Goal: Task Accomplishment & Management: Manage account settings

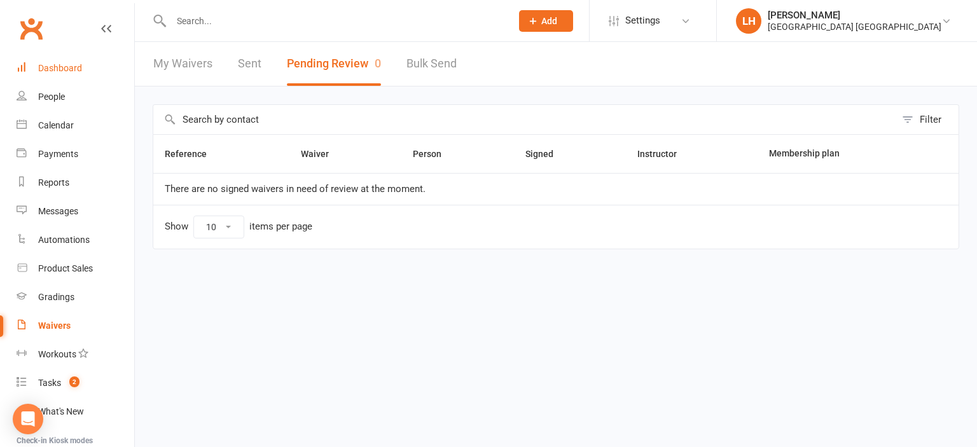
click at [60, 67] on div "Dashboard" at bounding box center [60, 68] width 44 height 10
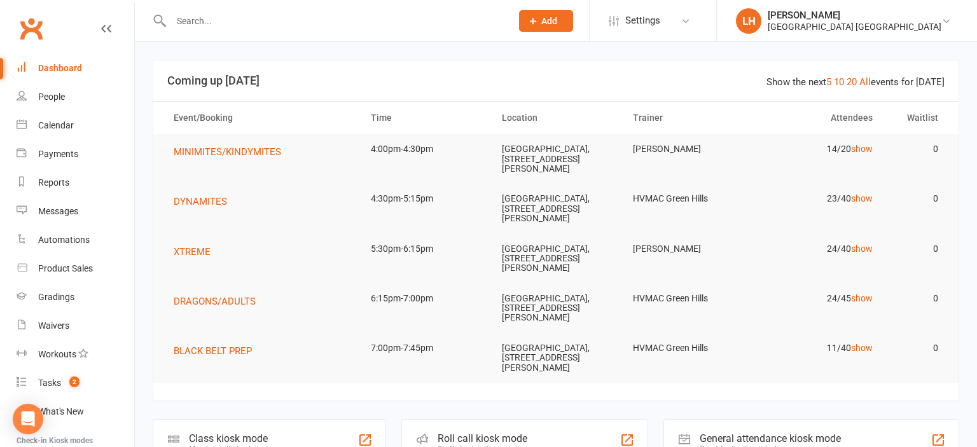
click at [211, 23] on input "text" at bounding box center [334, 21] width 335 height 18
type input "r"
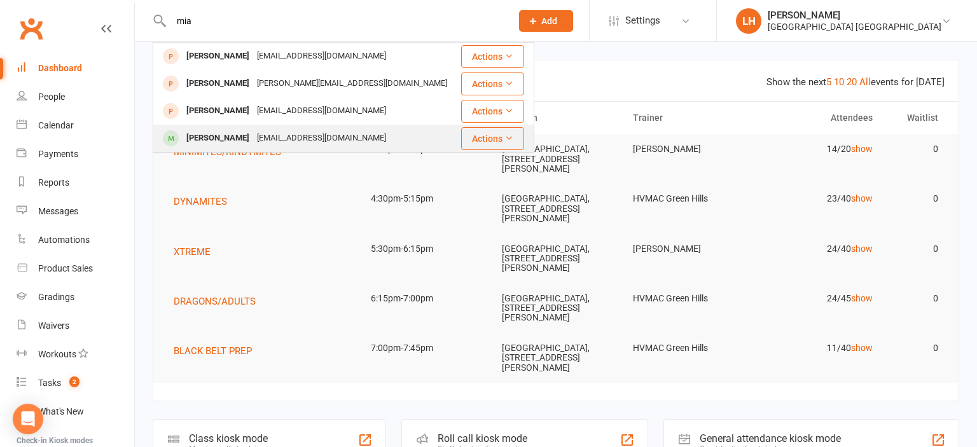
type input "mia"
click at [230, 143] on div "Mia Thornell" at bounding box center [218, 138] width 71 height 18
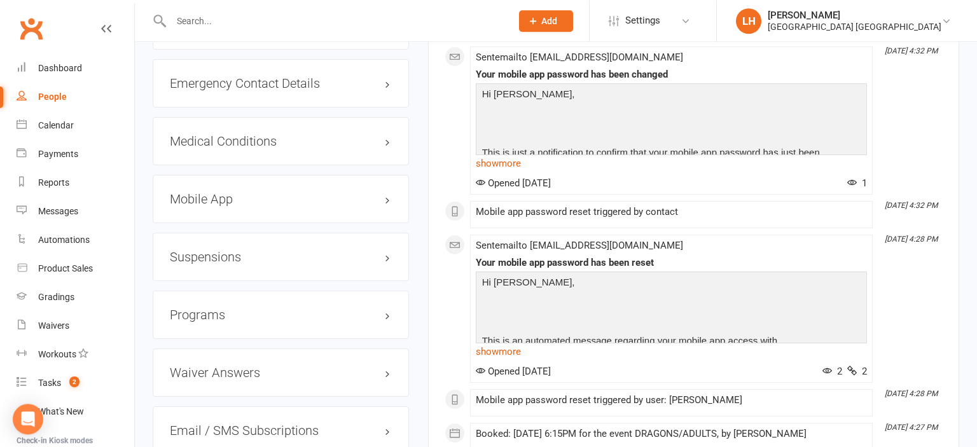
scroll to position [1410, 0]
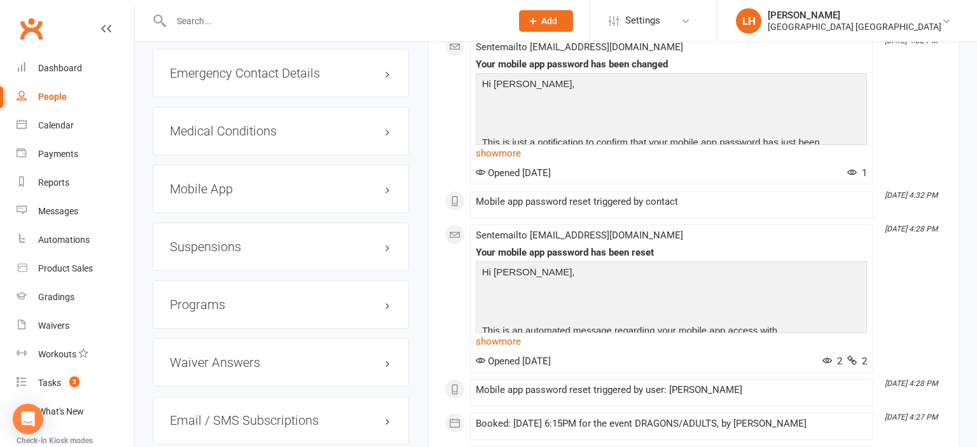
click at [245, 193] on h3 "Mobile App" at bounding box center [281, 189] width 222 height 14
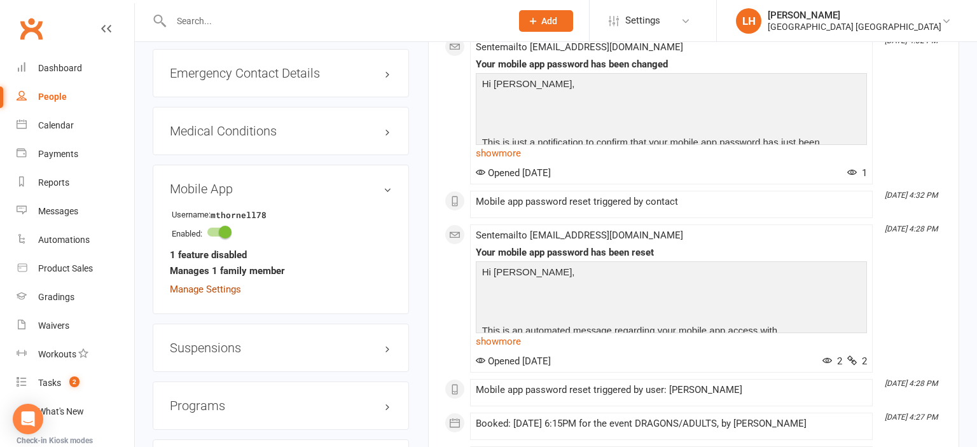
click at [215, 289] on link "Manage Settings" at bounding box center [205, 289] width 71 height 11
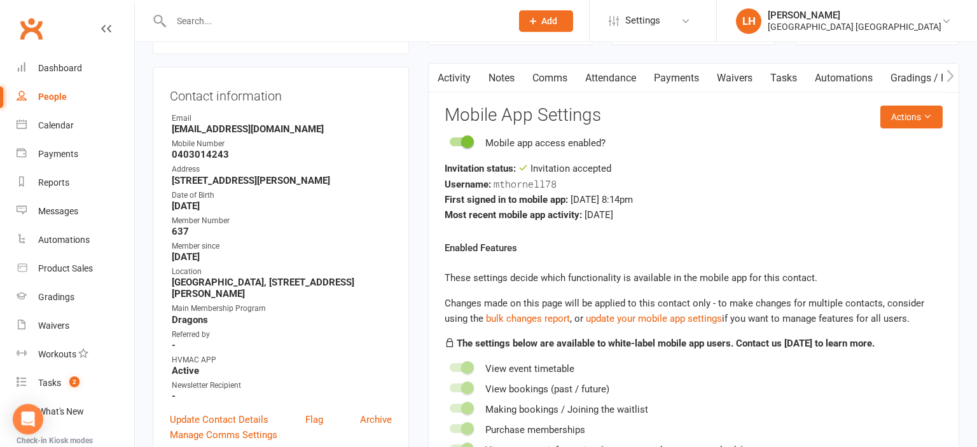
scroll to position [109, 0]
click at [920, 112] on button "Actions" at bounding box center [911, 117] width 62 height 23
click at [867, 168] on link "Send invitation SMS" at bounding box center [879, 170] width 126 height 25
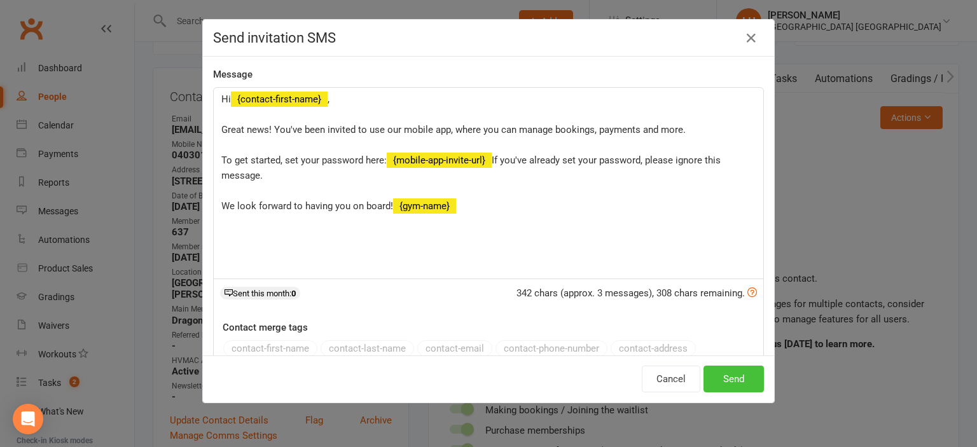
click at [735, 378] on button "Send" at bounding box center [733, 379] width 60 height 27
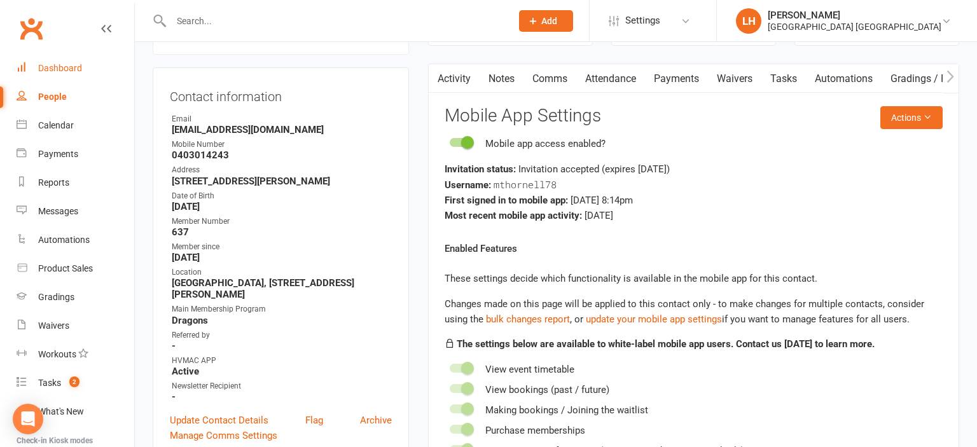
click at [64, 65] on div "Dashboard" at bounding box center [60, 68] width 44 height 10
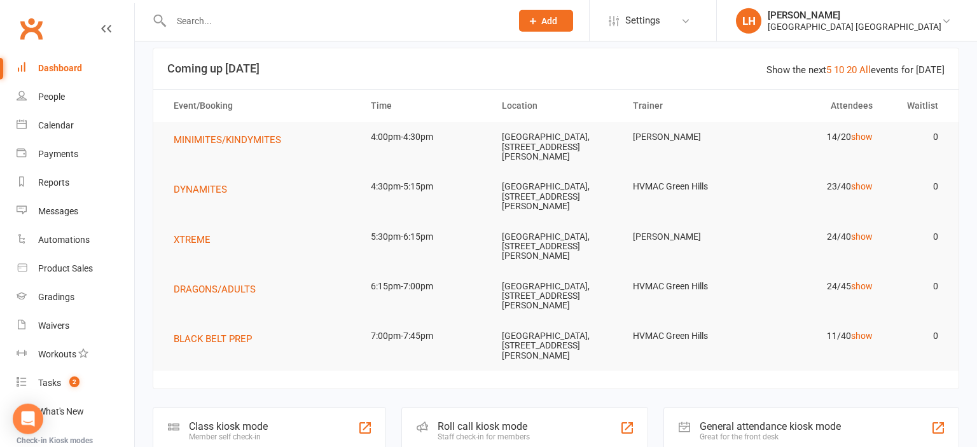
scroll to position [67, 0]
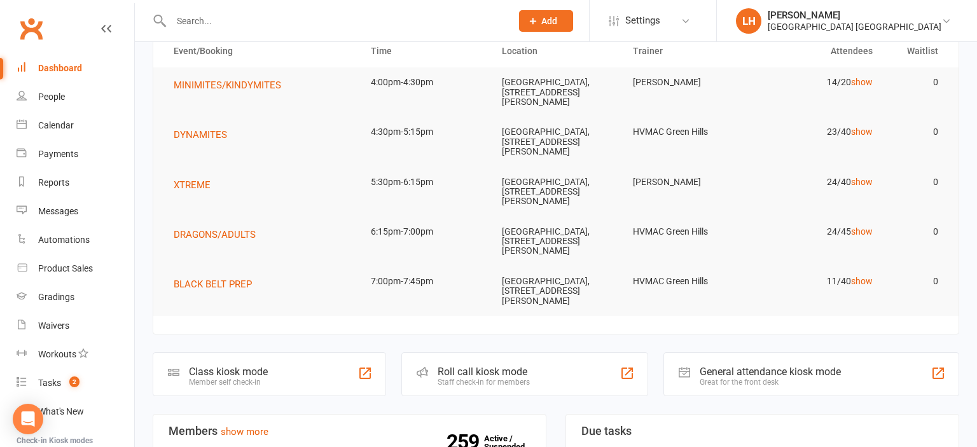
click at [230, 11] on div at bounding box center [328, 20] width 350 height 41
click at [177, 32] on div at bounding box center [328, 20] width 350 height 41
click at [184, 22] on input "text" at bounding box center [334, 21] width 335 height 18
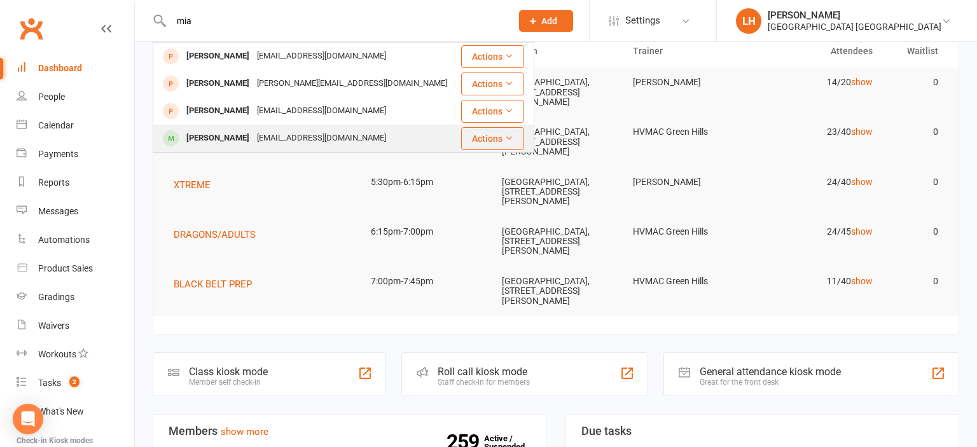
type input "mia"
click at [212, 140] on div "Mia Thornell" at bounding box center [218, 138] width 71 height 18
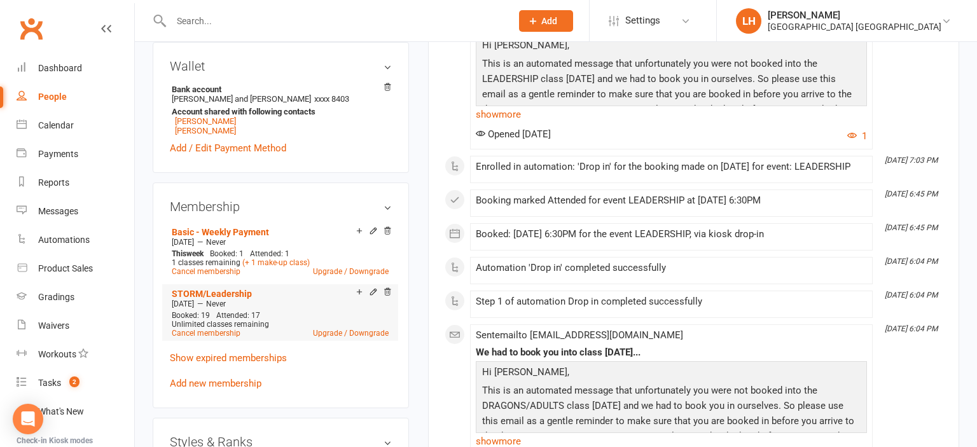
scroll to position [672, 0]
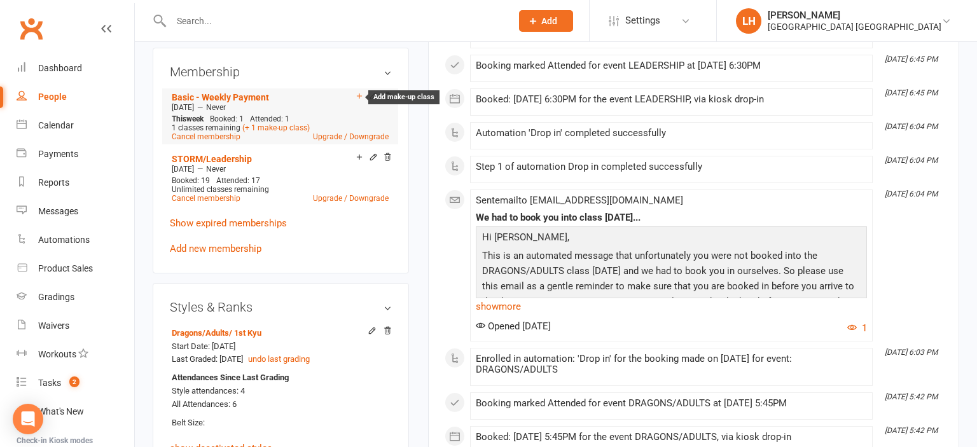
click at [360, 100] on icon at bounding box center [359, 96] width 9 height 9
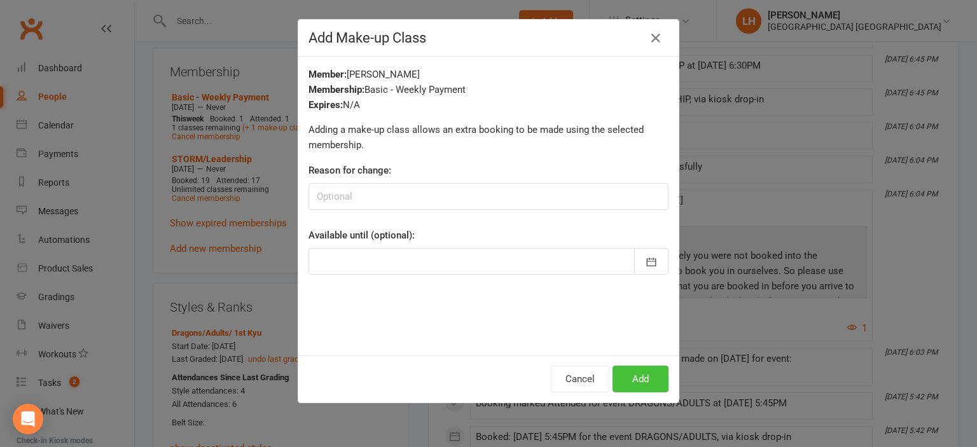
click at [635, 374] on button "Add" at bounding box center [640, 379] width 56 height 27
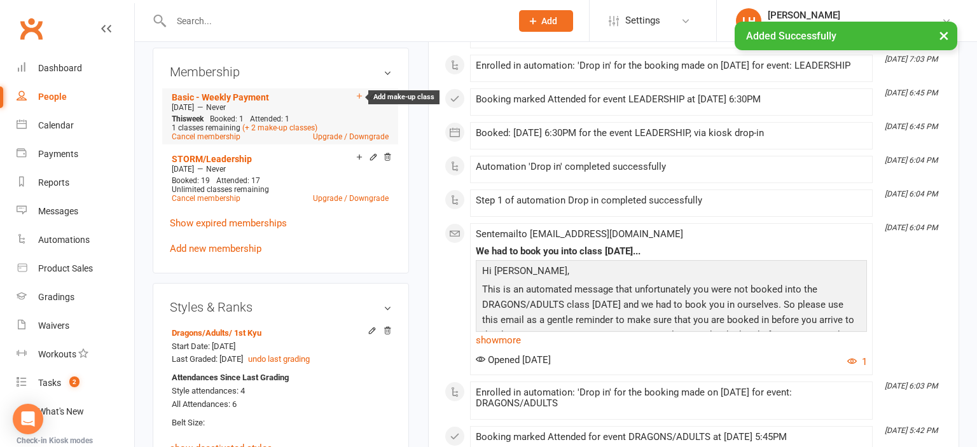
click at [357, 97] on icon at bounding box center [359, 96] width 9 height 9
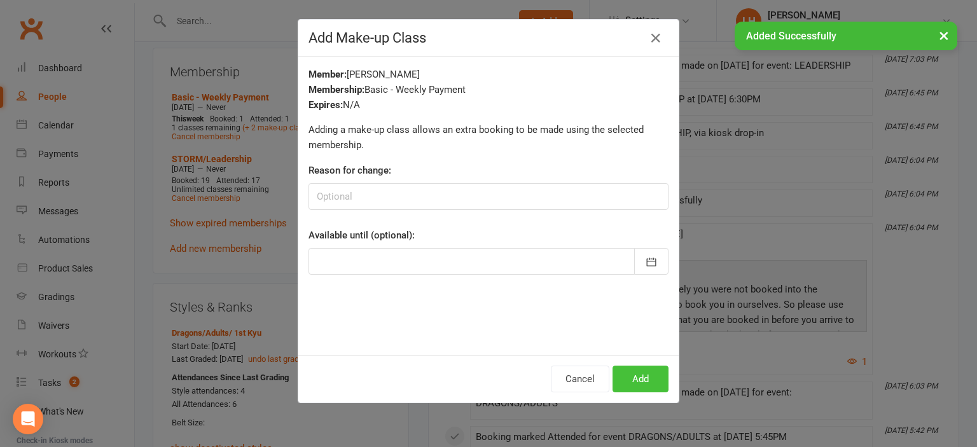
click at [630, 382] on button "Add" at bounding box center [640, 379] width 56 height 27
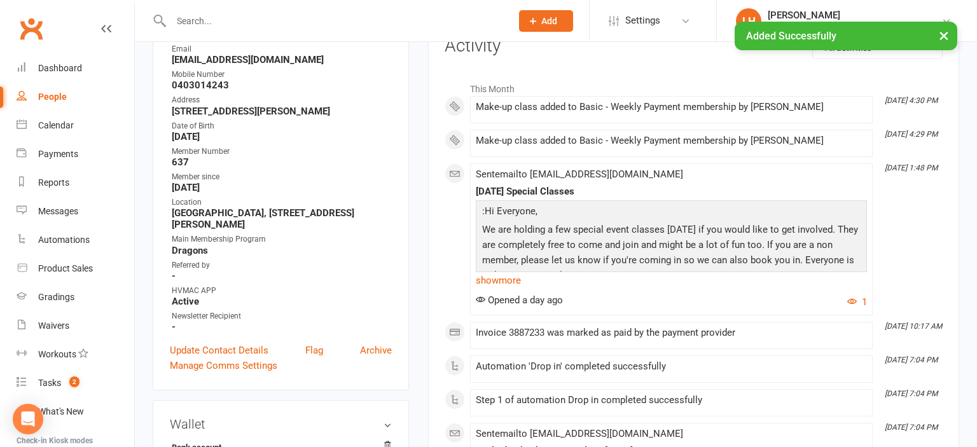
scroll to position [0, 0]
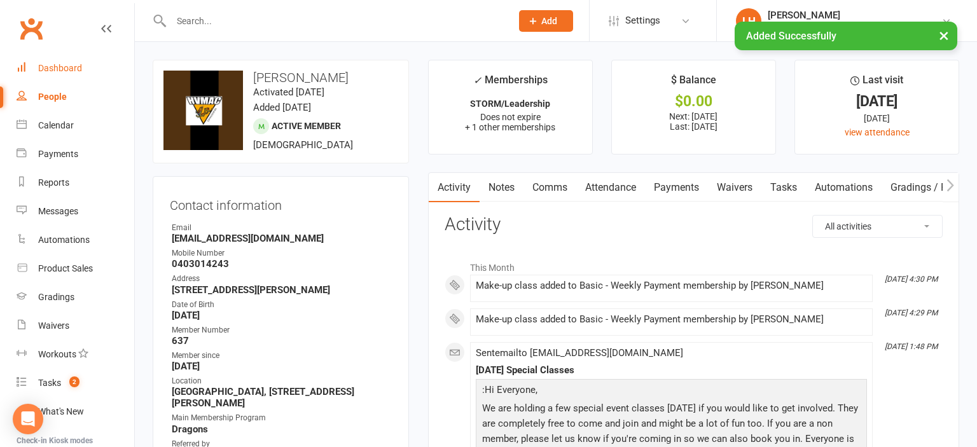
click at [53, 76] on link "Dashboard" at bounding box center [76, 68] width 118 height 29
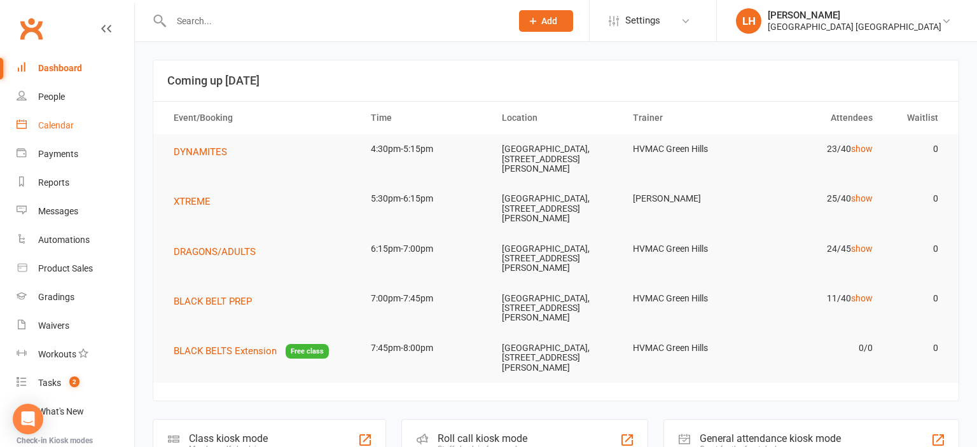
click at [62, 123] on div "Calendar" at bounding box center [56, 125] width 36 height 10
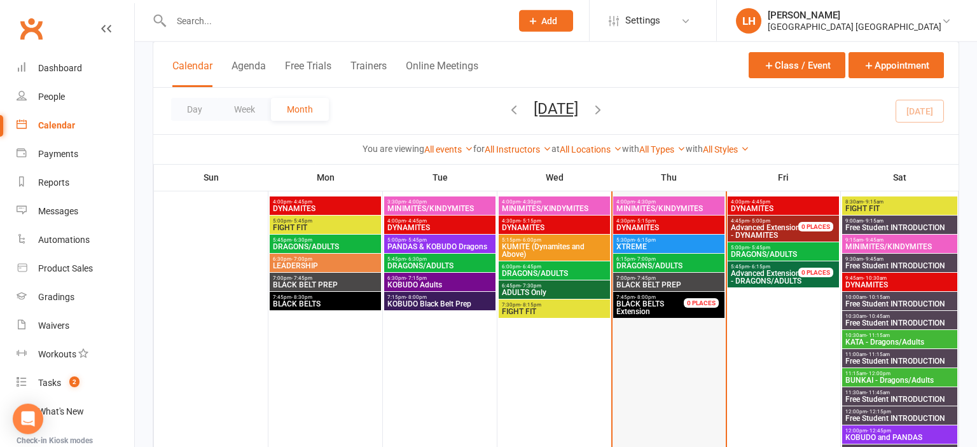
scroll to position [201, 0]
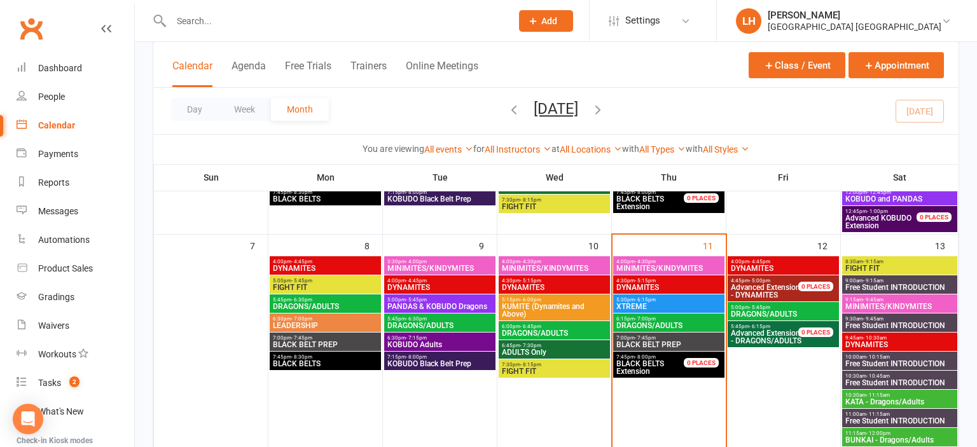
click at [649, 287] on span "DYNAMITES" at bounding box center [669, 288] width 106 height 8
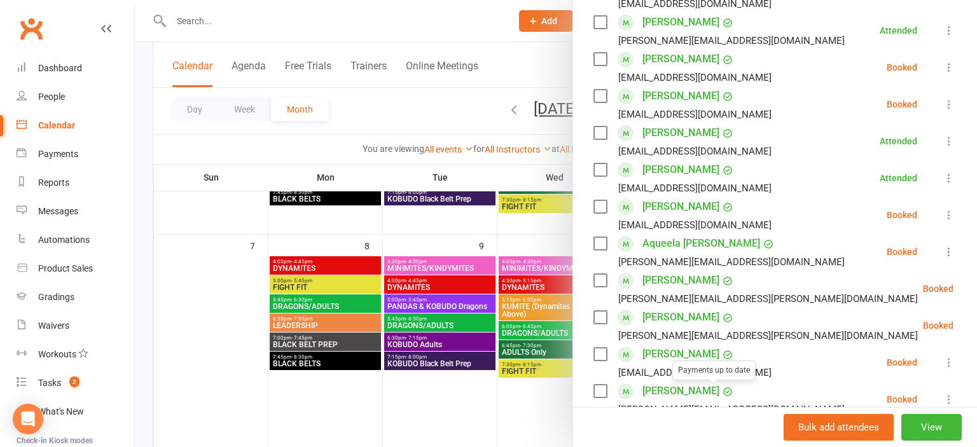
scroll to position [280, 0]
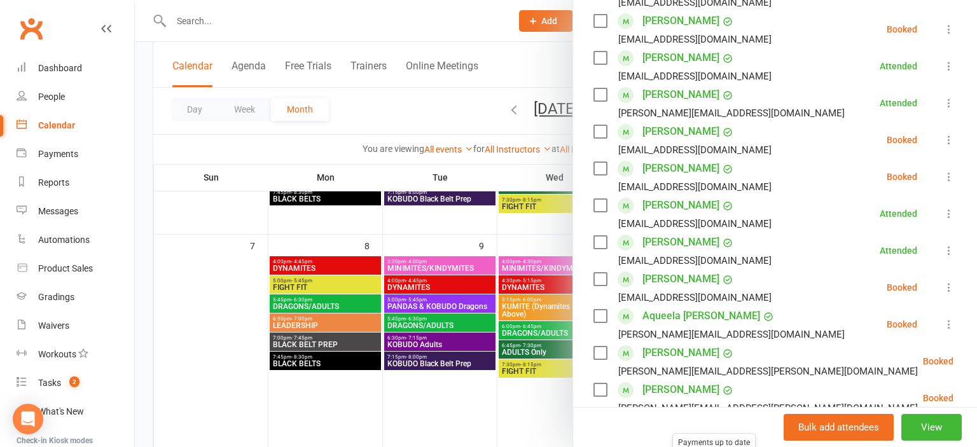
click at [492, 179] on div at bounding box center [556, 223] width 842 height 447
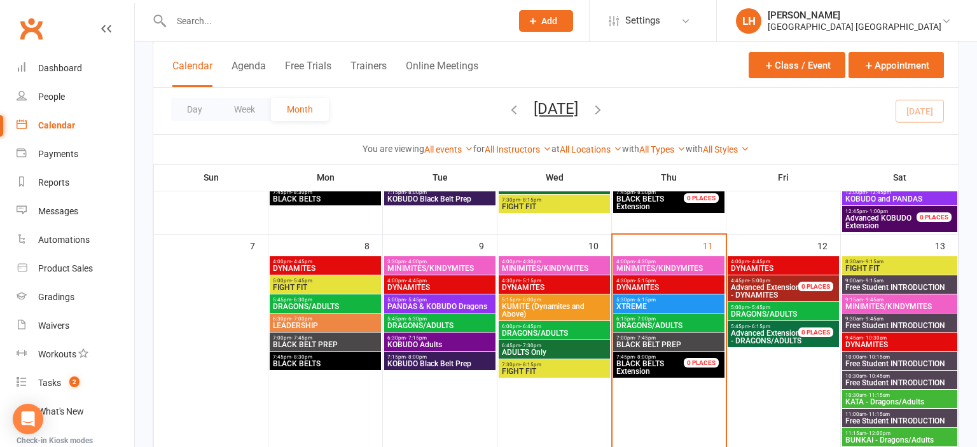
click at [652, 322] on span "DRAGONS/ADULTS" at bounding box center [669, 326] width 106 height 8
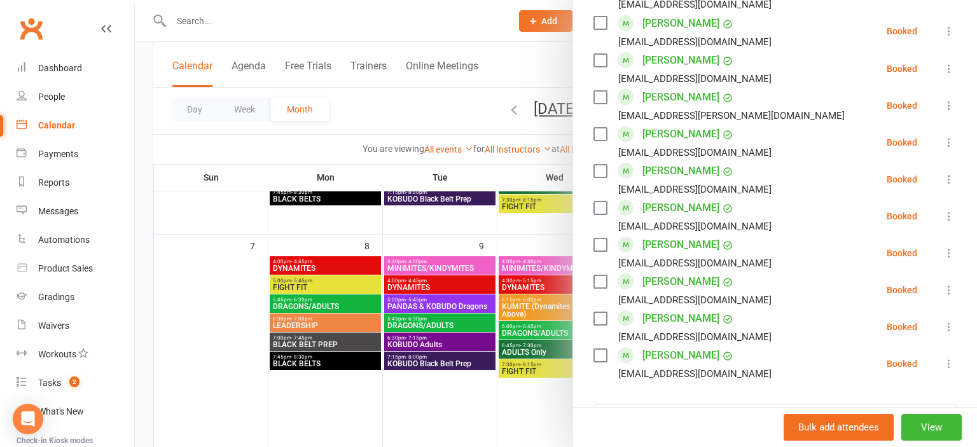
scroll to position [842, 0]
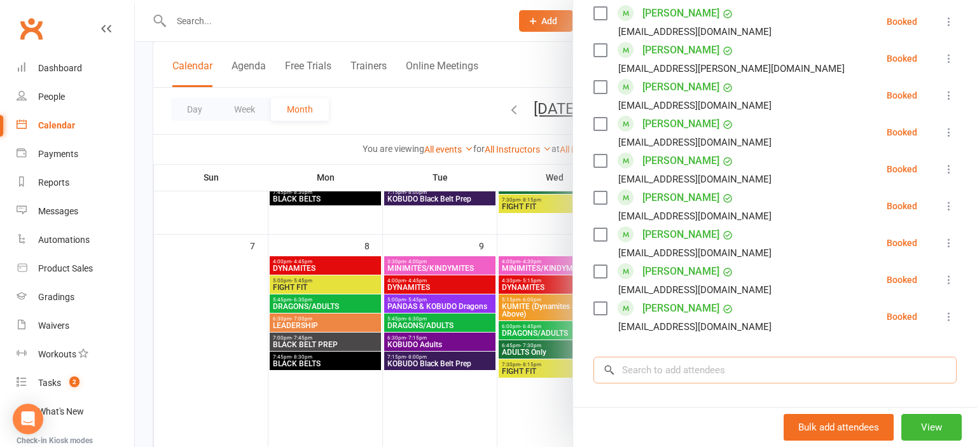
click at [666, 365] on input "search" at bounding box center [774, 370] width 363 height 27
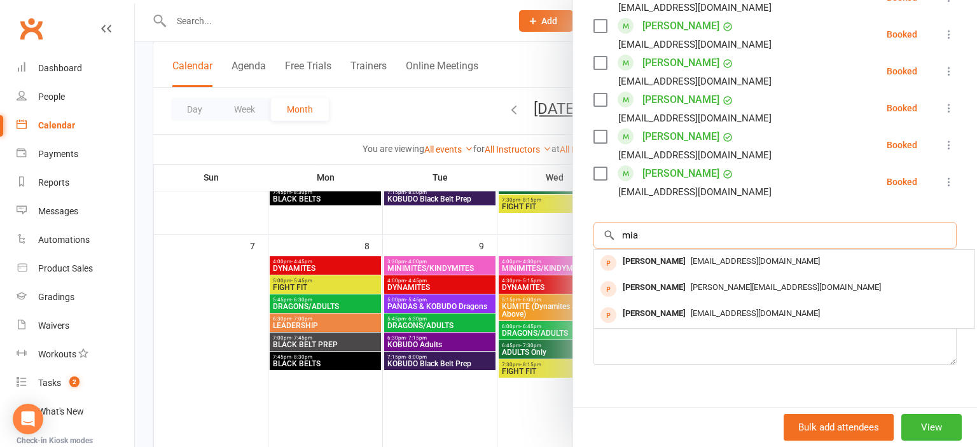
scroll to position [998, 0]
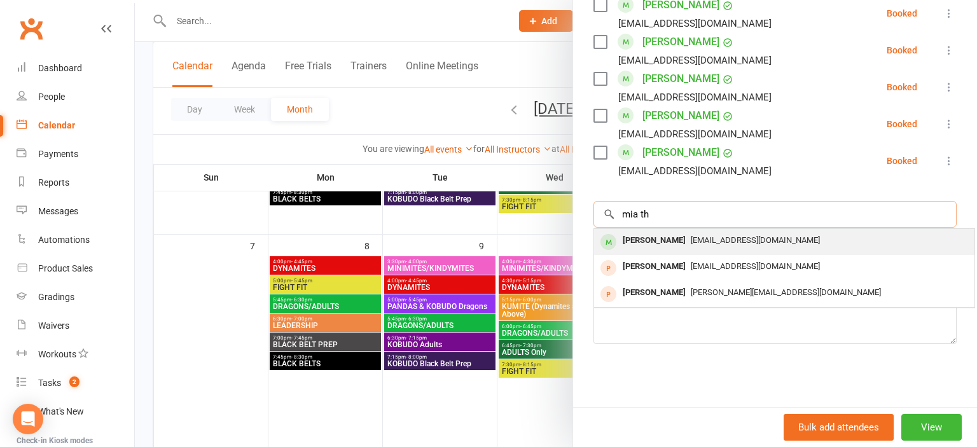
type input "mia th"
click at [668, 243] on div "Mia Thornell" at bounding box center [653, 240] width 73 height 18
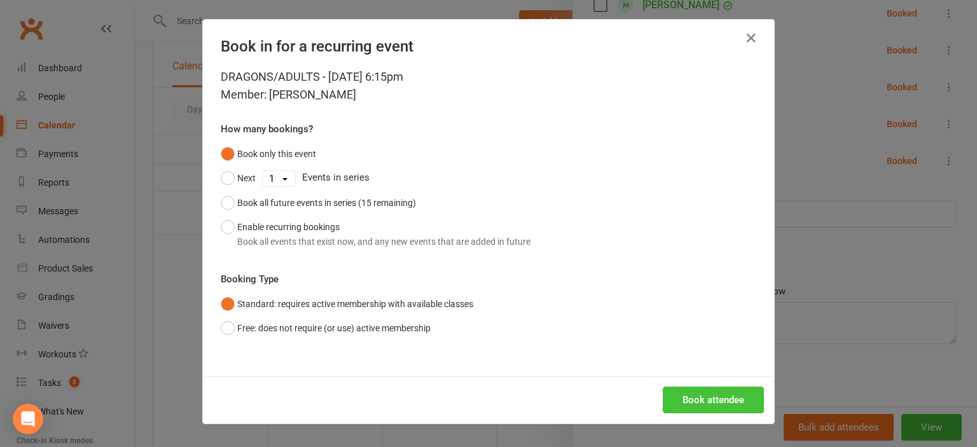
click at [704, 392] on button "Book attendee" at bounding box center [713, 400] width 101 height 27
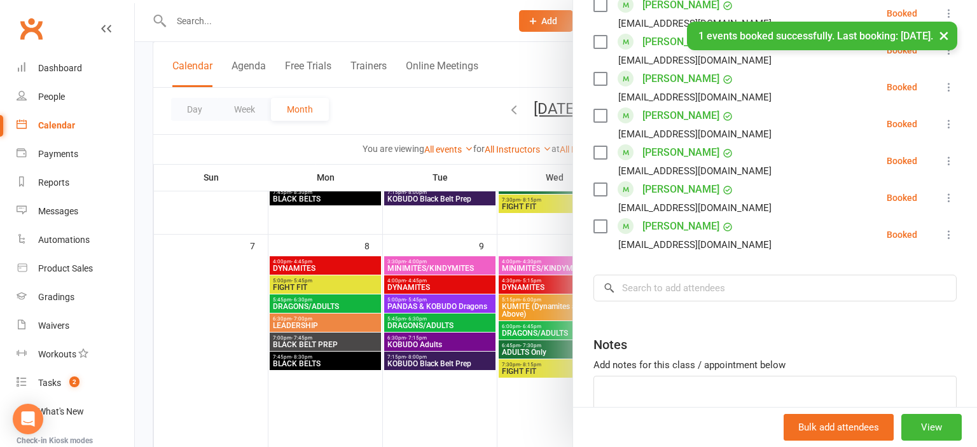
click at [445, 228] on div at bounding box center [556, 223] width 842 height 447
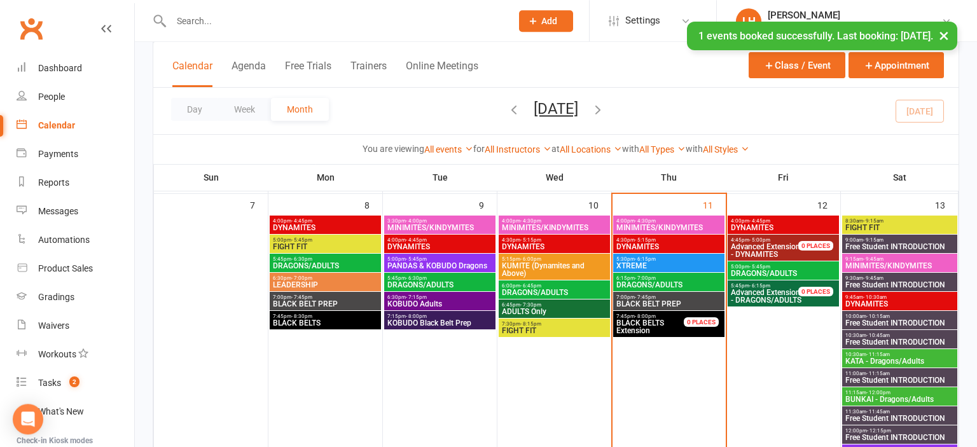
scroll to position [268, 0]
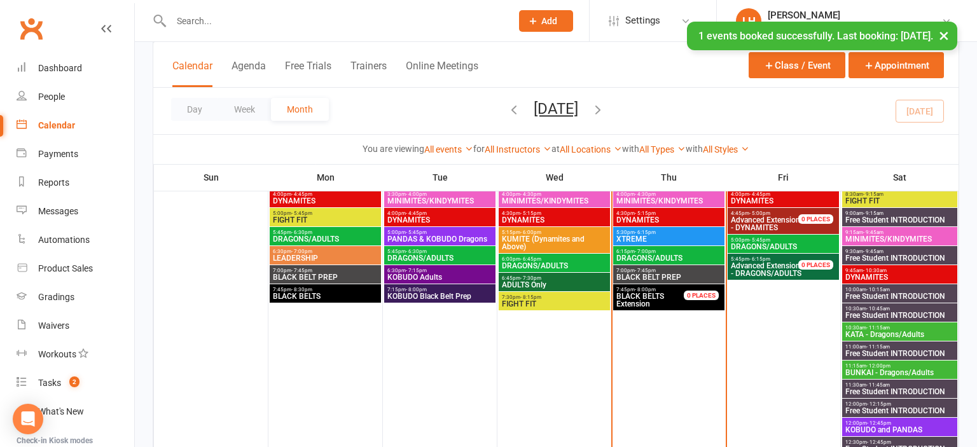
click at [888, 325] on span "- 11:15am" at bounding box center [878, 328] width 24 height 6
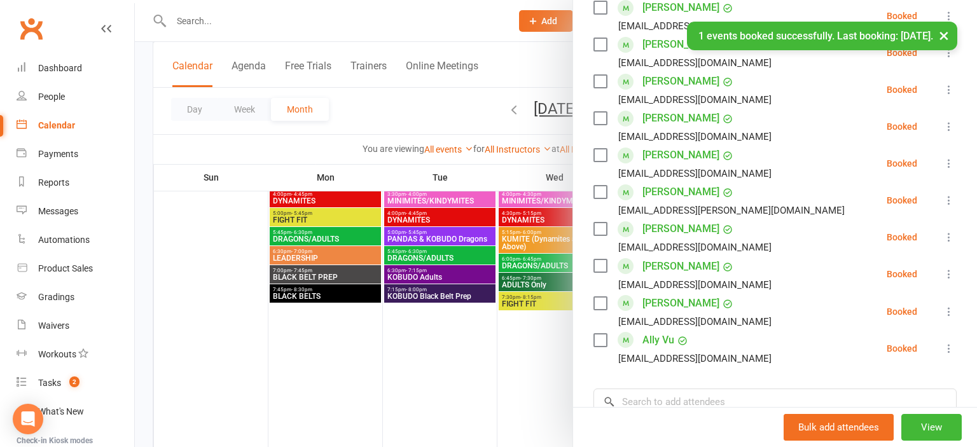
scroll to position [562, 0]
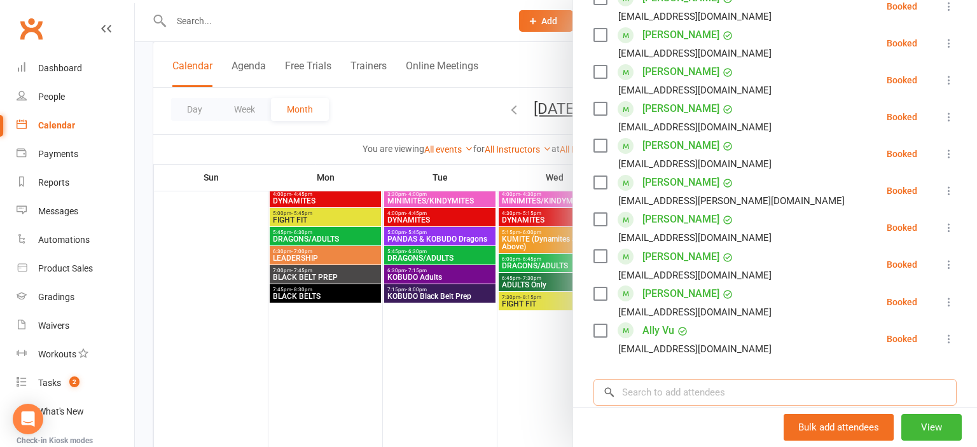
click at [675, 390] on input "search" at bounding box center [774, 392] width 363 height 27
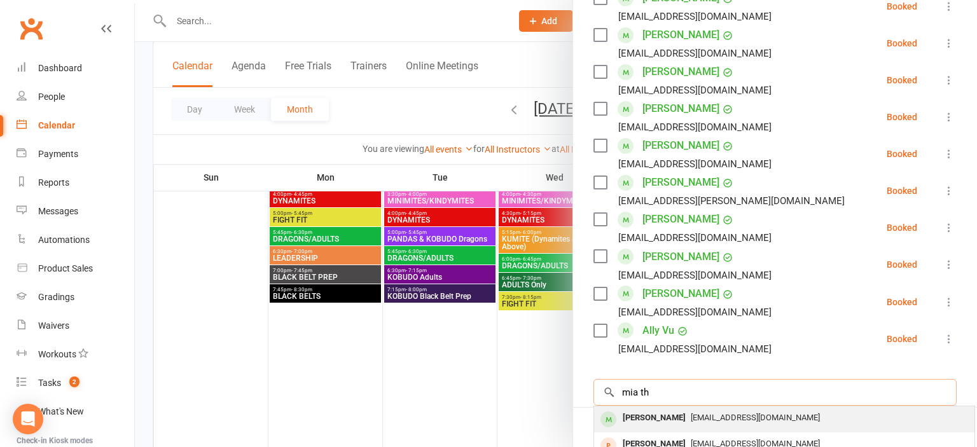
type input "mia th"
click at [684, 408] on div "Mia Thornell rhiannon_lindsay@hotmail.com" at bounding box center [784, 419] width 380 height 26
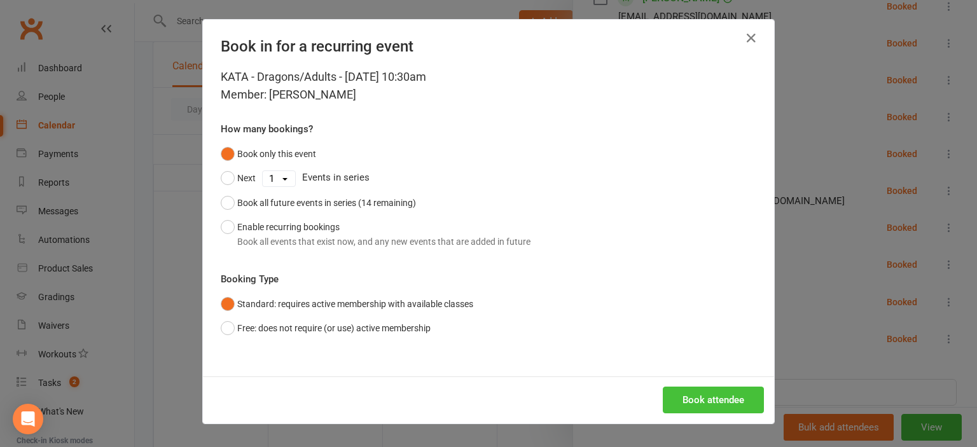
click at [714, 393] on button "Book attendee" at bounding box center [713, 400] width 101 height 27
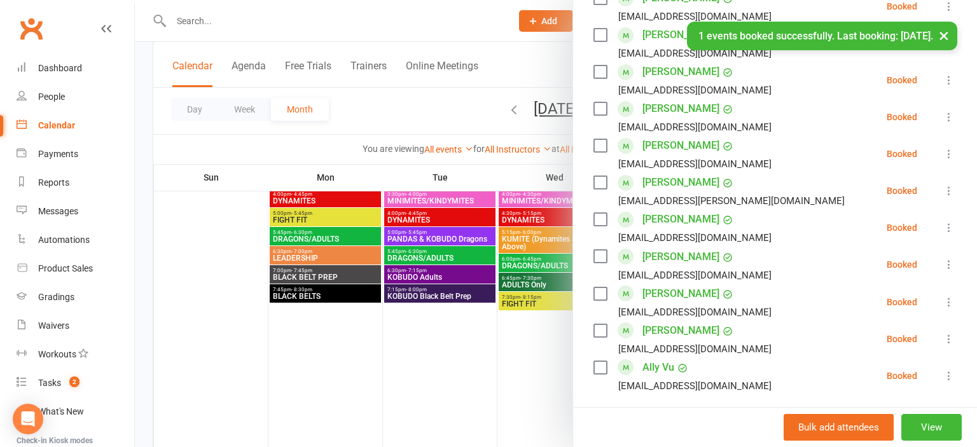
click at [539, 165] on div at bounding box center [556, 223] width 842 height 447
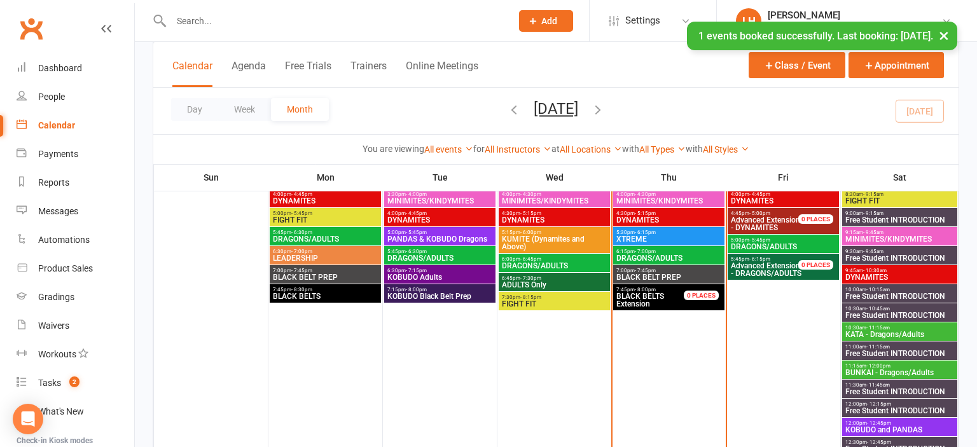
click at [892, 366] on span "11:15am - 12:00pm" at bounding box center [900, 366] width 110 height 6
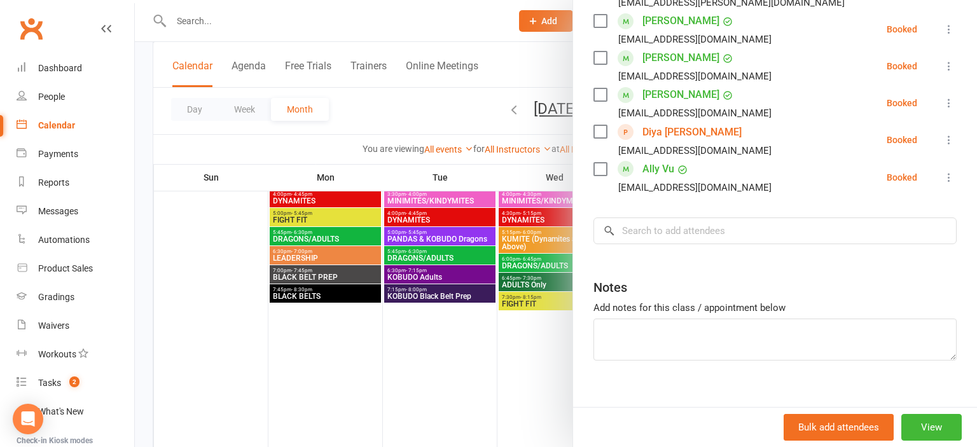
scroll to position [702, 0]
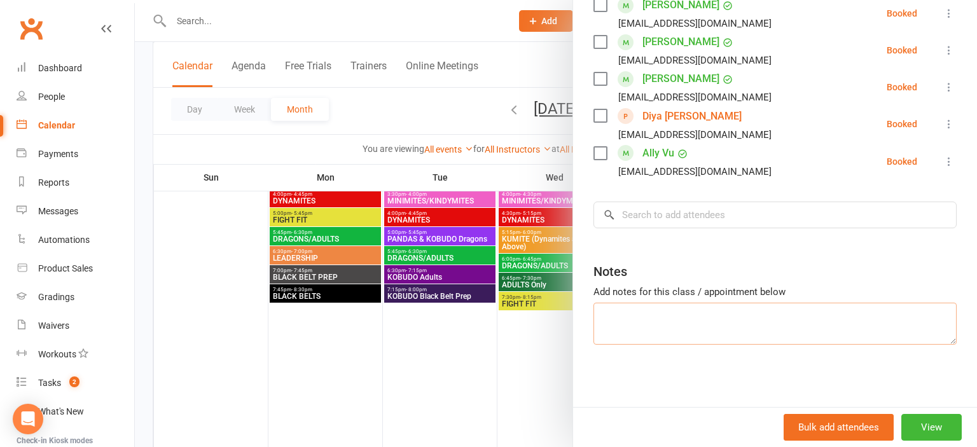
click at [665, 305] on textarea at bounding box center [774, 324] width 363 height 42
click at [648, 220] on input "search" at bounding box center [774, 215] width 363 height 27
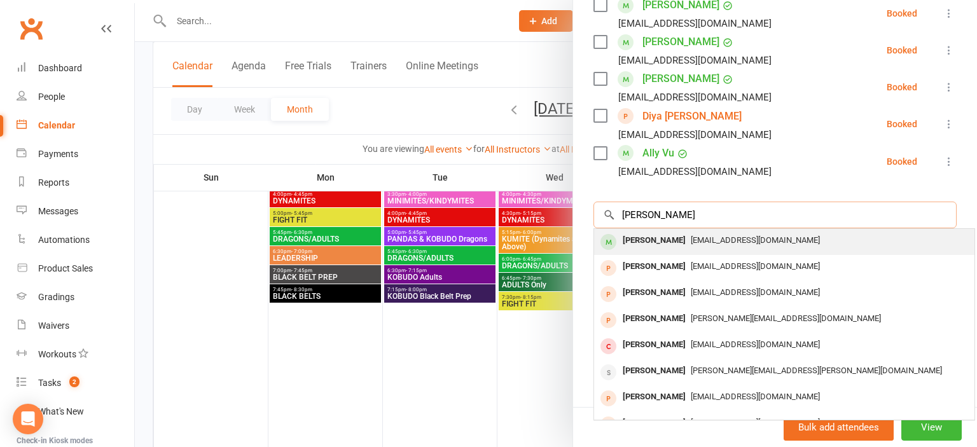
type input "mia thor"
click at [660, 244] on div "Mia Thornell" at bounding box center [653, 240] width 73 height 18
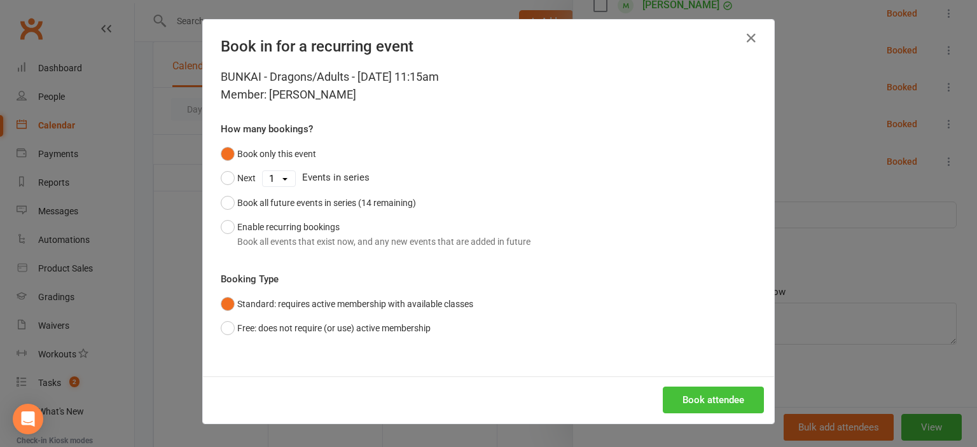
click at [745, 408] on button "Book attendee" at bounding box center [713, 400] width 101 height 27
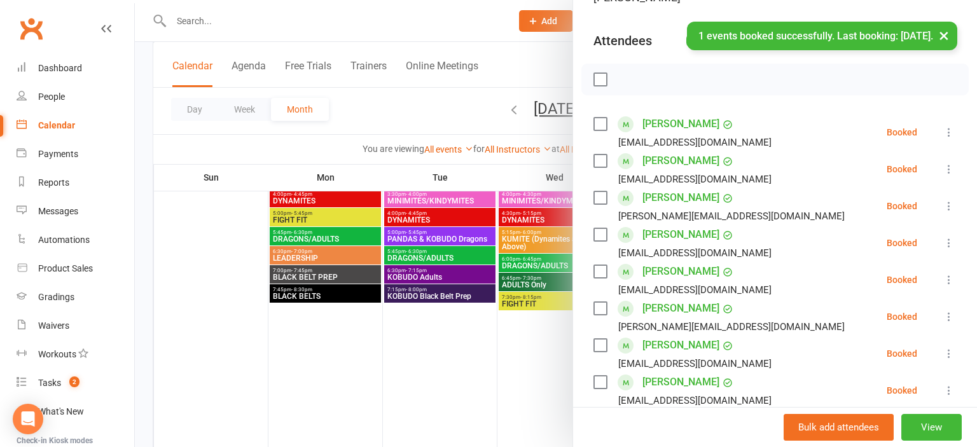
scroll to position [0, 0]
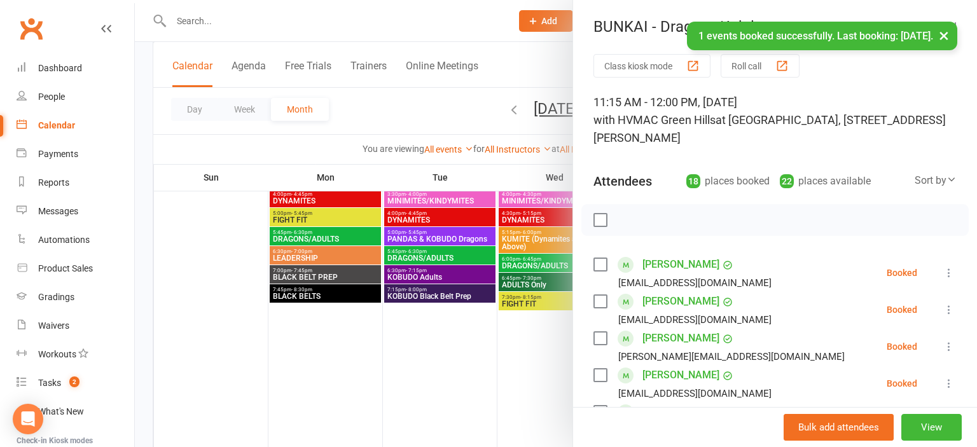
click at [464, 108] on div at bounding box center [556, 223] width 842 height 447
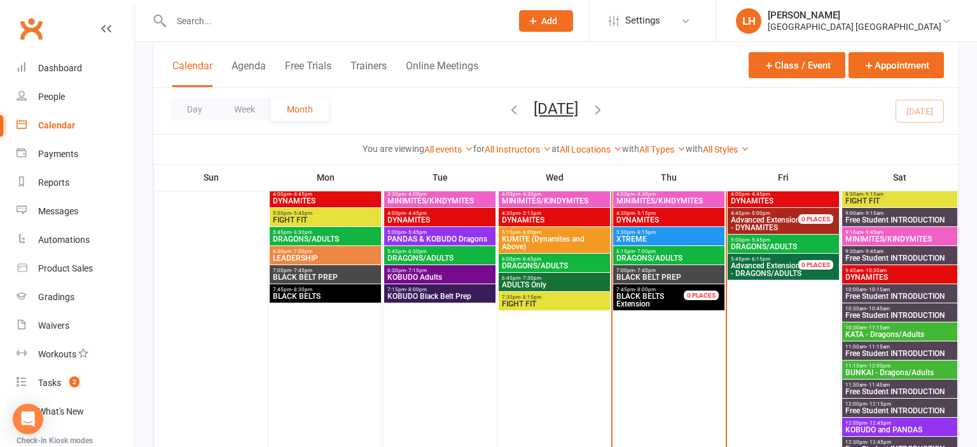
click at [225, 16] on input "text" at bounding box center [334, 21] width 335 height 18
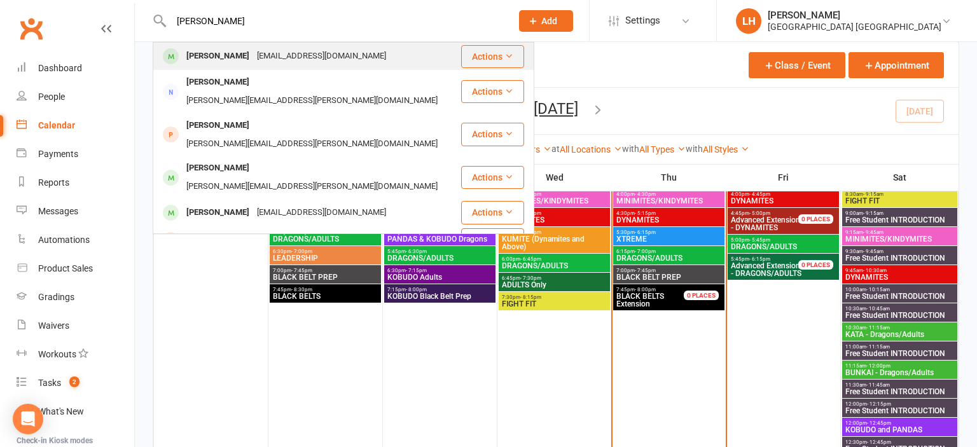
type input "nicole"
click at [253, 65] on div "nicolewatney@gmail.com" at bounding box center [321, 56] width 137 height 18
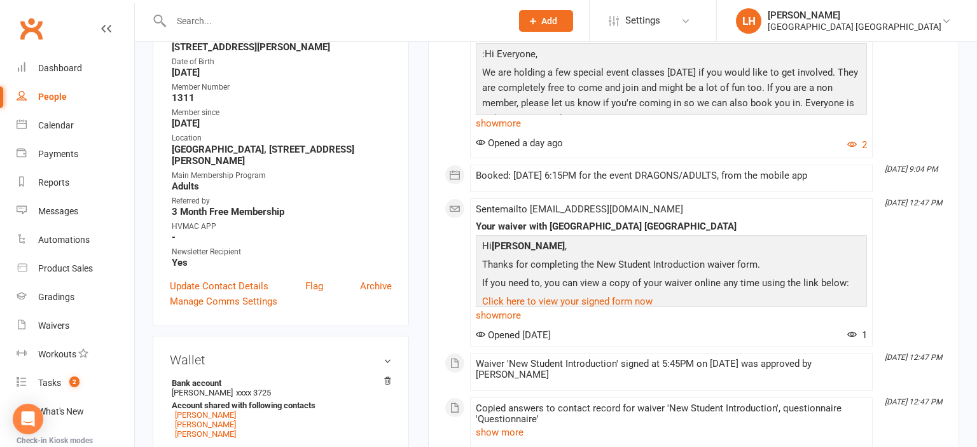
scroll to position [537, 0]
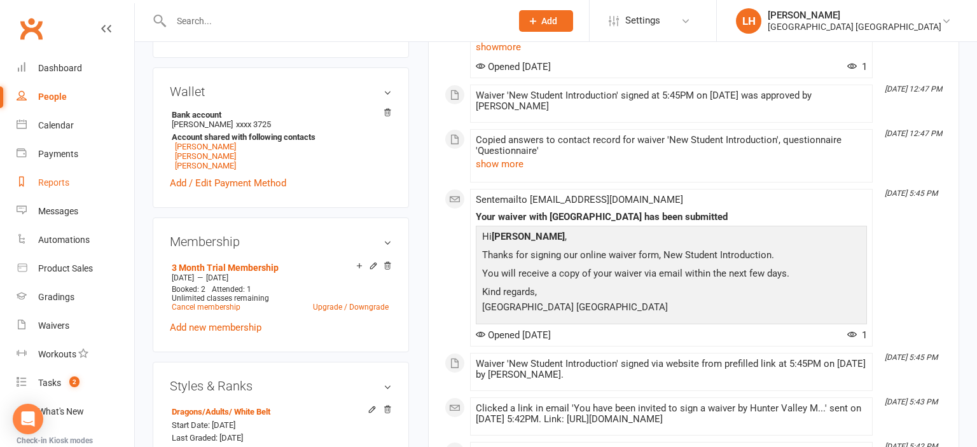
click at [50, 186] on div "Reports" at bounding box center [53, 182] width 31 height 10
select select "25"
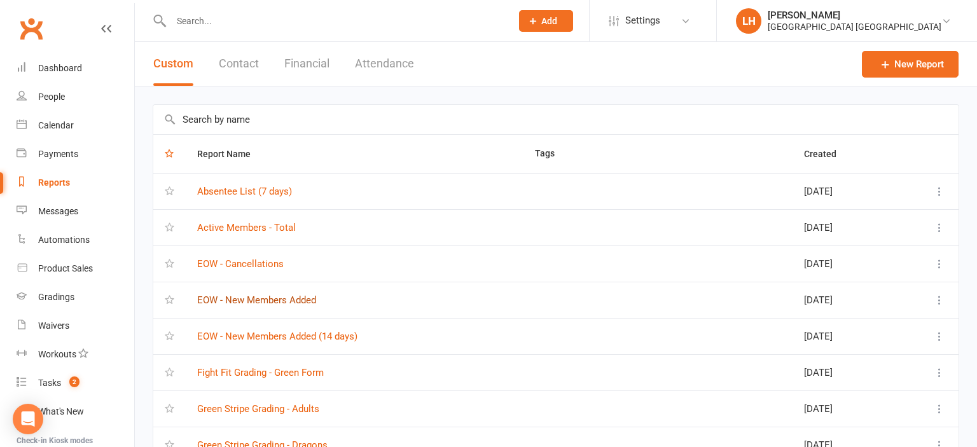
click at [240, 299] on link "EOW - New Members Added" at bounding box center [256, 299] width 119 height 11
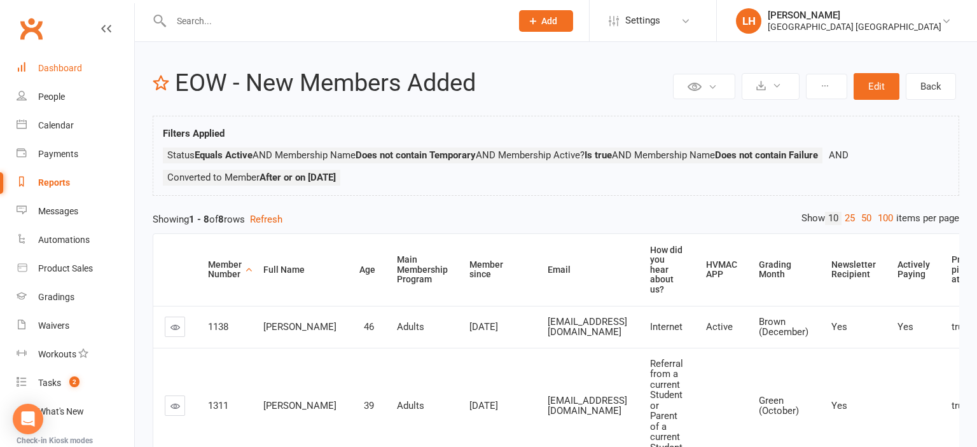
click at [74, 72] on div "Dashboard" at bounding box center [60, 68] width 44 height 10
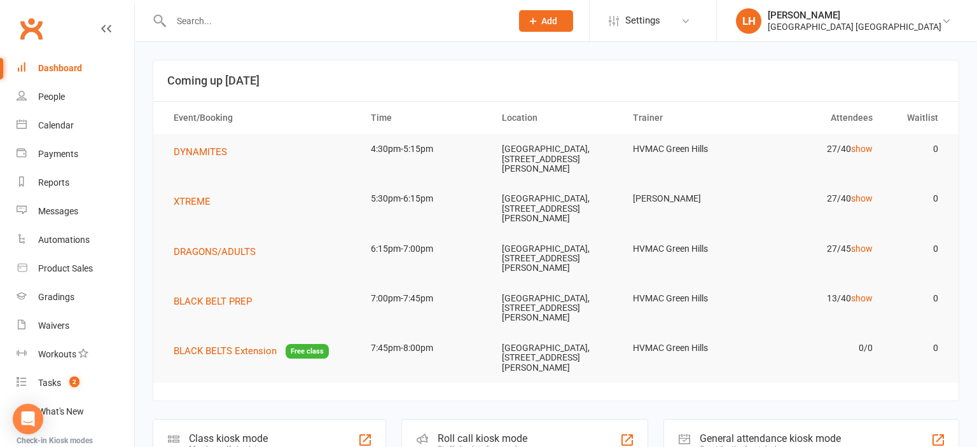
click at [203, 24] on input "text" at bounding box center [334, 21] width 335 height 18
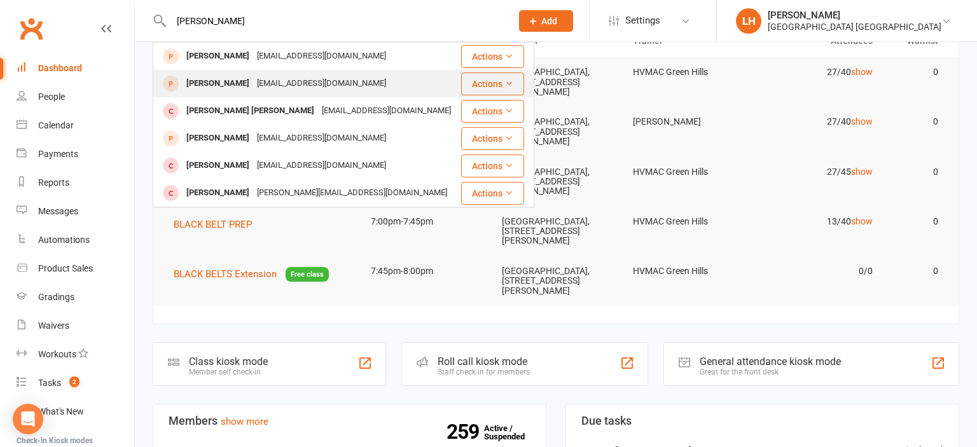
scroll to position [134, 0]
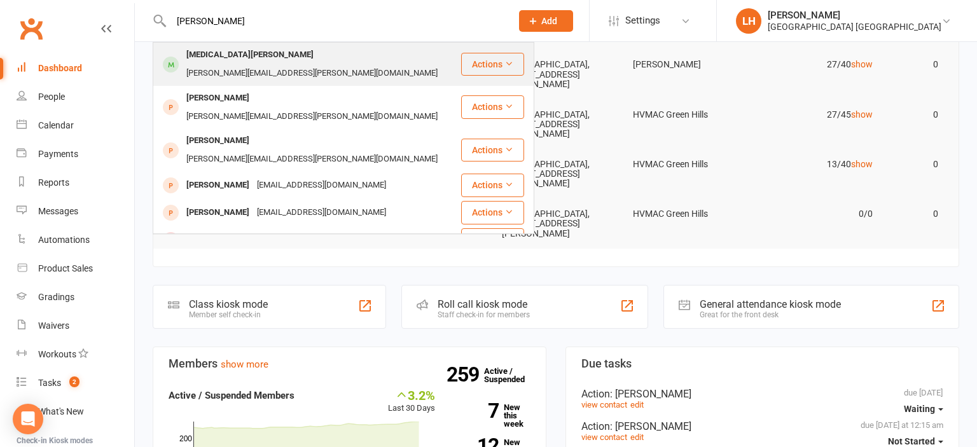
type input "adam frey"
click at [247, 64] on div "amy.e.guymer@live.com" at bounding box center [312, 73] width 259 height 18
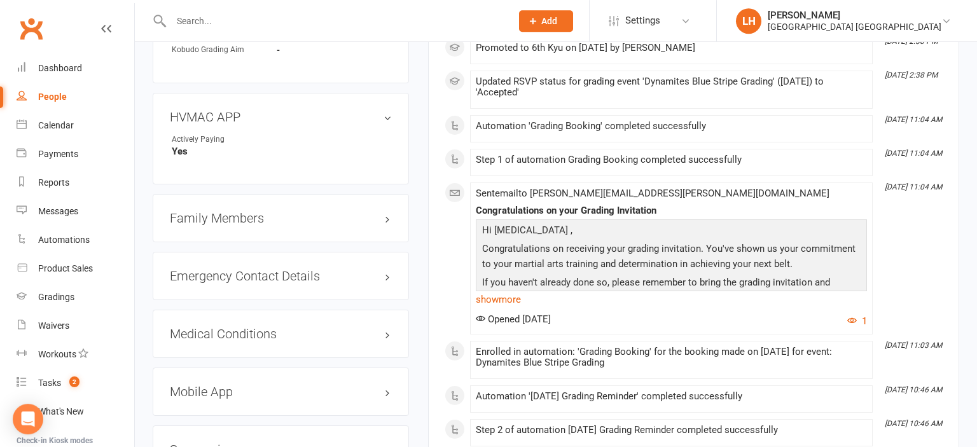
scroll to position [1276, 0]
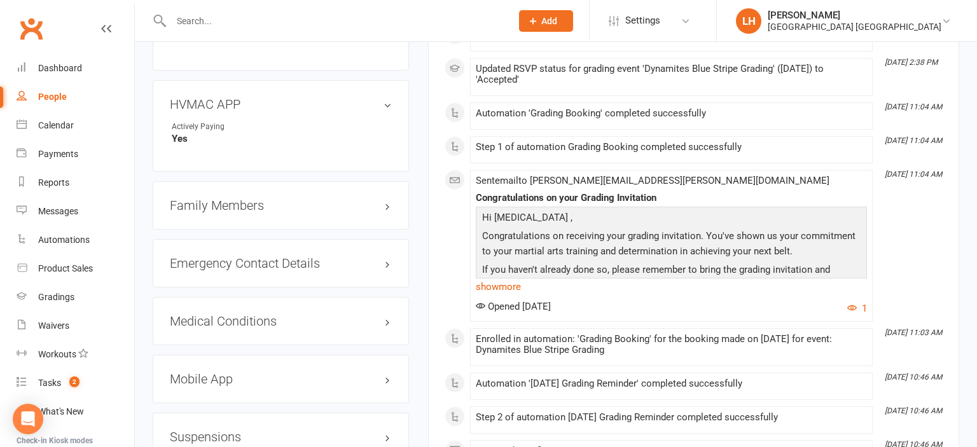
click at [233, 198] on h3 "Family Members" at bounding box center [281, 205] width 222 height 14
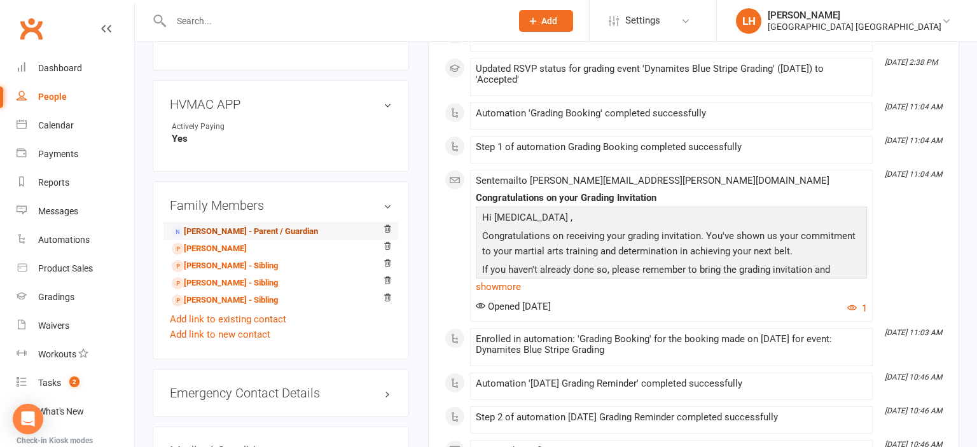
click at [258, 225] on link "Amy Guymer - Parent / Guardian" at bounding box center [245, 231] width 146 height 13
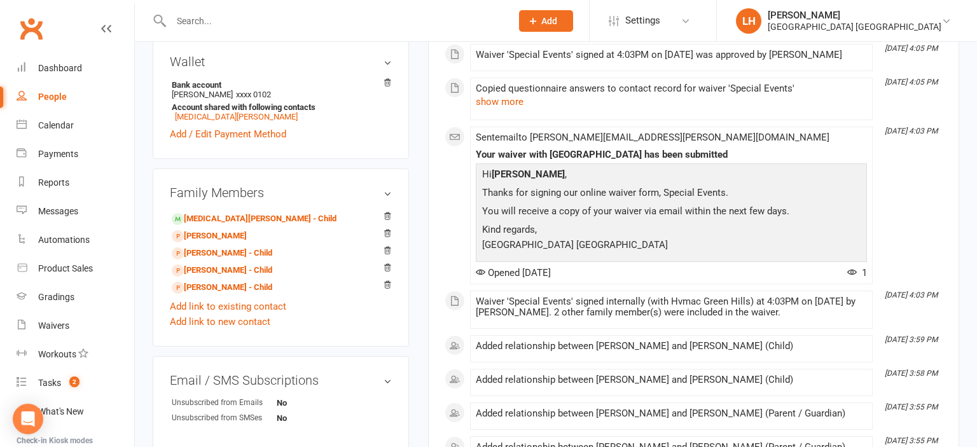
scroll to position [403, 0]
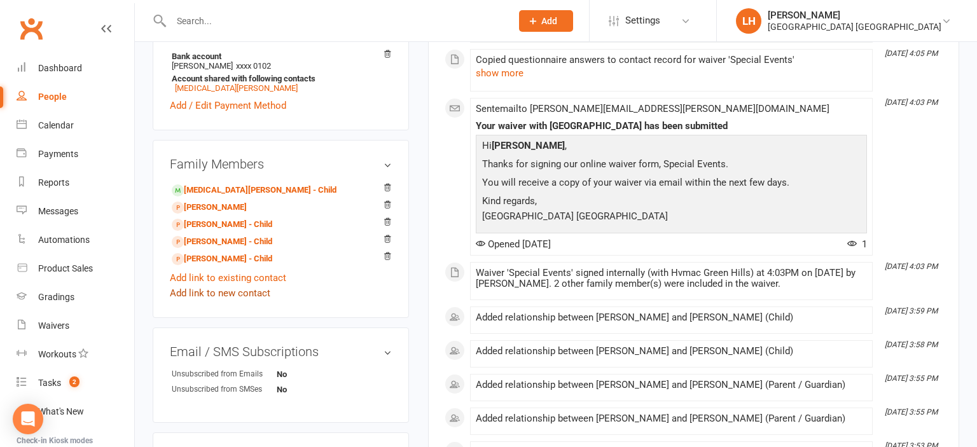
click at [249, 287] on link "Add link to new contact" at bounding box center [220, 293] width 100 height 15
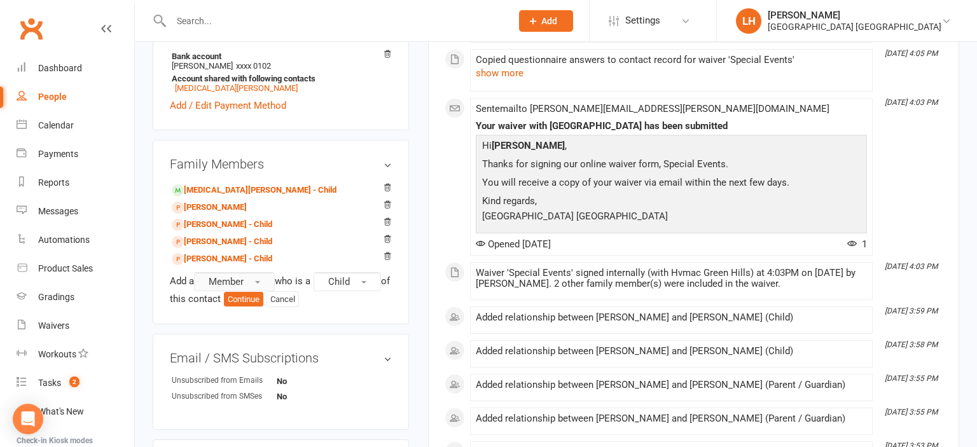
click at [275, 274] on button "Member" at bounding box center [234, 281] width 81 height 19
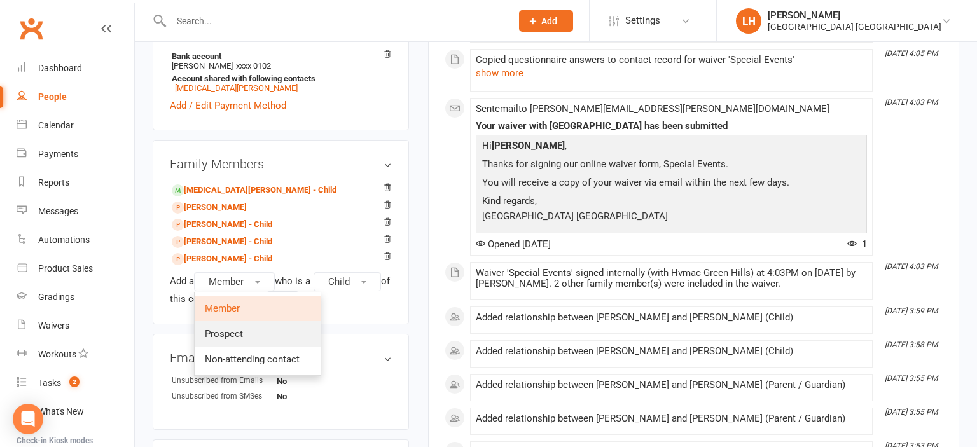
click at [242, 328] on span "Prospect" at bounding box center [224, 333] width 38 height 11
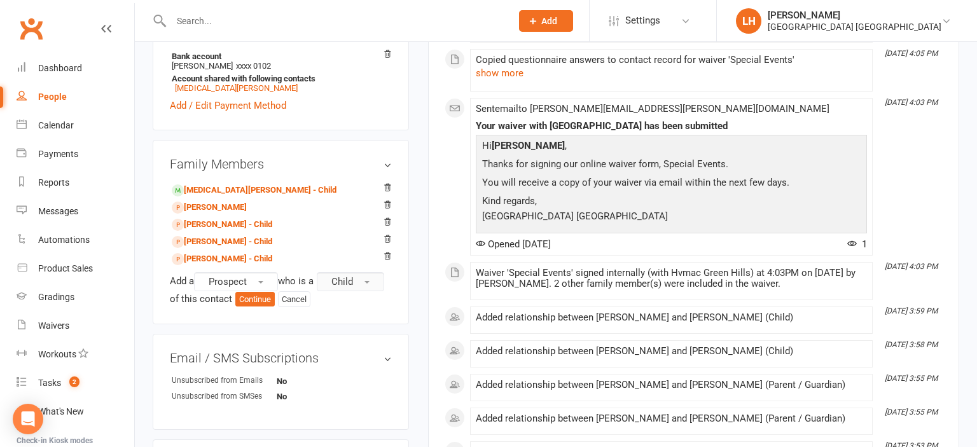
click at [369, 272] on button "Child" at bounding box center [350, 281] width 67 height 19
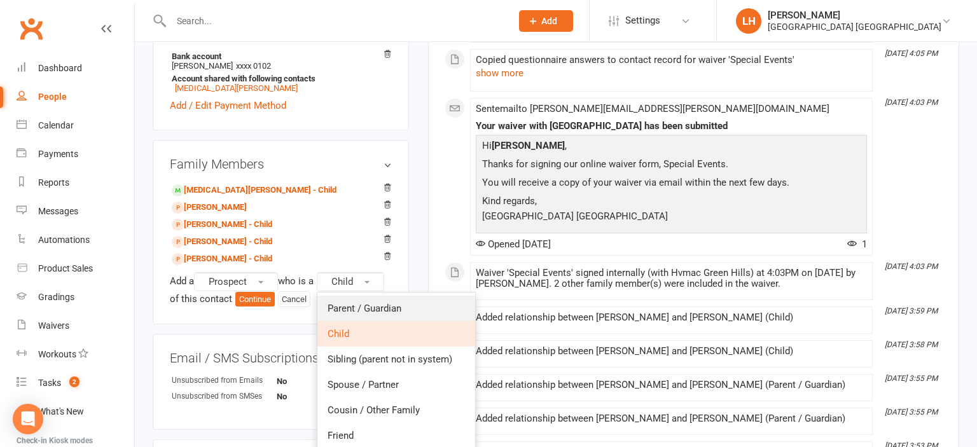
click at [373, 303] on span "Parent / Guardian" at bounding box center [365, 308] width 74 height 11
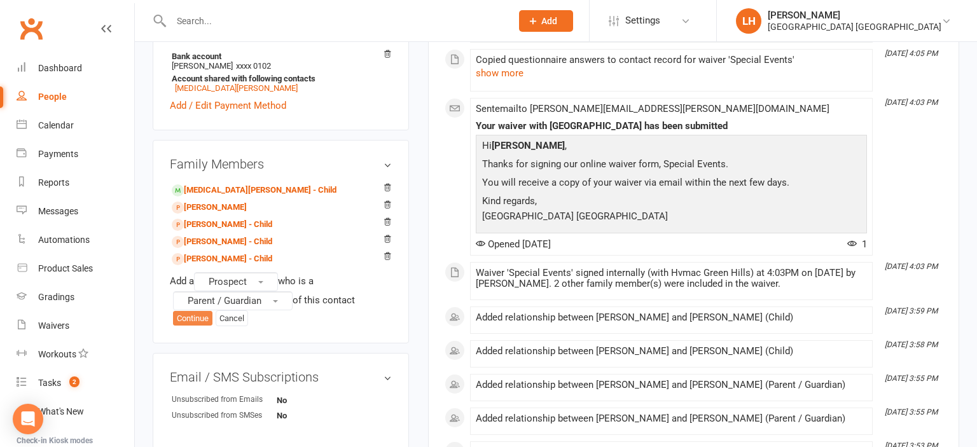
click at [198, 314] on button "Continue" at bounding box center [192, 318] width 39 height 15
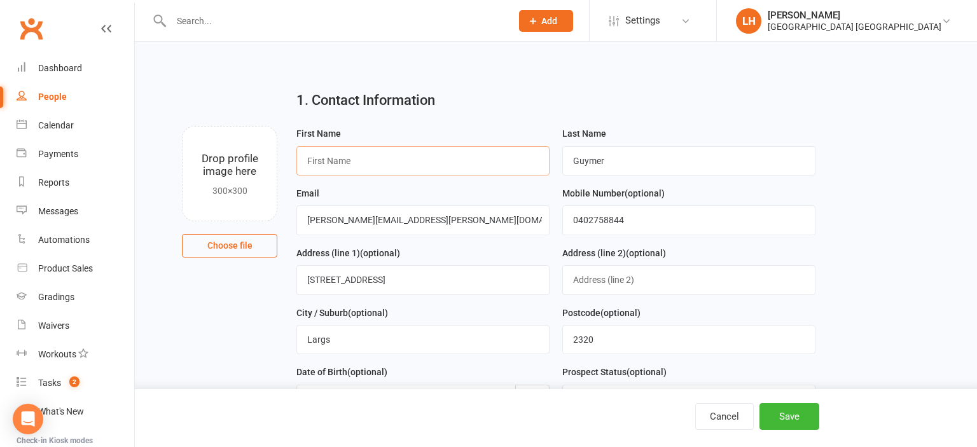
click at [403, 155] on input "text" at bounding box center [422, 160] width 253 height 29
type input "Adam"
type input "Frey"
drag, startPoint x: 425, startPoint y: 220, endPoint x: 221, endPoint y: 235, distance: 204.7
click at [296, 235] on input "amy.e.guymer@live.com" at bounding box center [422, 219] width 253 height 29
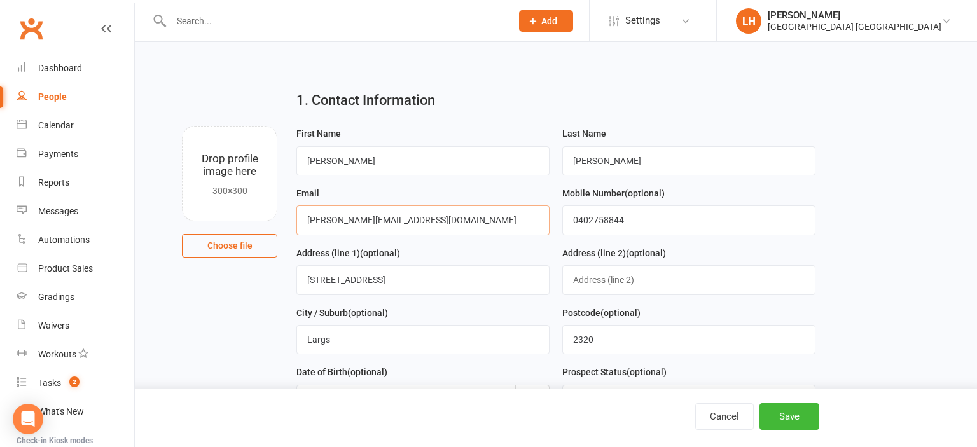
type input "adam_frey@outlook.com"
click at [607, 211] on input "0402758844" at bounding box center [688, 219] width 253 height 29
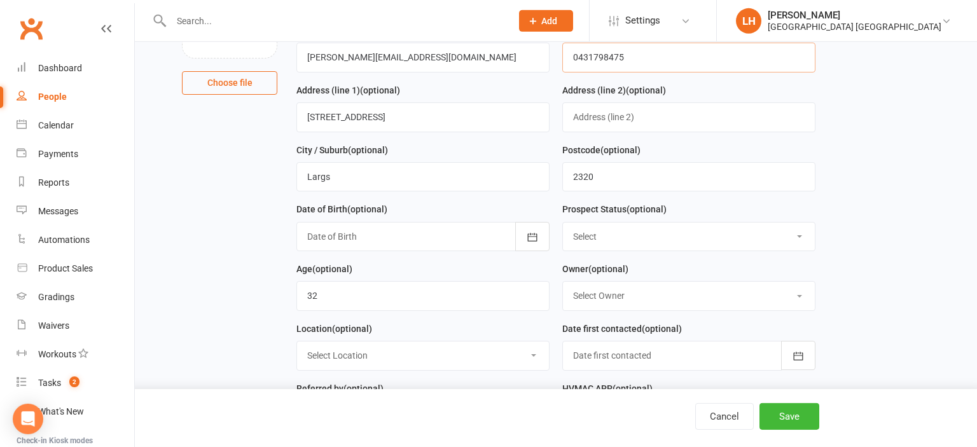
scroll to position [201, 0]
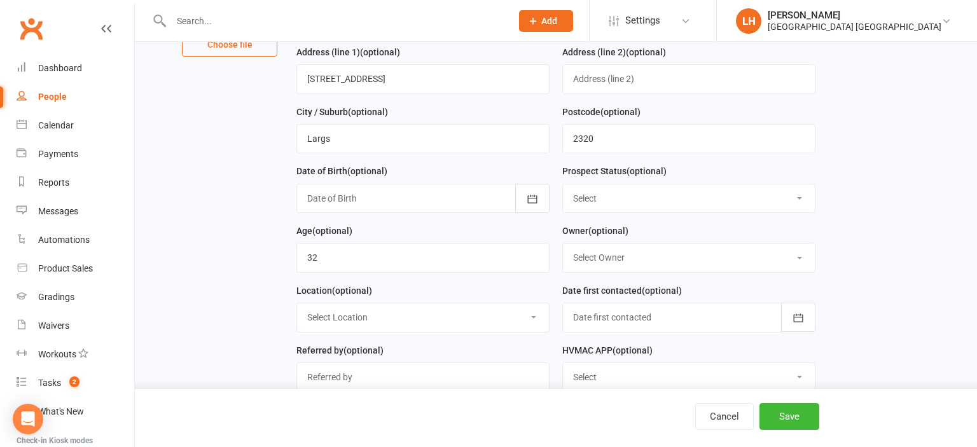
type input "0431798475"
click at [563, 184] on select "Select Initial Contact Not interested Special Event Attendee Birthday Party Att…" at bounding box center [689, 198] width 252 height 28
select select "Initial Contact"
click option "Initial Contact" at bounding box center [0, 0] width 0 height 0
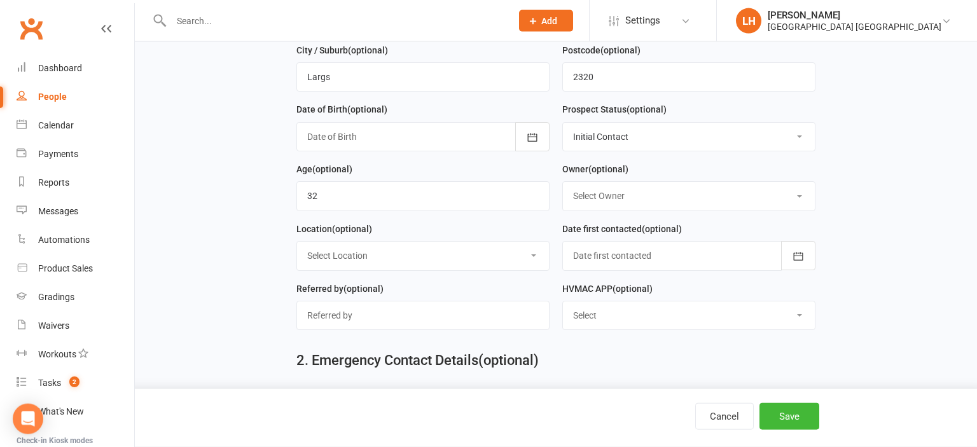
scroll to position [268, 0]
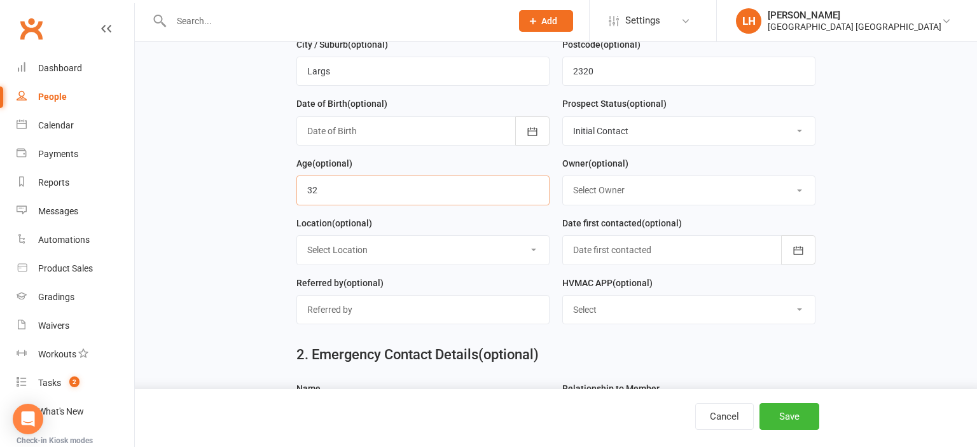
click at [375, 197] on input "string" at bounding box center [422, 190] width 253 height 29
click at [374, 197] on input "string" at bounding box center [422, 190] width 253 height 29
click at [345, 305] on input "text" at bounding box center [422, 309] width 253 height 29
type input "3 Month Free Membership"
click at [785, 416] on button "Save" at bounding box center [789, 416] width 60 height 27
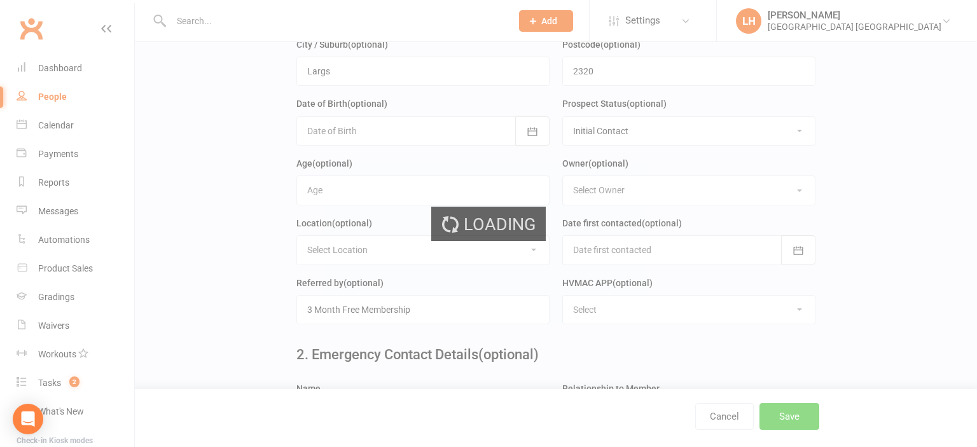
scroll to position [0, 0]
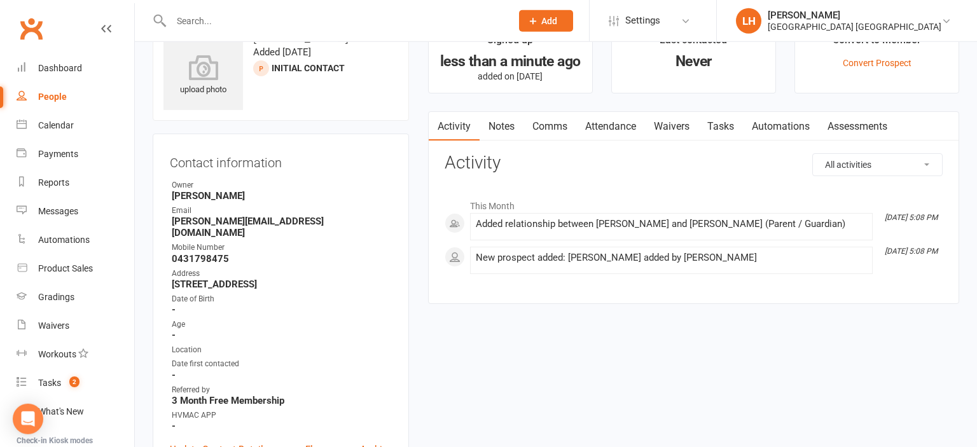
scroll to position [67, 0]
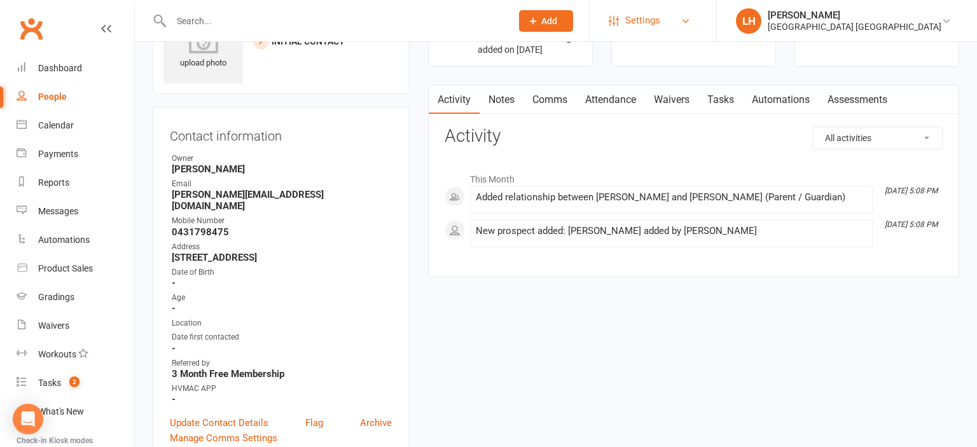
click at [656, 22] on span "Settings" at bounding box center [642, 20] width 35 height 29
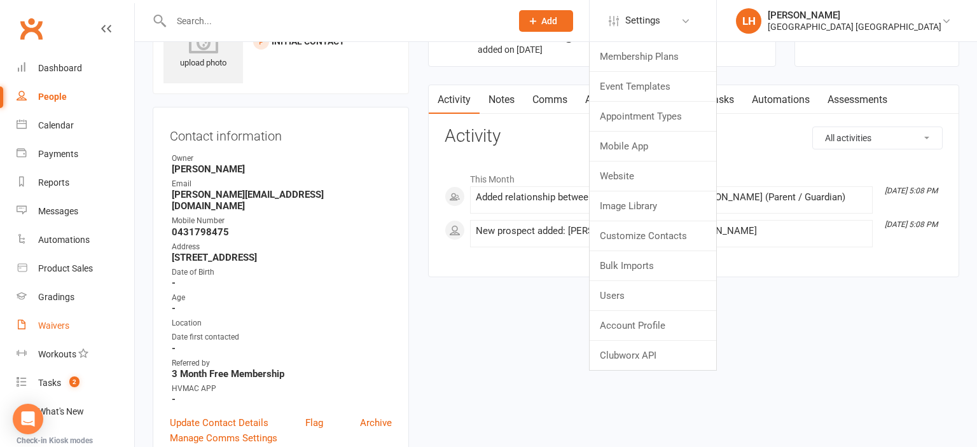
click at [59, 332] on link "Waivers" at bounding box center [76, 326] width 118 height 29
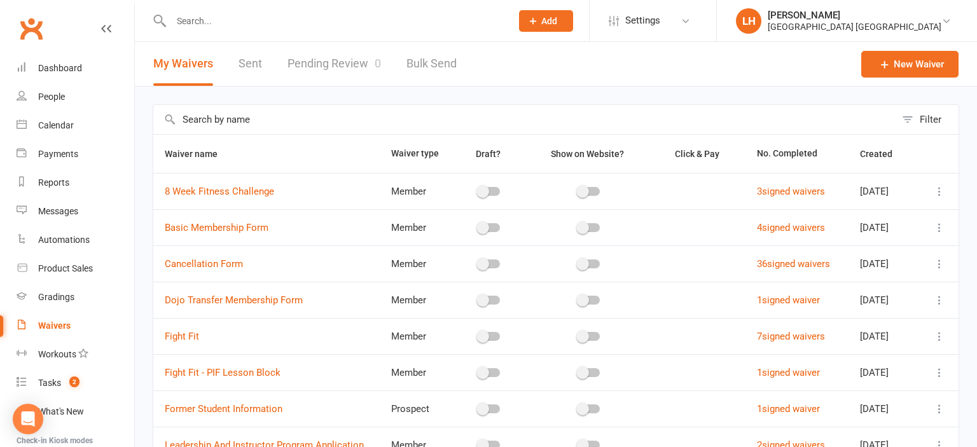
click at [218, 126] on input "text" at bounding box center [524, 119] width 742 height 29
type input "m"
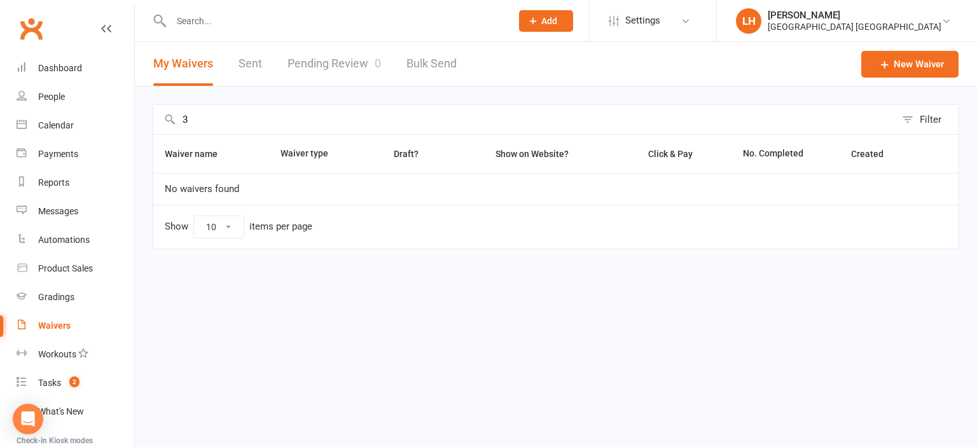
type input "3"
type input "f"
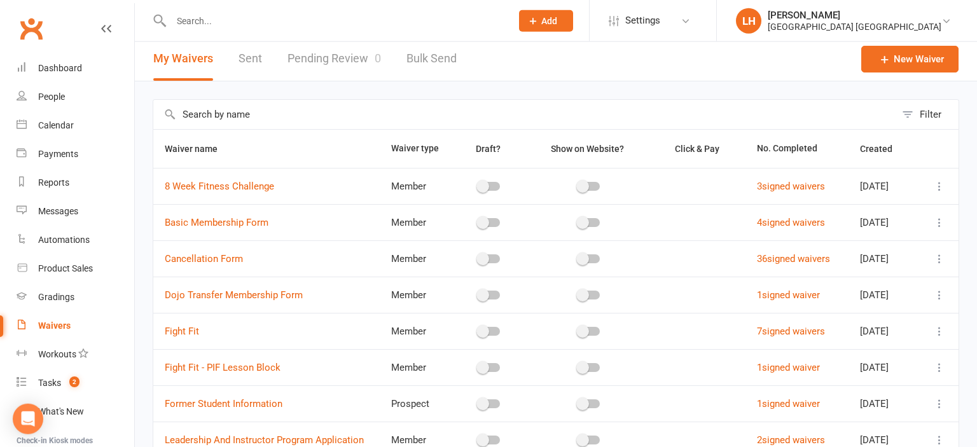
scroll to position [67, 0]
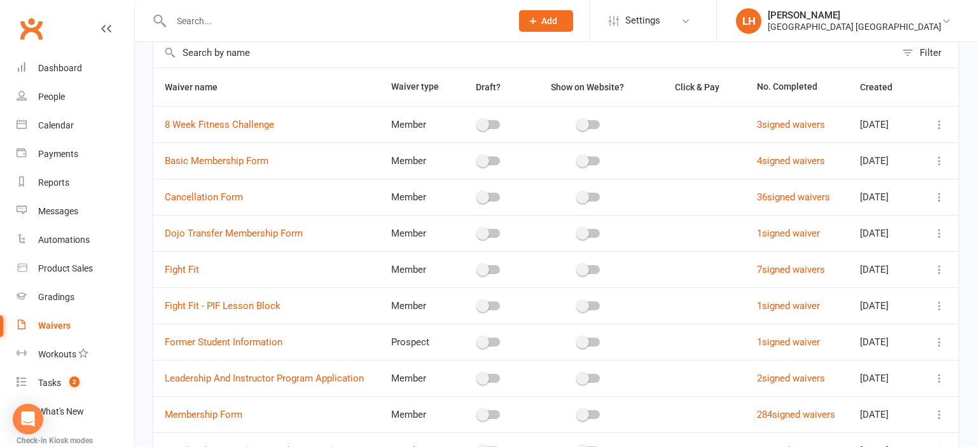
click at [932, 124] on button at bounding box center [939, 124] width 15 height 15
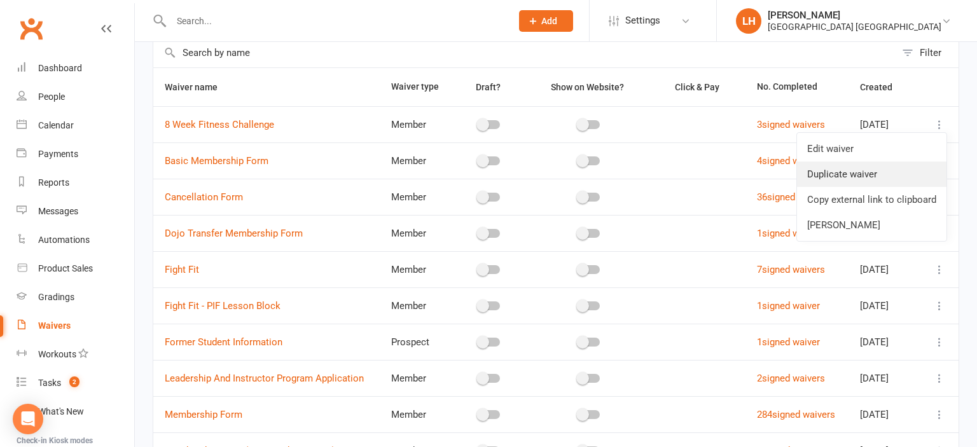
click at [887, 178] on link "Duplicate waiver" at bounding box center [871, 174] width 149 height 25
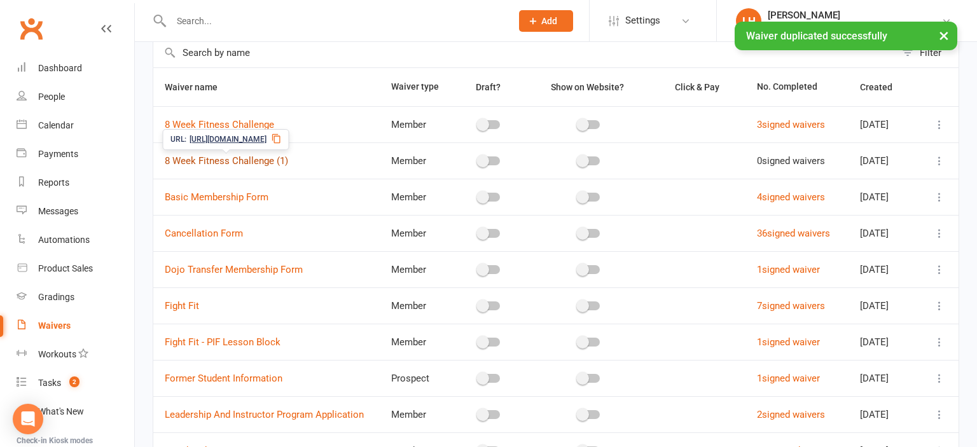
click at [274, 163] on link "8 Week Fitness Challenge (1)" at bounding box center [226, 160] width 123 height 11
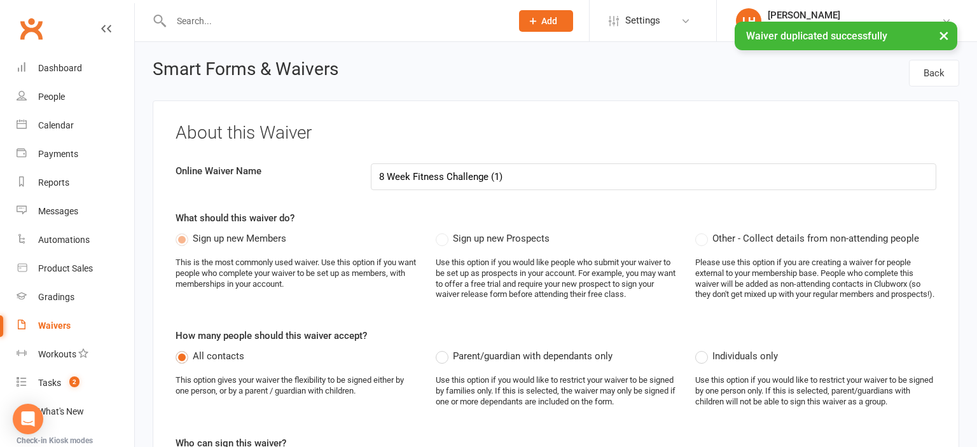
drag, startPoint x: 484, startPoint y: 177, endPoint x: 338, endPoint y: 184, distance: 145.8
click at [371, 184] on input "8 Week Fitness Challenge (1)" at bounding box center [654, 176] width 566 height 27
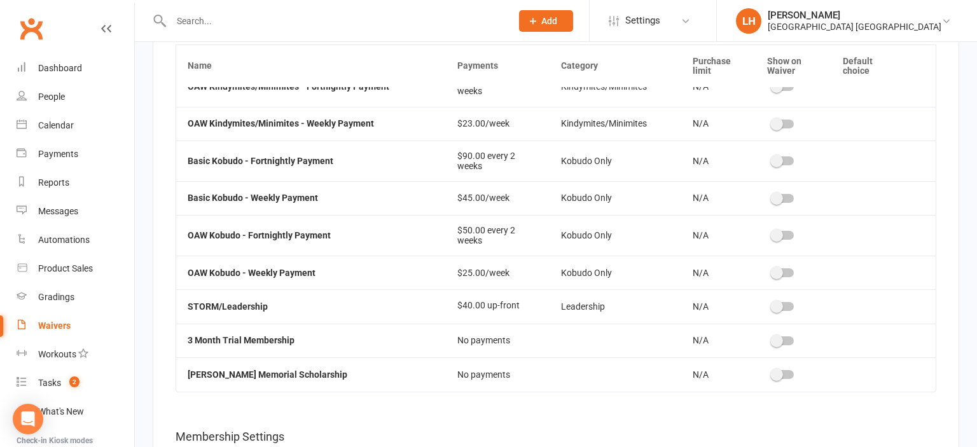
scroll to position [1878, 0]
type input "3 months free Membership"
click at [770, 343] on span at bounding box center [776, 341] width 13 height 13
click at [772, 339] on input "checkbox" at bounding box center [772, 339] width 0 height 0
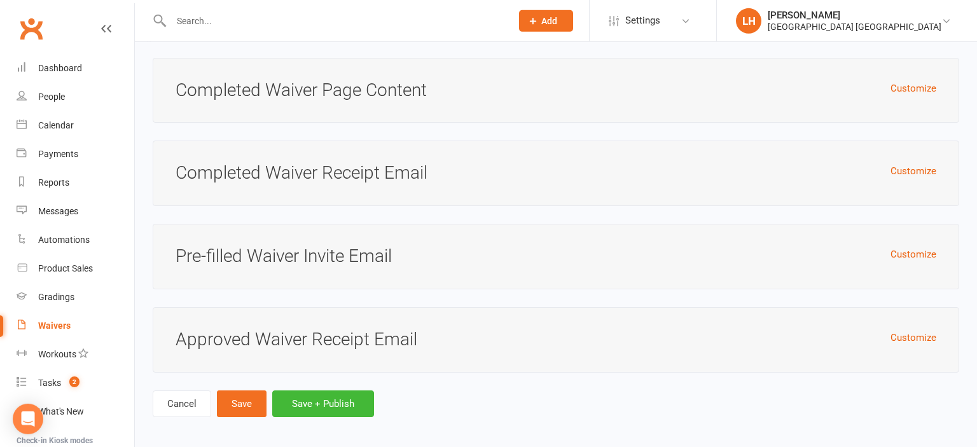
scroll to position [4140, 0]
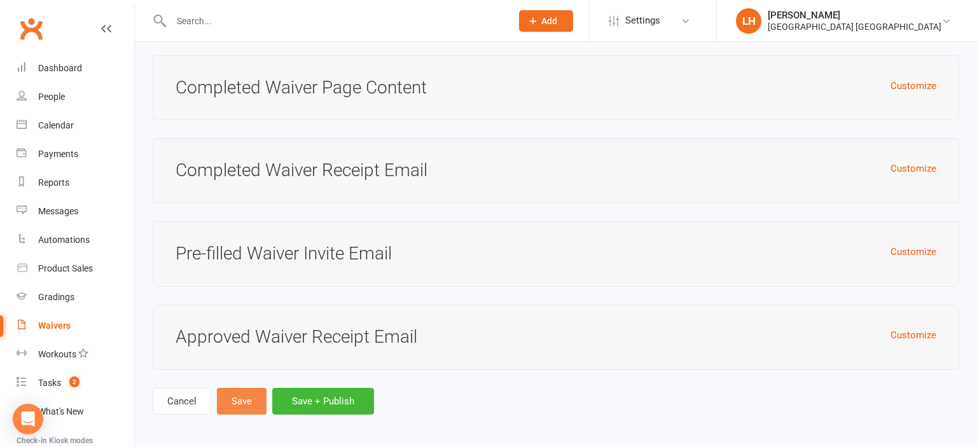
click at [250, 399] on button "Save" at bounding box center [242, 401] width 50 height 27
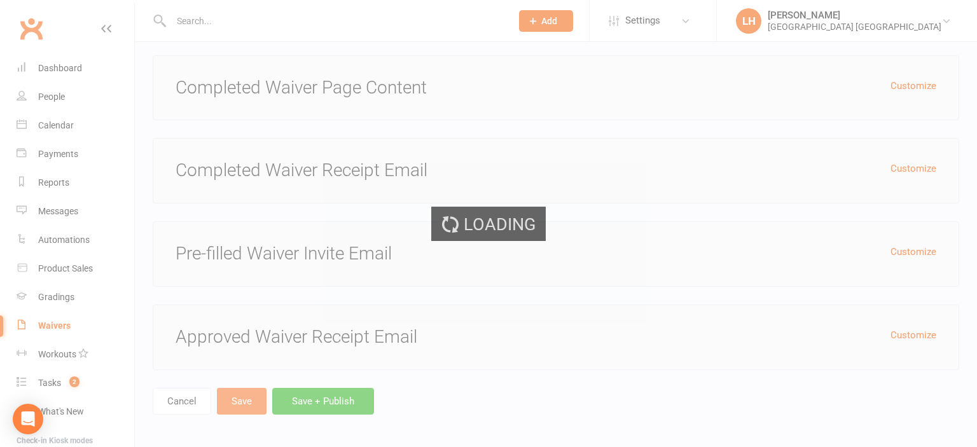
scroll to position [1878, 0]
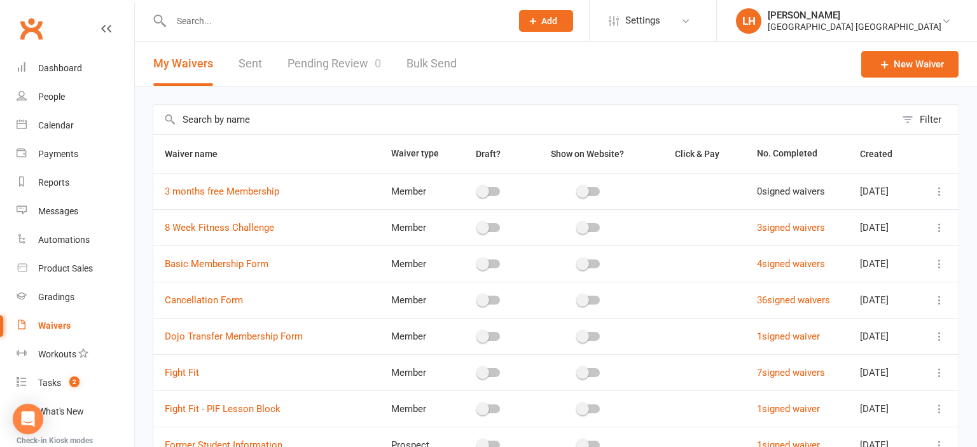
click at [230, 28] on input "text" at bounding box center [334, 21] width 335 height 18
click at [62, 322] on div "Waivers" at bounding box center [54, 326] width 32 height 10
click at [340, 52] on link "Pending Review 0" at bounding box center [333, 64] width 93 height 44
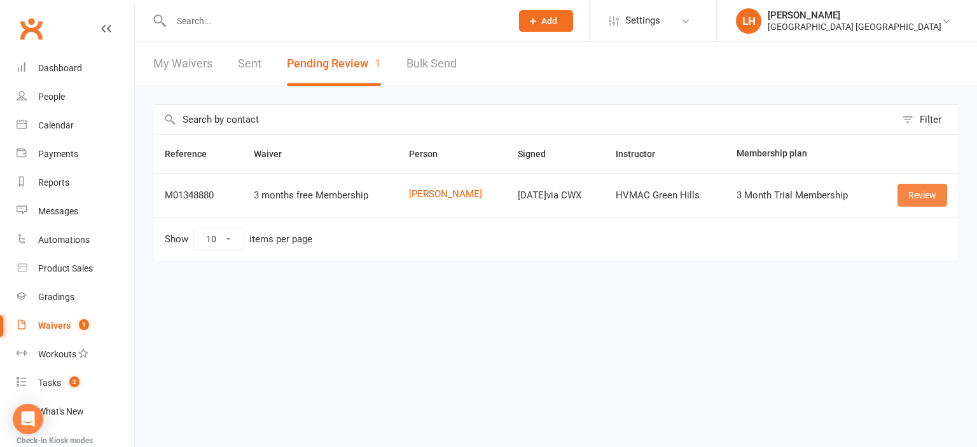
click at [917, 197] on link "Review" at bounding box center [922, 195] width 50 height 23
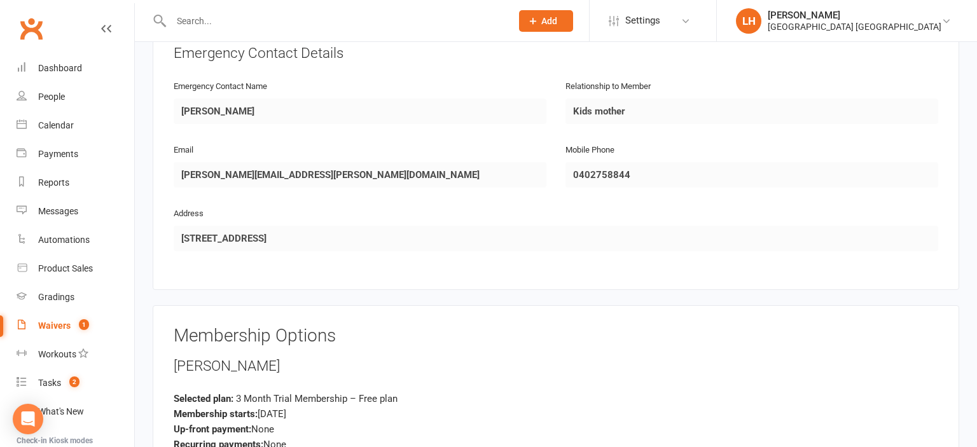
scroll to position [916, 0]
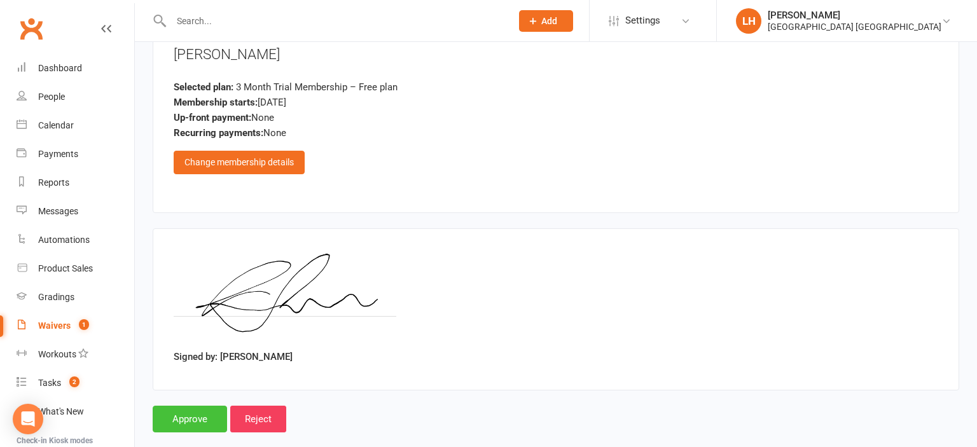
click at [198, 406] on input "Approve" at bounding box center [190, 419] width 74 height 27
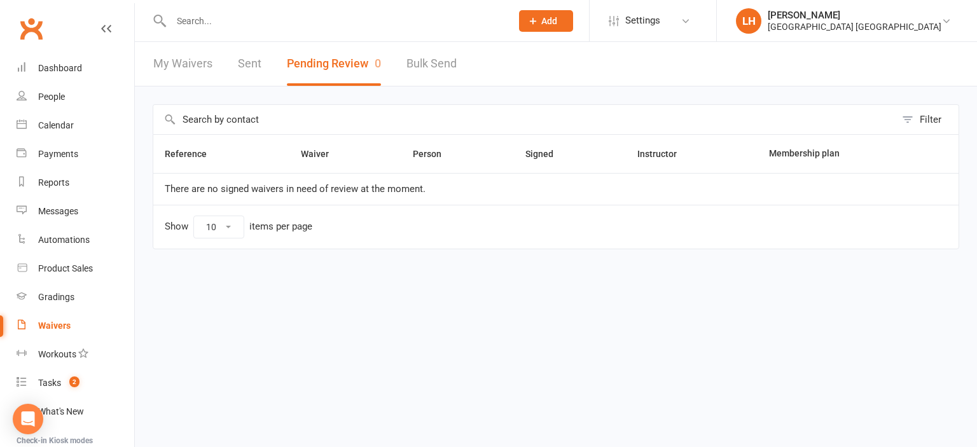
click at [210, 22] on input "text" at bounding box center [334, 21] width 335 height 18
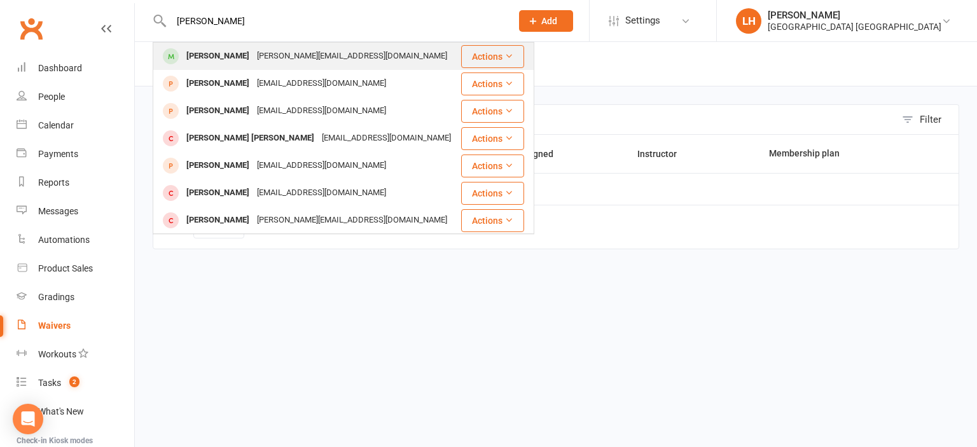
type input "Adam"
click at [253, 53] on div "adam_frey@outlook.com" at bounding box center [352, 56] width 198 height 18
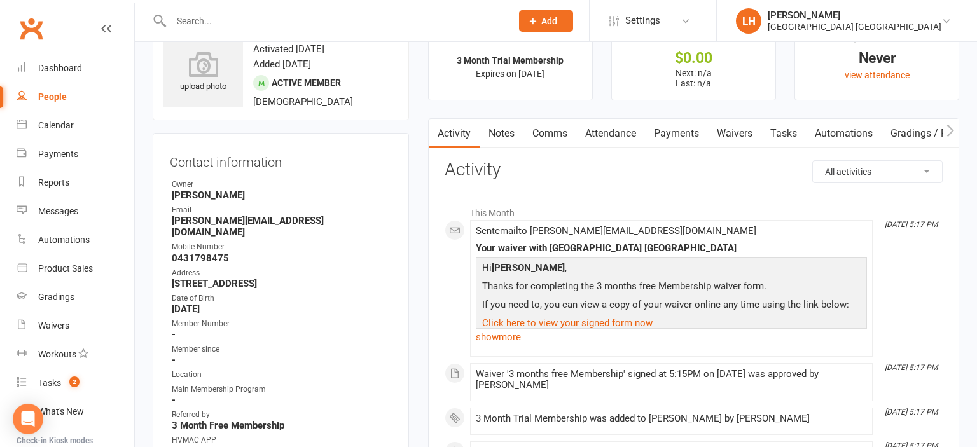
scroll to position [67, 0]
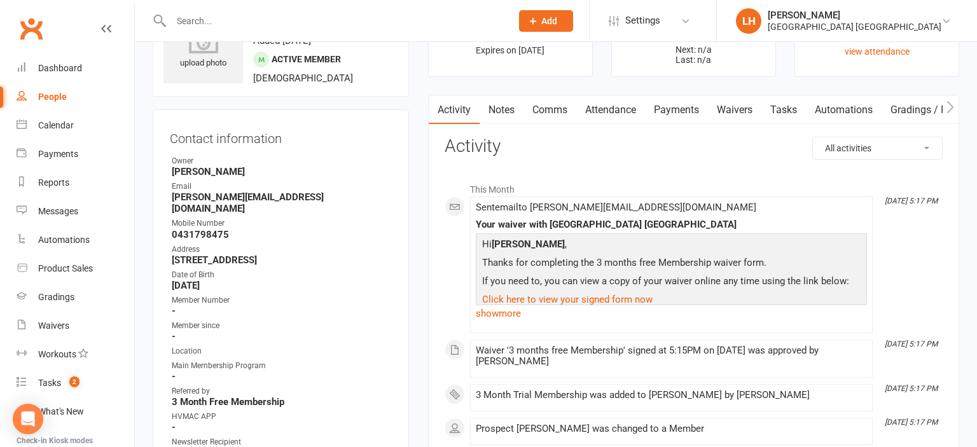
click at [431, 106] on button "button" at bounding box center [437, 109] width 16 height 29
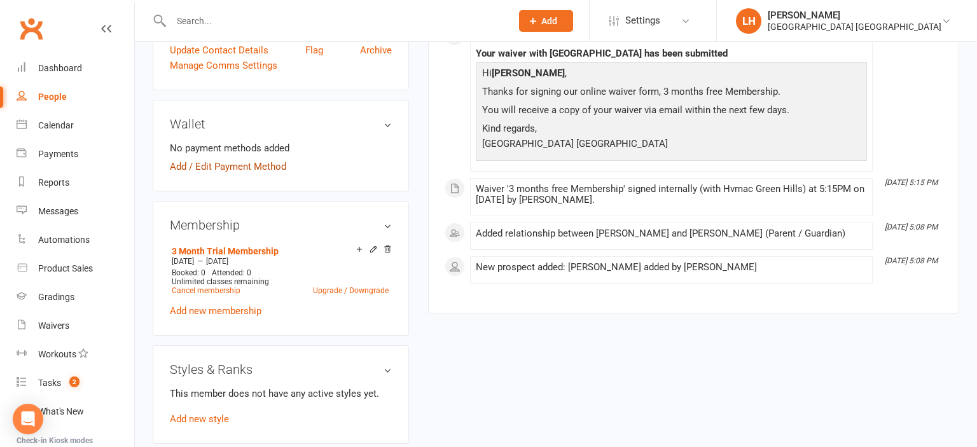
scroll to position [537, 0]
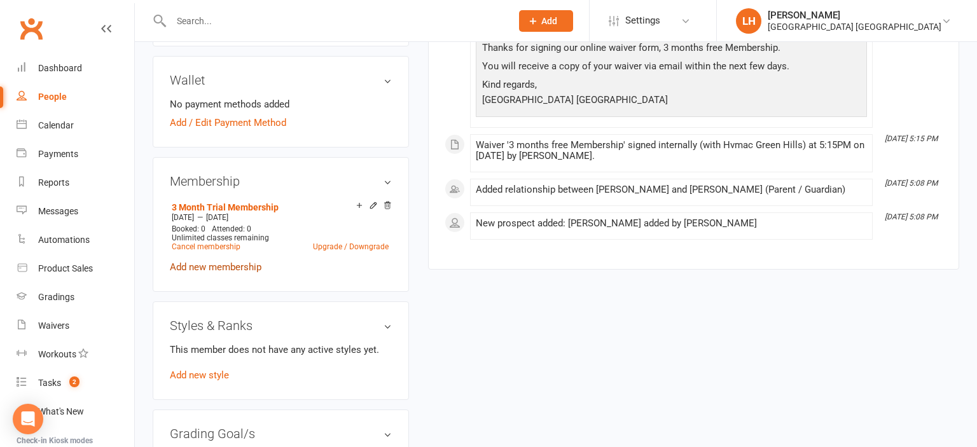
click at [211, 261] on link "Add new membership" at bounding box center [216, 266] width 92 height 11
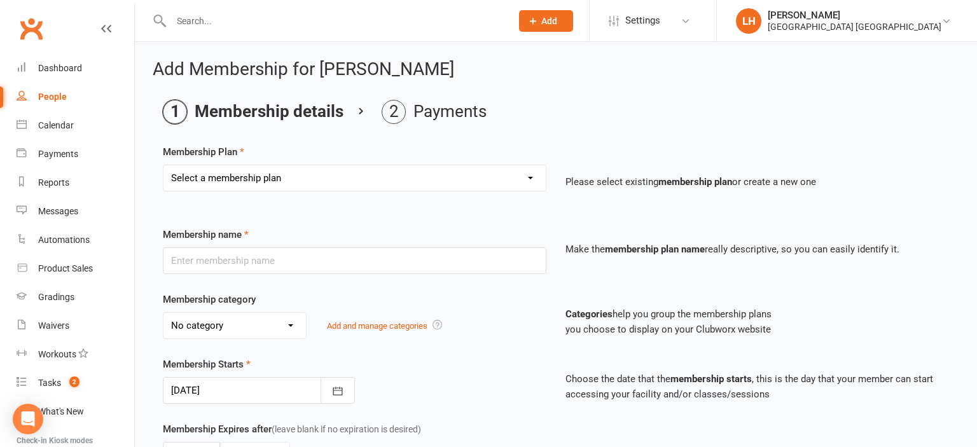
click at [163, 165] on select "Select a membership plan Create new Membership Plan Temporary Membership OFR BB…" at bounding box center [354, 177] width 382 height 25
select select "55"
click option "3 Month Trial Membership" at bounding box center [0, 0] width 0 height 0
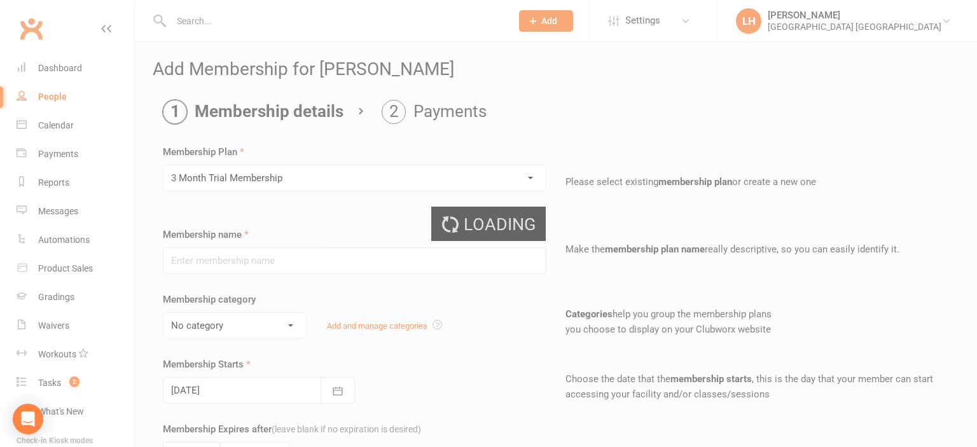
type input "3 Month Trial Membership"
type input "3"
select select "2"
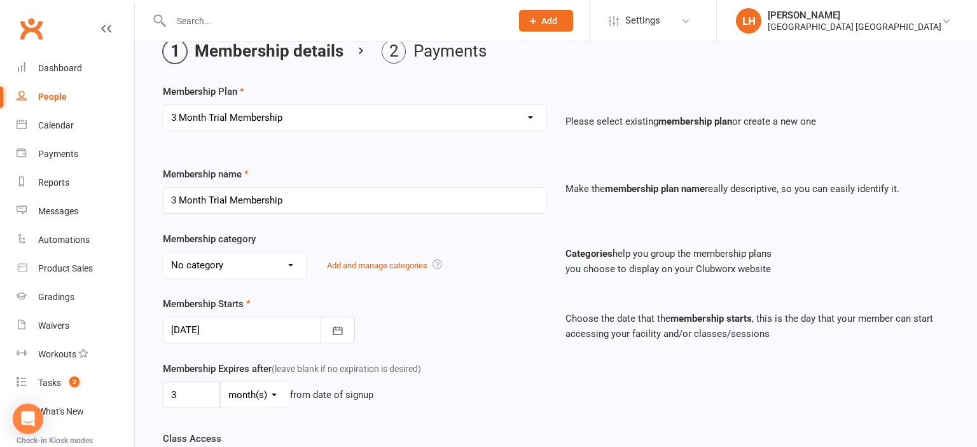
scroll to position [134, 0]
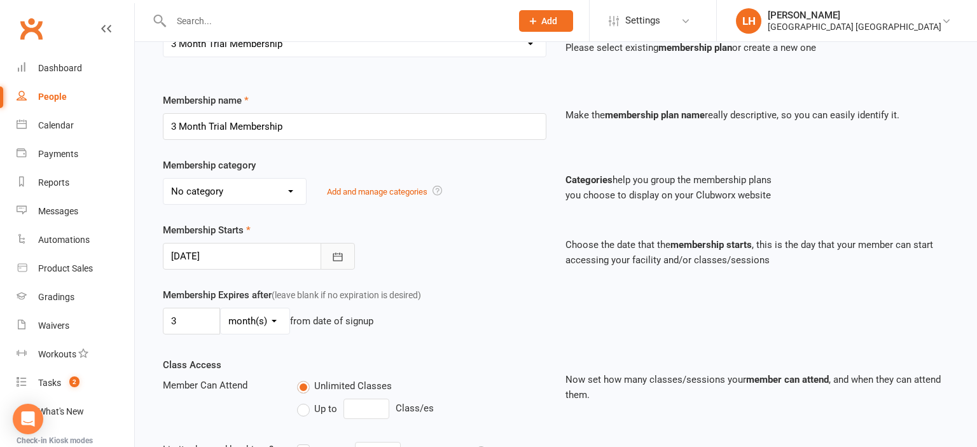
click at [342, 259] on icon "button" at bounding box center [337, 257] width 13 height 13
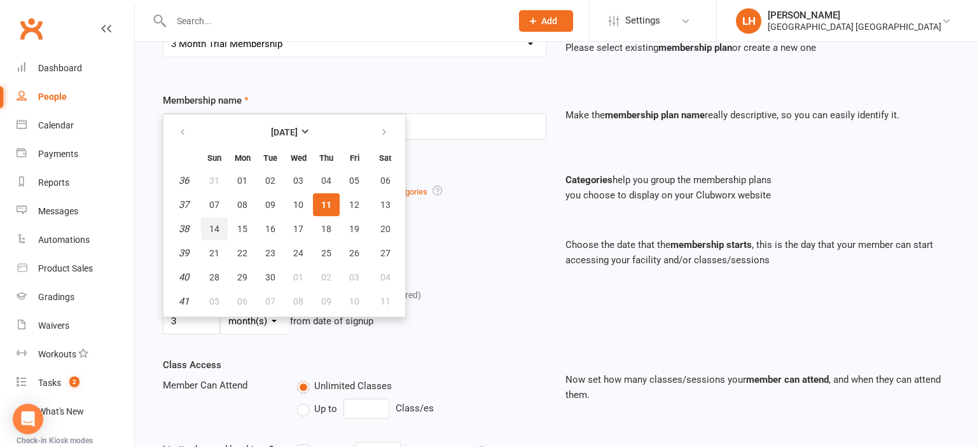
click at [215, 226] on span "14" at bounding box center [214, 229] width 10 height 10
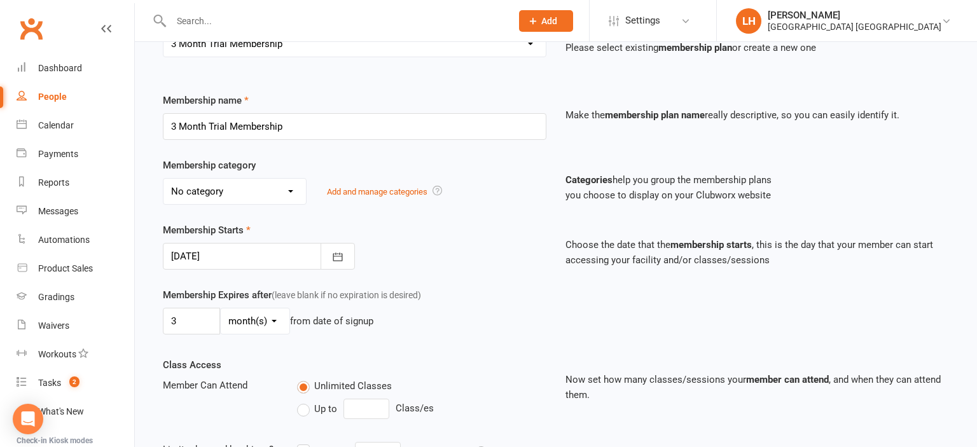
type input "14 Sep 2025"
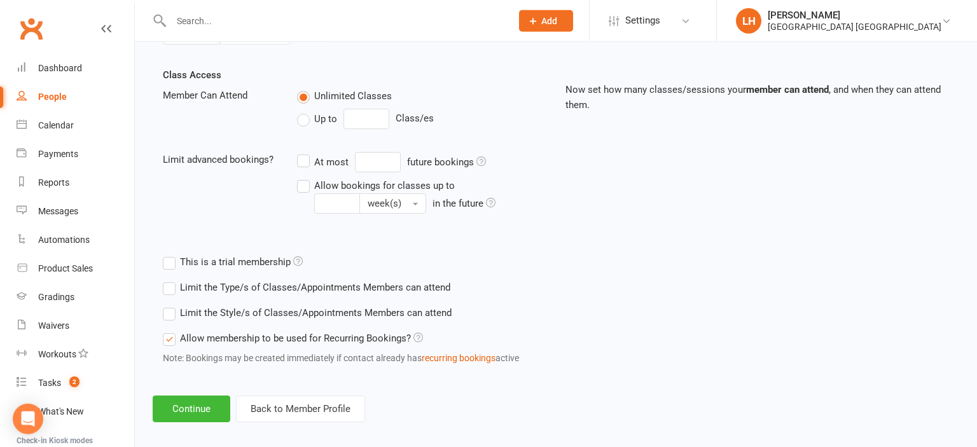
scroll to position [433, 0]
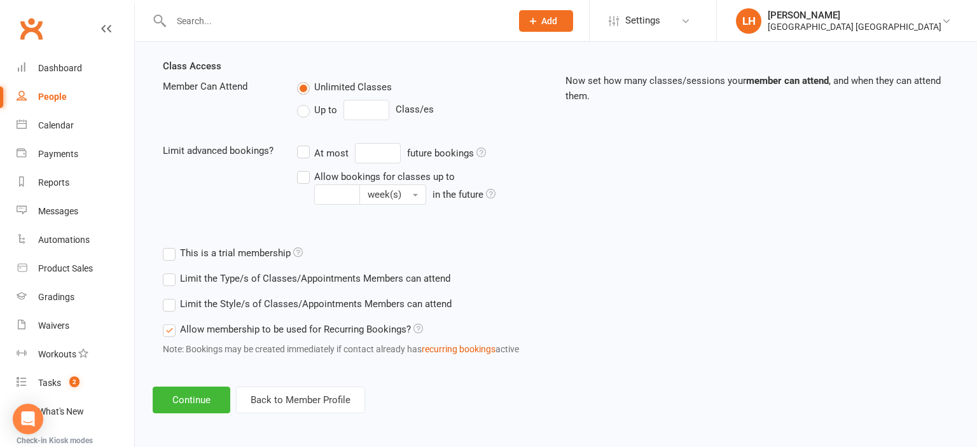
click at [168, 280] on label "Limit the Type/s of Classes/Appointments Members can attend" at bounding box center [306, 278] width 287 height 15
click at [168, 271] on input "Limit the Type/s of Classes/Appointments Members can attend" at bounding box center [167, 271] width 8 height 0
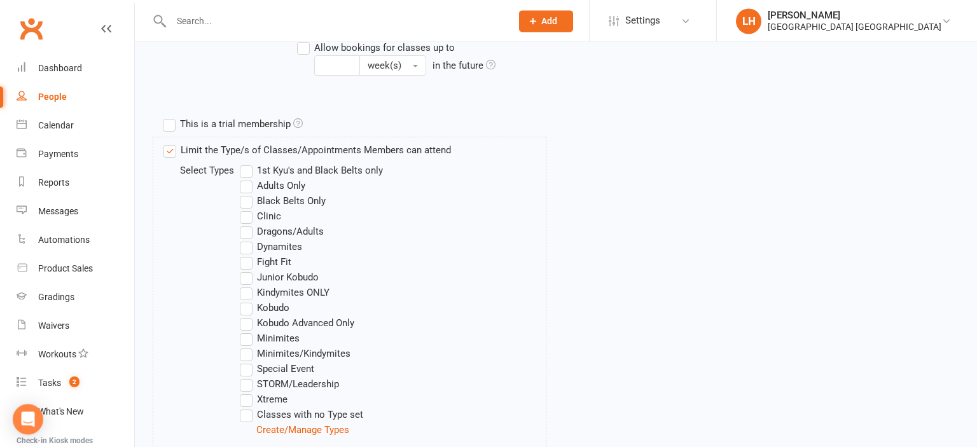
scroll to position [567, 0]
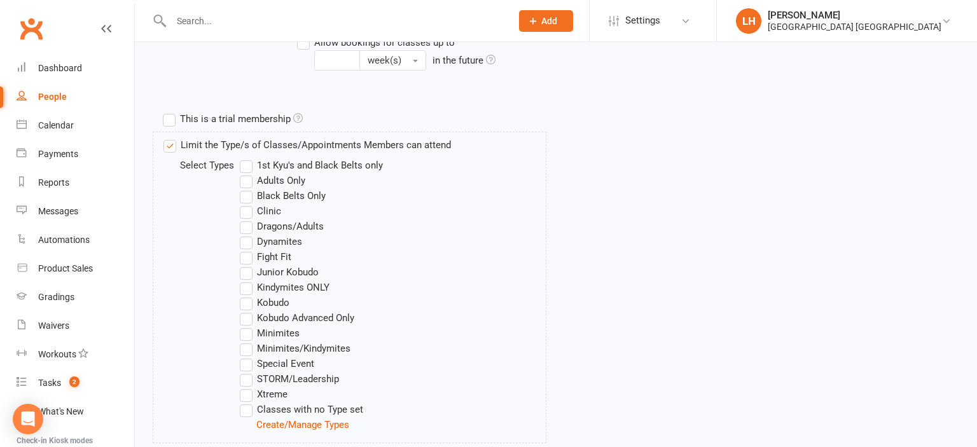
click at [246, 226] on label "Dragons/Adults" at bounding box center [282, 226] width 84 height 15
click at [246, 219] on input "Dragons/Adults" at bounding box center [244, 219] width 8 height 0
click at [249, 255] on label "Fight Fit" at bounding box center [266, 256] width 52 height 15
click at [248, 249] on input "Fight Fit" at bounding box center [244, 249] width 8 height 0
click at [249, 301] on label "Kobudo" at bounding box center [265, 302] width 50 height 15
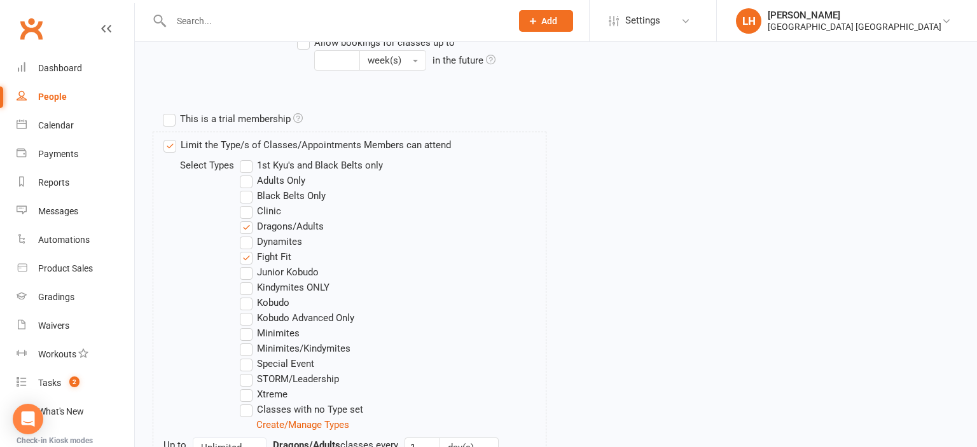
click at [248, 295] on input "Kobudo" at bounding box center [244, 295] width 8 height 0
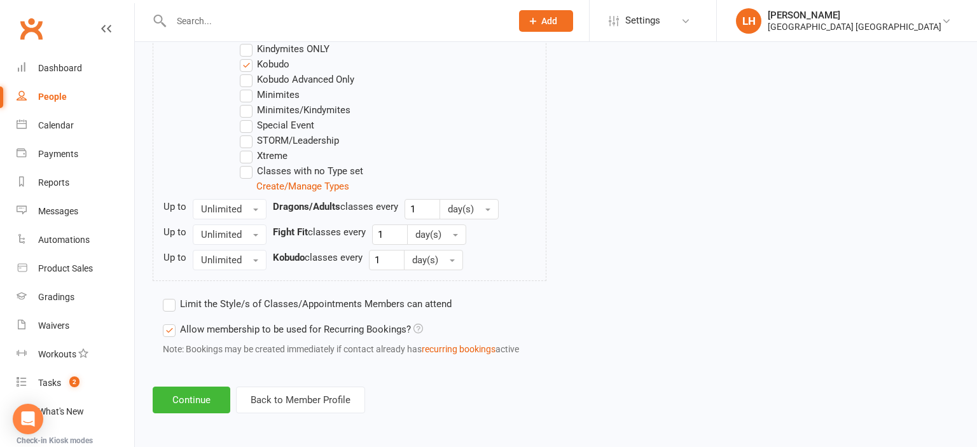
click at [244, 155] on label "Xtreme" at bounding box center [264, 155] width 48 height 15
click at [244, 148] on input "Xtreme" at bounding box center [244, 148] width 8 height 0
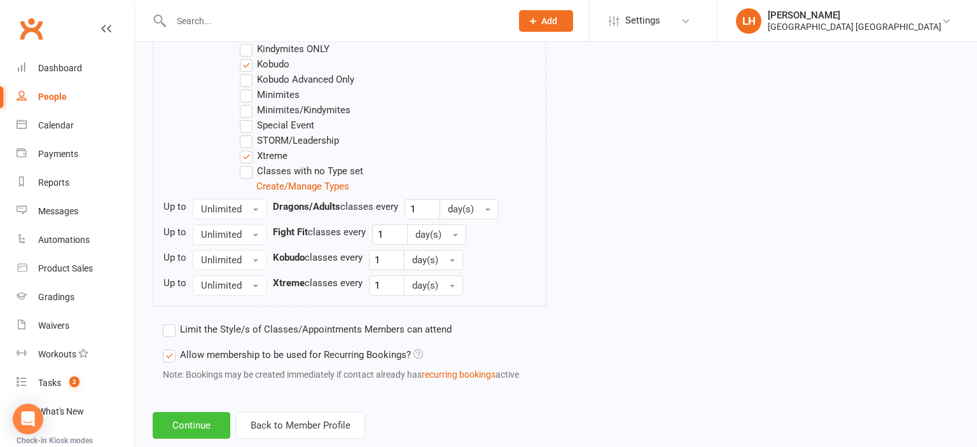
click at [197, 420] on button "Continue" at bounding box center [192, 425] width 78 height 27
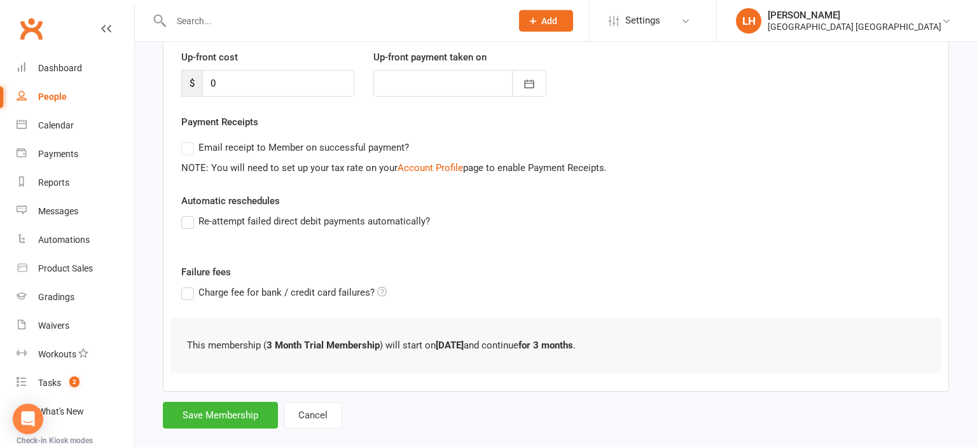
scroll to position [193, 0]
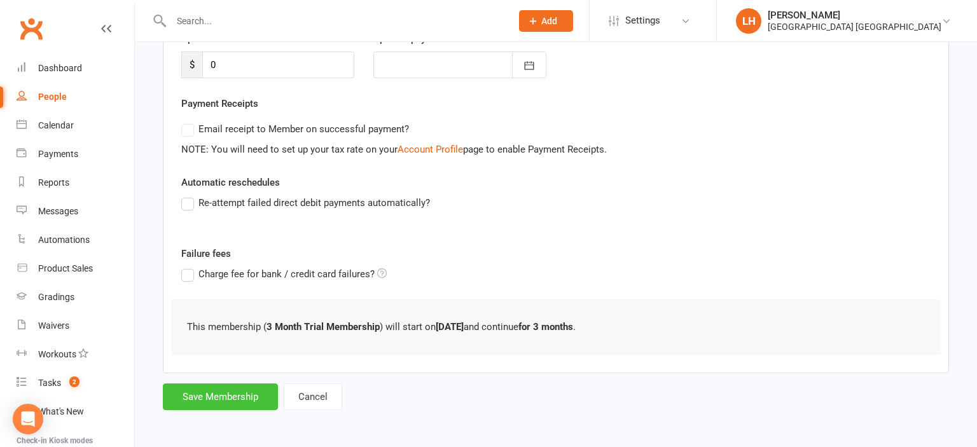
click at [236, 401] on button "Save Membership" at bounding box center [220, 396] width 115 height 27
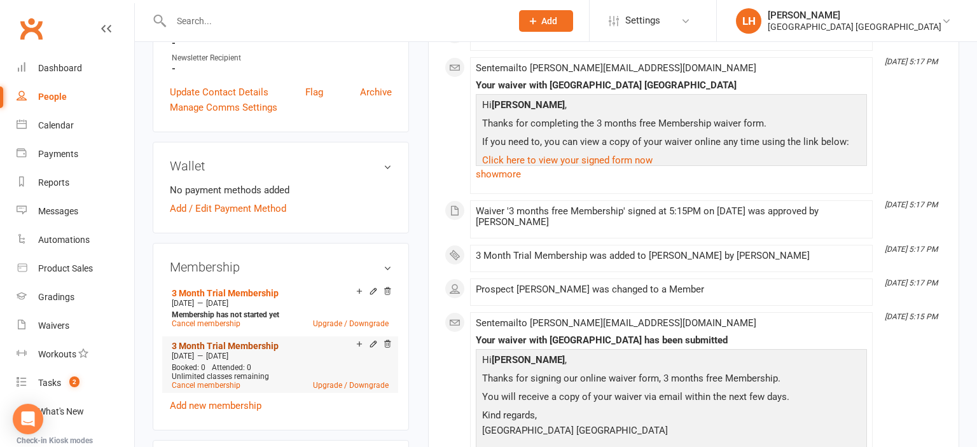
scroll to position [470, 0]
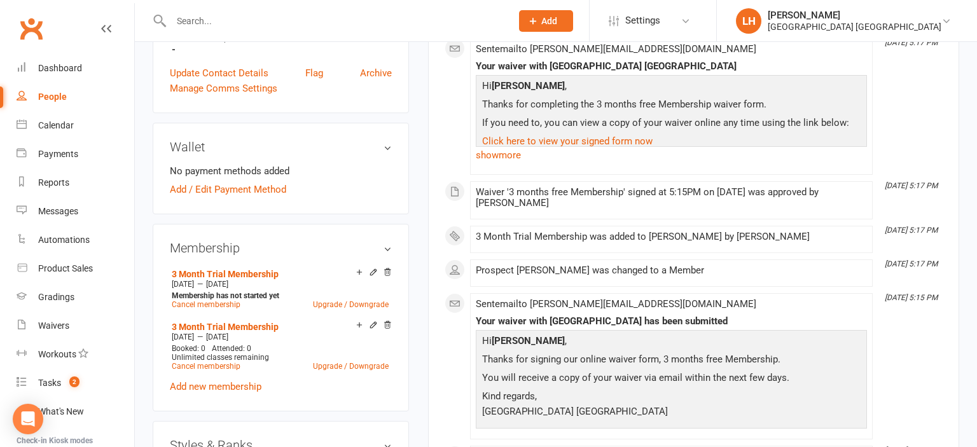
click at [388, 322] on icon at bounding box center [387, 325] width 6 height 7
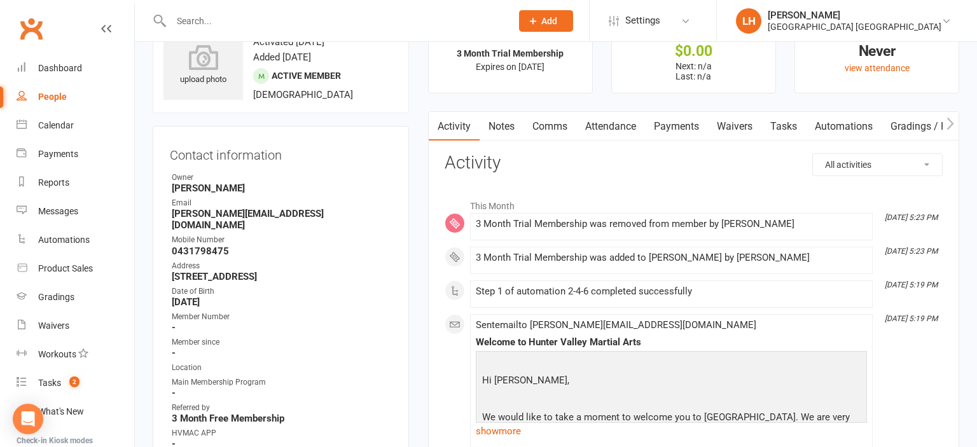
scroll to position [0, 0]
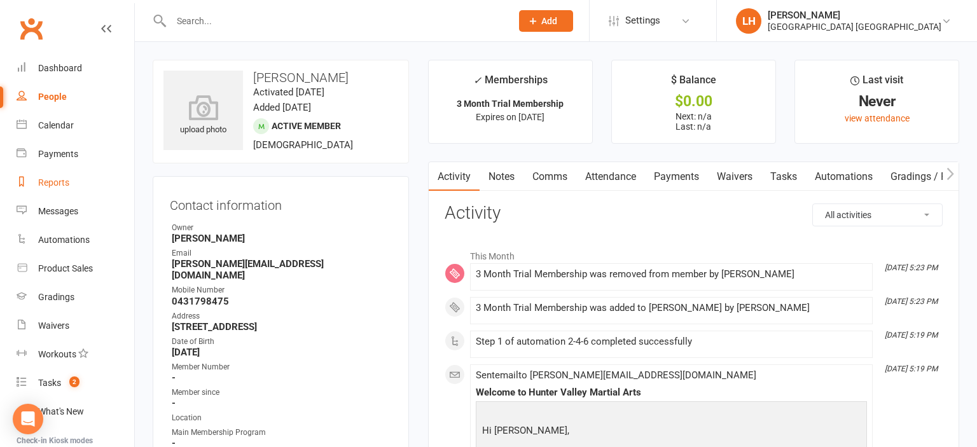
click at [59, 186] on div "Reports" at bounding box center [53, 182] width 31 height 10
select select "25"
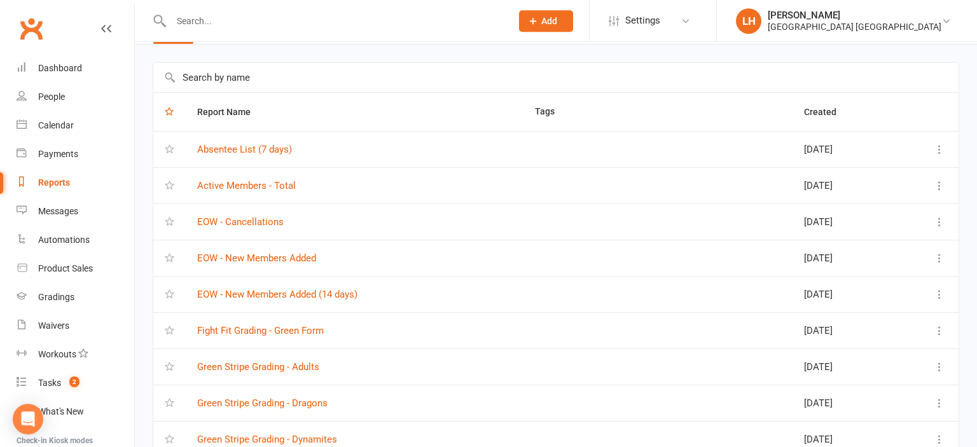
scroll to position [67, 0]
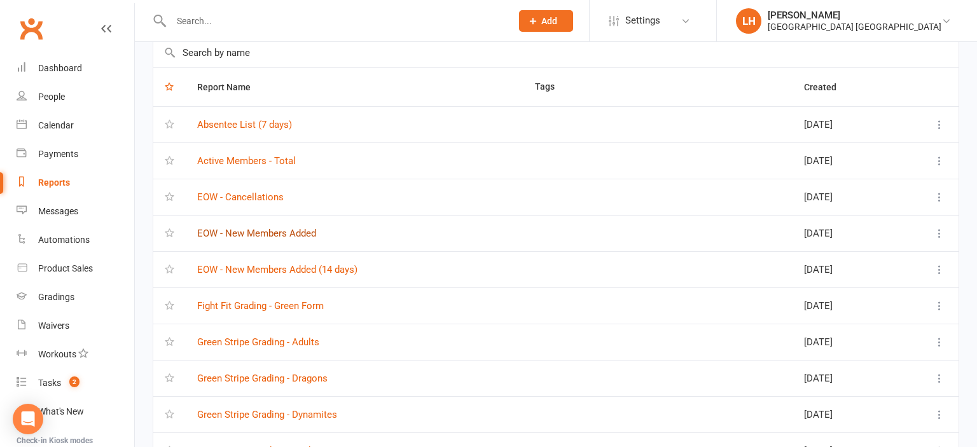
click at [261, 233] on link "EOW - New Members Added" at bounding box center [256, 233] width 119 height 11
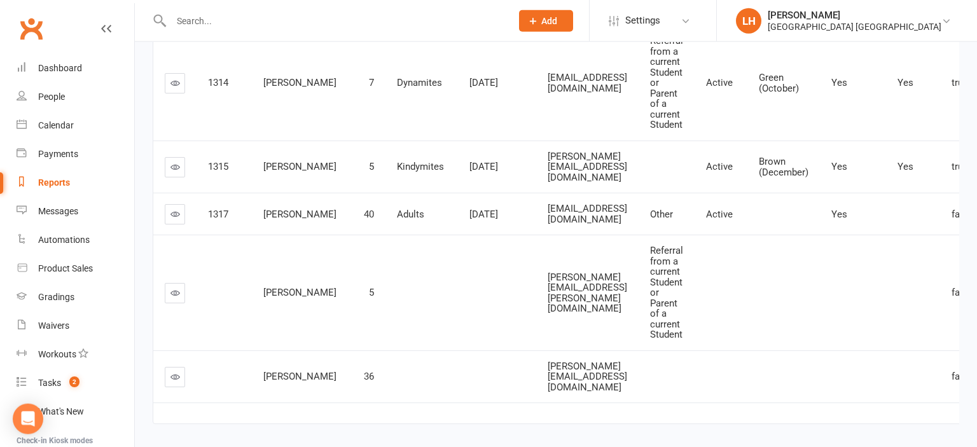
scroll to position [672, 0]
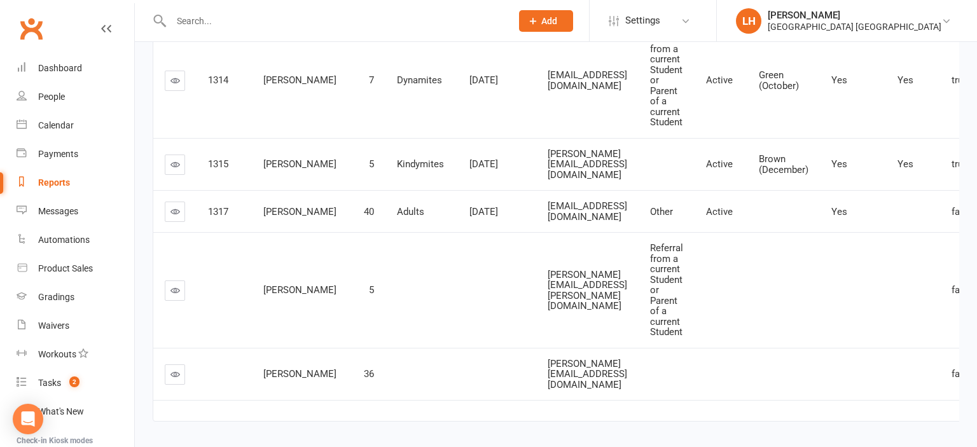
click at [167, 364] on link at bounding box center [175, 374] width 20 height 20
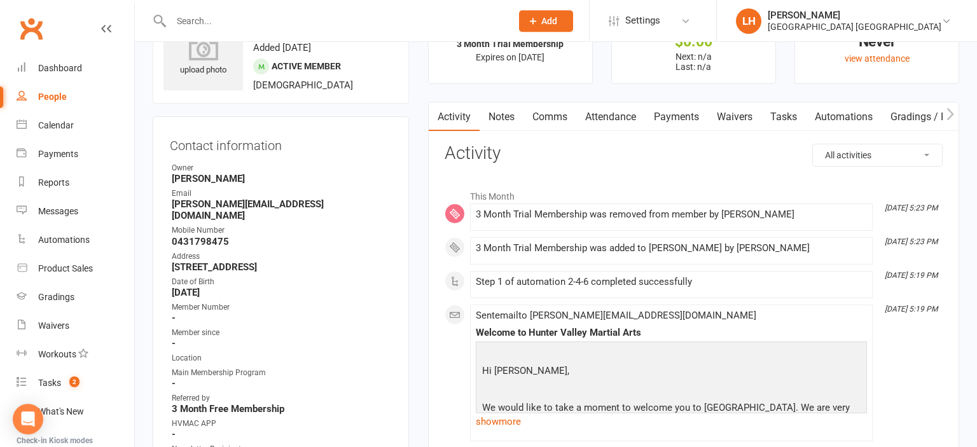
scroll to position [134, 0]
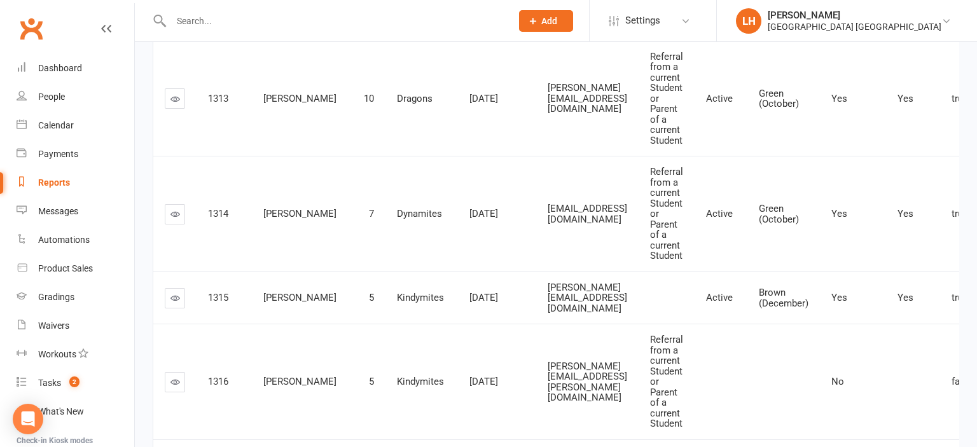
scroll to position [672, 0]
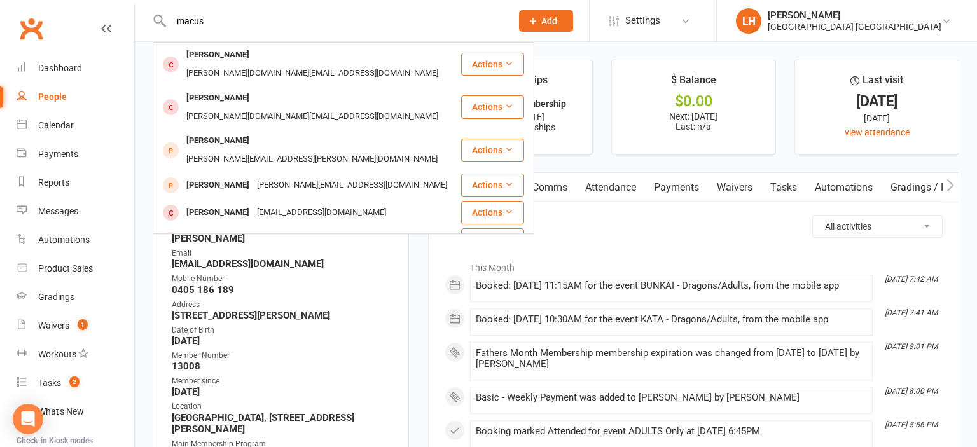
click at [186, 21] on input "macus" at bounding box center [334, 21] width 335 height 18
click at [190, 20] on input "macus" at bounding box center [334, 21] width 335 height 18
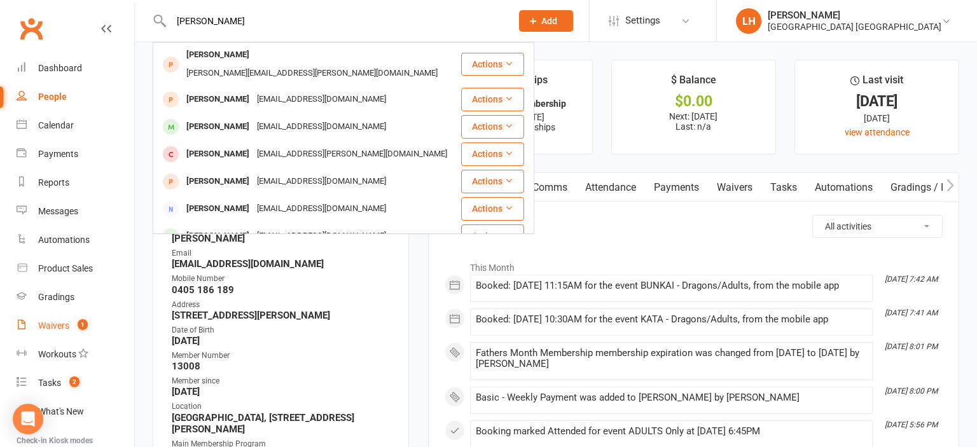
type input "[PERSON_NAME]"
click at [58, 328] on div "Waivers" at bounding box center [53, 326] width 31 height 10
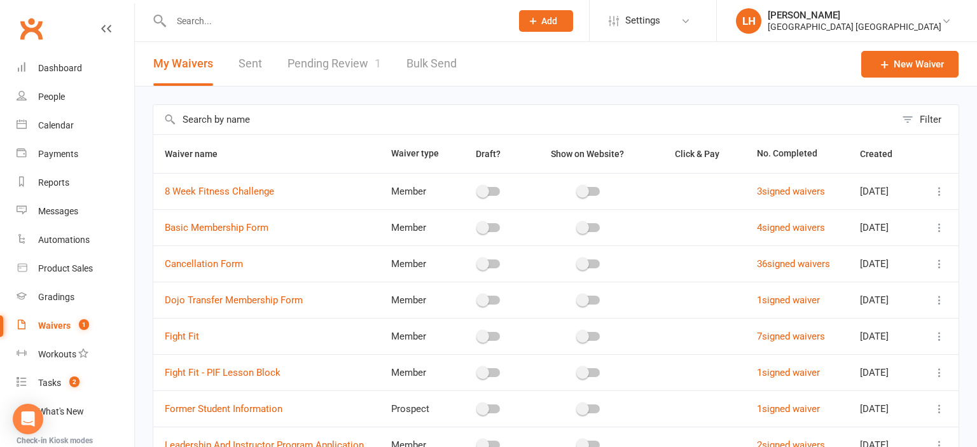
click at [337, 70] on link "Pending Review 1" at bounding box center [333, 64] width 93 height 44
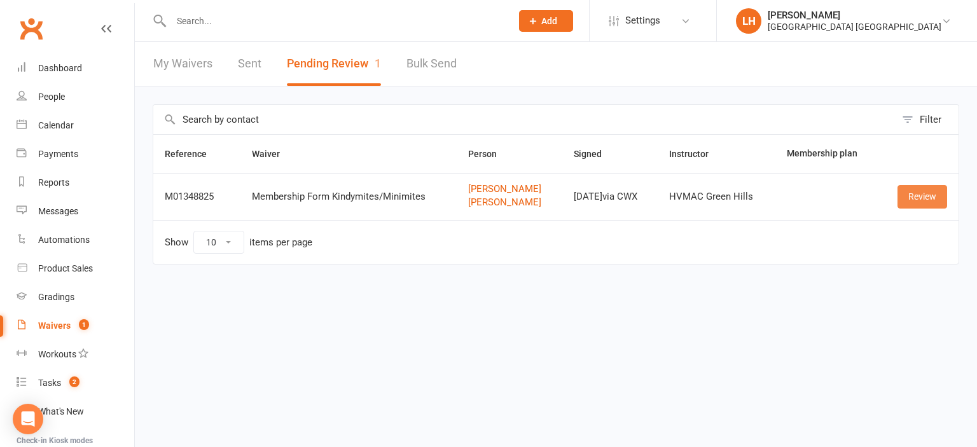
click at [920, 196] on link "Review" at bounding box center [922, 196] width 50 height 23
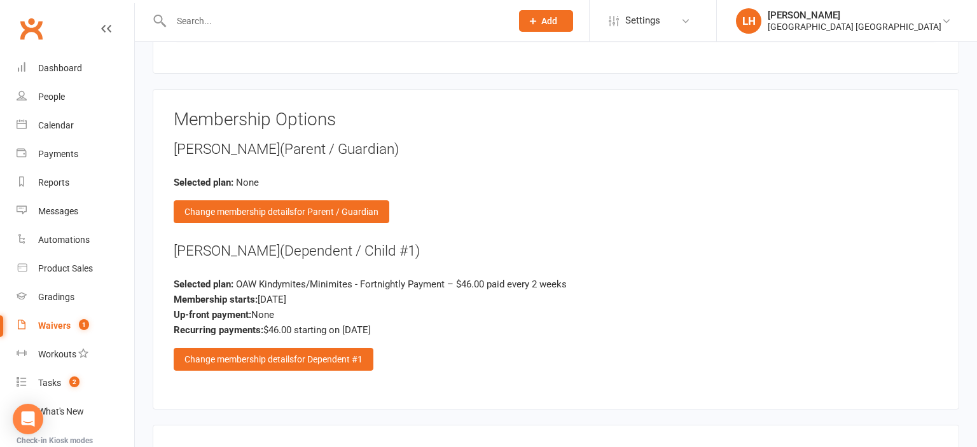
scroll to position [1611, 0]
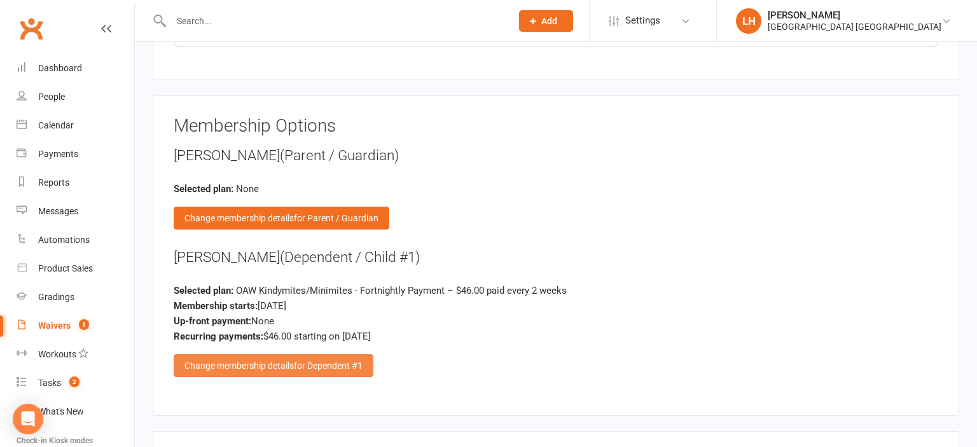
click at [291, 354] on div "Change membership details for Dependent #1" at bounding box center [274, 365] width 200 height 23
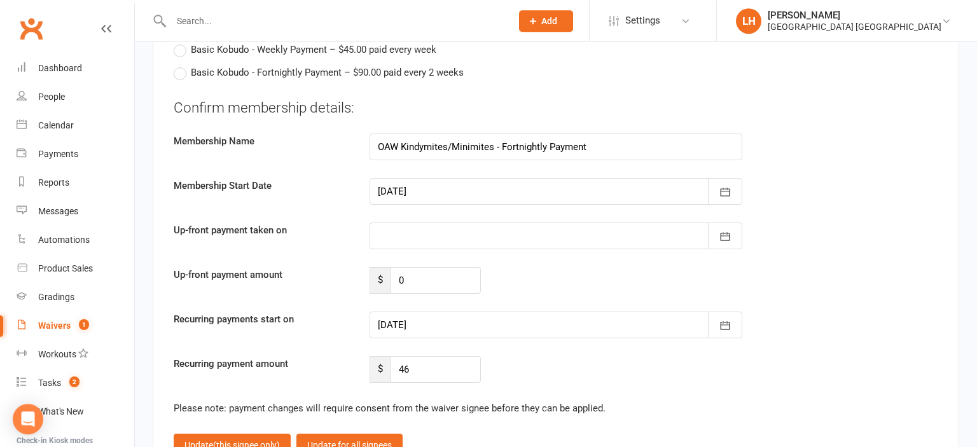
scroll to position [3022, 0]
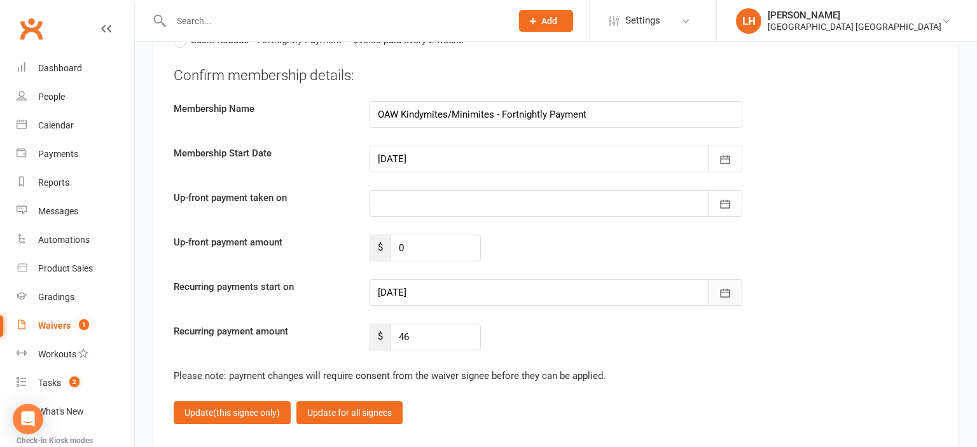
click at [713, 279] on button "button" at bounding box center [725, 292] width 34 height 27
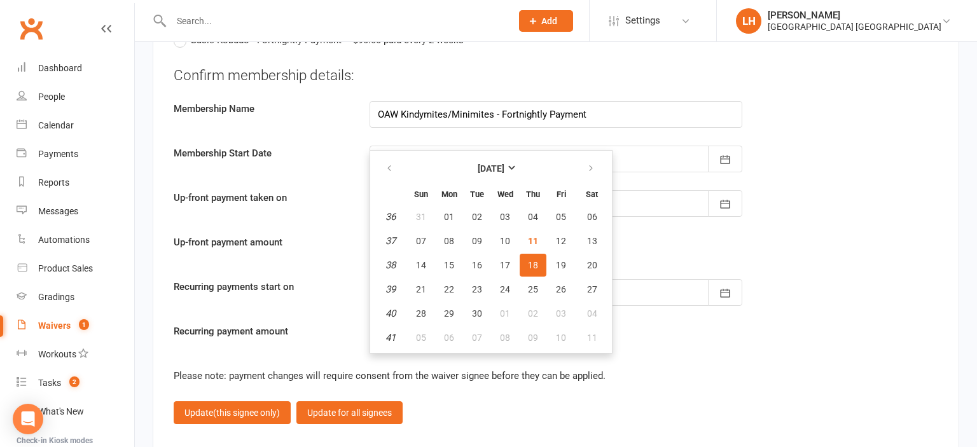
click at [810, 330] on div "Recurring payment amount $ 46" at bounding box center [555, 337] width 783 height 27
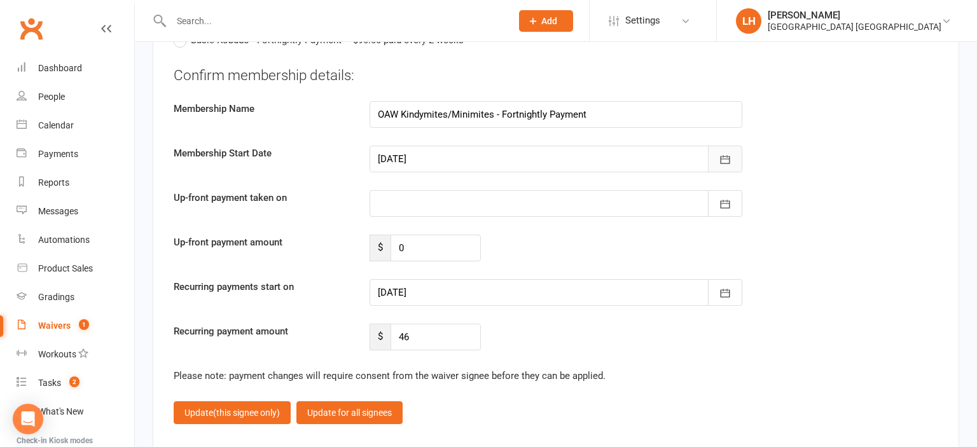
click at [734, 146] on button "button" at bounding box center [725, 159] width 34 height 27
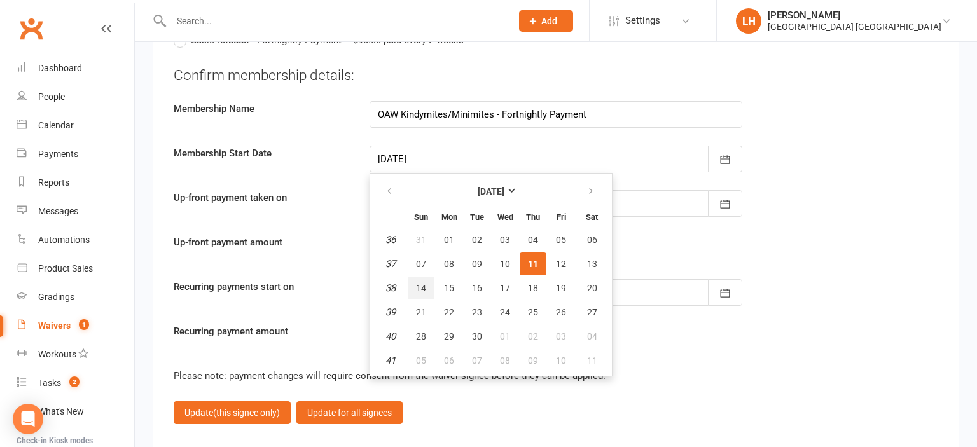
click at [428, 277] on button "14" at bounding box center [421, 288] width 27 height 23
type input "14 Sep 2025"
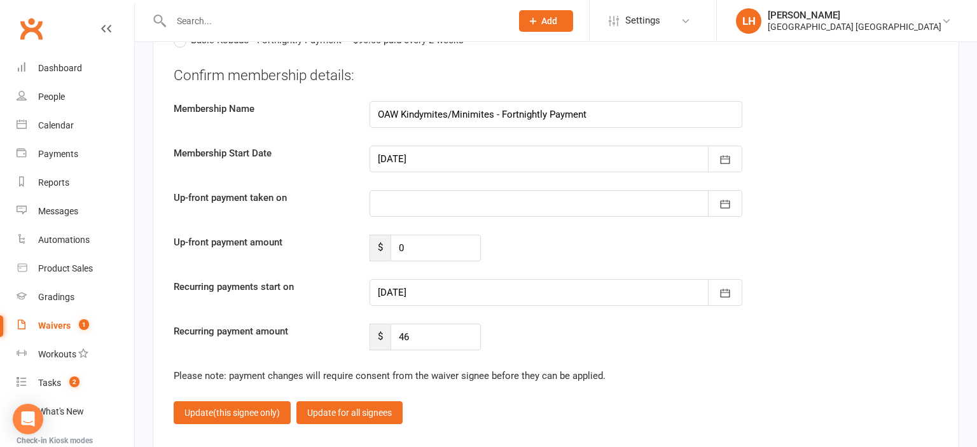
click at [546, 280] on div at bounding box center [555, 292] width 373 height 27
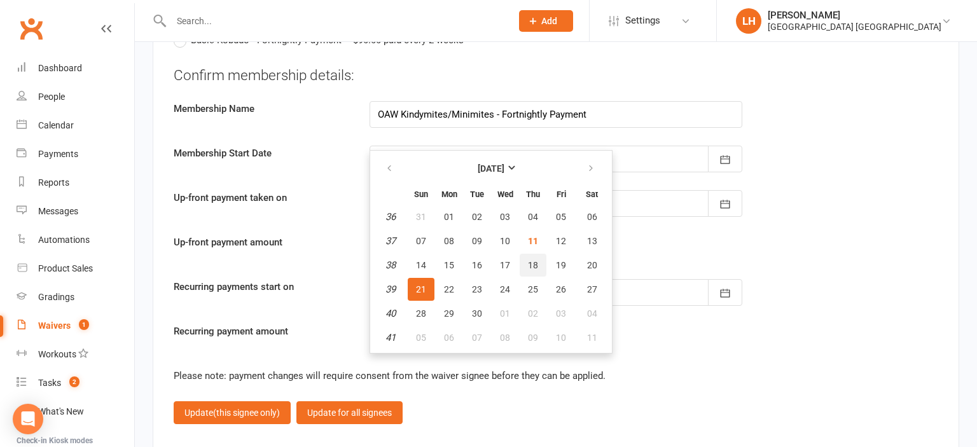
click at [543, 254] on button "18" at bounding box center [533, 265] width 27 height 23
type input "18 Sep 2025"
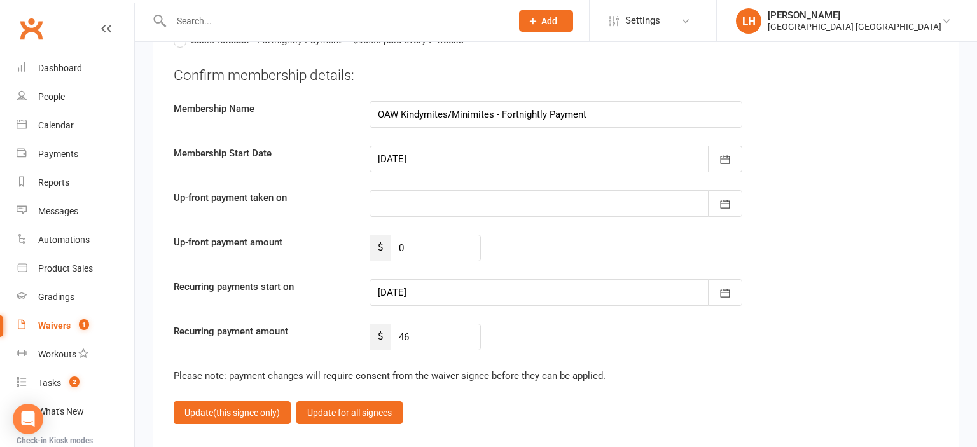
click at [737, 347] on fieldset "Confirm membership details: Membership Name OAW Kindymites/Minimites - Fortnigh…" at bounding box center [556, 245] width 764 height 359
click at [249, 408] on span "(this signee only)" at bounding box center [246, 413] width 67 height 10
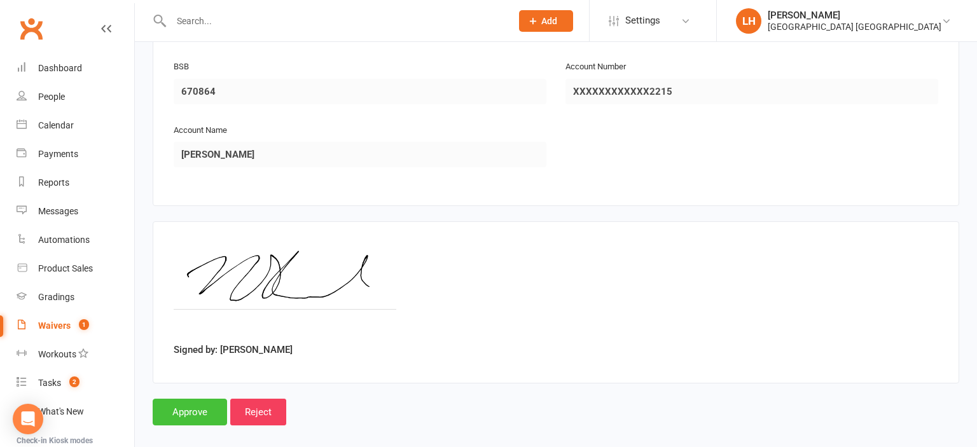
click at [171, 399] on input "Approve" at bounding box center [190, 412] width 74 height 27
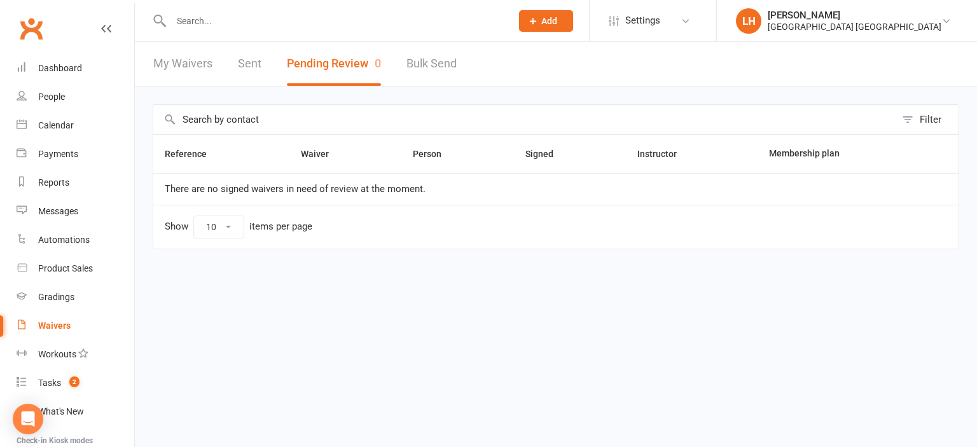
click at [289, 25] on input "text" at bounding box center [334, 21] width 335 height 18
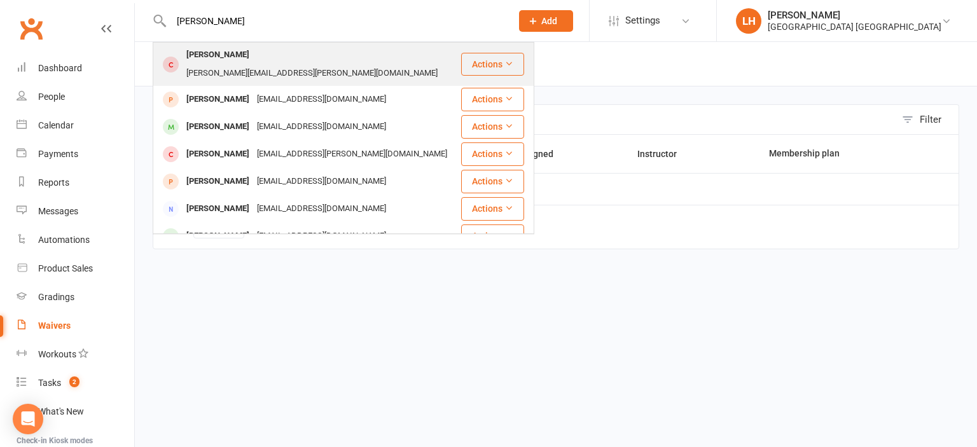
type input "marcus"
click at [279, 68] on div "Marcus Stojanovski nicole.stojanovski@gmail.com" at bounding box center [307, 64] width 306 height 42
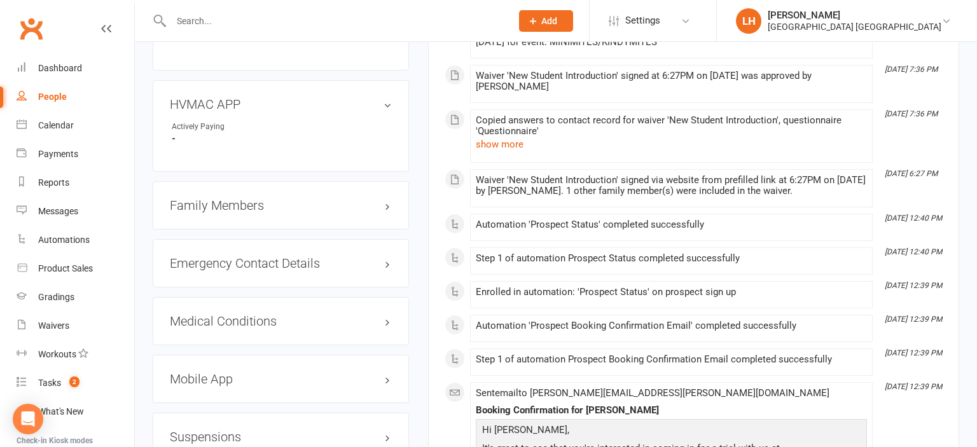
scroll to position [1142, 0]
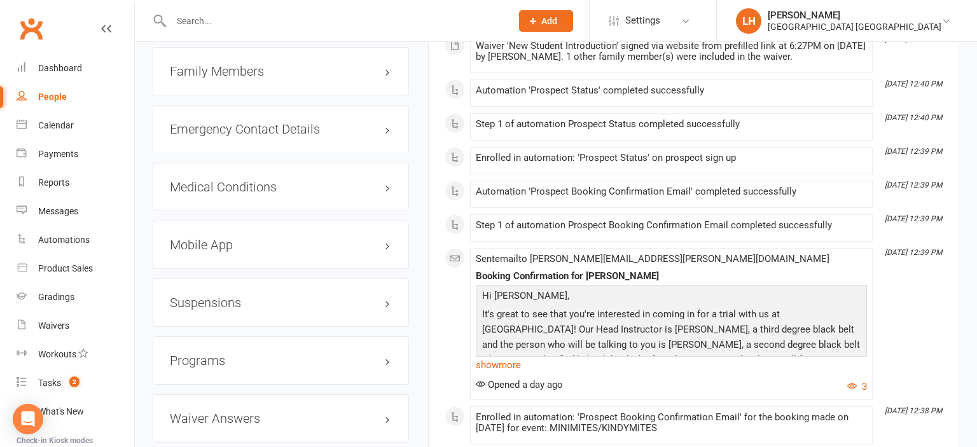
click at [221, 227] on div "Mobile App" at bounding box center [281, 245] width 256 height 48
click at [221, 238] on h3 "Mobile App" at bounding box center [281, 245] width 222 height 14
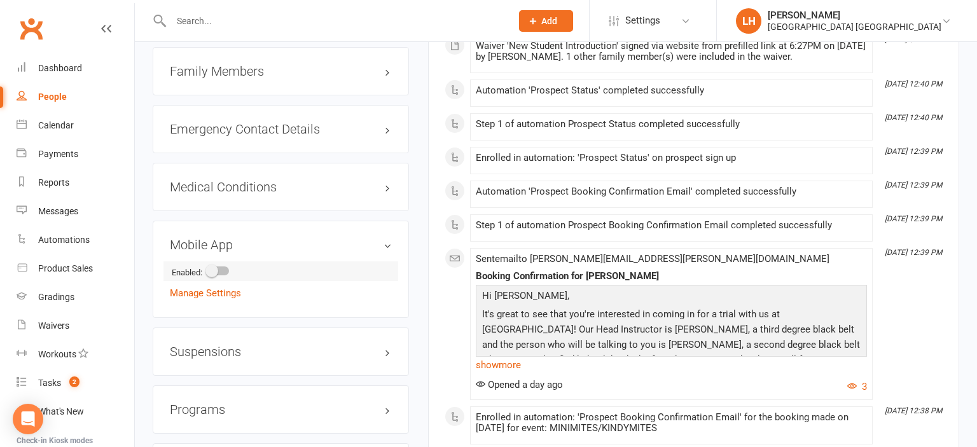
click at [212, 265] on span at bounding box center [211, 271] width 13 height 13
click at [207, 269] on input "checkbox" at bounding box center [207, 269] width 0 height 0
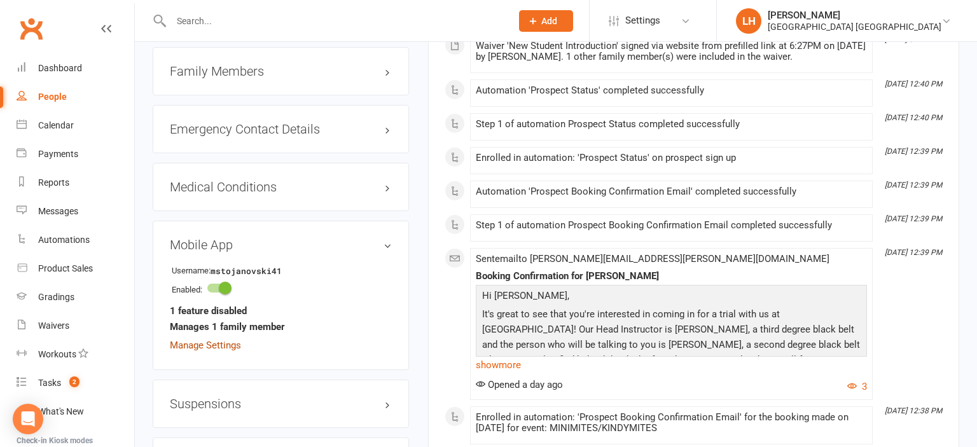
click at [227, 340] on link "Manage Settings" at bounding box center [205, 345] width 71 height 11
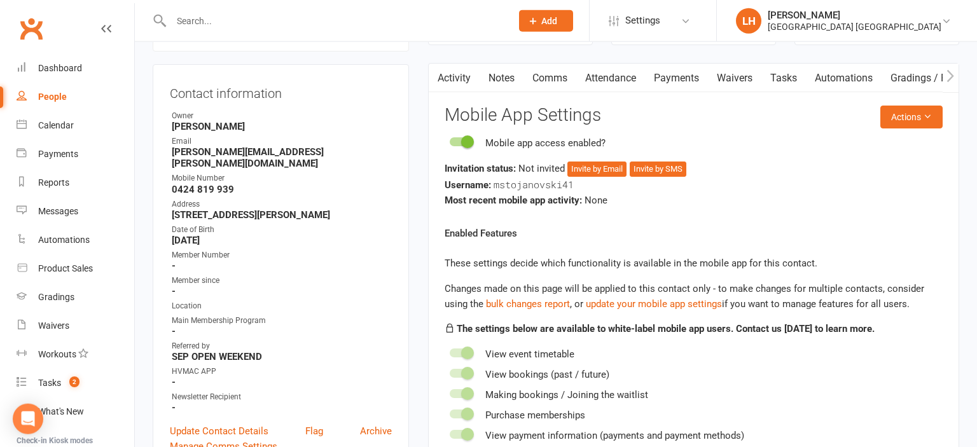
scroll to position [109, 0]
click at [605, 173] on button "Invite by Email" at bounding box center [596, 169] width 59 height 15
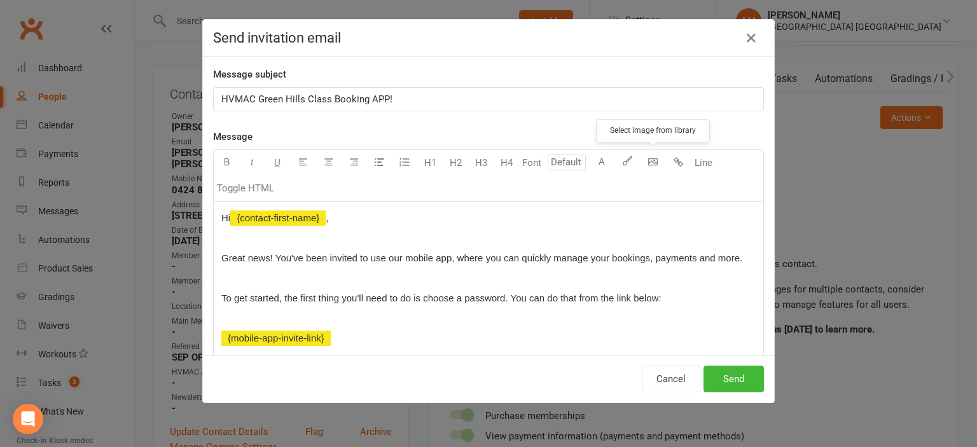
scroll to position [140, 0]
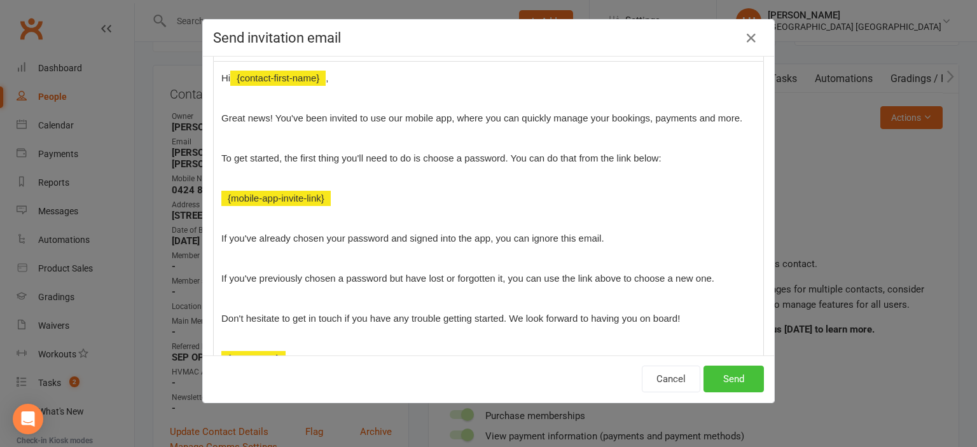
click at [745, 383] on button "Send" at bounding box center [733, 379] width 60 height 27
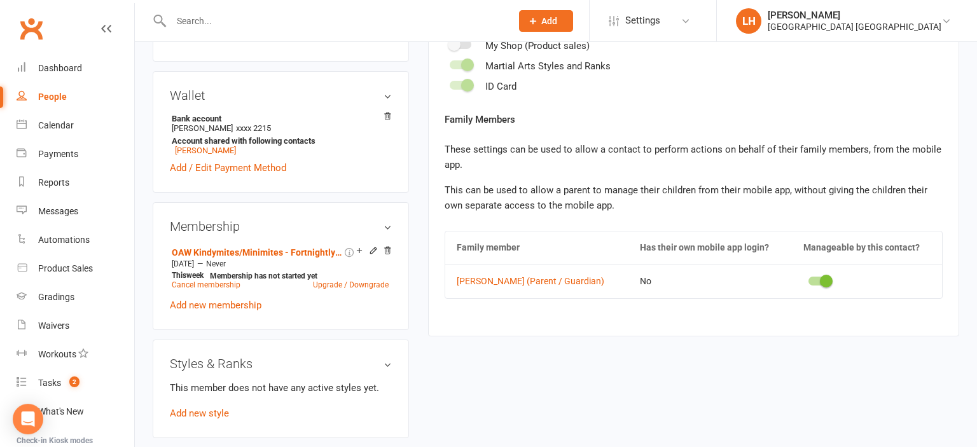
scroll to position [537, 0]
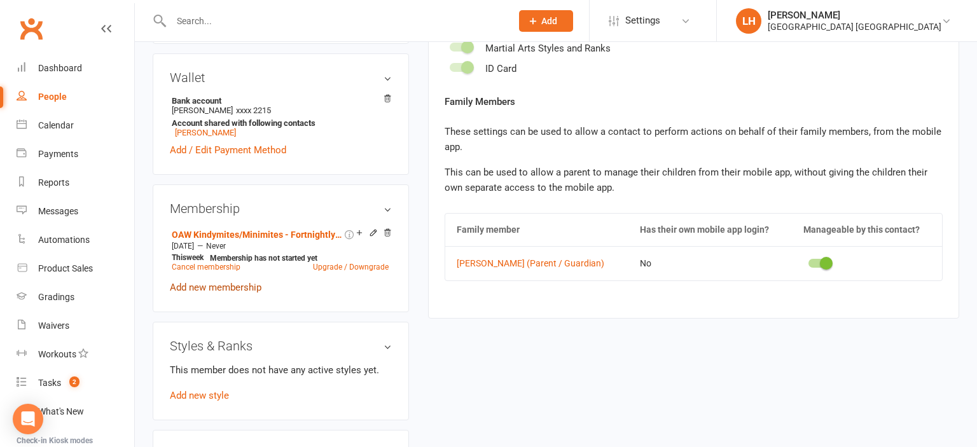
click at [228, 282] on link "Add new membership" at bounding box center [216, 287] width 92 height 11
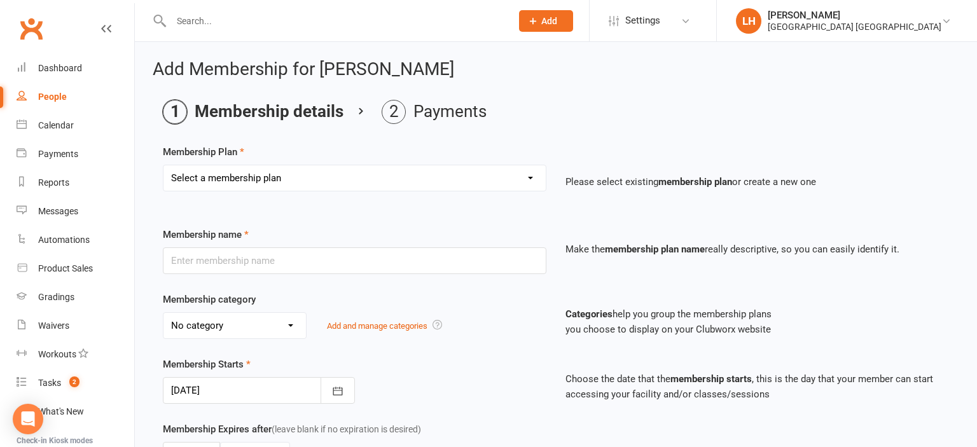
click at [163, 165] on select "Select a membership plan Create new Membership Plan Temporary Membership OFR BB…" at bounding box center [354, 177] width 382 height 25
select select "4"
click option "OAW Kindymites/Minimites - Fortnightly Payment" at bounding box center [0, 0] width 0 height 0
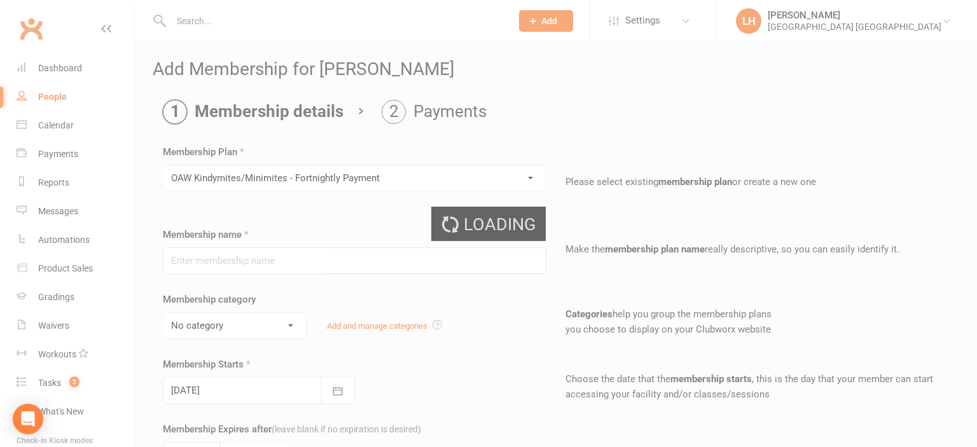
type input "OAW Kindymites/Minimites - Fortnightly Payment"
select select "12"
type input "0"
type input "1"
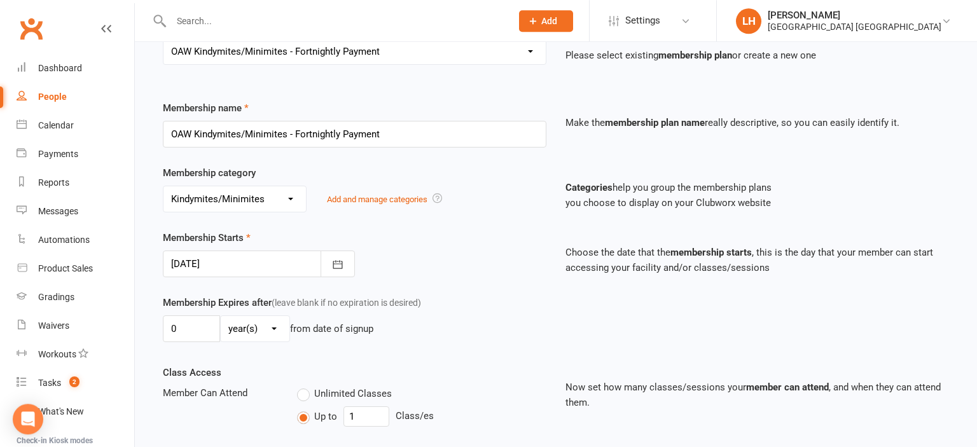
scroll to position [134, 0]
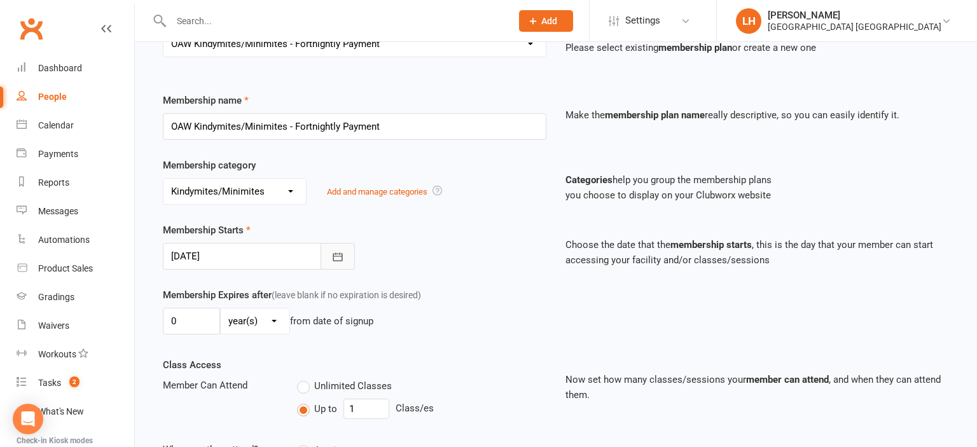
click at [340, 261] on icon "button" at bounding box center [337, 257] width 13 height 13
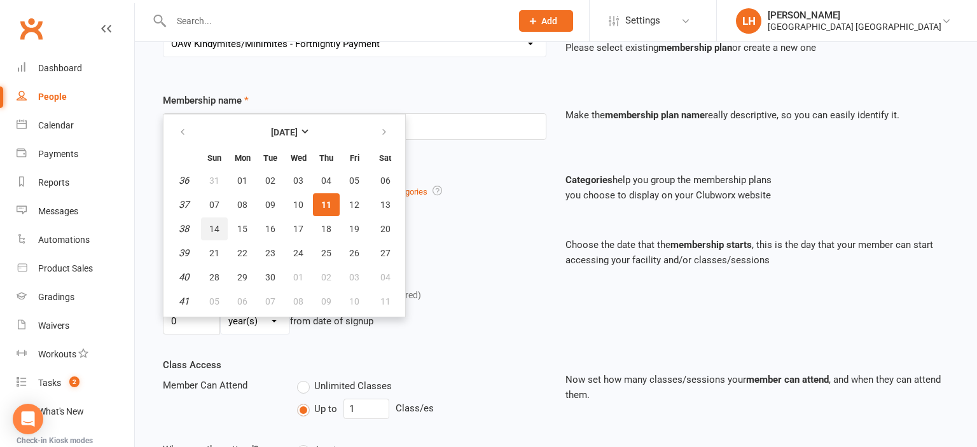
click at [216, 231] on span "14" at bounding box center [214, 229] width 10 height 10
type input "14 Sep 2025"
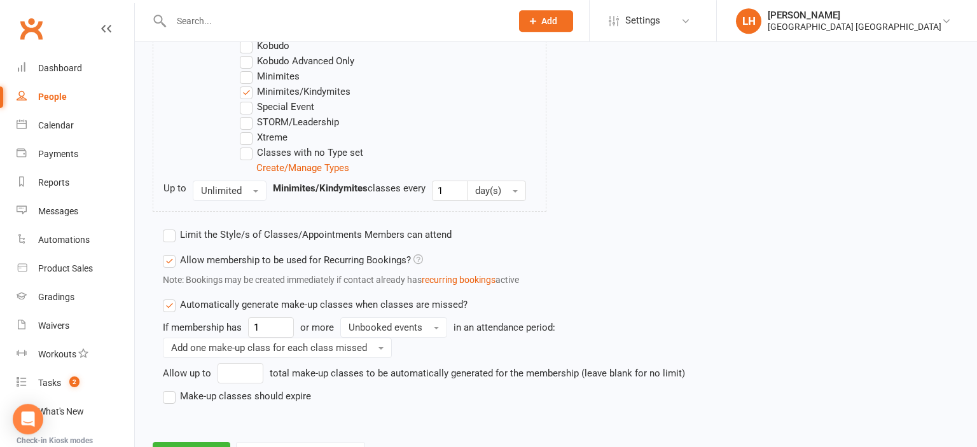
scroll to position [864, 0]
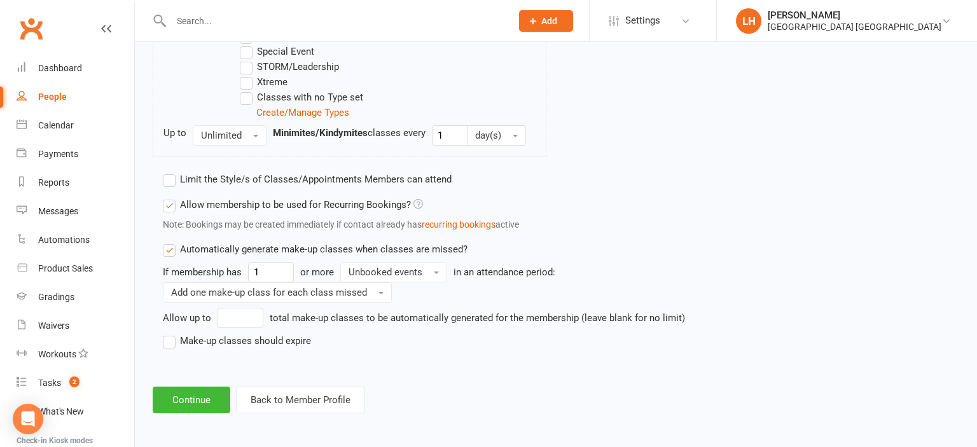
click at [169, 340] on label "Make-up classes should expire" at bounding box center [237, 340] width 148 height 15
click at [169, 333] on input "Make-up classes should expire" at bounding box center [167, 333] width 8 height 0
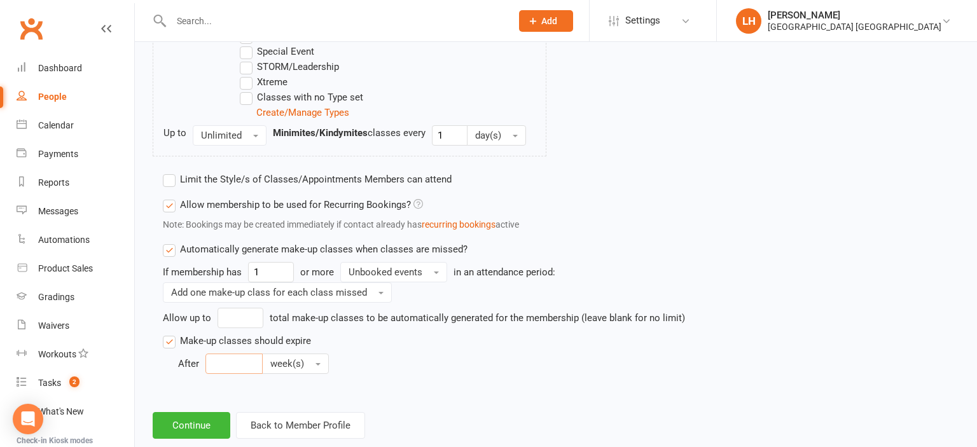
click at [228, 365] on input "number" at bounding box center [233, 364] width 57 height 20
type input "4"
click at [212, 433] on button "Continue" at bounding box center [192, 425] width 78 height 27
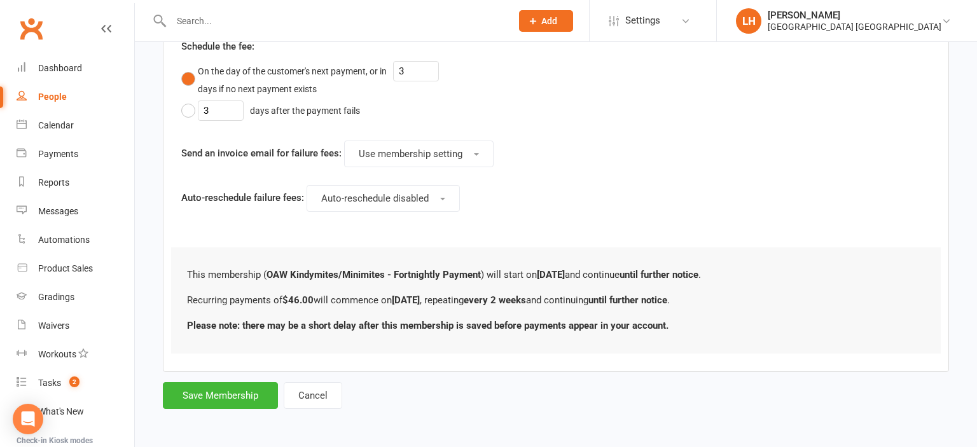
scroll to position [0, 0]
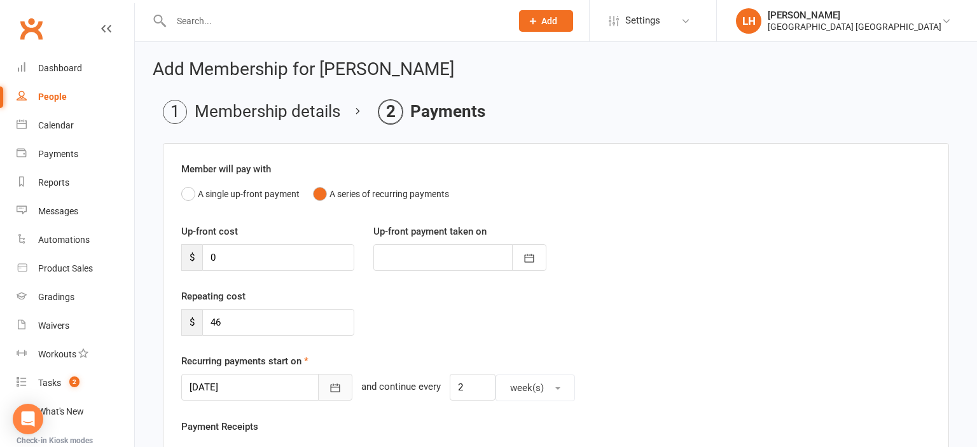
click at [337, 388] on button "button" at bounding box center [335, 387] width 34 height 27
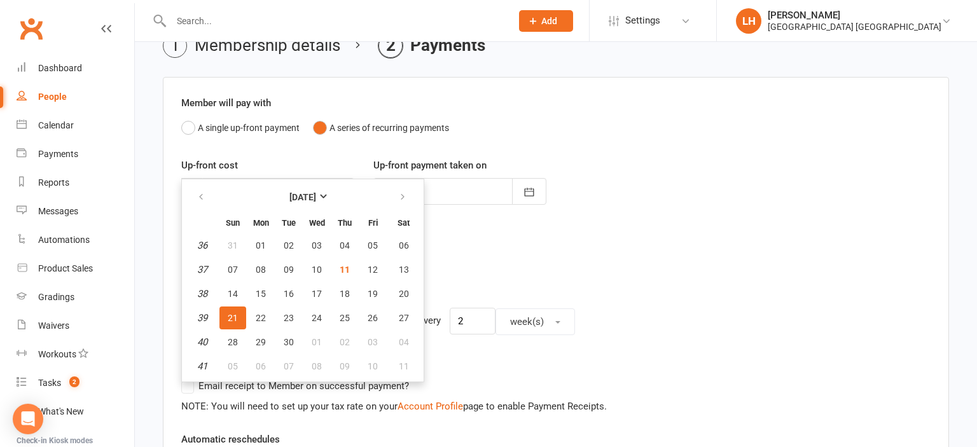
scroll to position [67, 0]
click at [351, 315] on button "25" at bounding box center [344, 317] width 27 height 23
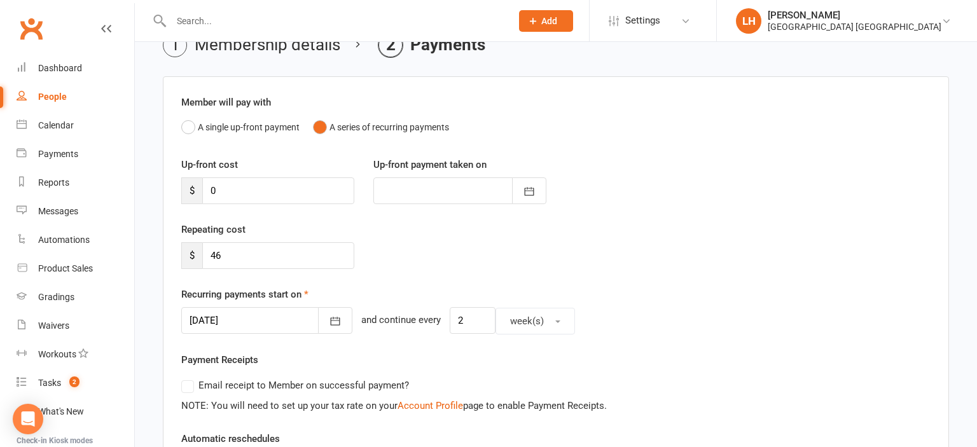
type input "25 Sep 2025"
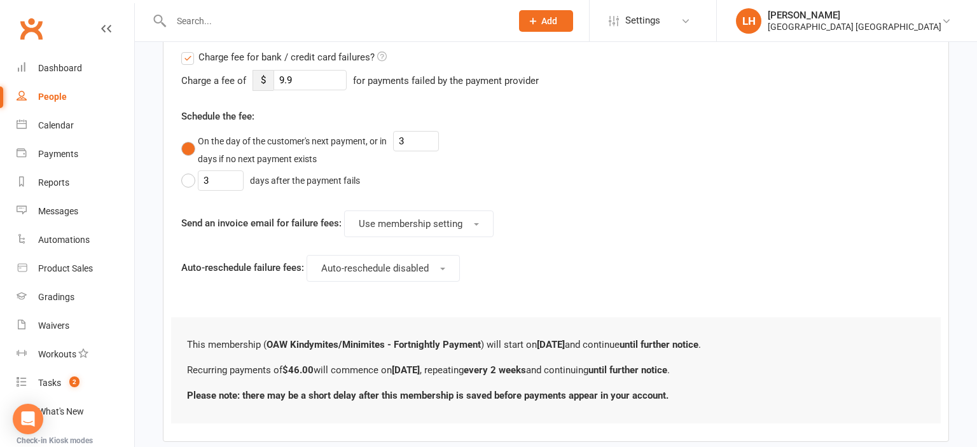
scroll to position [658, 0]
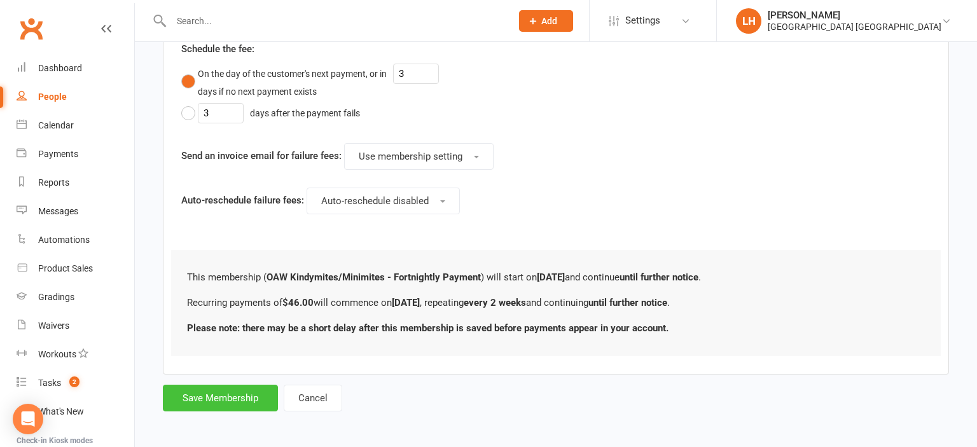
click at [213, 401] on button "Save Membership" at bounding box center [220, 398] width 115 height 27
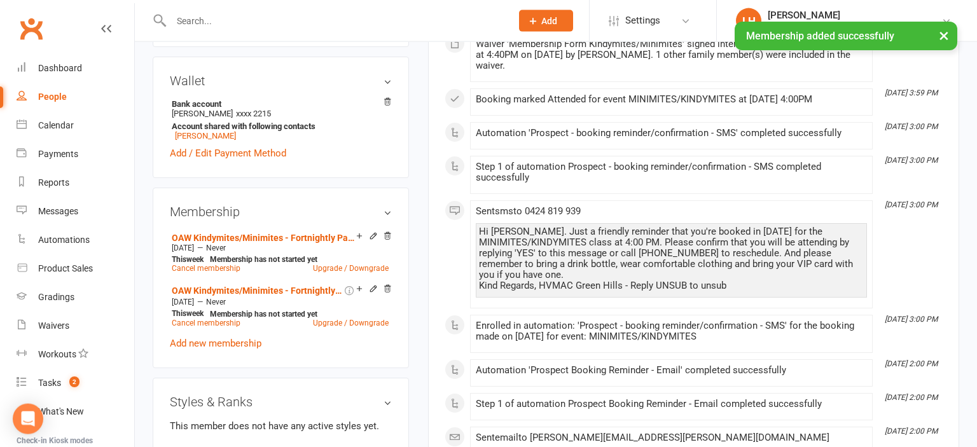
scroll to position [537, 0]
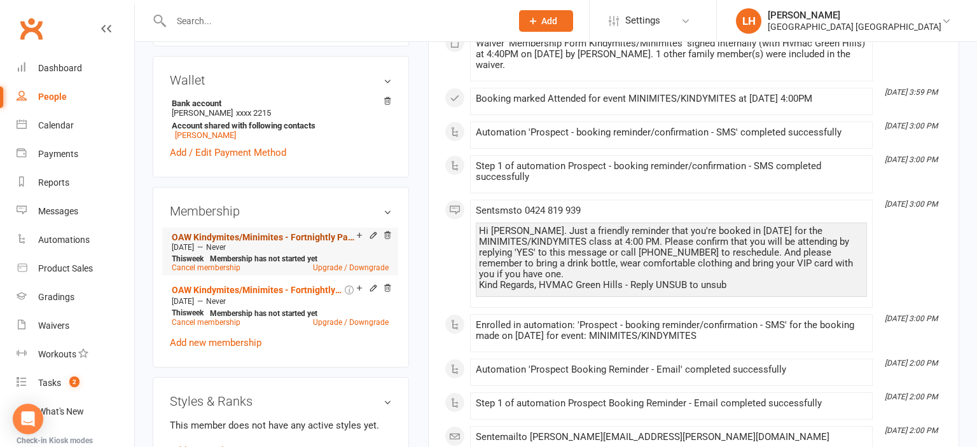
click at [294, 232] on link "OAW Kindymites/Minimites - Fortnightly Payment" at bounding box center [264, 237] width 184 height 10
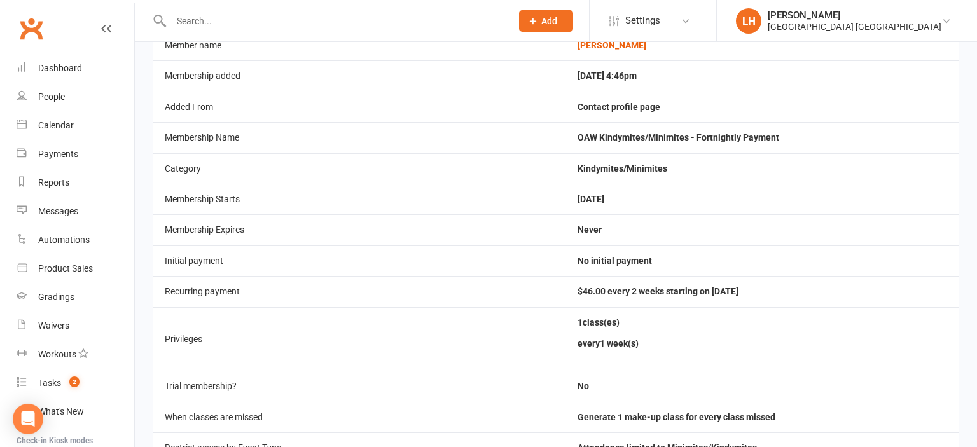
scroll to position [134, 0]
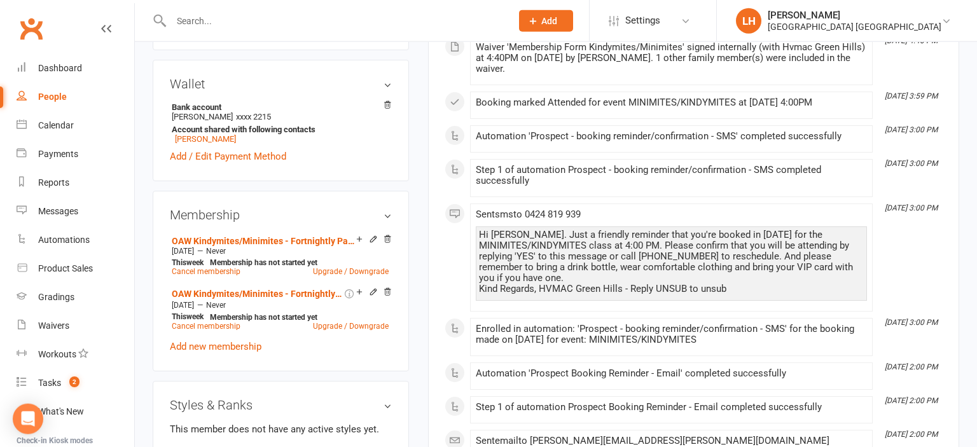
scroll to position [604, 0]
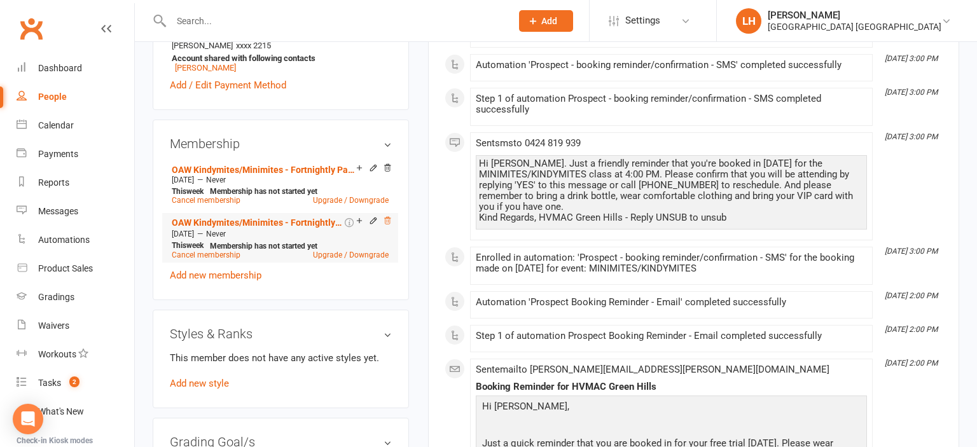
click at [383, 216] on icon at bounding box center [387, 220] width 9 height 9
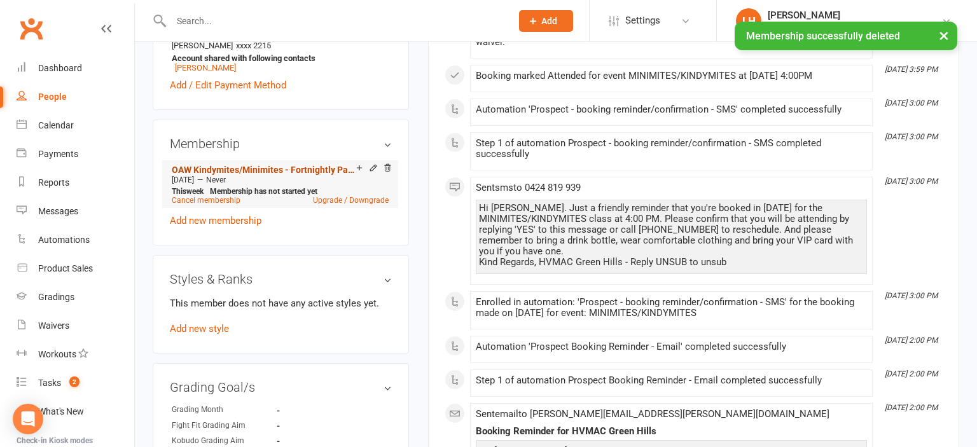
click at [283, 165] on link "OAW Kindymites/Minimites - Fortnightly Payment" at bounding box center [264, 170] width 184 height 10
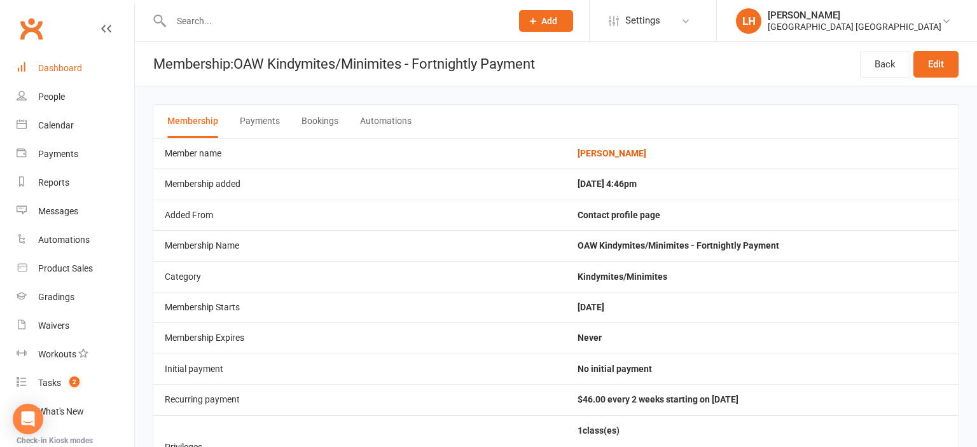
click at [81, 67] on div "Dashboard" at bounding box center [60, 68] width 44 height 10
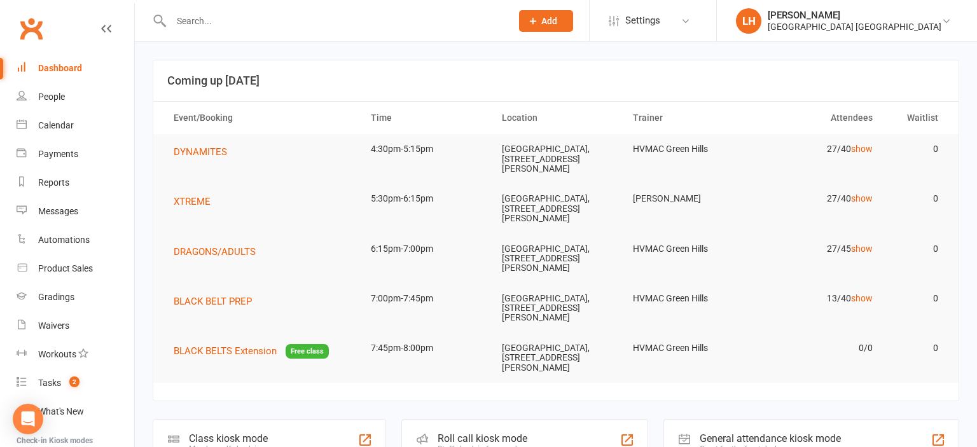
click at [214, 24] on input "text" at bounding box center [334, 21] width 335 height 18
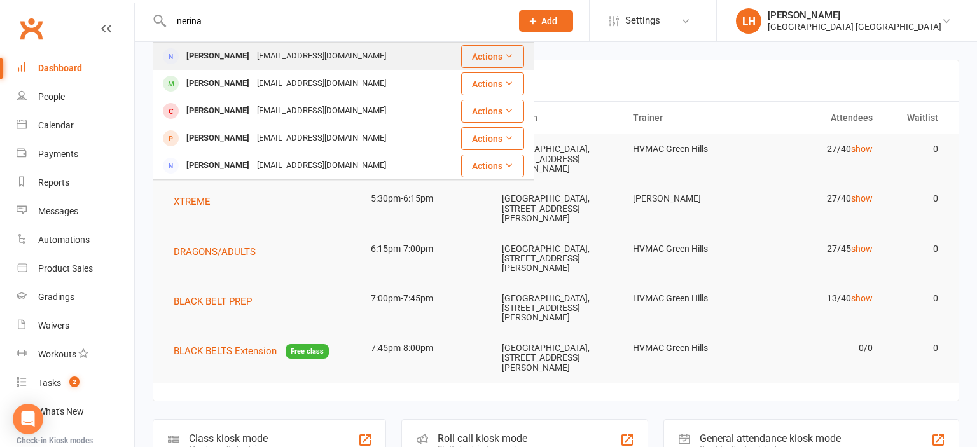
type input "nerina"
click at [253, 50] on div "nerinahart@gmail.com" at bounding box center [321, 56] width 137 height 18
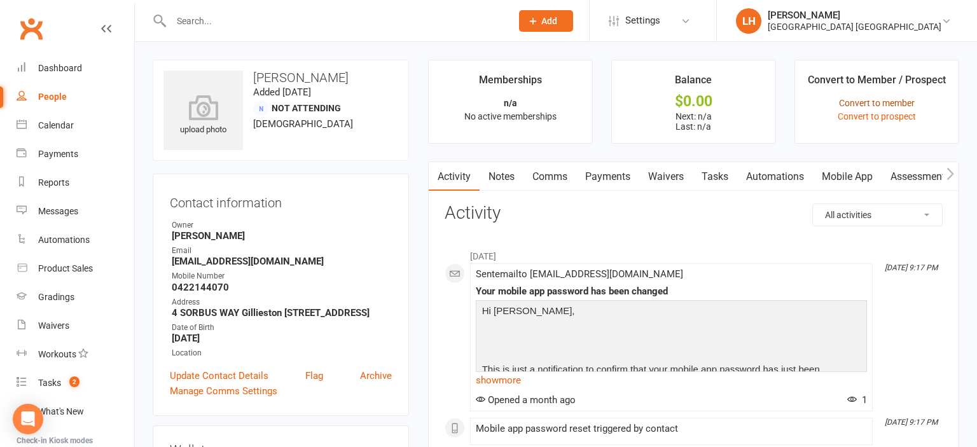
click at [902, 100] on link "Convert to member" at bounding box center [877, 103] width 76 height 10
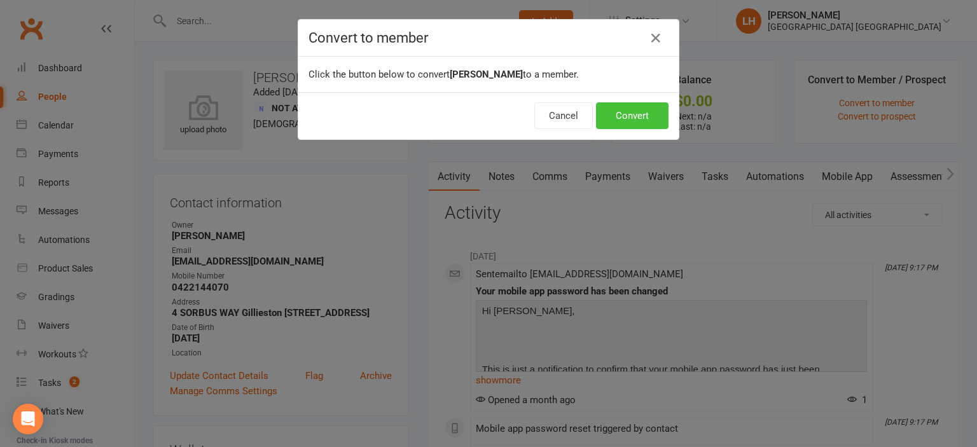
click at [632, 111] on button "Convert" at bounding box center [632, 115] width 72 height 27
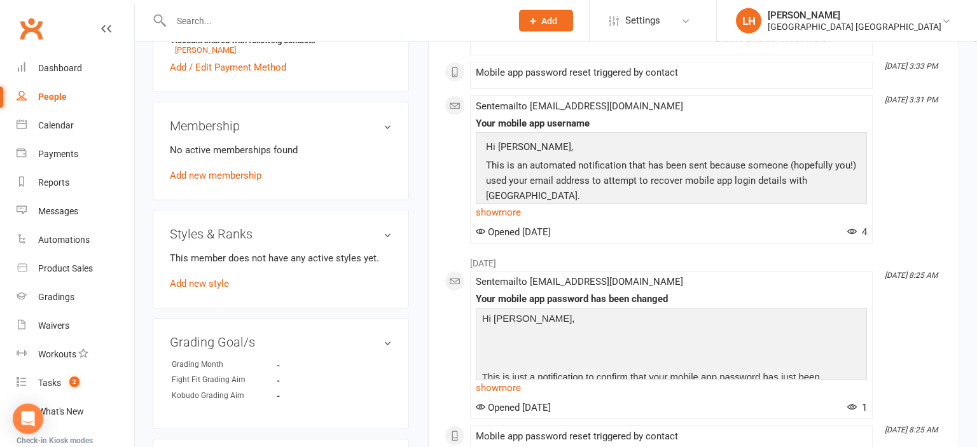
scroll to position [604, 0]
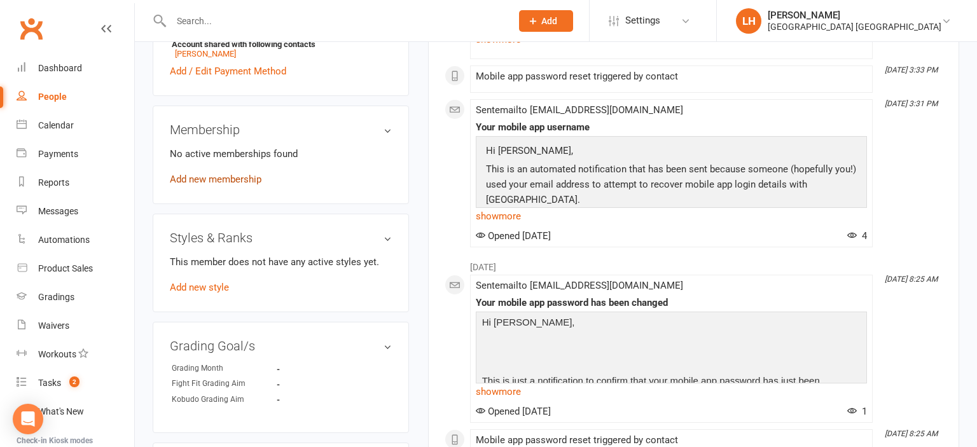
click at [221, 185] on link "Add new membership" at bounding box center [216, 179] width 92 height 11
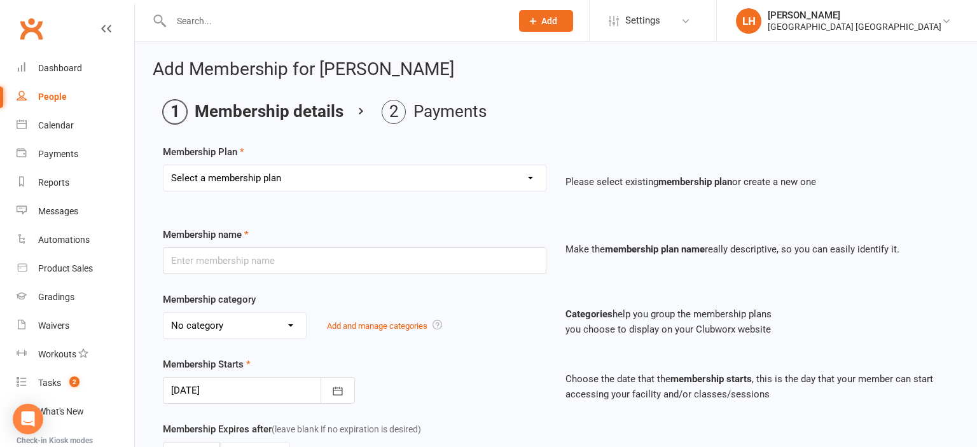
click at [163, 165] on select "Select a membership plan Create new Membership Plan Temporary Membership OFR BB…" at bounding box center [354, 177] width 382 height 25
select select "0"
click option "Create new Membership Plan" at bounding box center [0, 0] width 0 height 0
click at [266, 260] on input "text" at bounding box center [354, 260] width 383 height 27
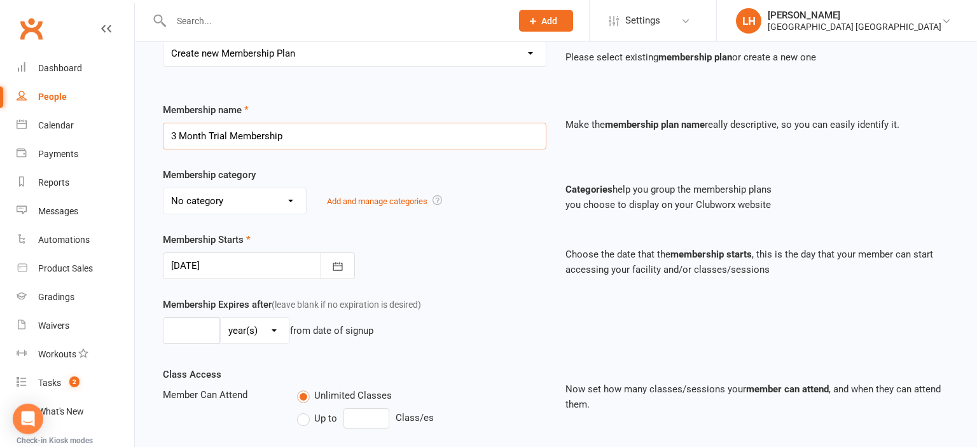
scroll to position [134, 0]
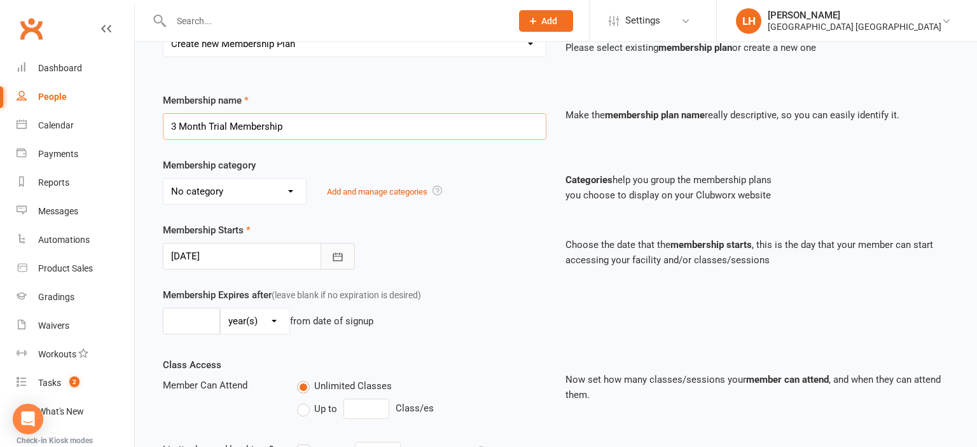
type input "3 Month Trial Membership"
click at [334, 260] on icon "button" at bounding box center [337, 257] width 13 height 13
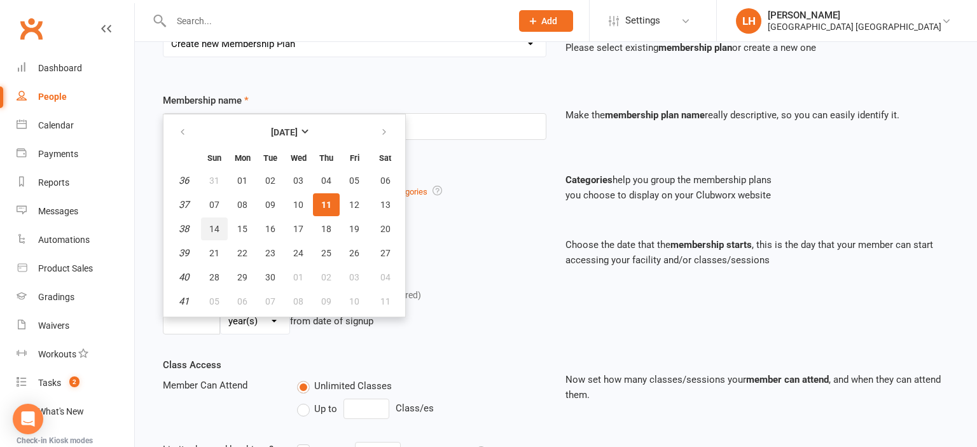
click at [207, 230] on button "14" at bounding box center [214, 228] width 27 height 23
type input "14 Sep 2025"
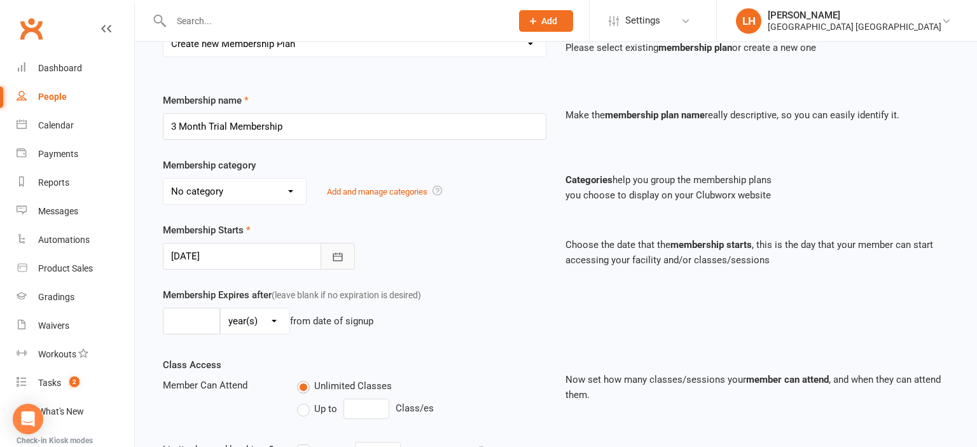
click at [340, 254] on icon "button" at bounding box center [337, 257] width 13 height 13
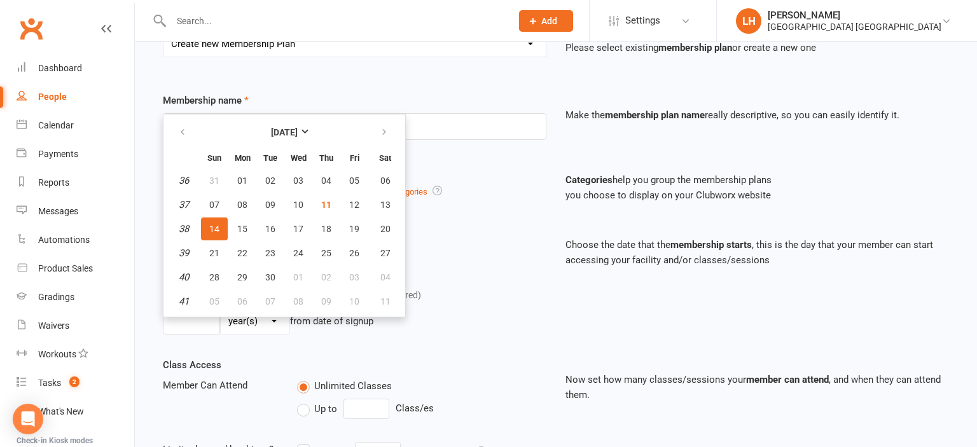
click at [581, 246] on p "Choose the date that the membership starts , this is the day that your member c…" at bounding box center [756, 252] width 383 height 31
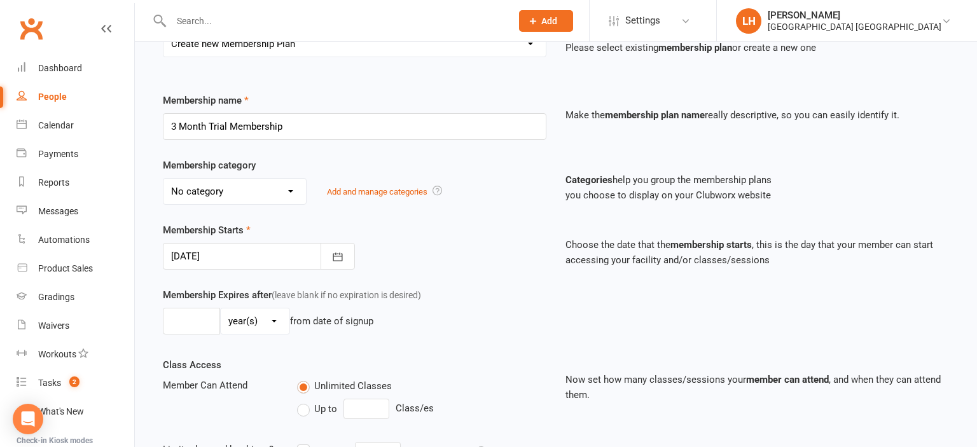
click at [221, 308] on select "day(s) week(s) month(s) year(s)" at bounding box center [255, 320] width 69 height 25
select select "2"
click option "month(s)" at bounding box center [0, 0] width 0 height 0
click at [198, 319] on input "number" at bounding box center [191, 321] width 57 height 27
type input "3"
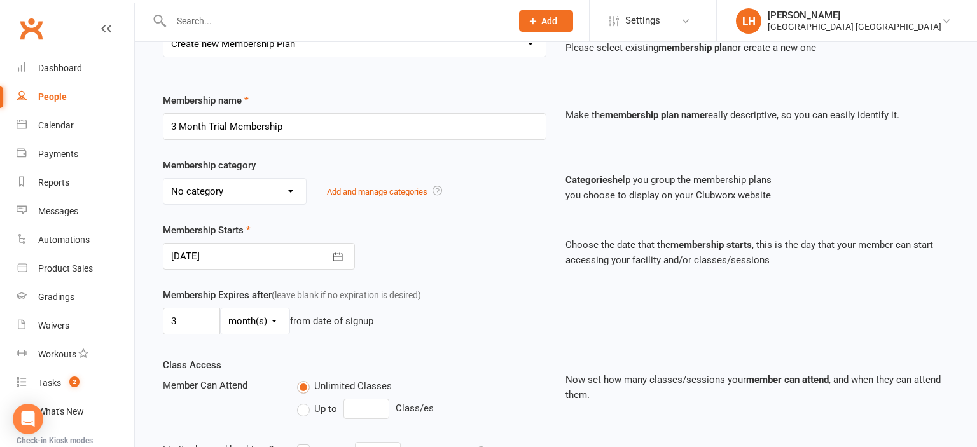
click at [434, 319] on div "3 day(s) week(s) month(s) year(s) from date of signup" at bounding box center [354, 321] width 383 height 27
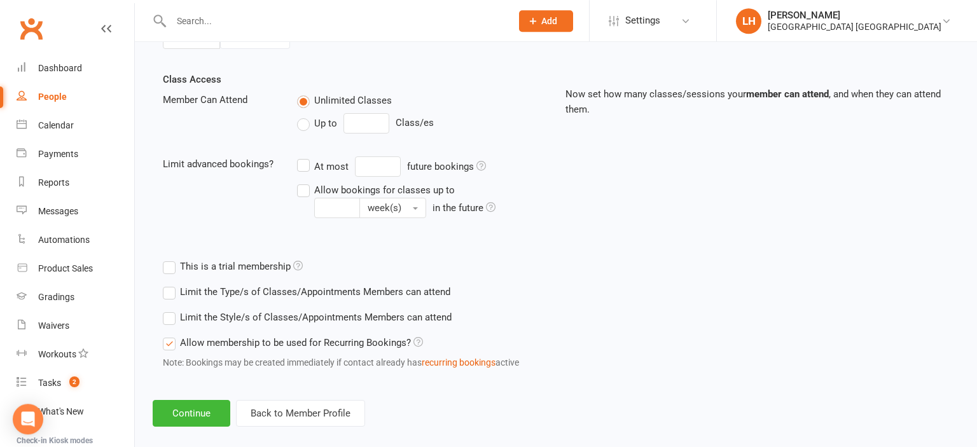
scroll to position [433, 0]
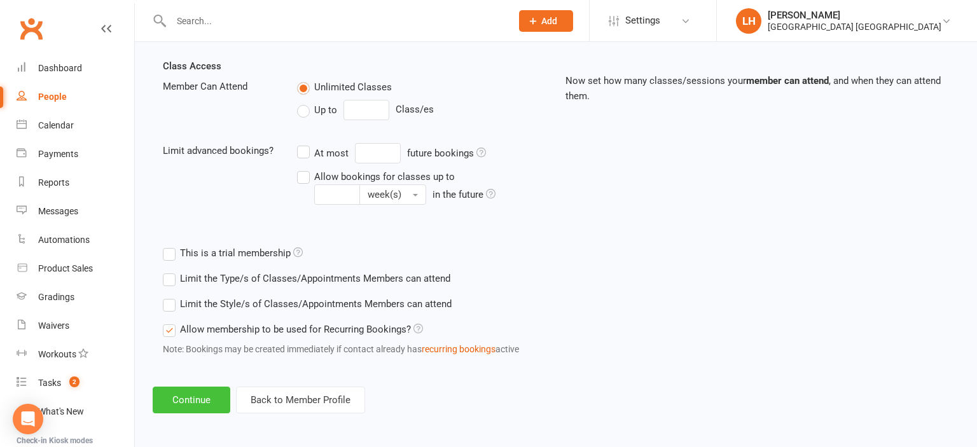
click at [178, 398] on button "Continue" at bounding box center [192, 400] width 78 height 27
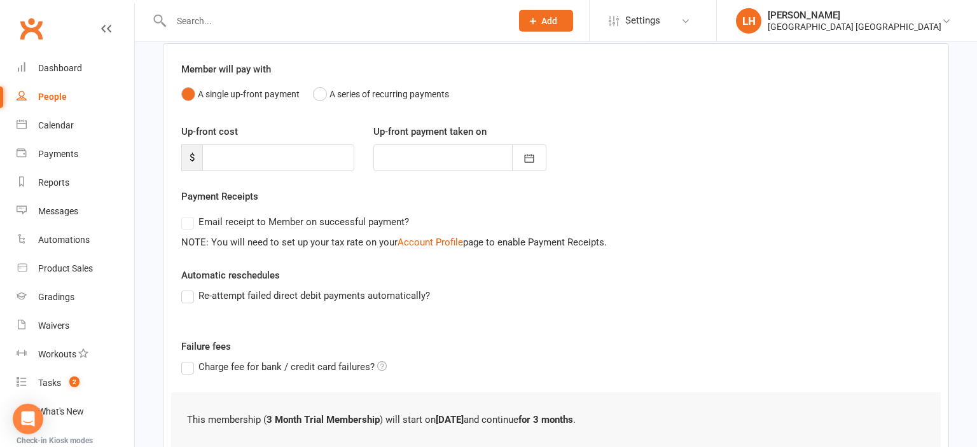
scroll to position [193, 0]
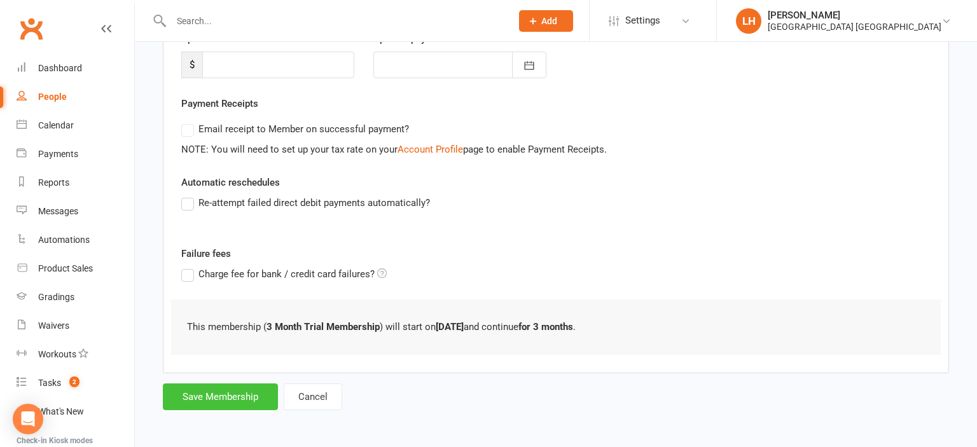
click at [217, 399] on button "Save Membership" at bounding box center [220, 396] width 115 height 27
type input "0"
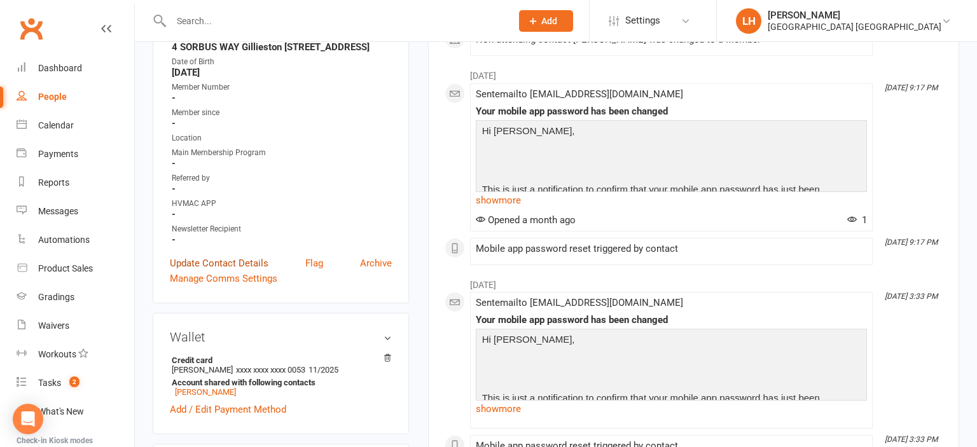
click at [230, 271] on link "Update Contact Details" at bounding box center [219, 263] width 99 height 15
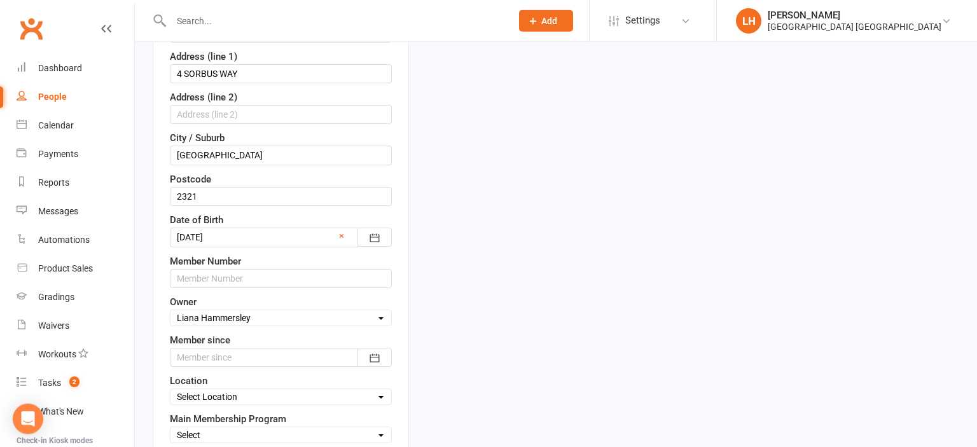
scroll to position [328, 0]
click at [227, 280] on input "text" at bounding box center [281, 277] width 222 height 19
type input "1317"
click at [369, 351] on icon "button" at bounding box center [374, 357] width 13 height 13
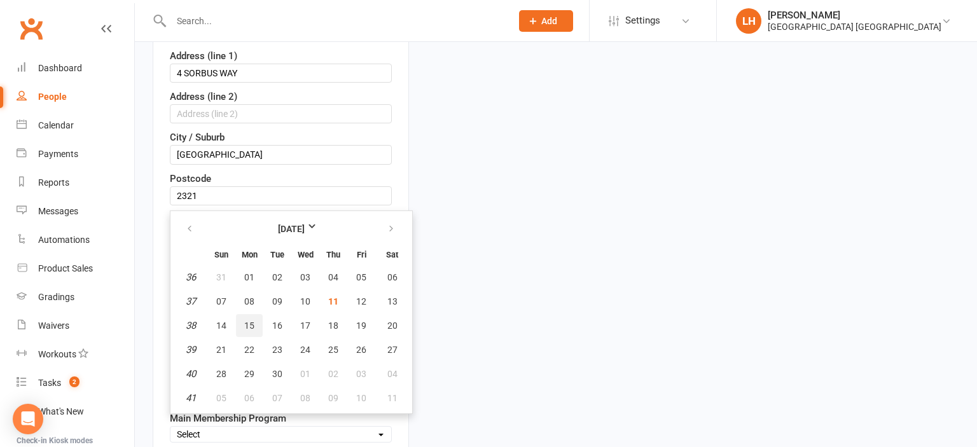
click at [254, 323] on button "15" at bounding box center [249, 325] width 27 height 23
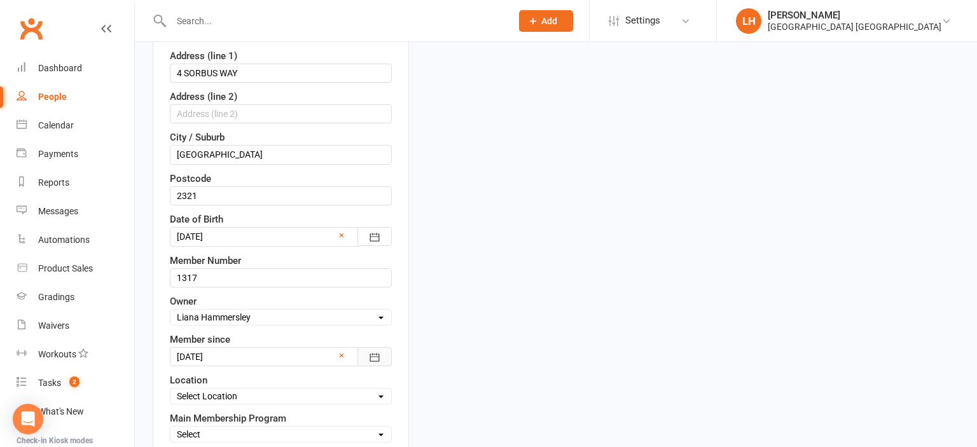
click at [366, 352] on button "button" at bounding box center [374, 356] width 34 height 19
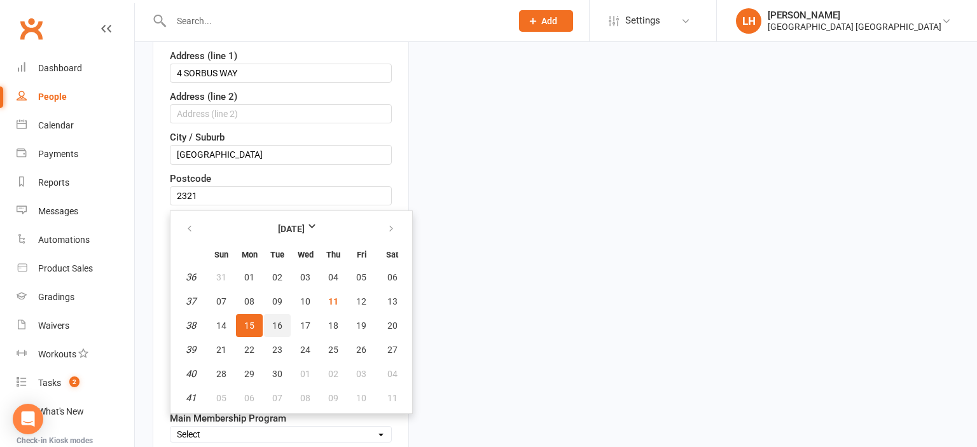
click at [278, 324] on span "16" at bounding box center [277, 326] width 10 height 10
type input "16 Sep 2025"
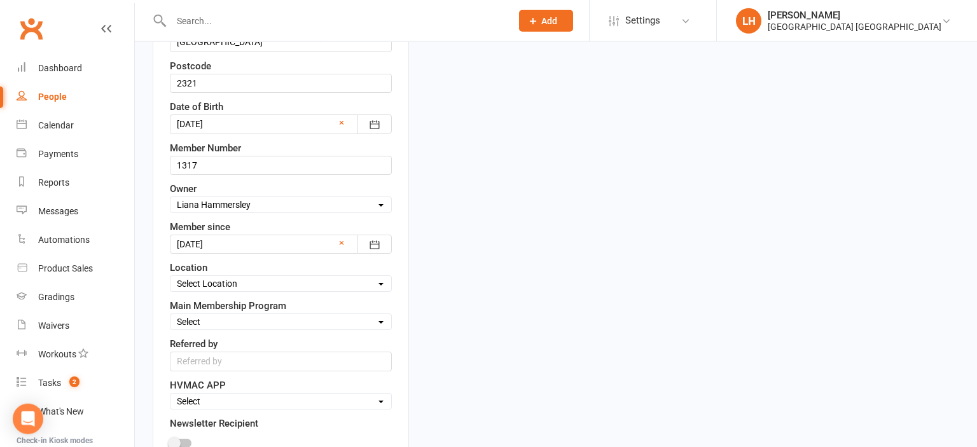
scroll to position [463, 0]
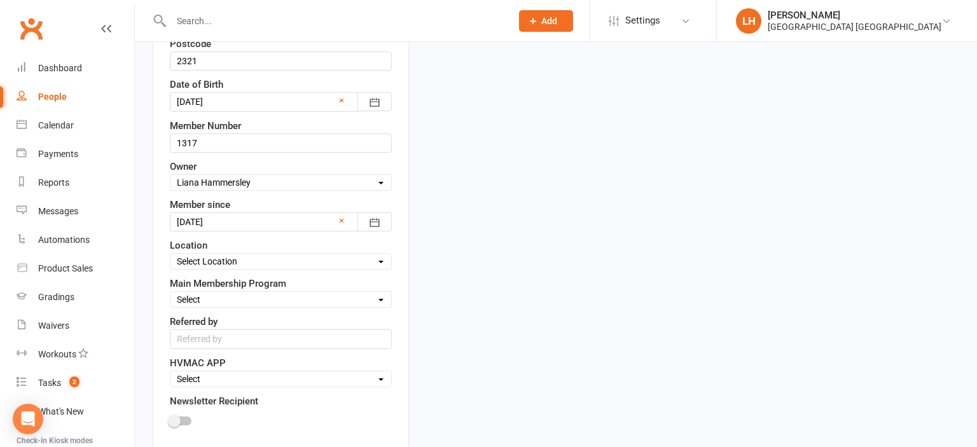
click at [170, 254] on select "Select Location Hunter Valley Martial Arts, Unit 1a/4a Garnett Road, Green Hills" at bounding box center [280, 261] width 221 height 14
select select "0"
click option "Hunter Valley Martial Arts, Unit 1a/4a Garnett Road, Green Hills" at bounding box center [0, 0] width 0 height 0
click at [170, 293] on select "Select Minimites Kindymites Dynamites Dragons Adults Kobudo Only Guest Fight Fi…" at bounding box center [280, 300] width 221 height 14
select select "Adults"
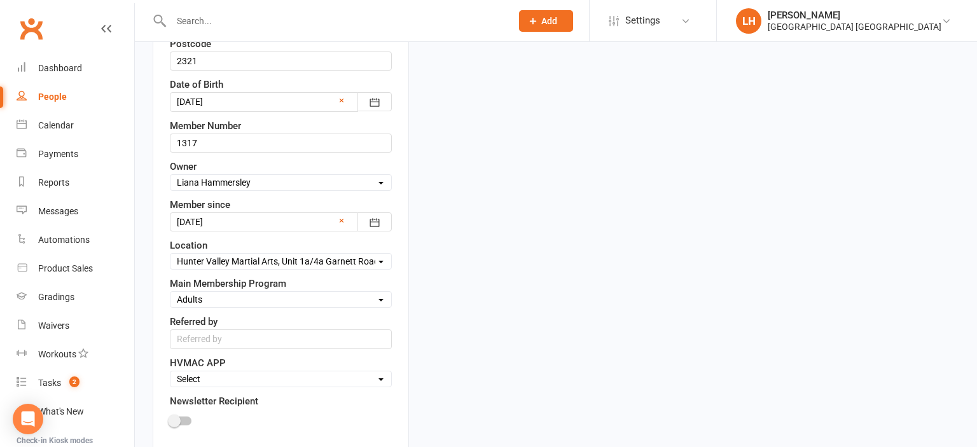
click option "Adults" at bounding box center [0, 0] width 0 height 0
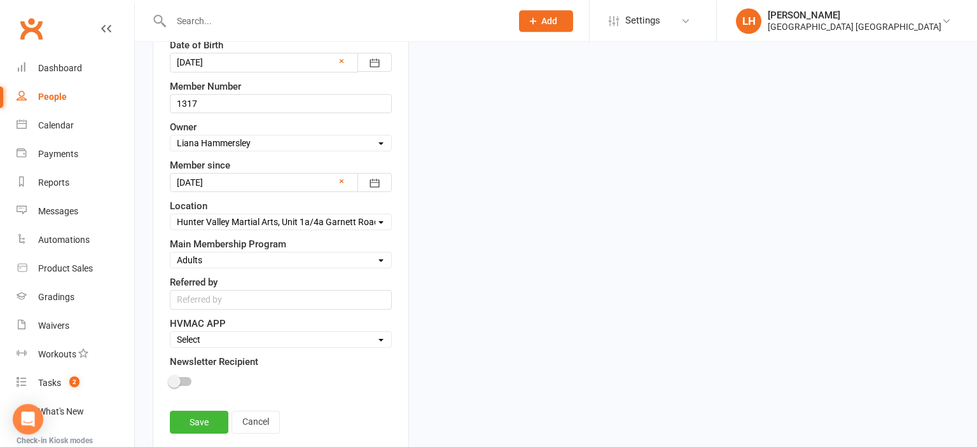
scroll to position [530, 0]
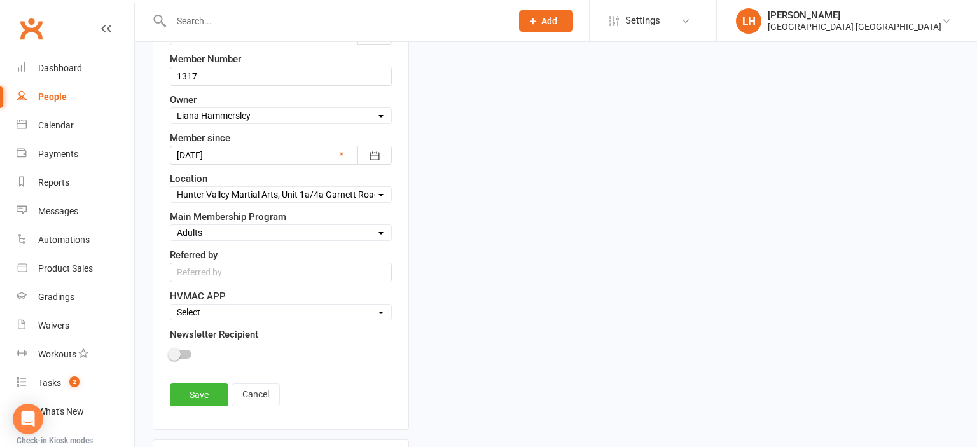
click at [170, 305] on select "Select Active Family Suspended Opt Out" at bounding box center [280, 312] width 221 height 14
select select "Active"
click option "Active" at bounding box center [0, 0] width 0 height 0
click at [182, 350] on div at bounding box center [181, 354] width 22 height 9
click at [170, 352] on input "checkbox" at bounding box center [170, 352] width 0 height 0
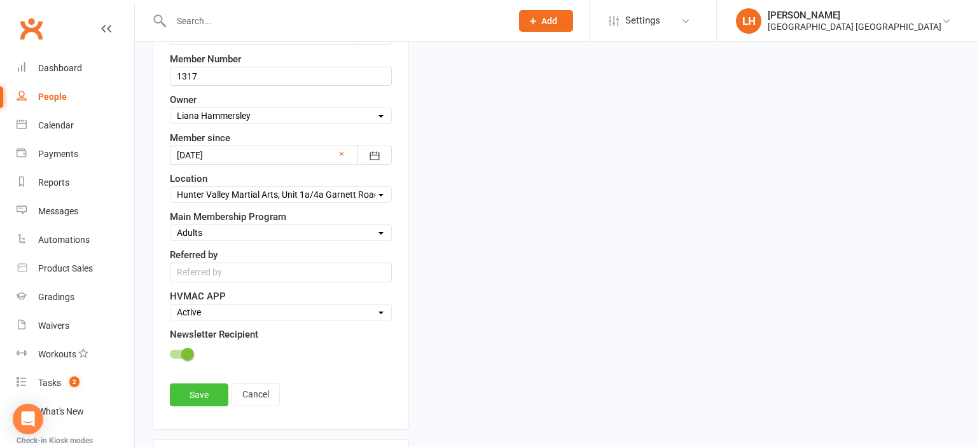
click at [199, 393] on link "Save" at bounding box center [199, 394] width 59 height 23
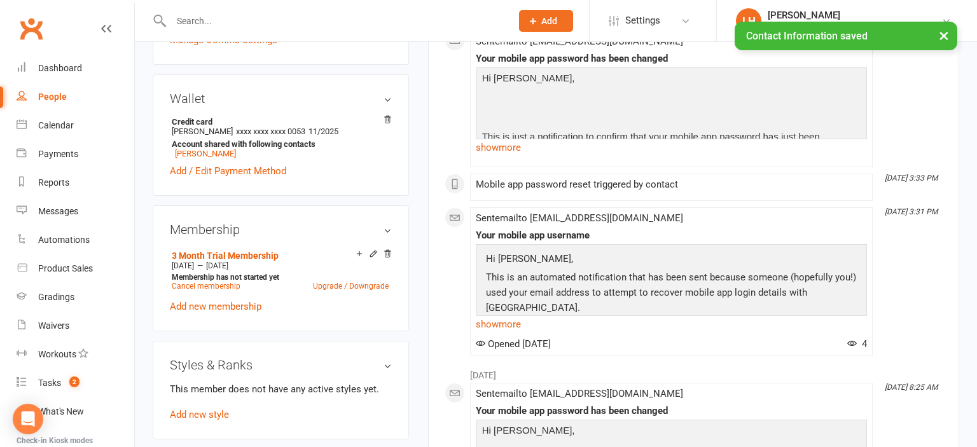
scroll to position [664, 0]
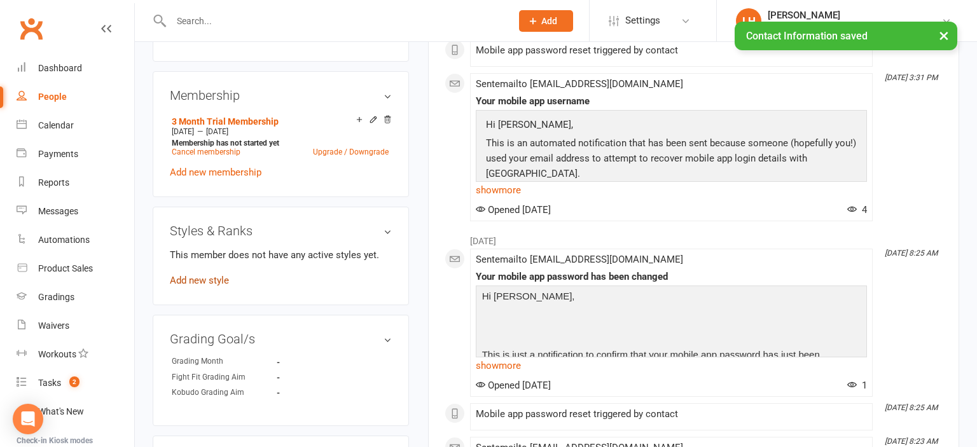
click at [191, 286] on link "Add new style" at bounding box center [199, 280] width 59 height 11
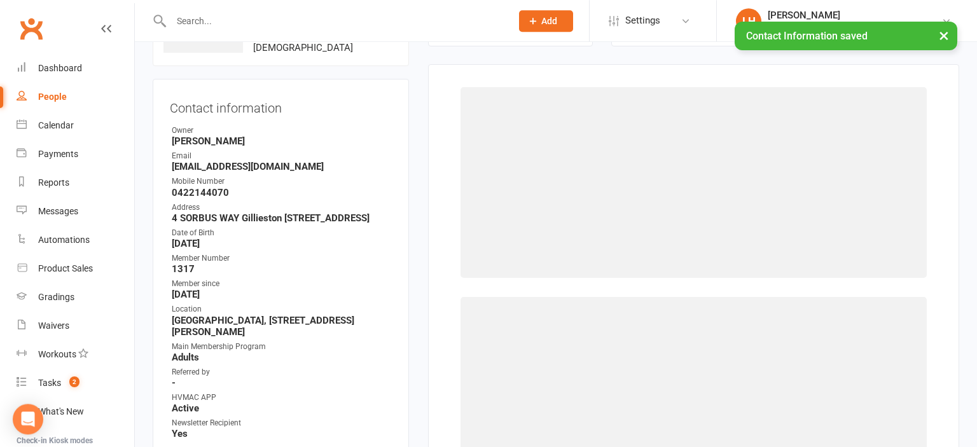
scroll to position [97, 0]
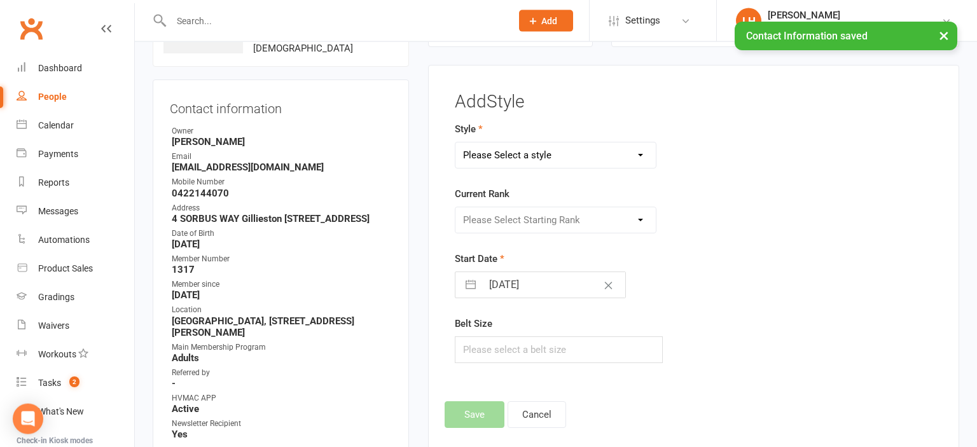
click at [455, 142] on select "Please Select a style Dragons/Adults Dynamites Fight Fit Junior Fight Fit Junio…" at bounding box center [555, 154] width 200 height 25
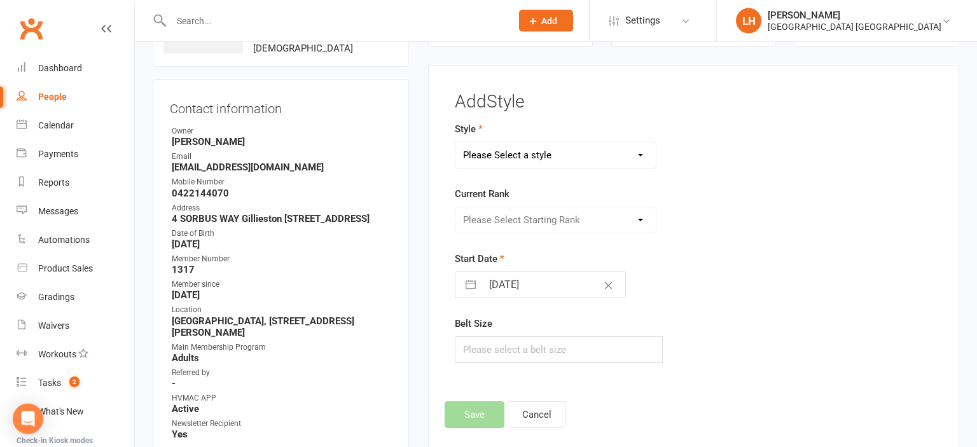
select select "1773"
click option "Dragons/Adults" at bounding box center [0, 0] width 0 height 0
click at [455, 207] on select "Please Select Starting Rank White Belt 10th Kyu 9th Kyu 8th Kyu Yellow 7th Kyu …" at bounding box center [555, 219] width 200 height 25
select select "17576"
click option "White Belt" at bounding box center [0, 0] width 0 height 0
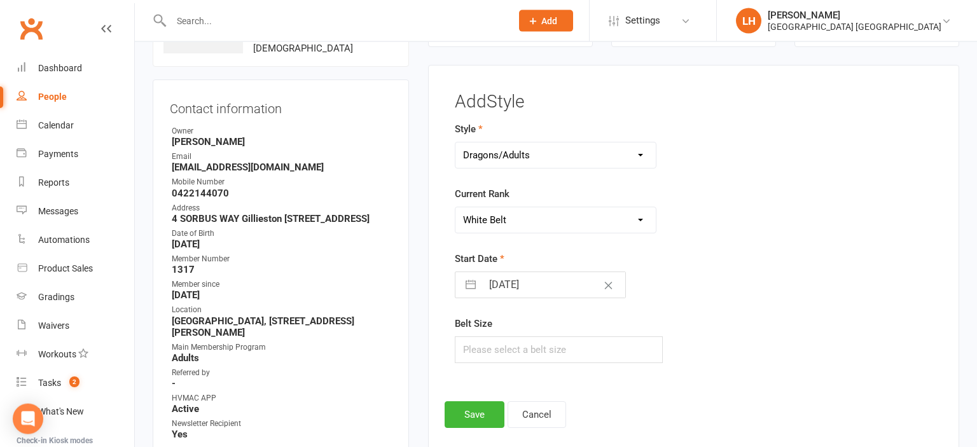
click at [509, 279] on input "11 Sep 2025" at bounding box center [553, 284] width 143 height 25
select select "7"
select select "2025"
select select "8"
select select "2025"
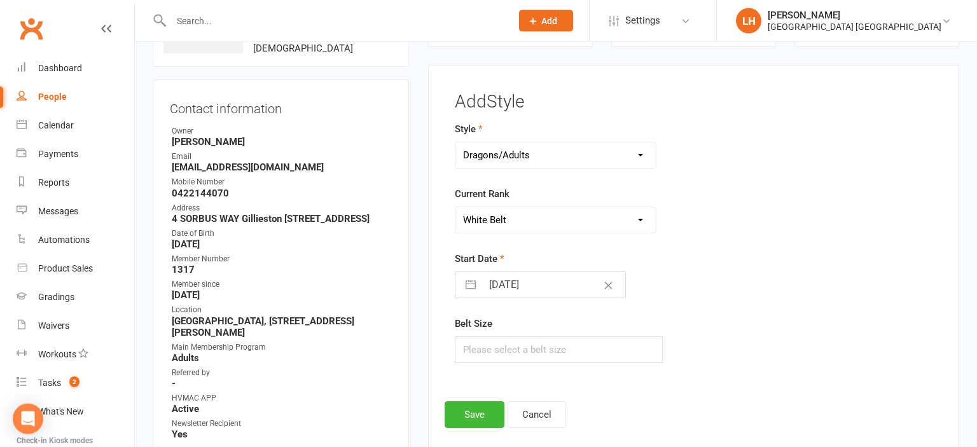
select select "9"
select select "2025"
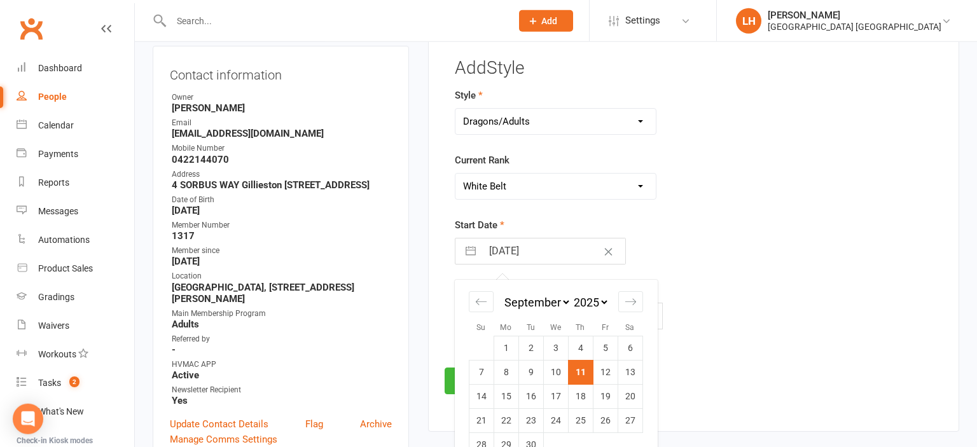
scroll to position [165, 0]
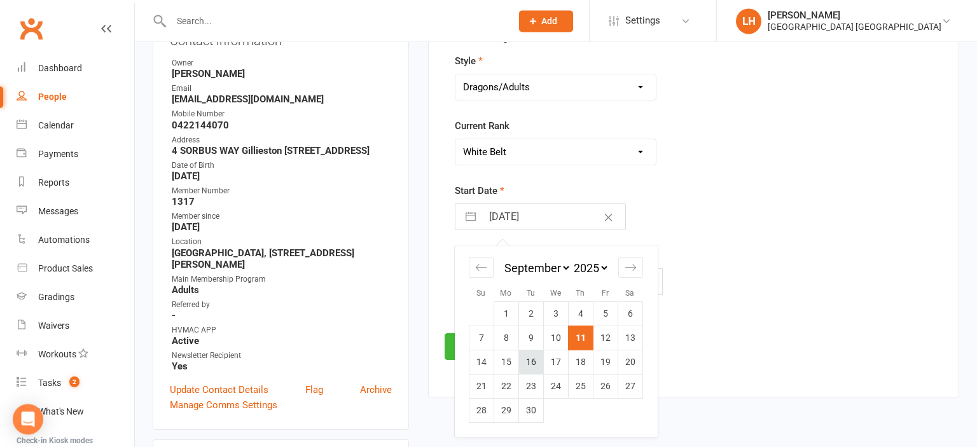
click at [530, 362] on td "16" at bounding box center [530, 362] width 25 height 24
type input "16 Sep 2025"
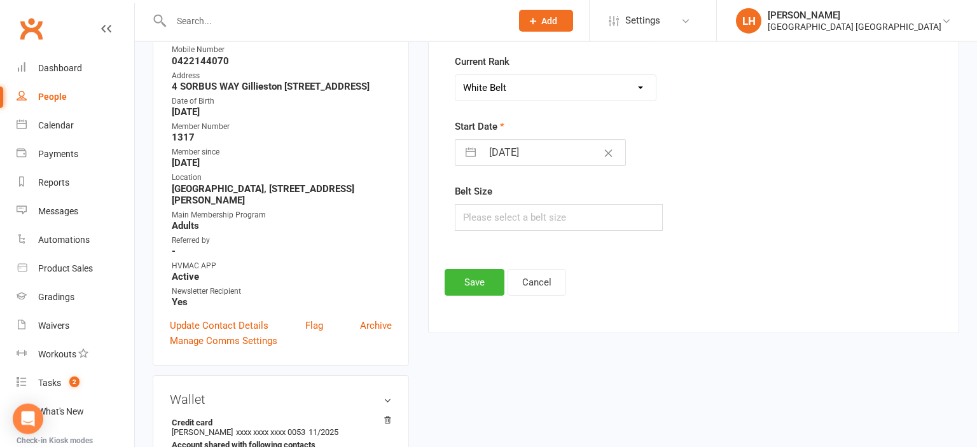
scroll to position [231, 0]
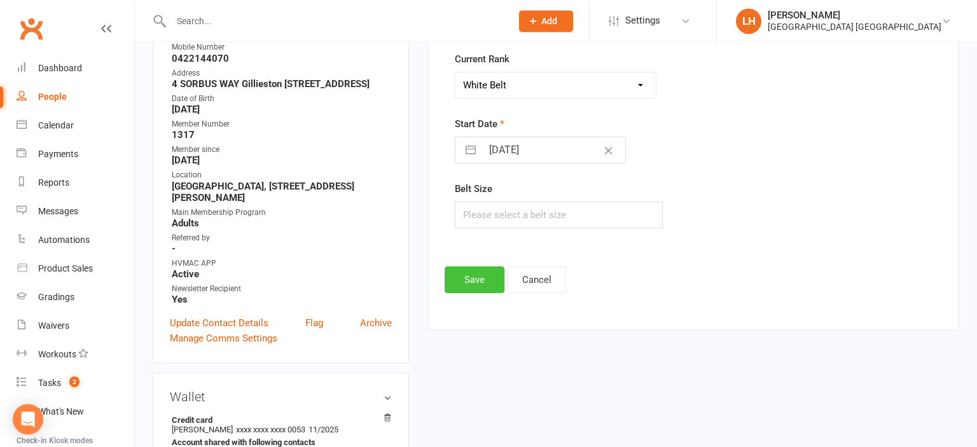
click at [472, 270] on button "Save" at bounding box center [475, 279] width 60 height 27
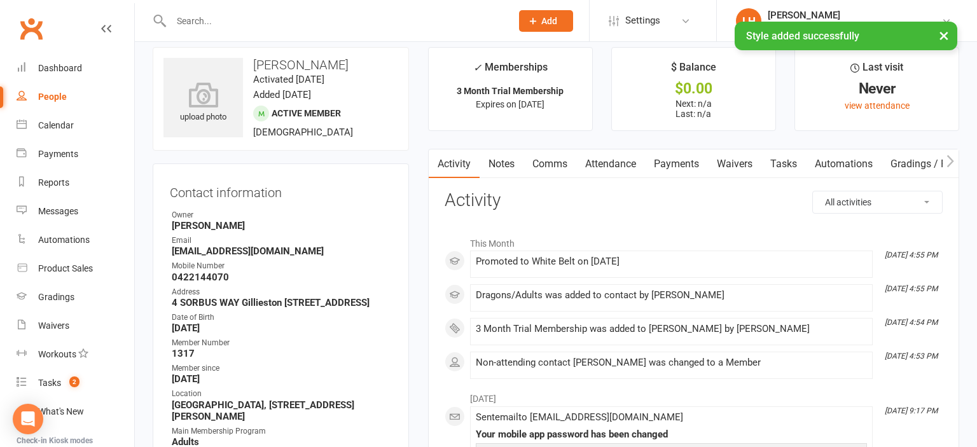
scroll to position [0, 0]
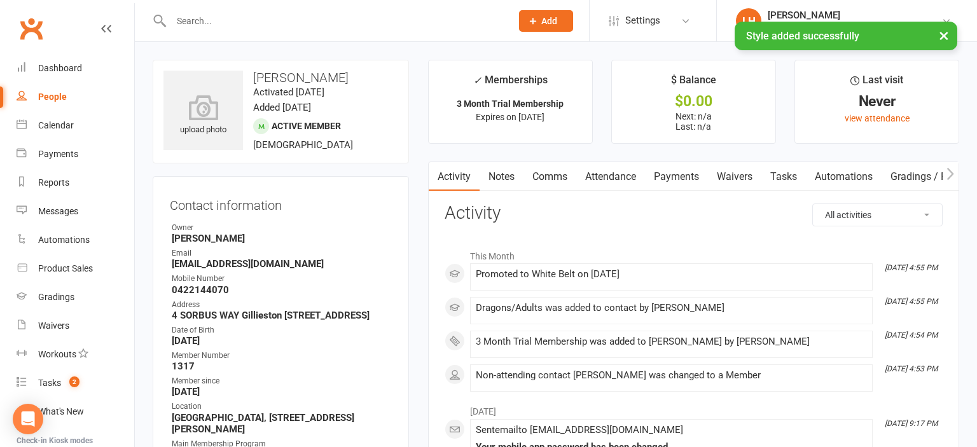
click at [597, 170] on link "Attendance" at bounding box center [610, 176] width 69 height 29
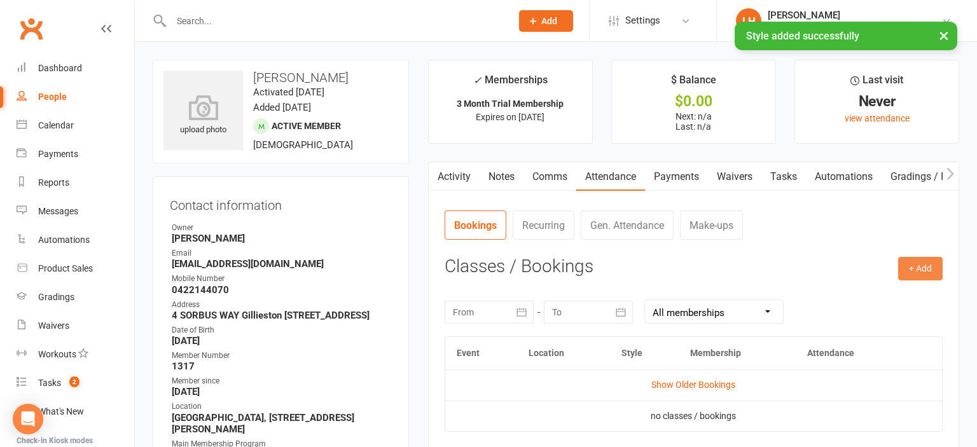
click at [922, 271] on button "+ Add" at bounding box center [920, 268] width 45 height 23
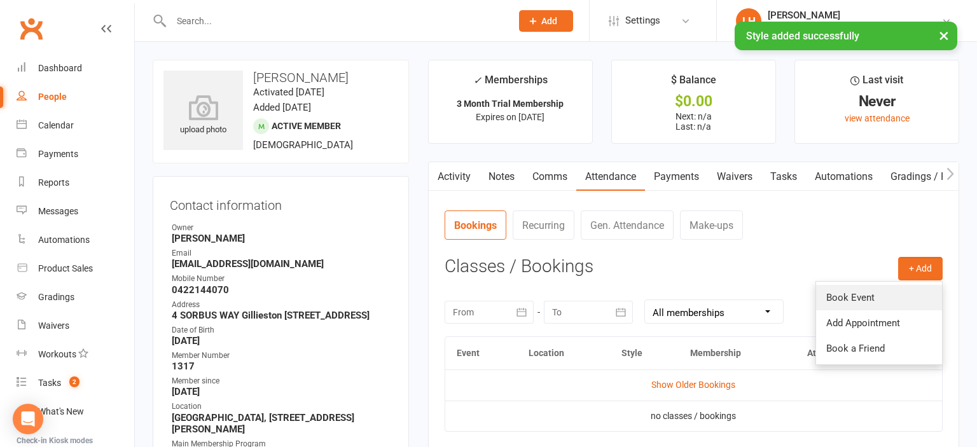
click at [860, 294] on link "Book Event" at bounding box center [879, 297] width 126 height 25
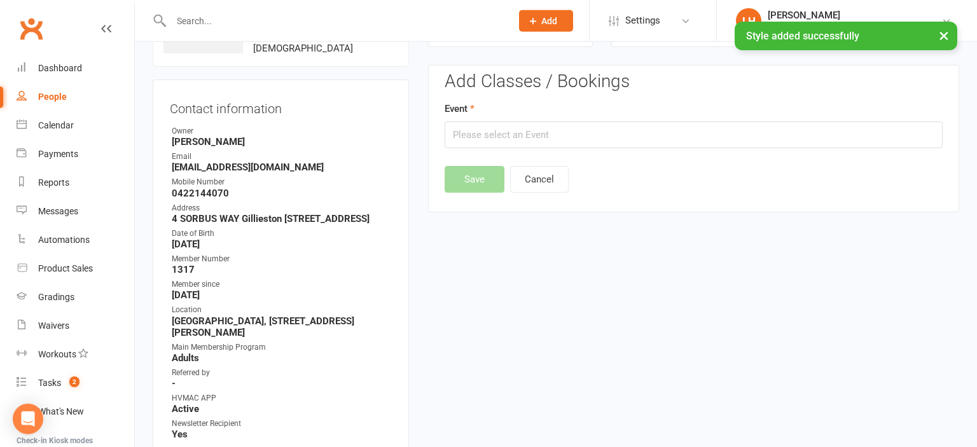
scroll to position [97, 0]
click at [534, 137] on input "text" at bounding box center [694, 134] width 498 height 27
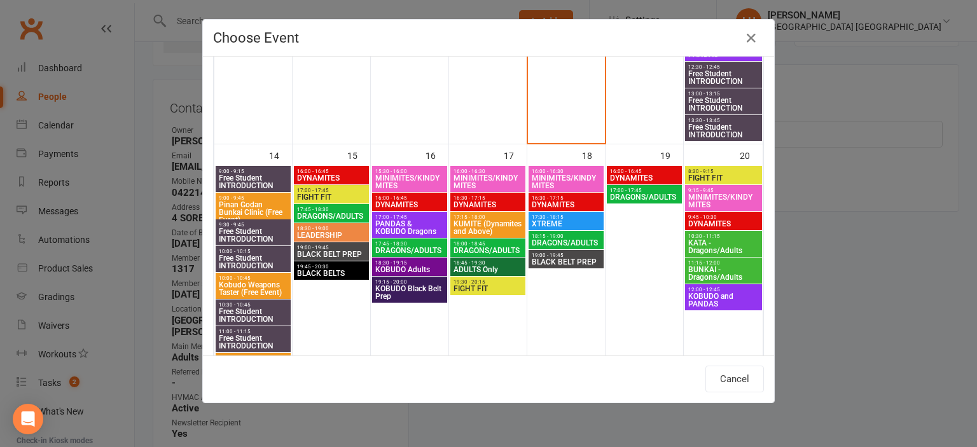
scroll to position [631, 0]
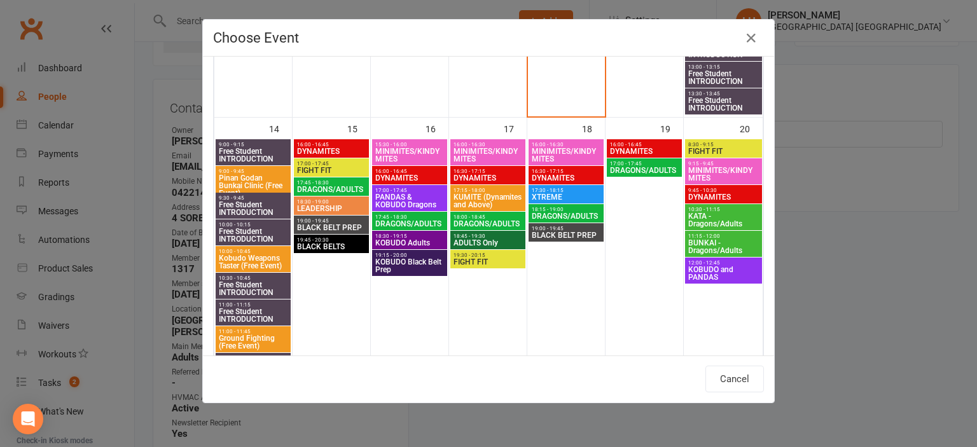
click at [413, 224] on span "DRAGONS/ADULTS" at bounding box center [410, 224] width 70 height 8
type input "DRAGONS/ADULTS - Sep 16, 2025 5:45:00 PM"
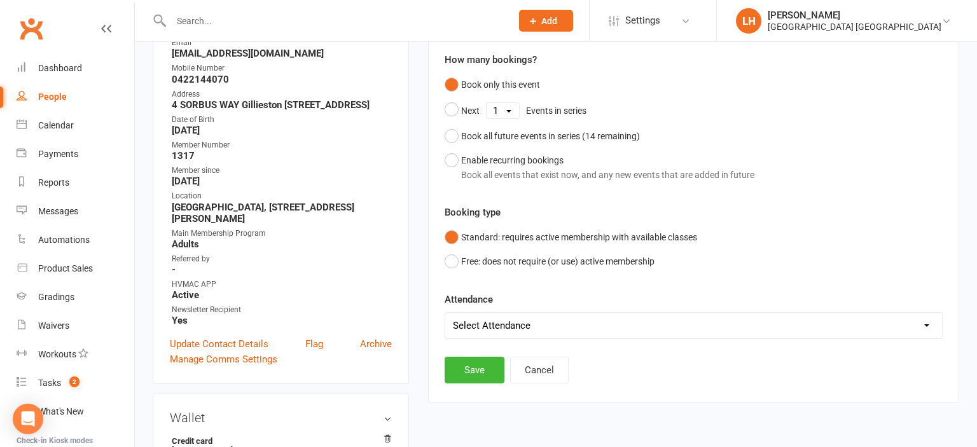
scroll to position [299, 0]
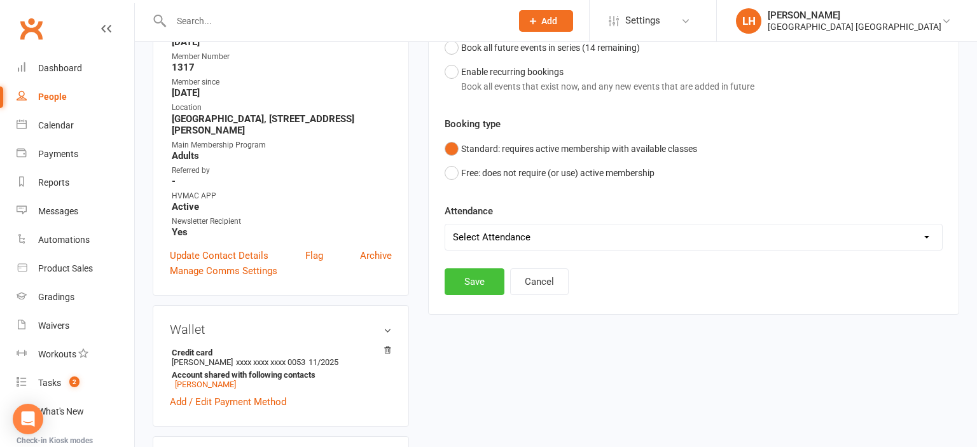
click at [488, 281] on button "Save" at bounding box center [475, 281] width 60 height 27
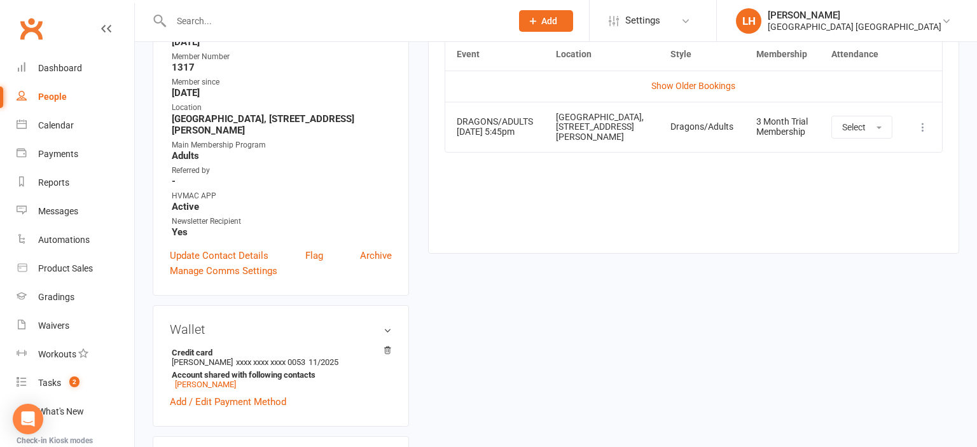
click at [396, 94] on div "Contact information Owner Liana Hammersley Email nerinahart@gmail.com Mobile Nu…" at bounding box center [281, 86] width 256 height 418
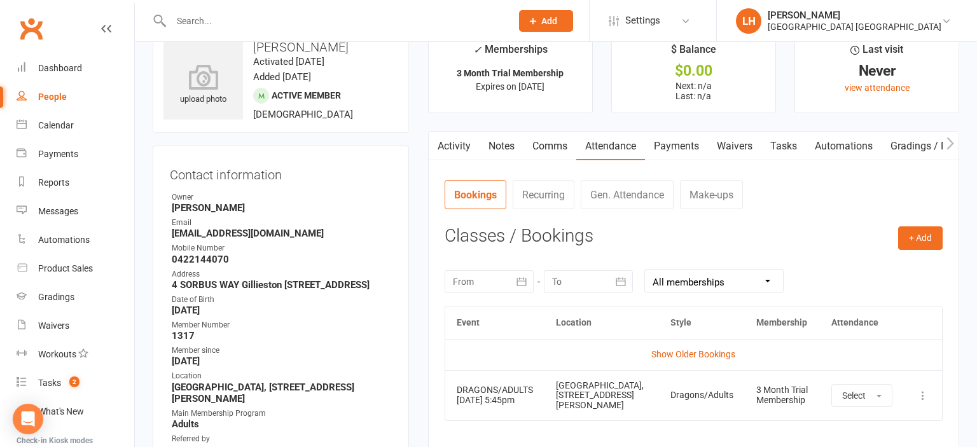
scroll to position [0, 0]
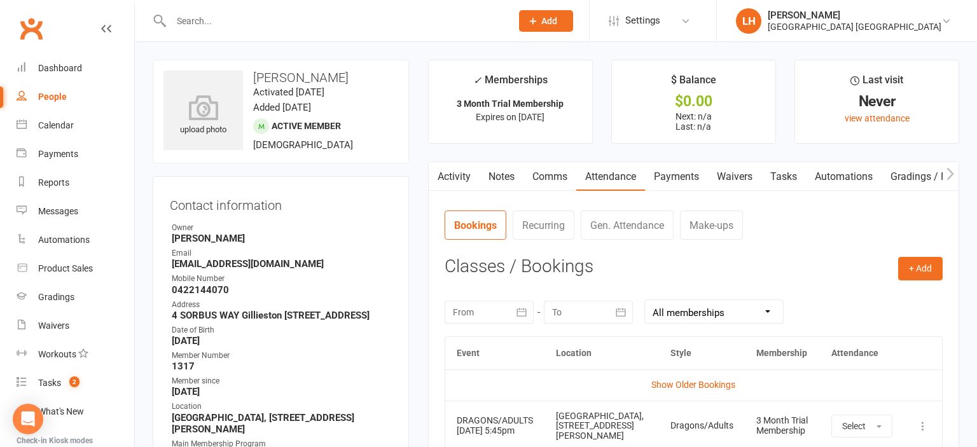
click at [233, 22] on input "text" at bounding box center [334, 21] width 335 height 18
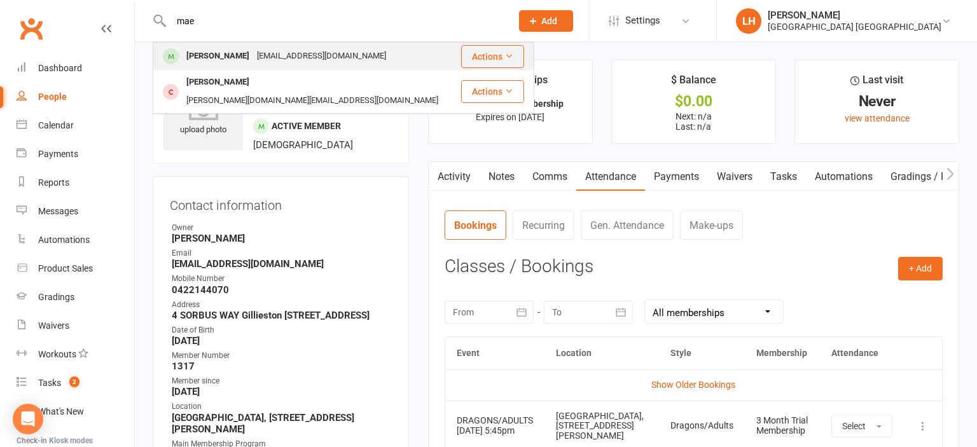
type input "mae"
click at [253, 60] on div "a_nguyen045@yahoo.com" at bounding box center [321, 56] width 137 height 18
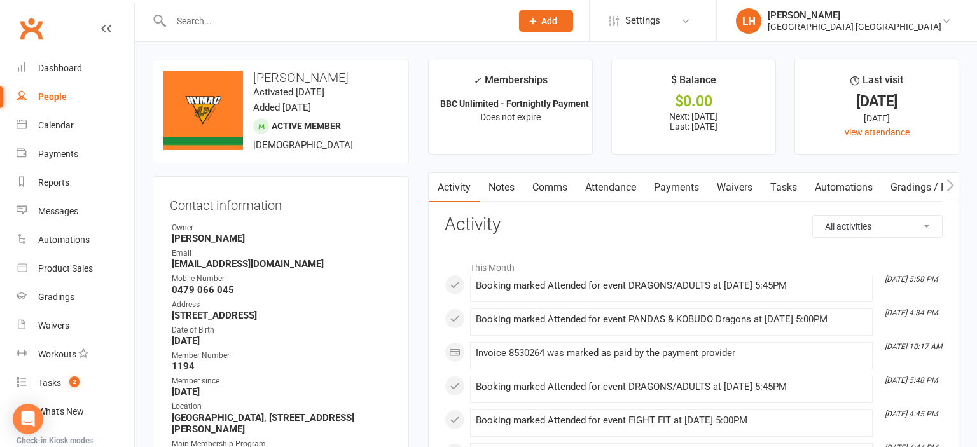
click at [673, 188] on link "Payments" at bounding box center [676, 187] width 63 height 29
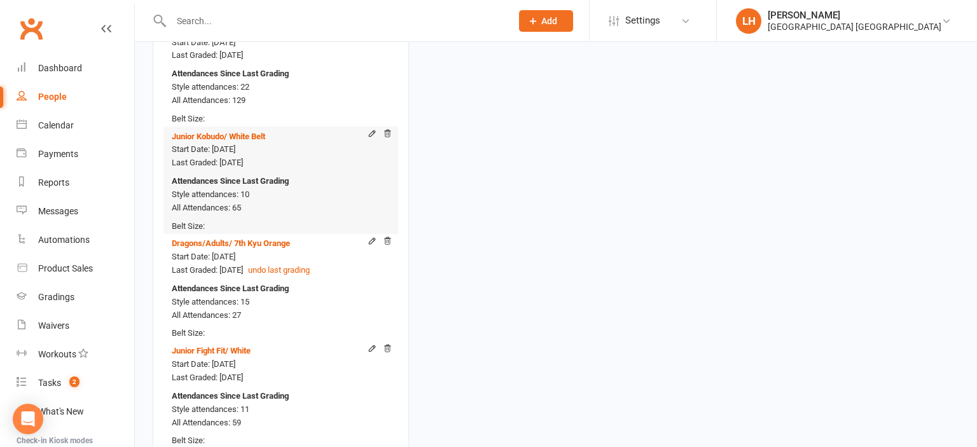
scroll to position [537, 0]
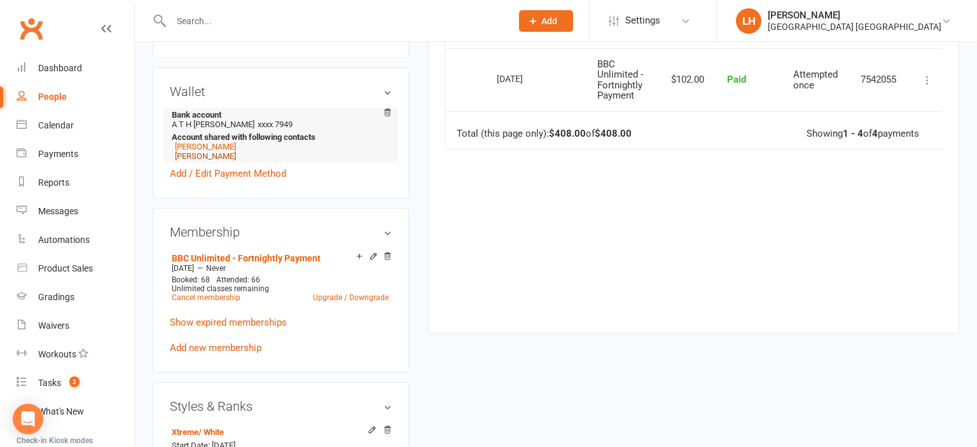
click at [228, 157] on link "Charlie Knutsen" at bounding box center [205, 156] width 61 height 10
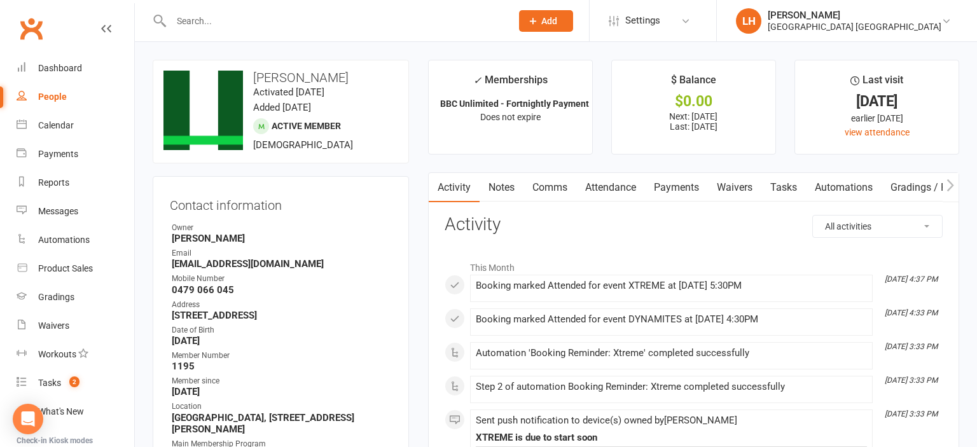
click at [684, 188] on link "Payments" at bounding box center [676, 187] width 63 height 29
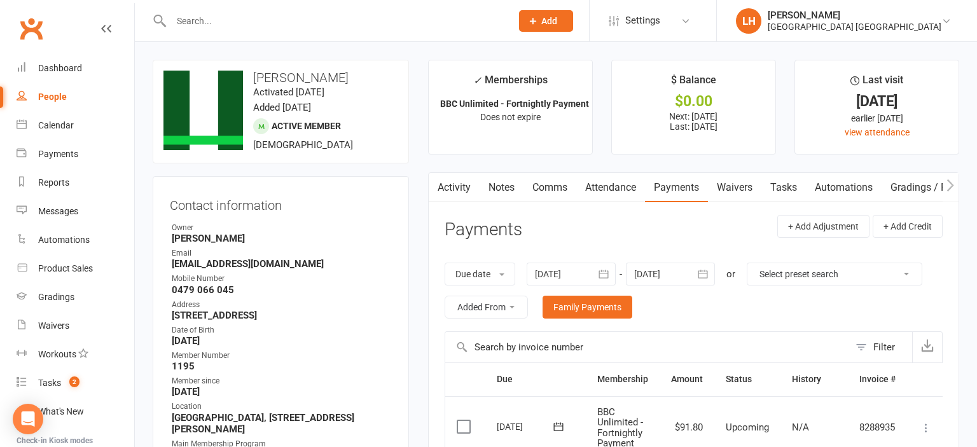
click at [371, 158] on div "upload photo change photo Charlie Knutsen Activated 9 September, 2024 Added 3 S…" at bounding box center [281, 112] width 256 height 104
click at [220, 17] on input "text" at bounding box center [334, 21] width 335 height 18
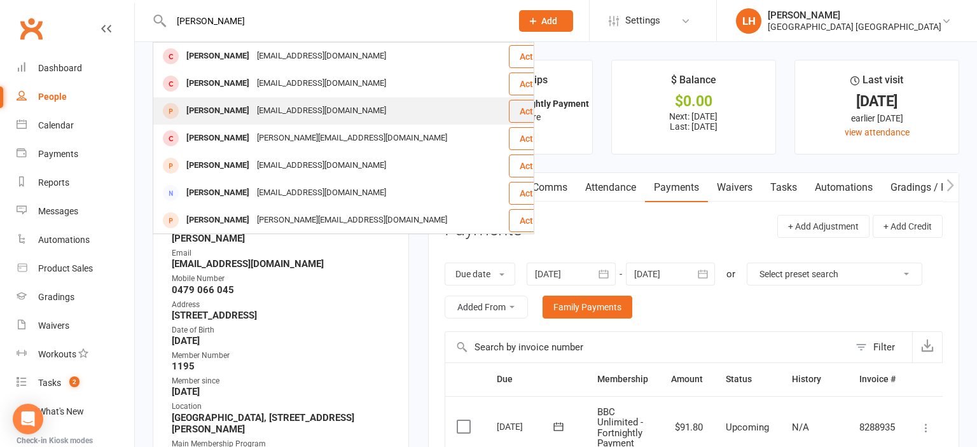
type input "sophia"
click at [231, 116] on div "Sophia Knutsen" at bounding box center [218, 111] width 71 height 18
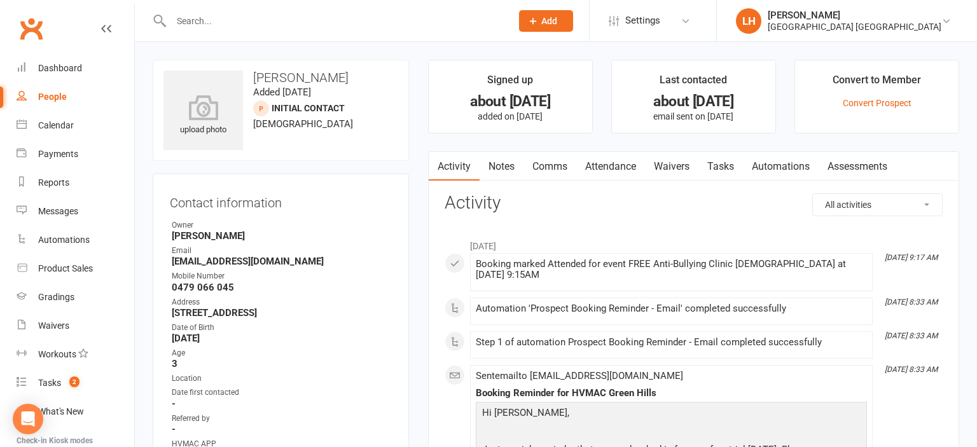
click at [188, 20] on input "text" at bounding box center [334, 21] width 335 height 18
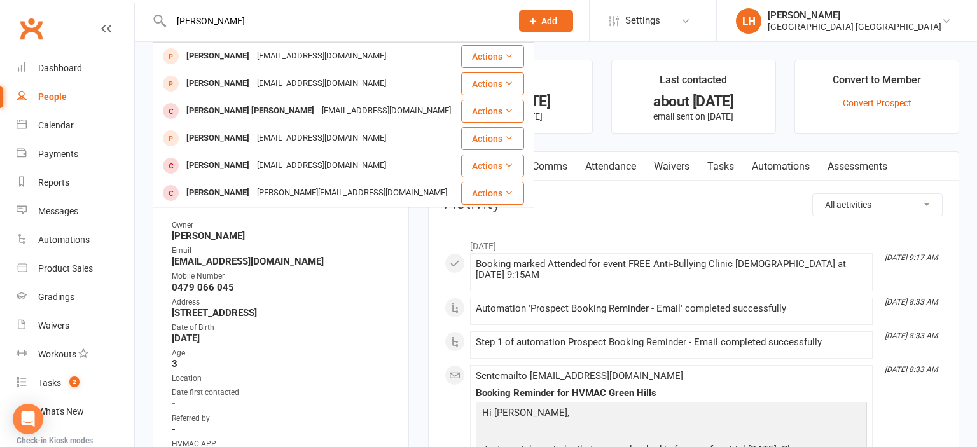
click at [252, 24] on input "Adam" at bounding box center [334, 21] width 335 height 18
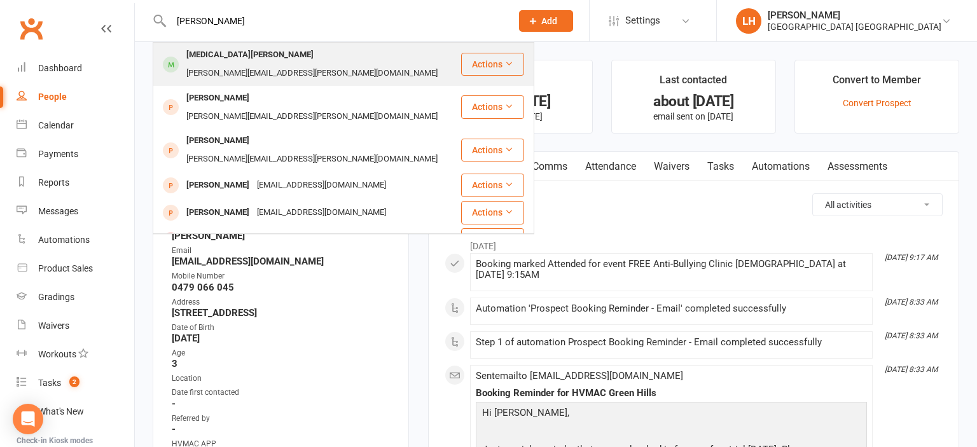
type input "Adam frey"
click at [247, 64] on div "amy.e.guymer@live.com" at bounding box center [312, 73] width 259 height 18
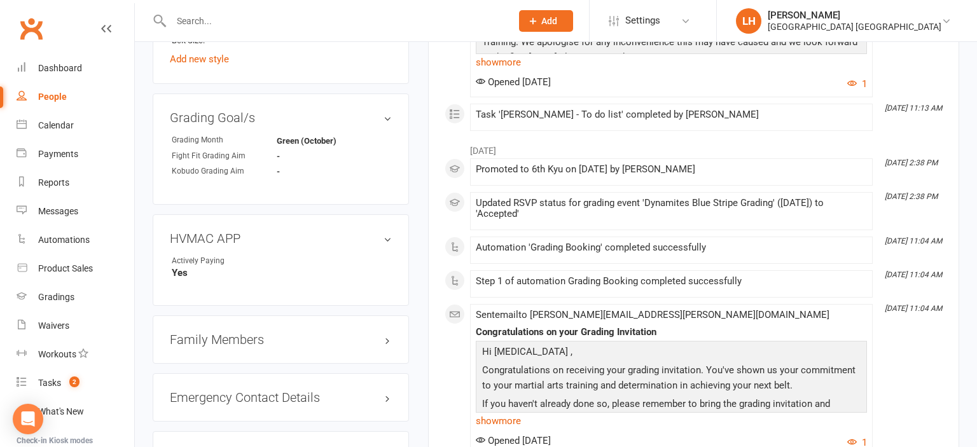
scroll to position [1276, 0]
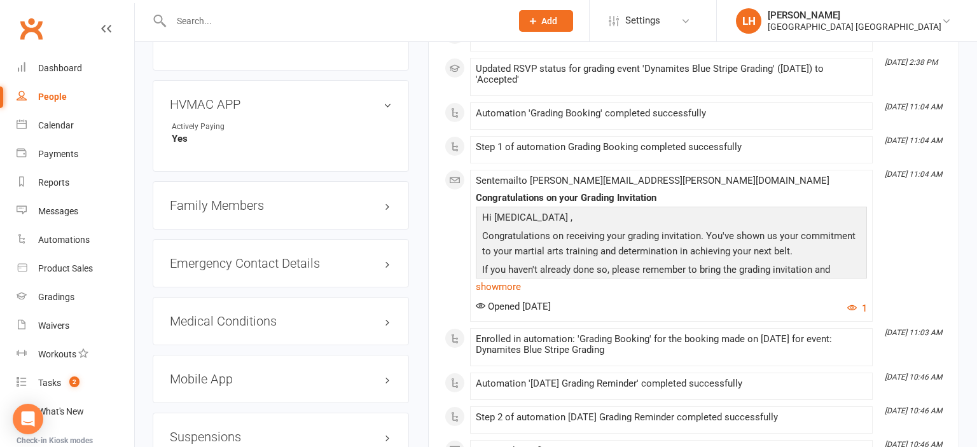
click at [237, 198] on h3 "Family Members" at bounding box center [281, 205] width 222 height 14
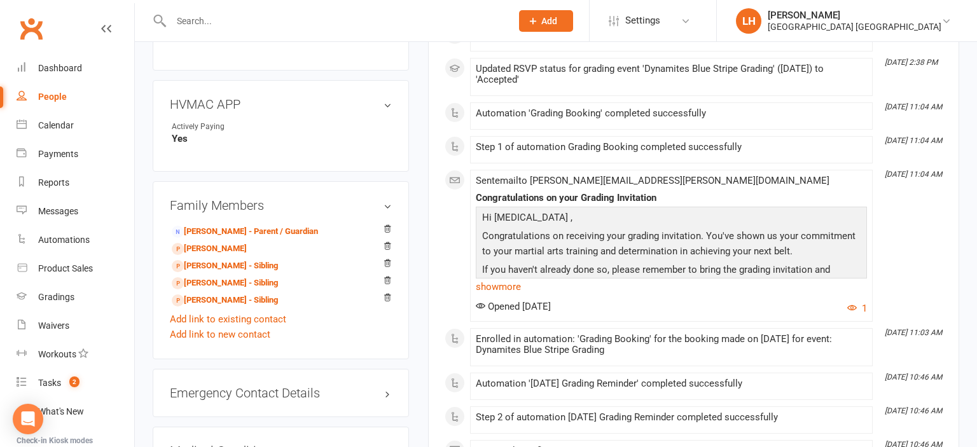
click at [236, 198] on h3 "Family Members" at bounding box center [281, 205] width 222 height 14
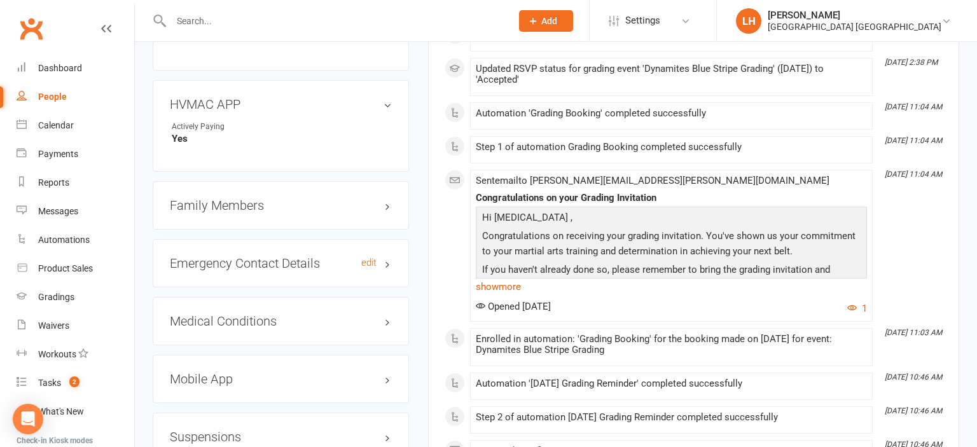
click at [233, 256] on h3 "Emergency Contact Details edit" at bounding box center [281, 263] width 222 height 14
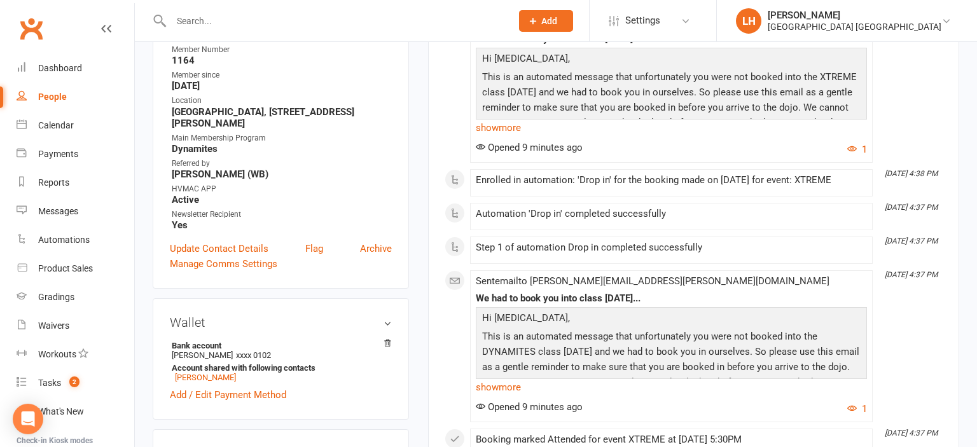
scroll to position [0, 0]
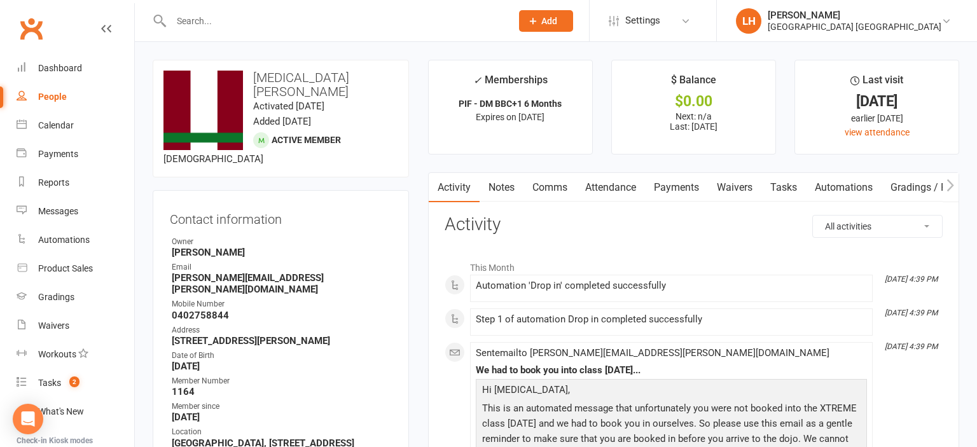
click at [81, 63] on div "Dashboard" at bounding box center [60, 68] width 44 height 10
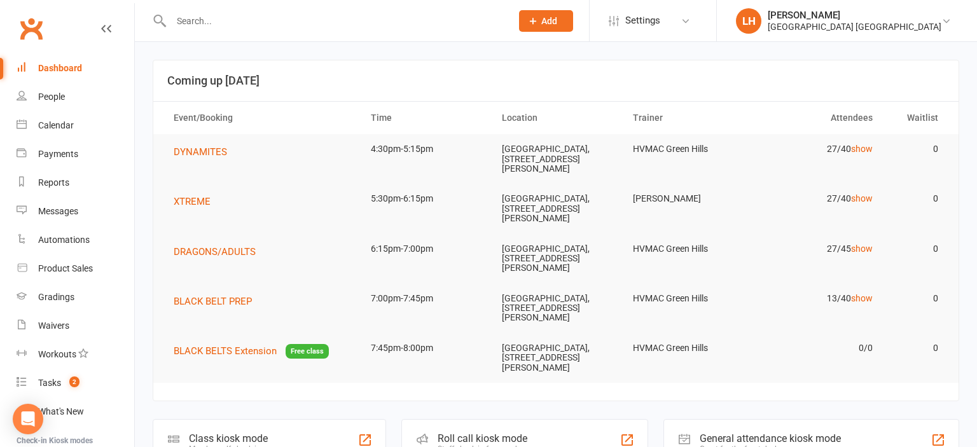
click at [223, 19] on input "text" at bounding box center [334, 21] width 335 height 18
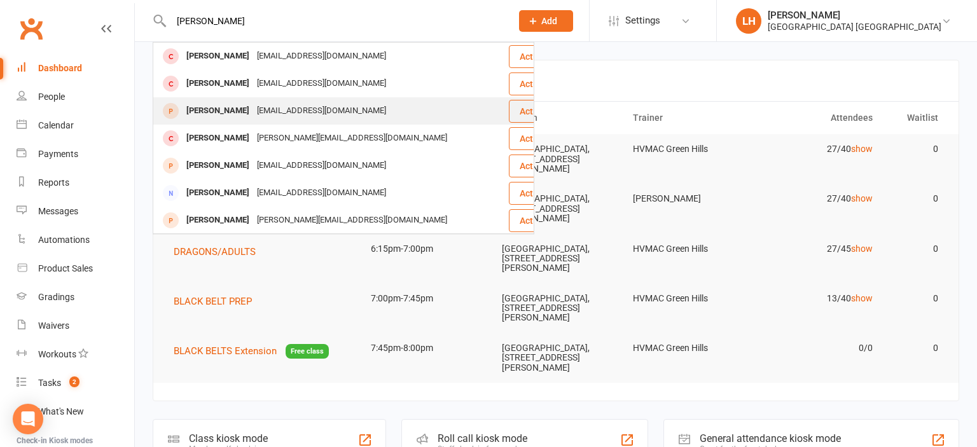
type input "sophia"
click at [276, 116] on div "a_nguyen045@yahoo.com" at bounding box center [321, 111] width 137 height 18
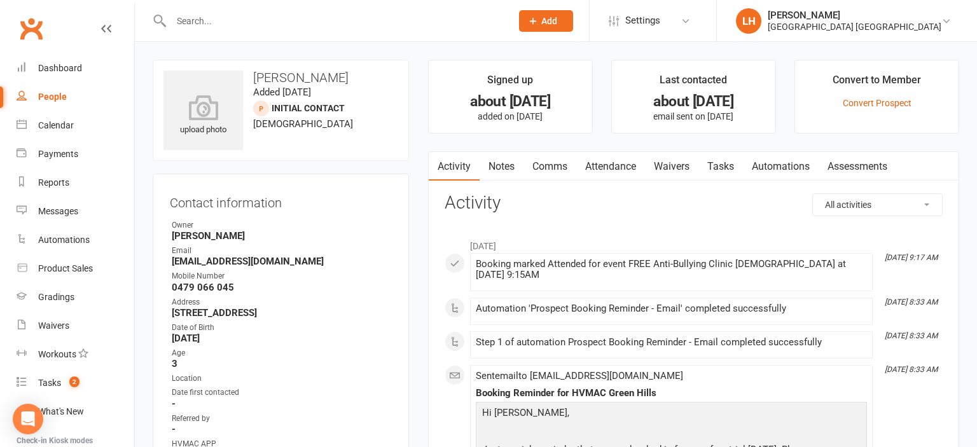
click at [862, 97] on li "Convert to Member Convert Prospect" at bounding box center [876, 97] width 165 height 74
click at [866, 106] on link "Convert Prospect" at bounding box center [877, 103] width 69 height 10
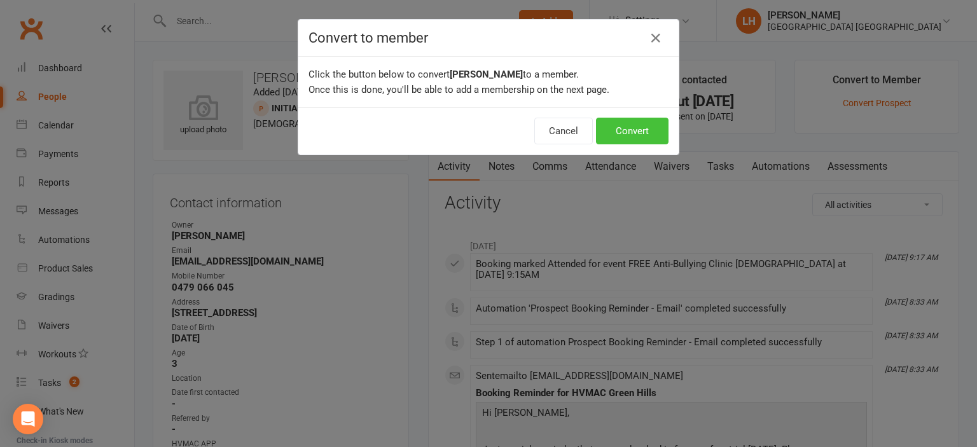
click at [647, 132] on button "Convert" at bounding box center [632, 131] width 72 height 27
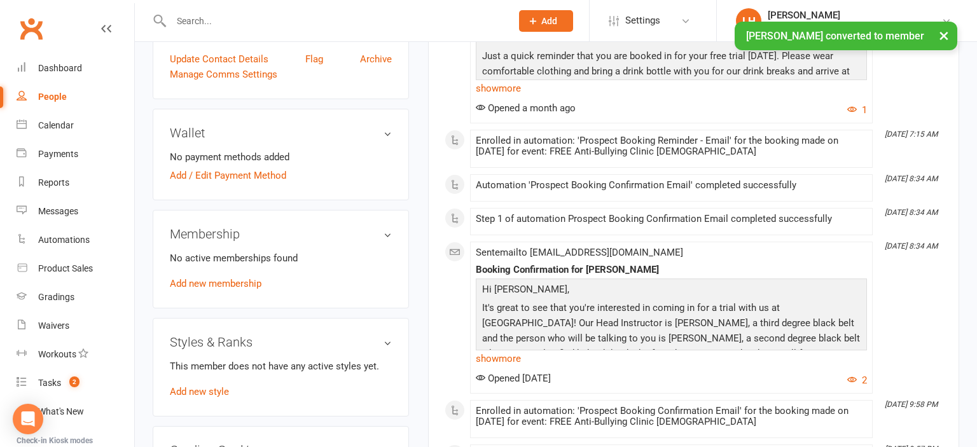
scroll to position [201, 0]
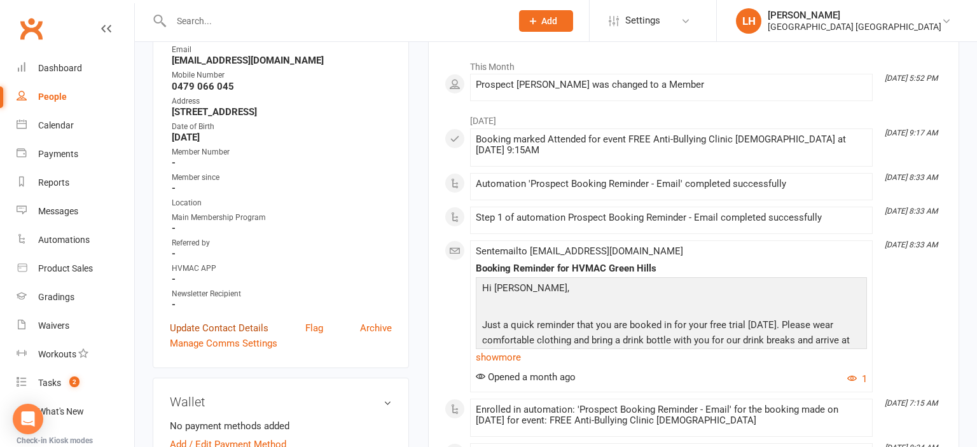
click at [230, 333] on link "Update Contact Details" at bounding box center [219, 328] width 99 height 15
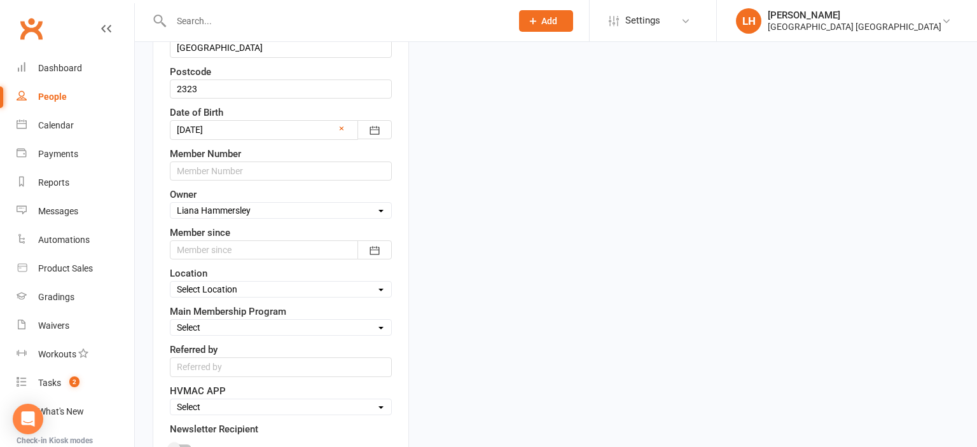
scroll to position [395, 0]
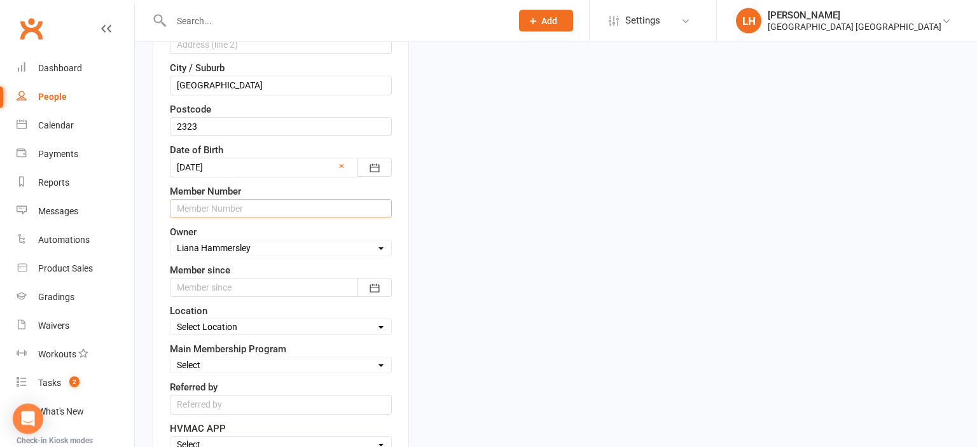
click at [212, 206] on input "text" at bounding box center [281, 208] width 222 height 19
type input "1318"
click at [235, 282] on div at bounding box center [281, 287] width 222 height 19
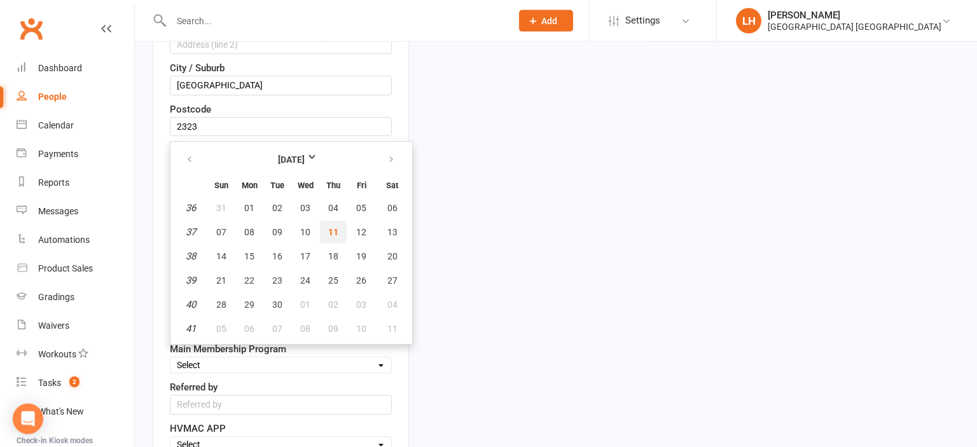
click at [335, 227] on span "11" at bounding box center [333, 232] width 10 height 10
type input "11 Sep 2025"
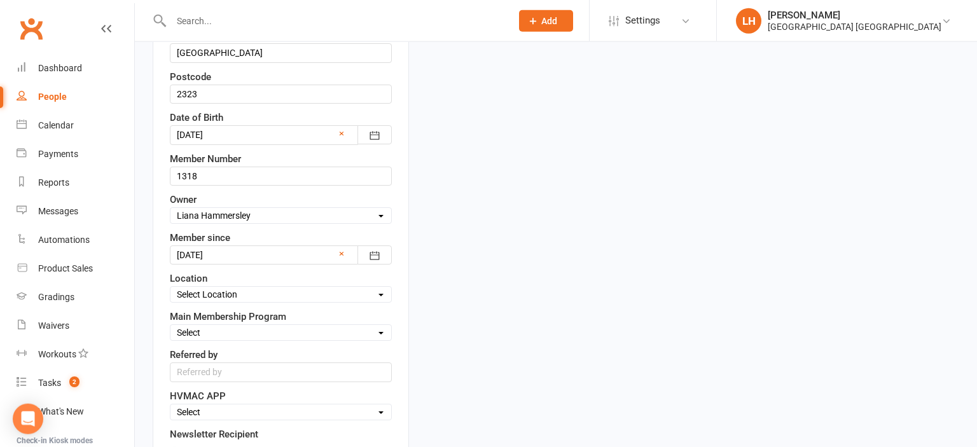
scroll to position [463, 0]
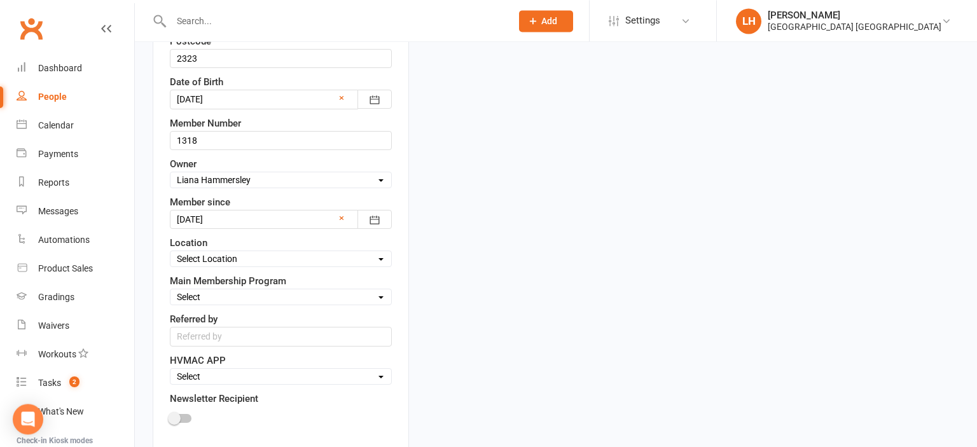
click at [170, 252] on select "Select Location Hunter Valley Martial Arts, Unit 1a/4a Garnett Road, Green Hills" at bounding box center [280, 259] width 221 height 14
select select "0"
click option "Hunter Valley Martial Arts, Unit 1a/4a Garnett Road, Green Hills" at bounding box center [0, 0] width 0 height 0
click at [170, 290] on select "Select Minimites Kindymites Dynamites Dragons Adults Kobudo Only Guest Fight Fi…" at bounding box center [280, 297] width 221 height 14
select select "Minimites"
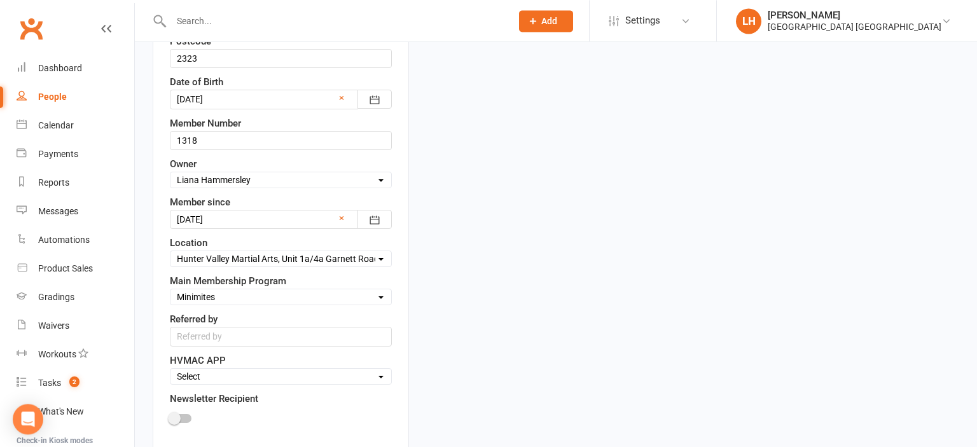
click option "Minimites" at bounding box center [0, 0] width 0 height 0
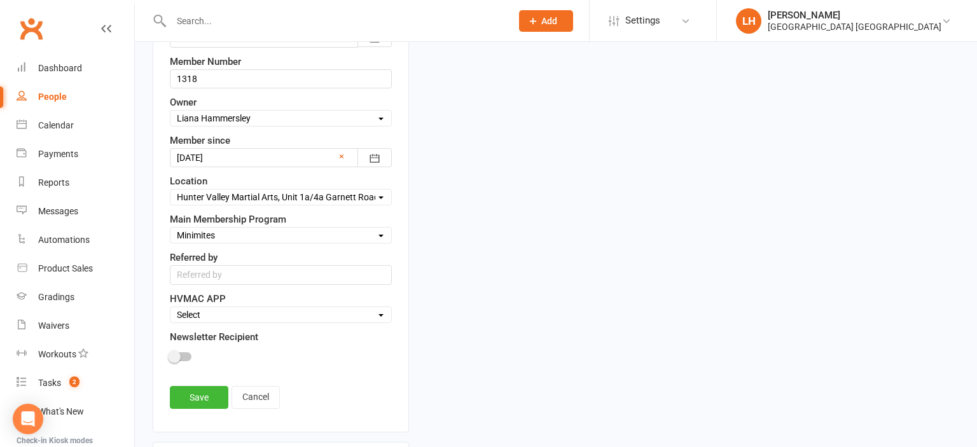
scroll to position [530, 0]
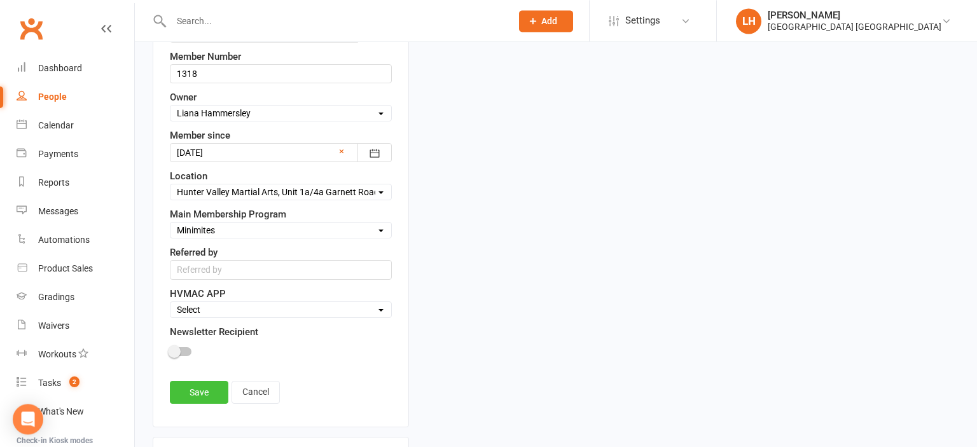
click at [207, 389] on link "Save" at bounding box center [199, 392] width 59 height 23
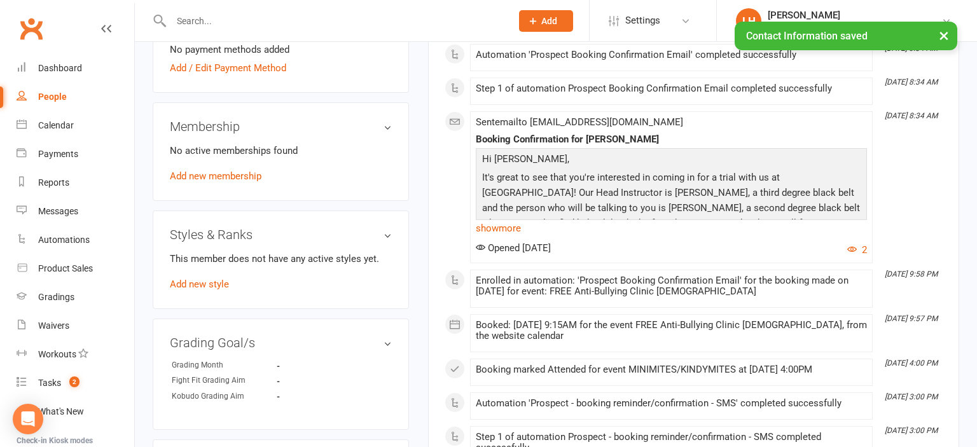
scroll to position [597, 0]
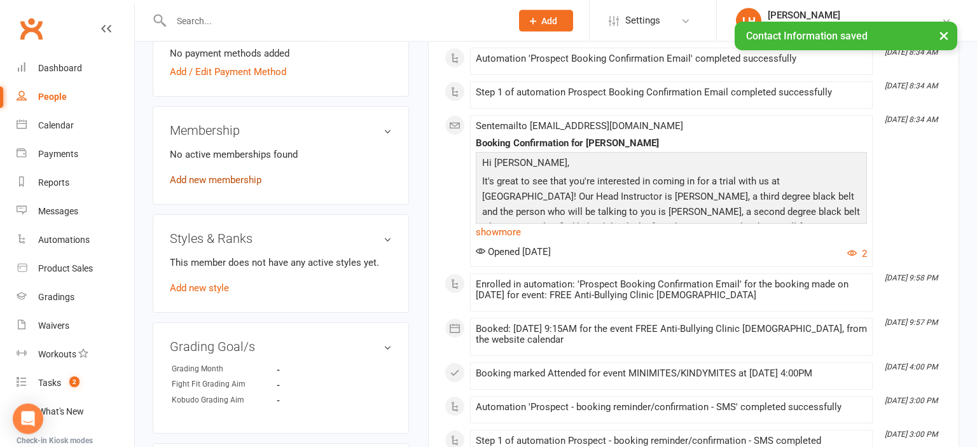
click at [225, 181] on link "Add new membership" at bounding box center [216, 179] width 92 height 11
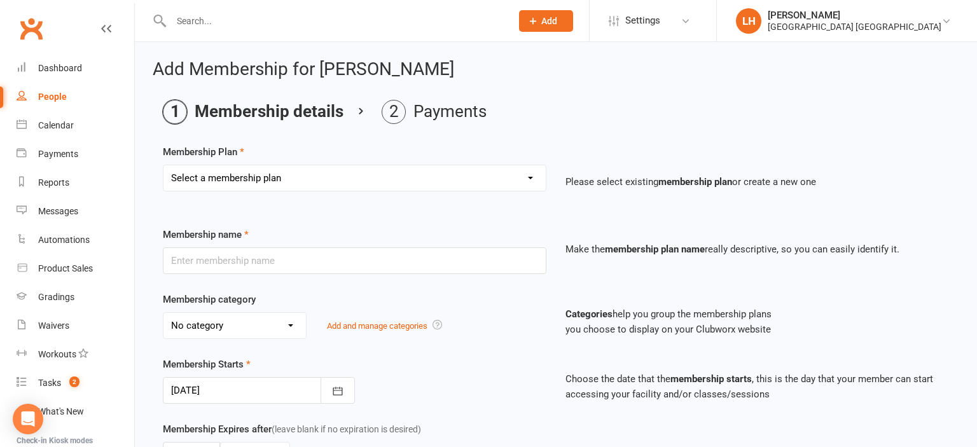
click at [163, 165] on select "Select a membership plan Create new Membership Plan Temporary Membership OFR BB…" at bounding box center [354, 177] width 382 height 25
select select "55"
click option "3 Month Trial Membership" at bounding box center [0, 0] width 0 height 0
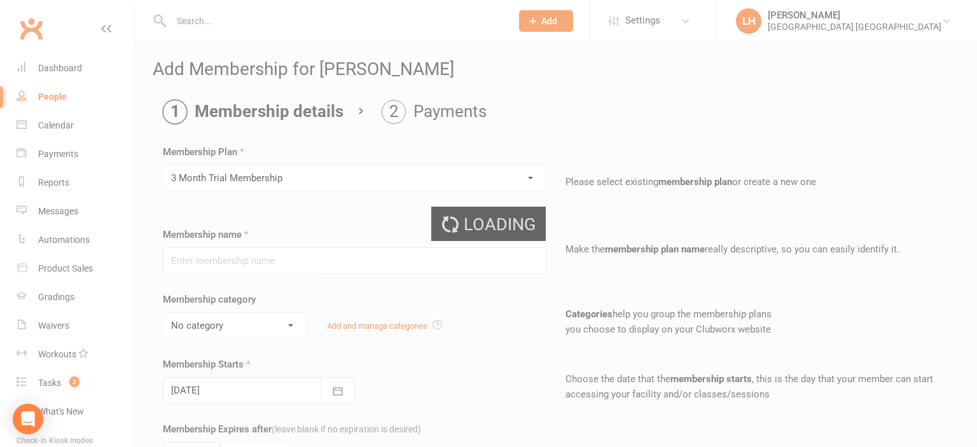
type input "3 Month Trial Membership"
type input "3"
select select "2"
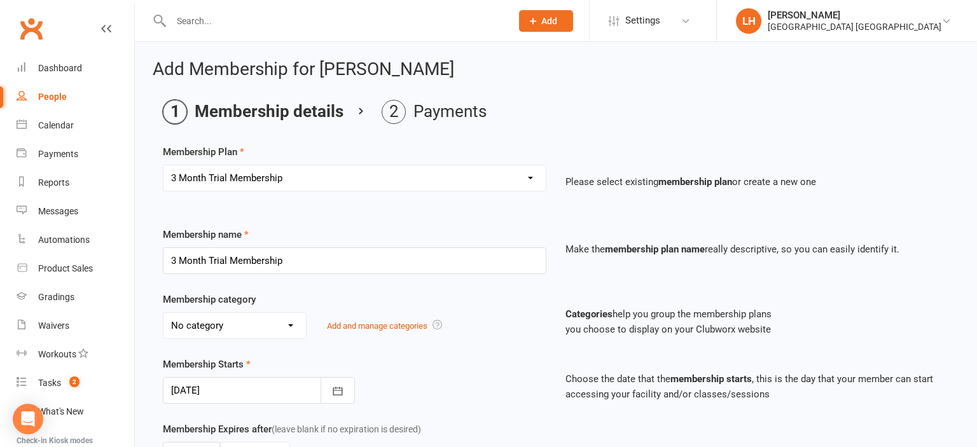
scroll to position [134, 0]
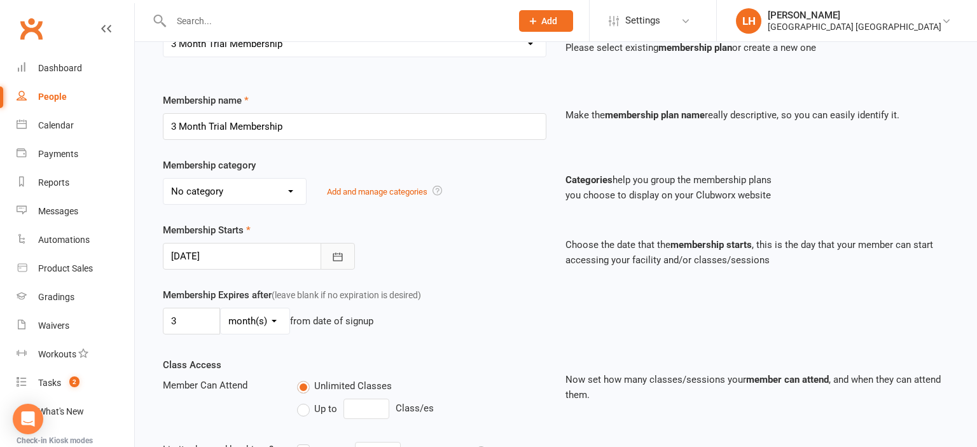
click at [337, 260] on icon "button" at bounding box center [337, 257] width 13 height 13
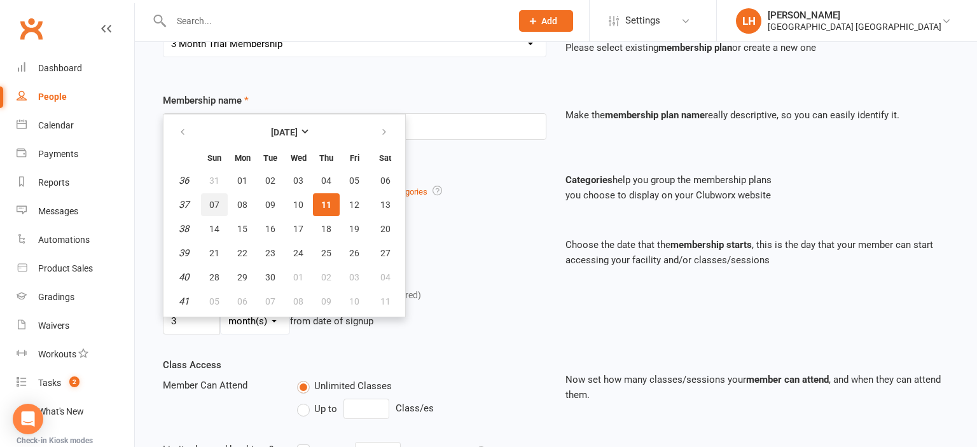
click at [217, 203] on span "07" at bounding box center [214, 205] width 10 height 10
type input "07 Sep 2025"
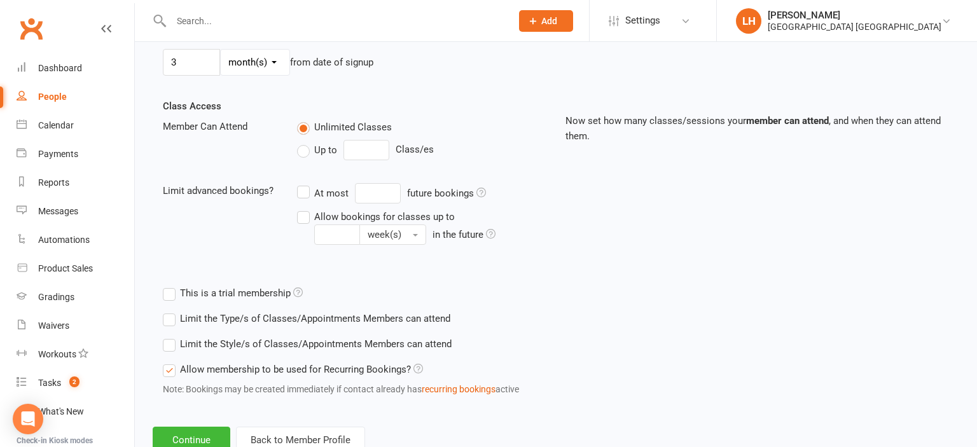
scroll to position [433, 0]
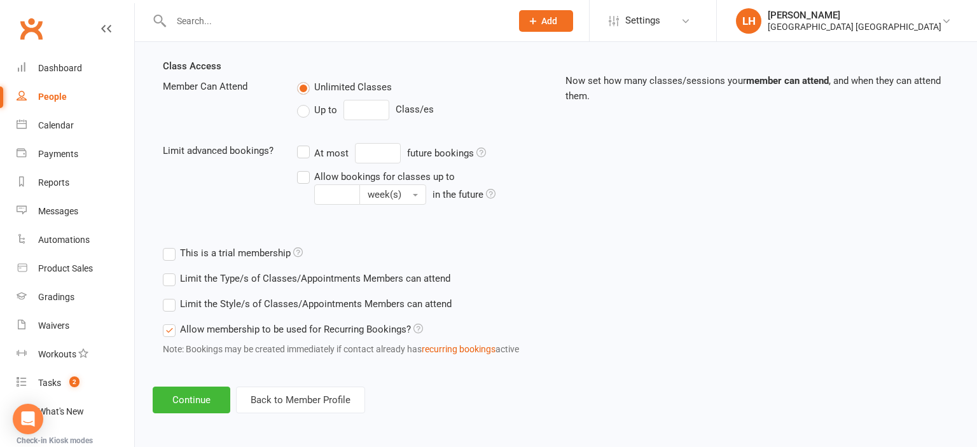
click at [169, 279] on label "Limit the Type/s of Classes/Appointments Members can attend" at bounding box center [306, 278] width 287 height 15
click at [169, 271] on input "Limit the Type/s of Classes/Appointments Members can attend" at bounding box center [167, 271] width 8 height 0
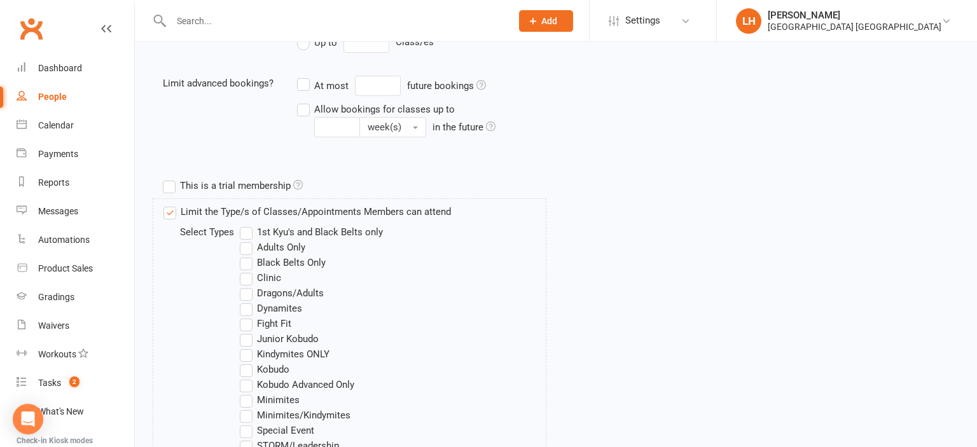
scroll to position [567, 0]
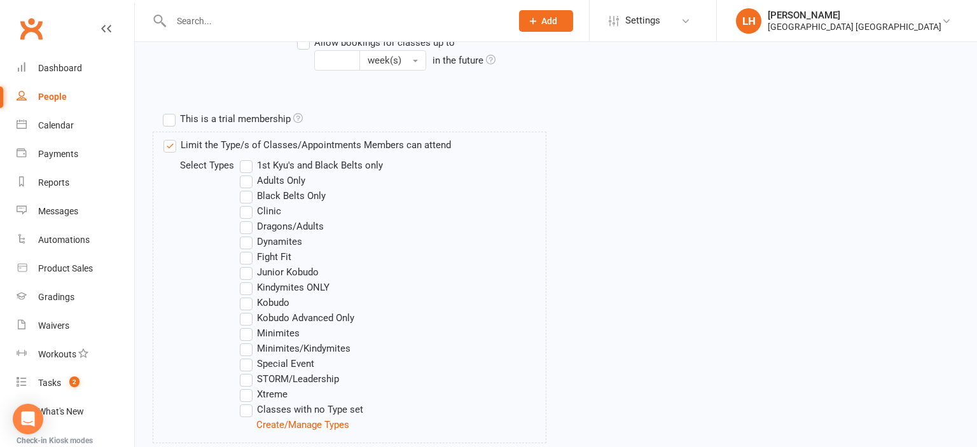
click at [247, 346] on label "Minimites/Kindymites" at bounding box center [295, 348] width 111 height 15
click at [247, 341] on input "Minimites/Kindymites" at bounding box center [244, 341] width 8 height 0
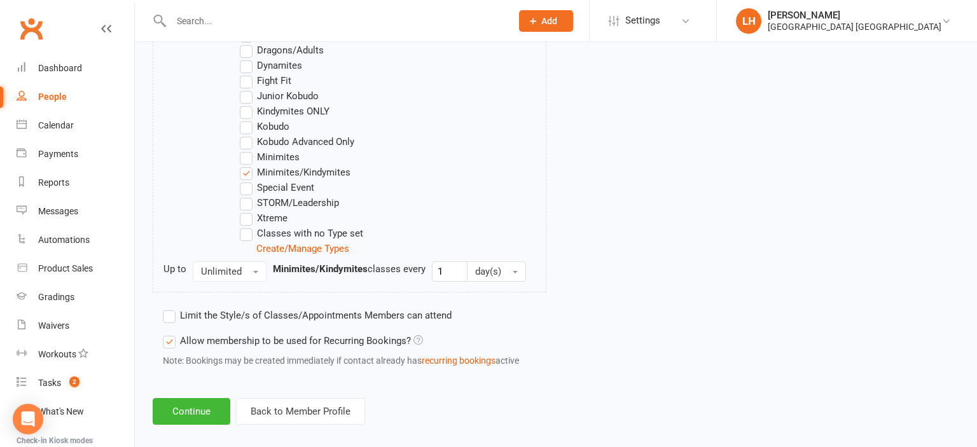
scroll to position [755, 0]
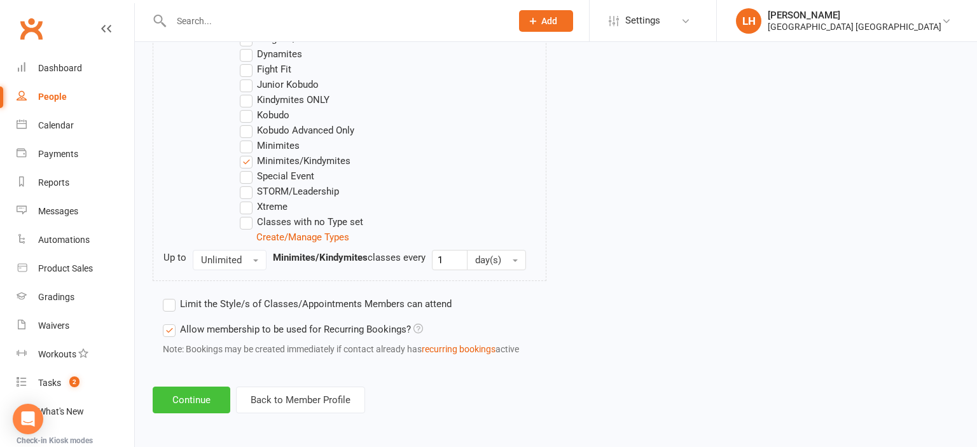
click at [187, 396] on button "Continue" at bounding box center [192, 400] width 78 height 27
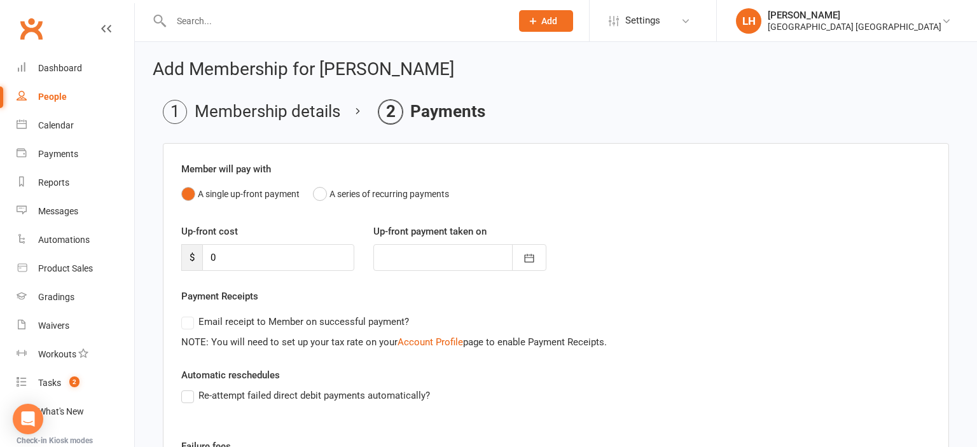
scroll to position [193, 0]
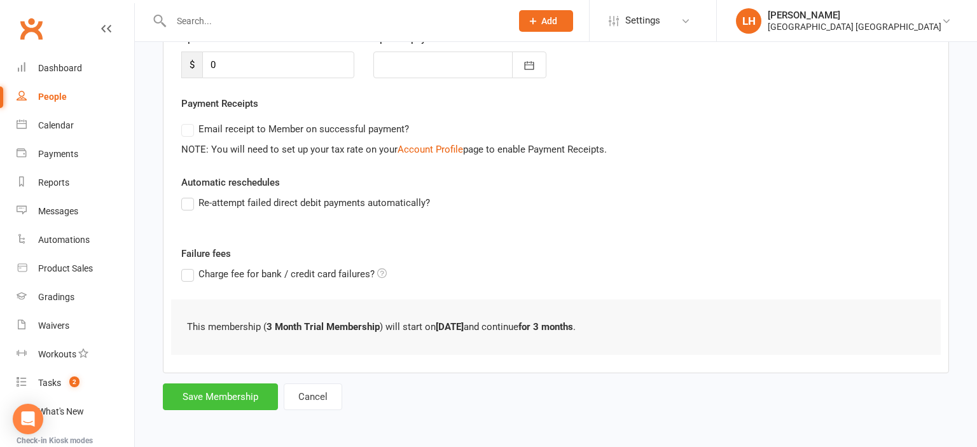
click at [257, 393] on button "Save Membership" at bounding box center [220, 396] width 115 height 27
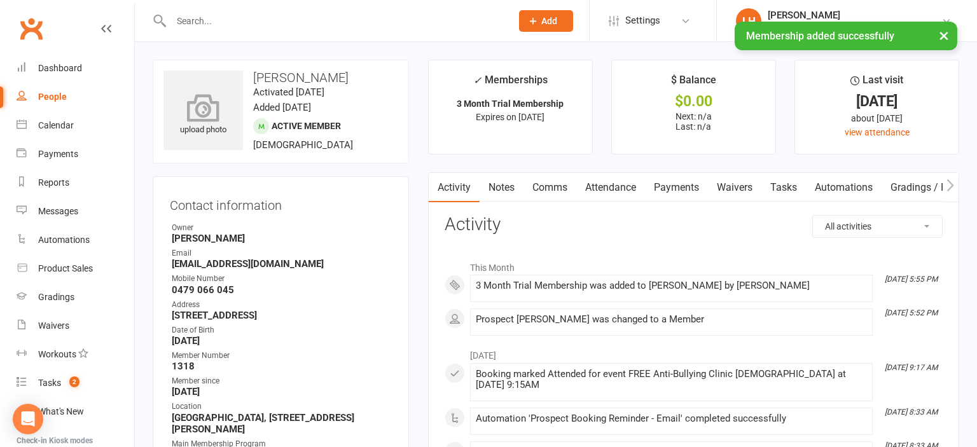
click at [199, 95] on icon at bounding box center [204, 107] width 88 height 28
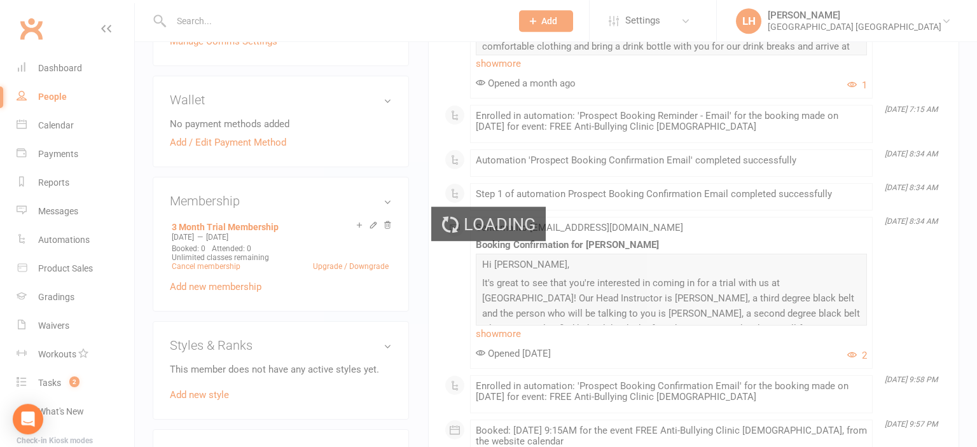
scroll to position [537, 0]
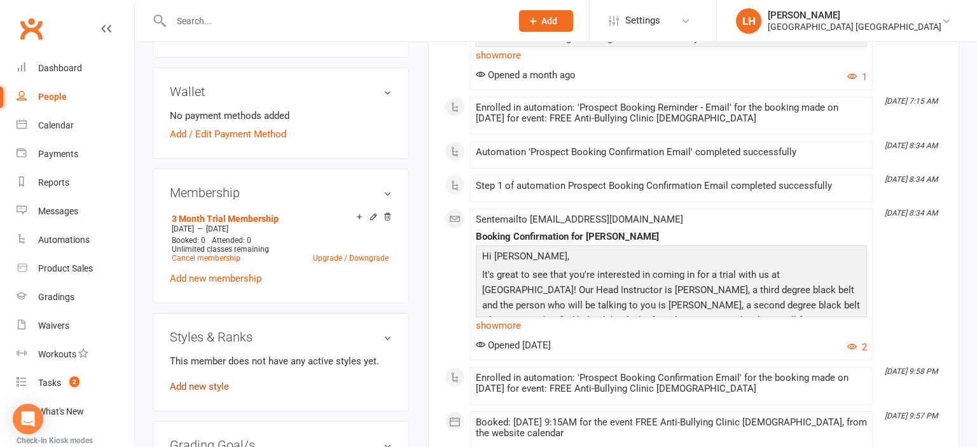
click at [190, 391] on link "Add new style" at bounding box center [199, 386] width 59 height 11
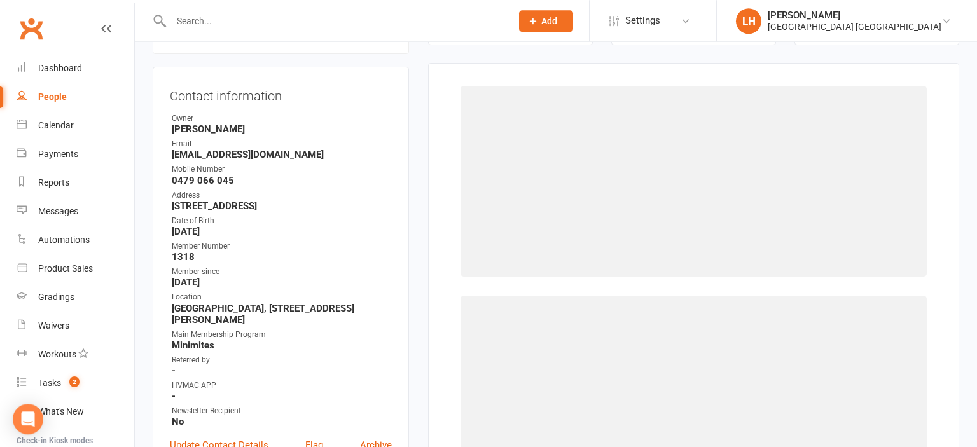
scroll to position [109, 0]
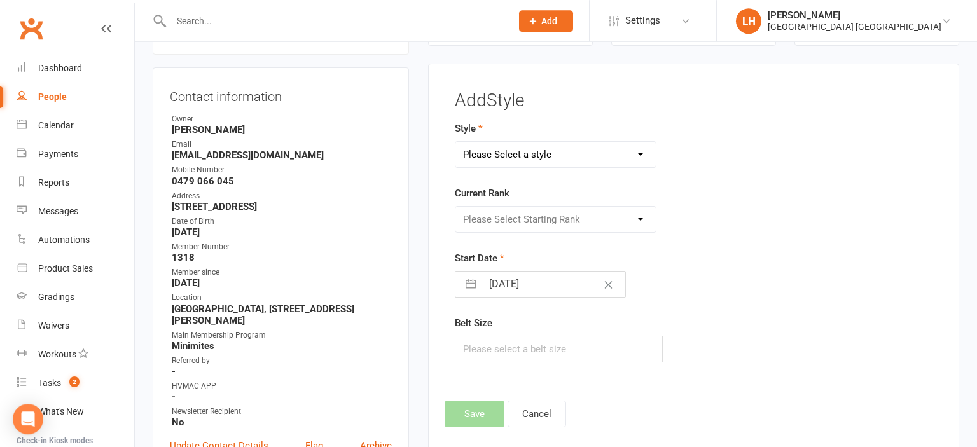
click at [455, 142] on select "Please Select a style Dragons/Adults Dynamites Fight Fit Junior Fight Fit Junio…" at bounding box center [555, 154] width 200 height 25
select select "2962"
click option "Minimites" at bounding box center [0, 0] width 0 height 0
click at [455, 207] on select "Please Select Starting Rank MM White Belt MM Yellow Belt MM Red Belt MM Green B…" at bounding box center [555, 219] width 200 height 25
select select "32496"
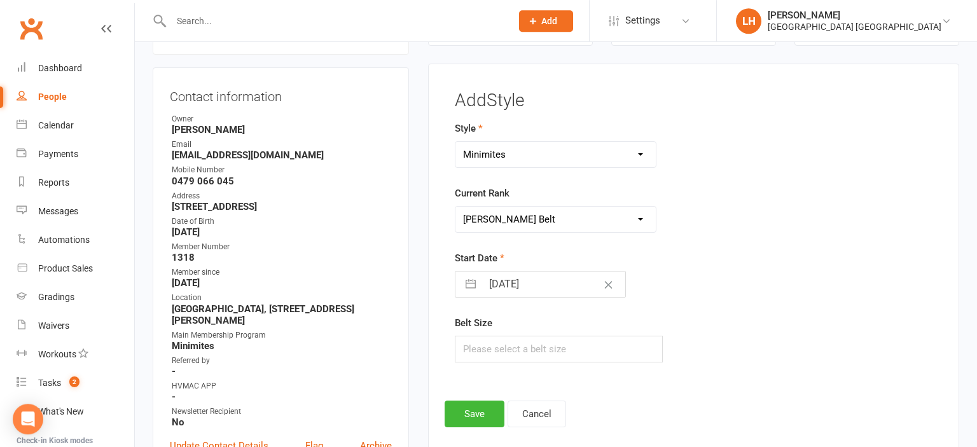
click option "MM White Belt" at bounding box center [0, 0] width 0 height 0
click at [455, 142] on select "Dragons/Adults Dynamites Fight Fit Junior Fight Fit Junior Kobudo Kindymites Le…" at bounding box center [555, 154] width 200 height 25
select select "1774"
click option "Kindymites" at bounding box center [0, 0] width 0 height 0
click at [455, 207] on select "Please Select Starting Rank MM White Belt MM Yellow Belt MM Red Belt MM Green B…" at bounding box center [555, 219] width 200 height 25
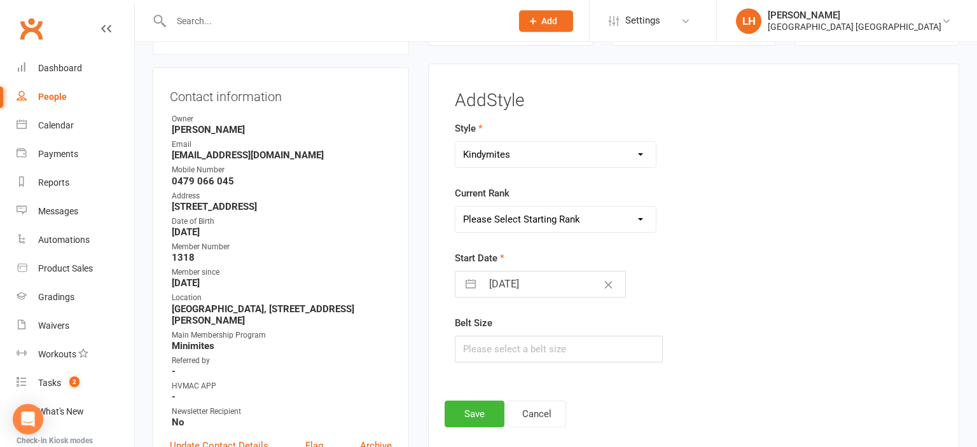
select select "17593"
click option "MM White Belt" at bounding box center [0, 0] width 0 height 0
click at [474, 406] on button "Save" at bounding box center [475, 414] width 60 height 27
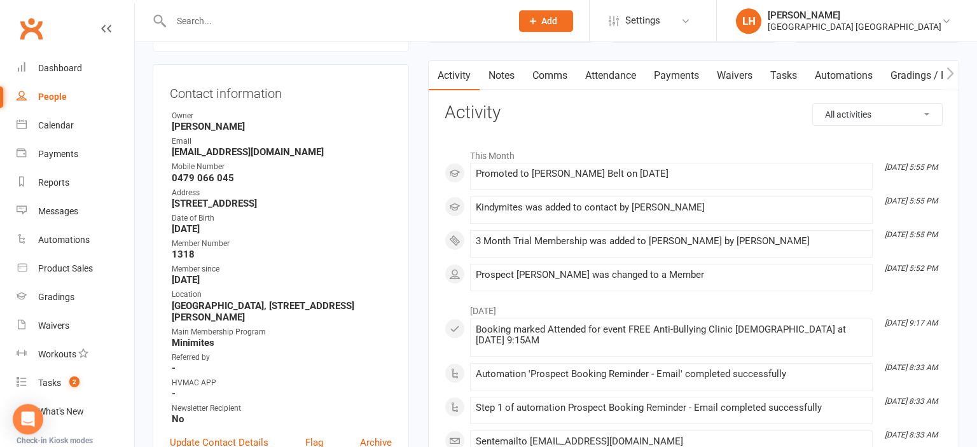
scroll to position [134, 0]
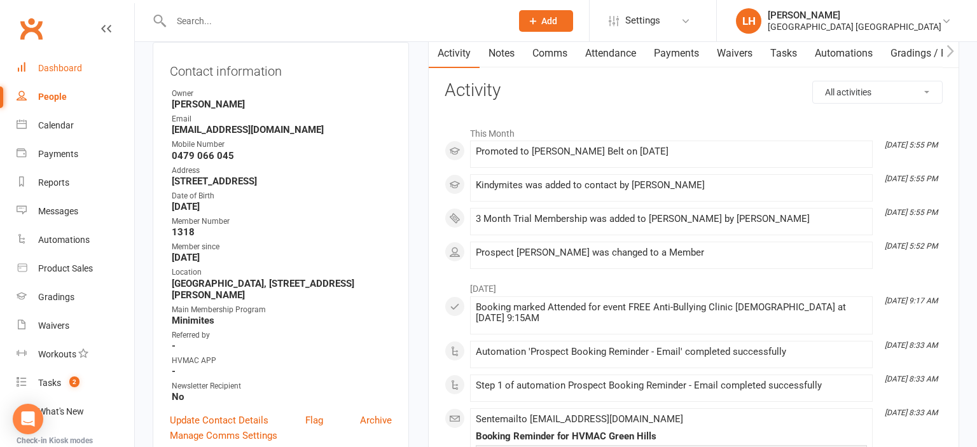
click at [60, 72] on div "Dashboard" at bounding box center [60, 68] width 44 height 10
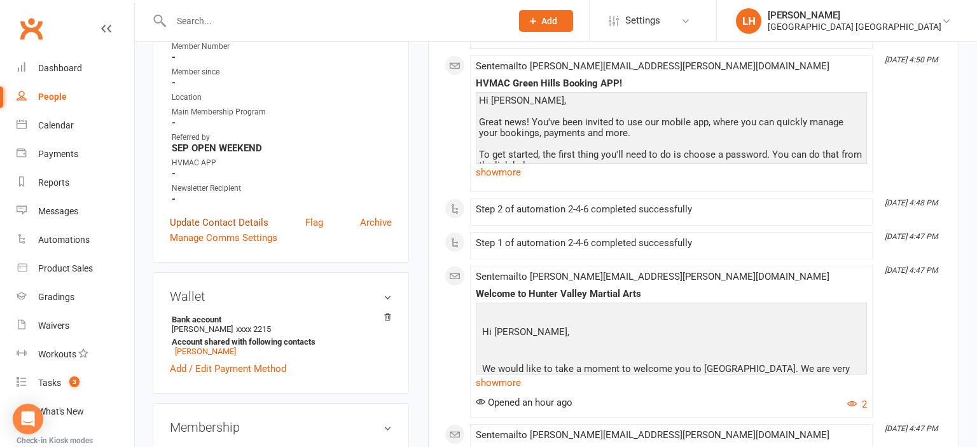
click at [246, 215] on link "Update Contact Details" at bounding box center [219, 222] width 99 height 15
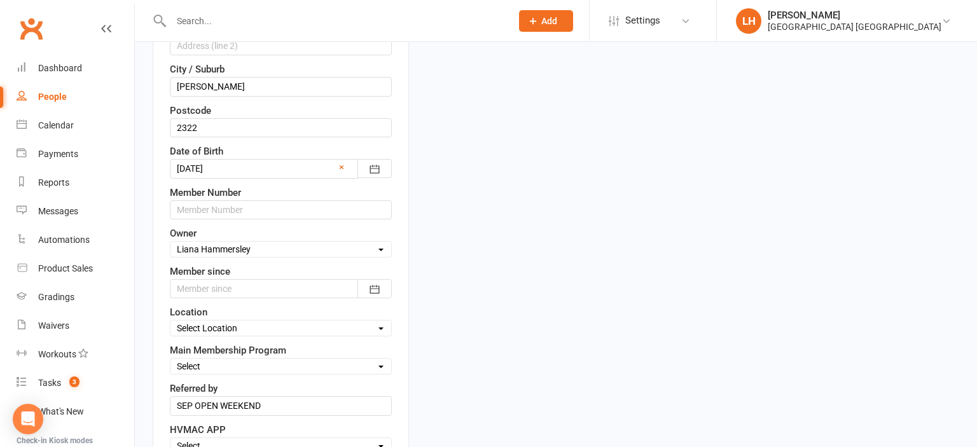
scroll to position [478, 0]
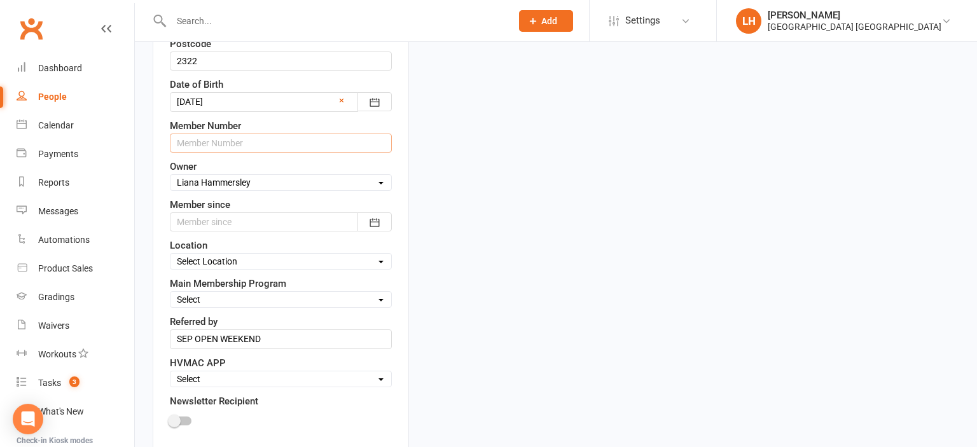
click at [234, 136] on input "text" at bounding box center [281, 143] width 222 height 19
type input "1316"
click at [376, 220] on icon "button" at bounding box center [374, 222] width 13 height 13
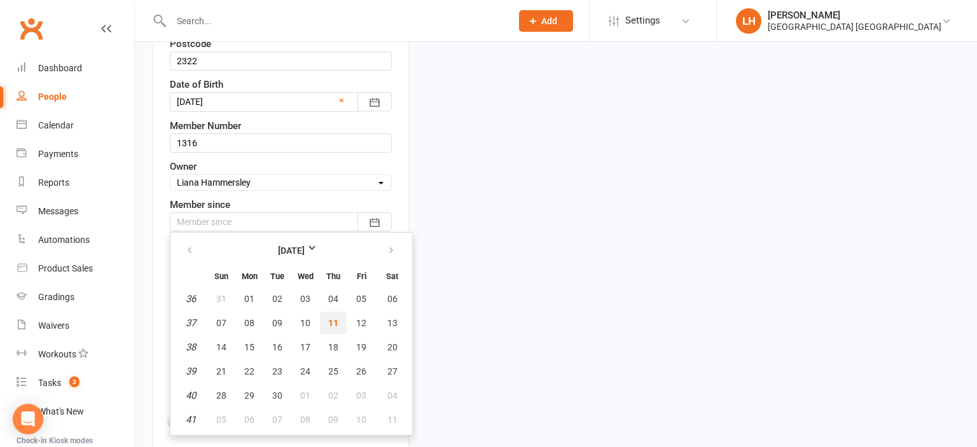
click at [329, 318] on span "11" at bounding box center [333, 323] width 10 height 10
type input "11 Sep 2025"
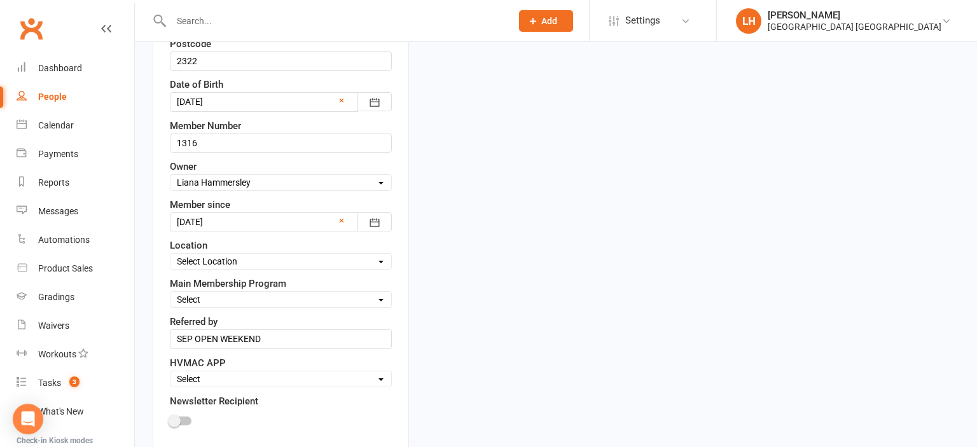
click at [170, 254] on select "Select Location Hunter Valley Martial Arts, Unit 1a/4a Garnett Road, Green Hills" at bounding box center [280, 261] width 221 height 14
select select "0"
click option "Hunter Valley Martial Arts, Unit 1a/4a Garnett Road, Green Hills" at bounding box center [0, 0] width 0 height 0
click at [170, 293] on select "Select Minimites Kindymites Dynamites Dragons Adults Kobudo Only Guest Fight Fi…" at bounding box center [280, 300] width 221 height 14
select select "Kindymites"
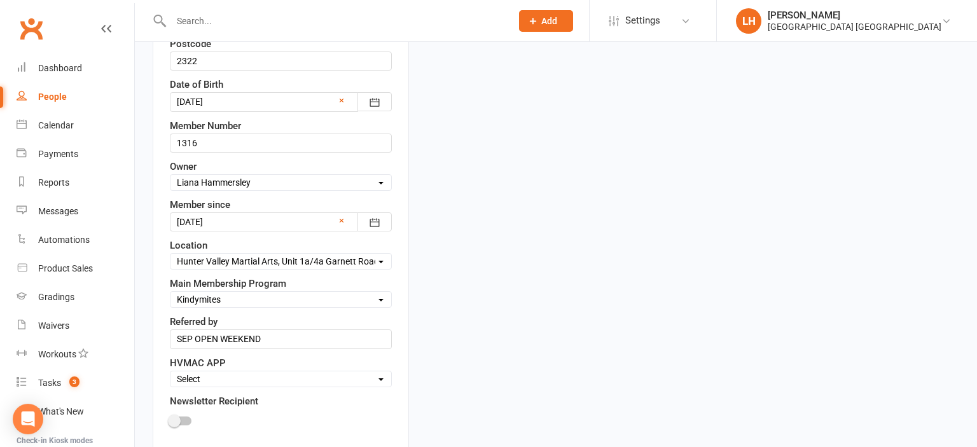
click option "Kindymites" at bounding box center [0, 0] width 0 height 0
click at [202, 371] on div "Select Active Family Suspended Opt Out" at bounding box center [281, 379] width 222 height 17
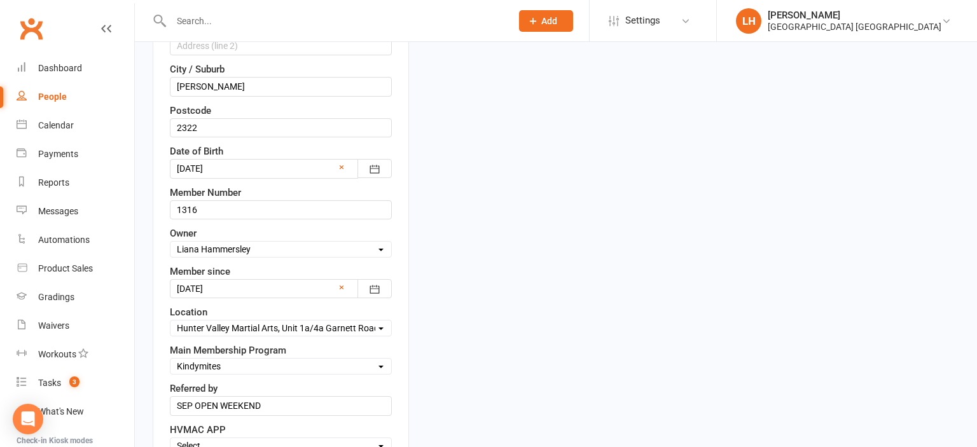
scroll to position [680, 0]
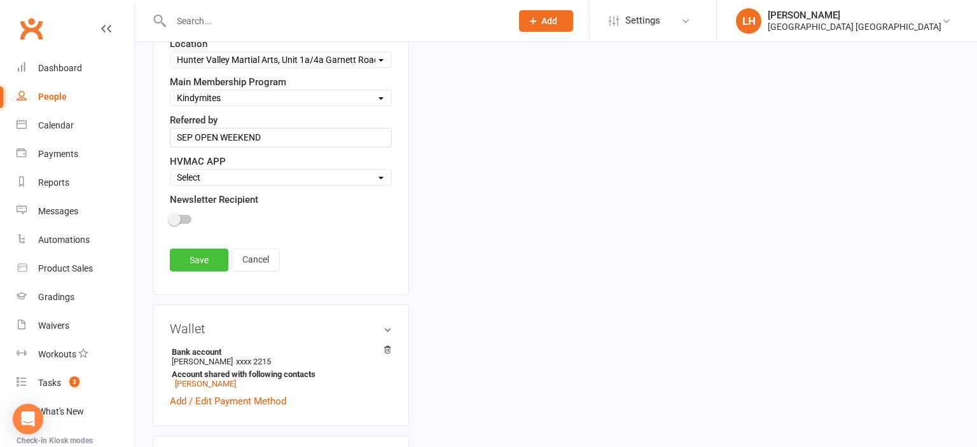
click at [194, 252] on link "Save" at bounding box center [199, 260] width 59 height 23
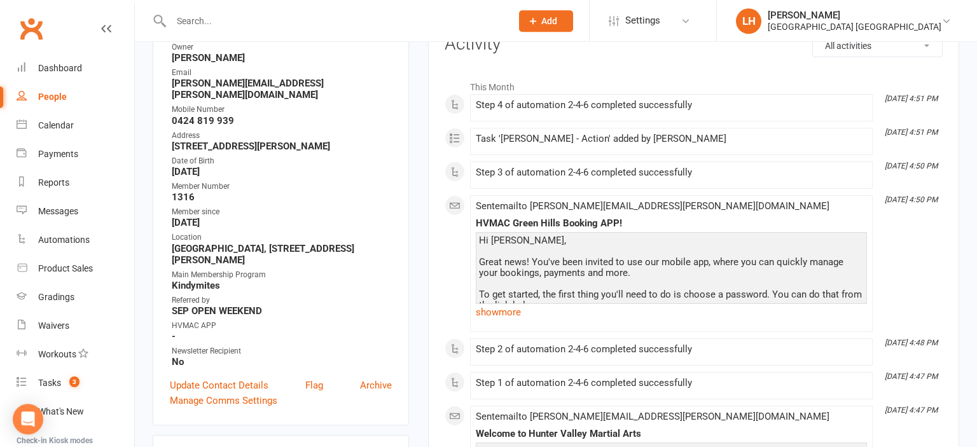
scroll to position [0, 0]
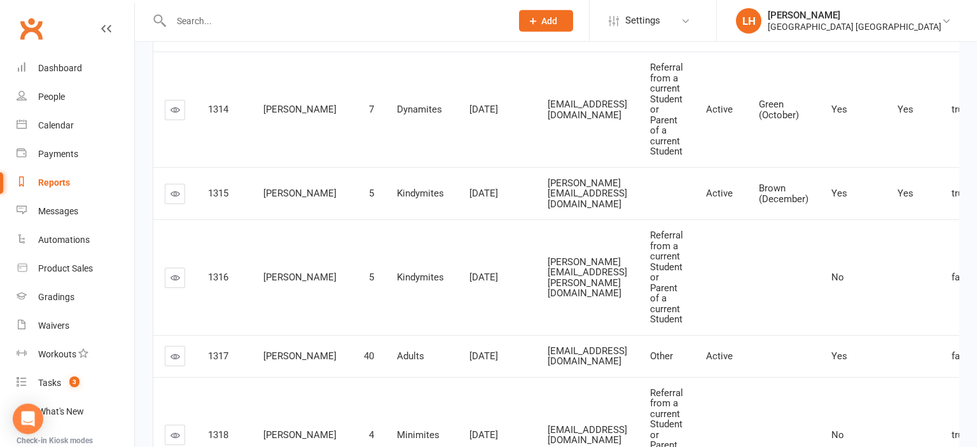
scroll to position [788, 0]
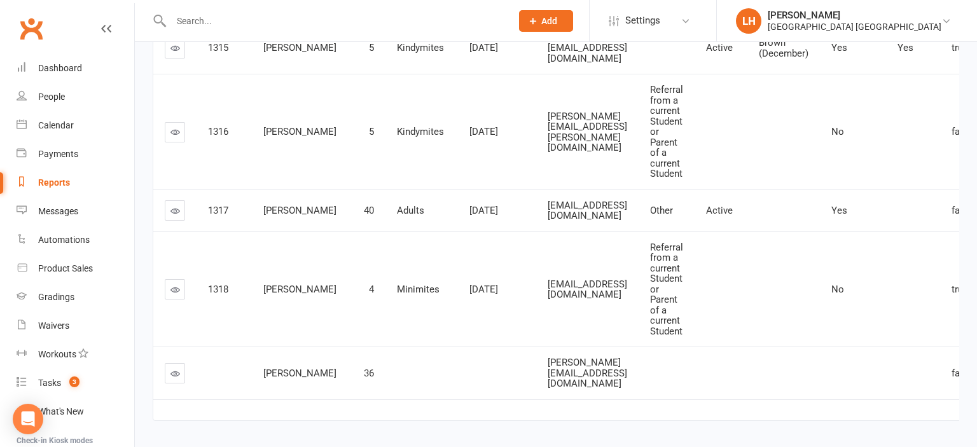
click at [175, 369] on icon at bounding box center [175, 374] width 10 height 10
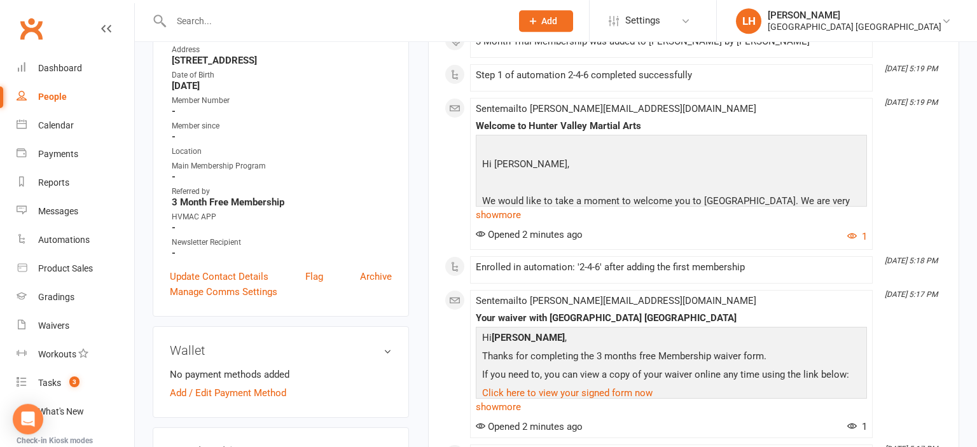
scroll to position [268, 0]
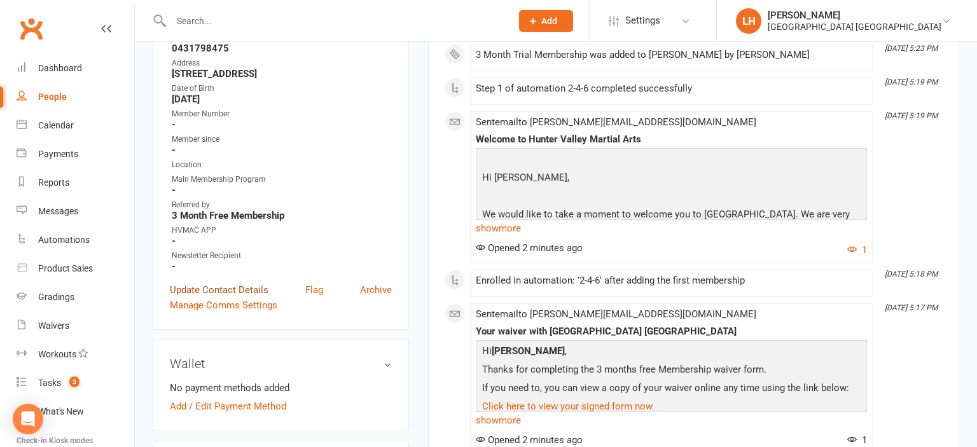
click at [226, 282] on link "Update Contact Details" at bounding box center [219, 289] width 99 height 15
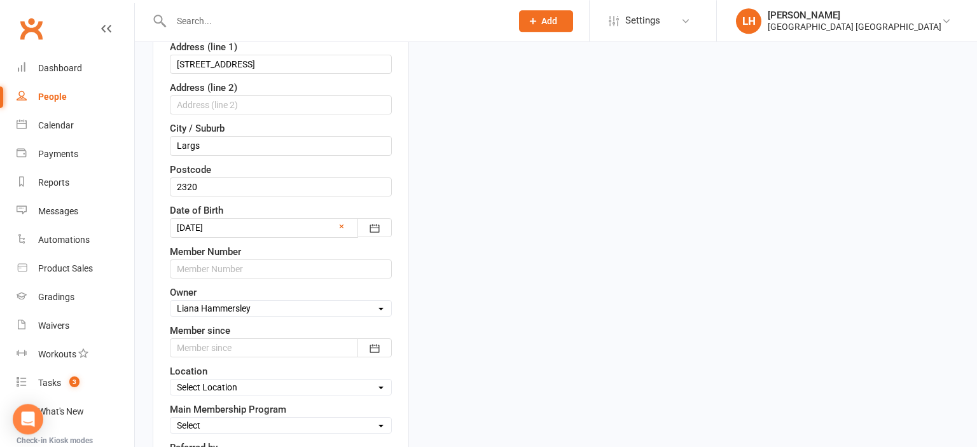
scroll to position [411, 0]
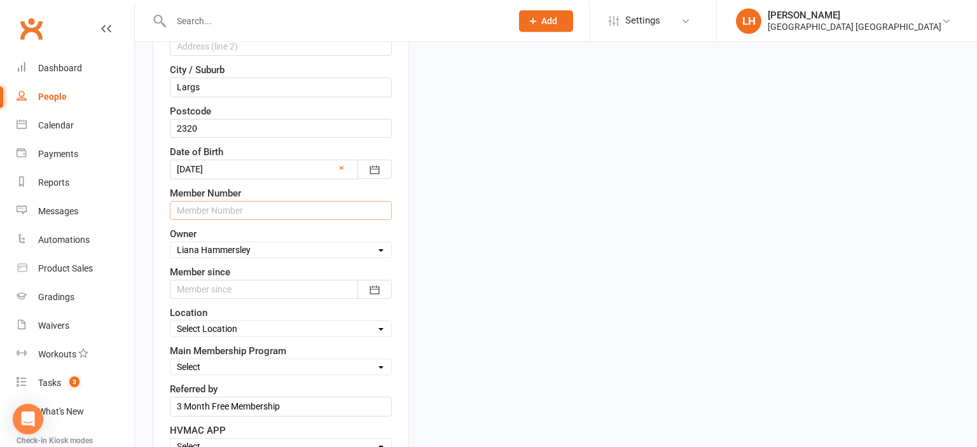
click at [240, 204] on input "text" at bounding box center [281, 210] width 222 height 19
type input "1319"
click at [212, 293] on div at bounding box center [281, 289] width 222 height 19
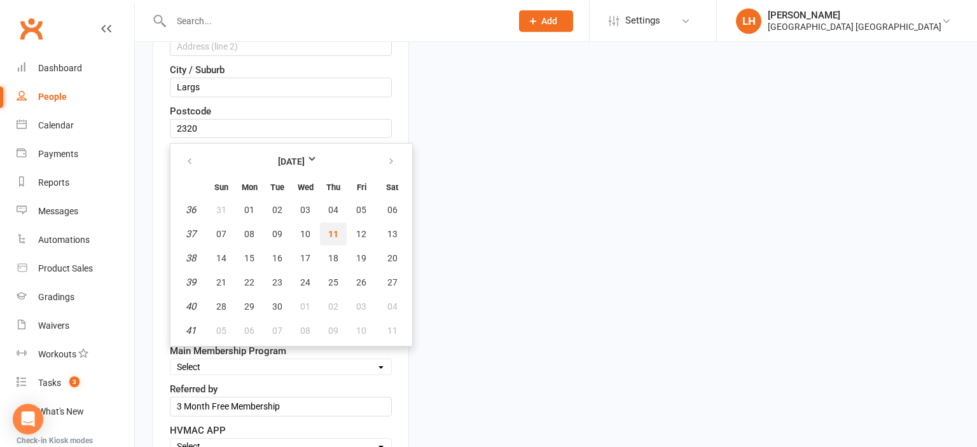
click at [337, 235] on span "11" at bounding box center [333, 234] width 10 height 10
type input "[DATE]"
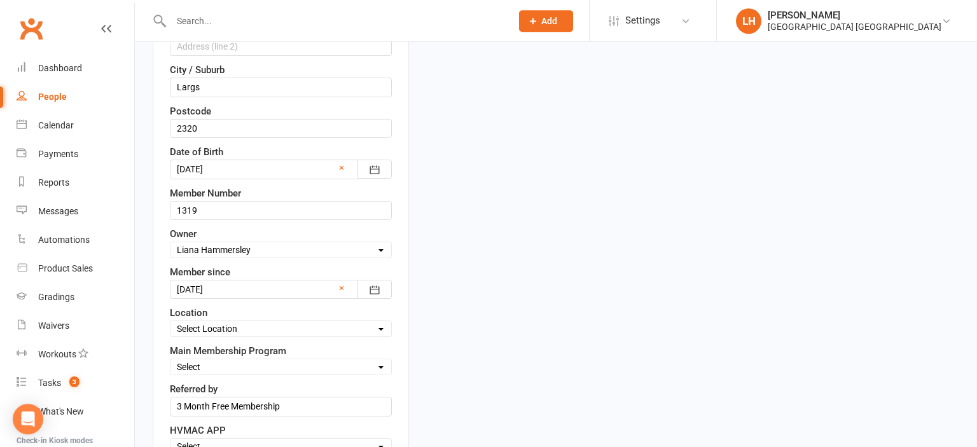
scroll to position [478, 0]
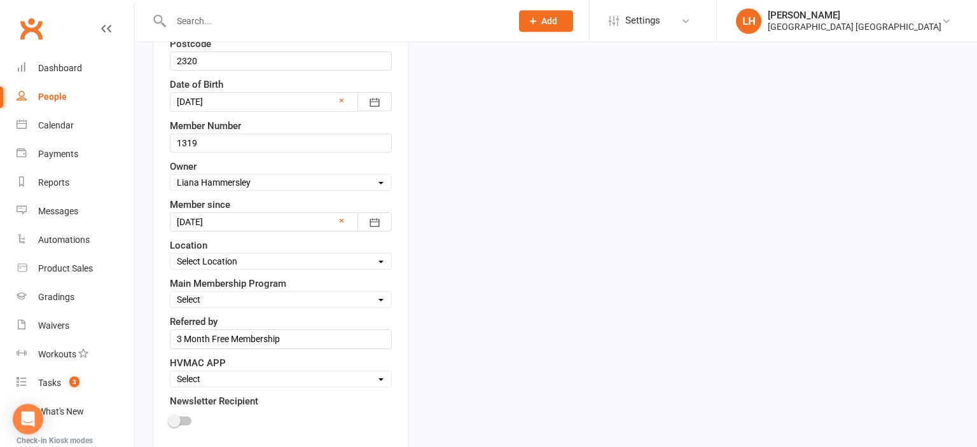
click at [170, 254] on select "Select Location [GEOGRAPHIC_DATA], [STREET_ADDRESS][PERSON_NAME]" at bounding box center [280, 261] width 221 height 14
select select "0"
click option "[GEOGRAPHIC_DATA], [STREET_ADDRESS][PERSON_NAME]" at bounding box center [0, 0] width 0 height 0
click at [170, 293] on select "Select Minimites Kindymites Dynamites Dragons Adults Kobudo Only Guest Fight Fi…" at bounding box center [280, 300] width 221 height 14
drag, startPoint x: 240, startPoint y: 264, endPoint x: 539, endPoint y: 166, distance: 315.1
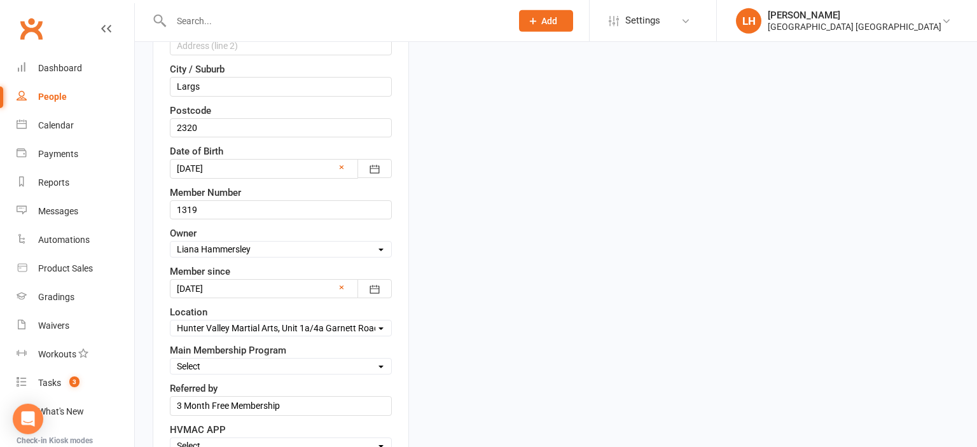
scroll to position [411, 0]
click at [170, 360] on select "Select Minimites Kindymites Dynamites Dragons Adults Kobudo Only Guest Fight Fi…" at bounding box center [280, 367] width 221 height 14
select select "Adults"
click option "Adults" at bounding box center [0, 0] width 0 height 0
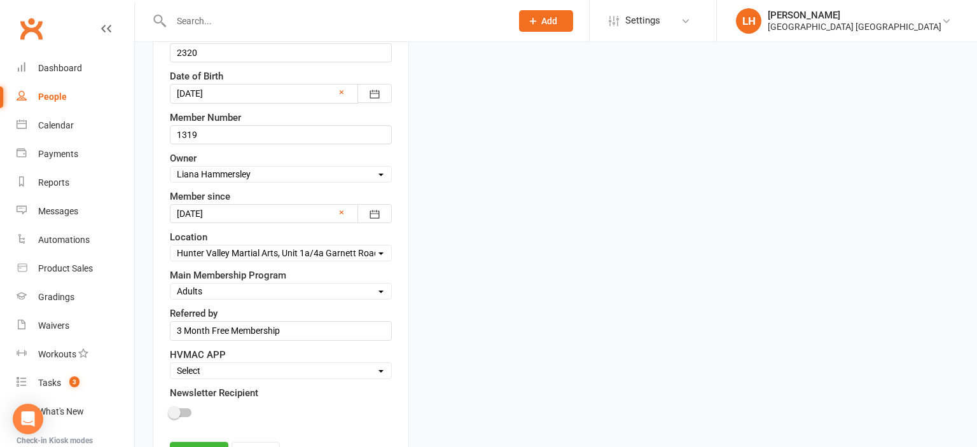
scroll to position [545, 0]
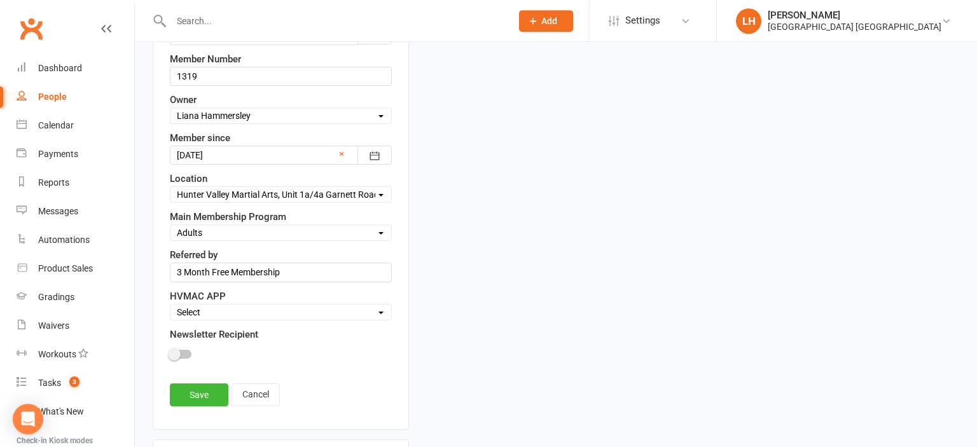
click at [202, 389] on link "Save" at bounding box center [199, 394] width 59 height 23
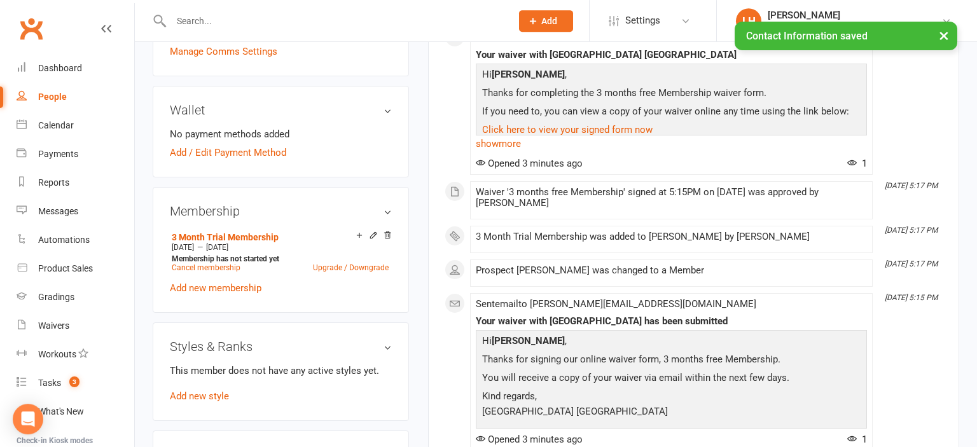
click at [186, 390] on link "Add new style" at bounding box center [199, 395] width 59 height 11
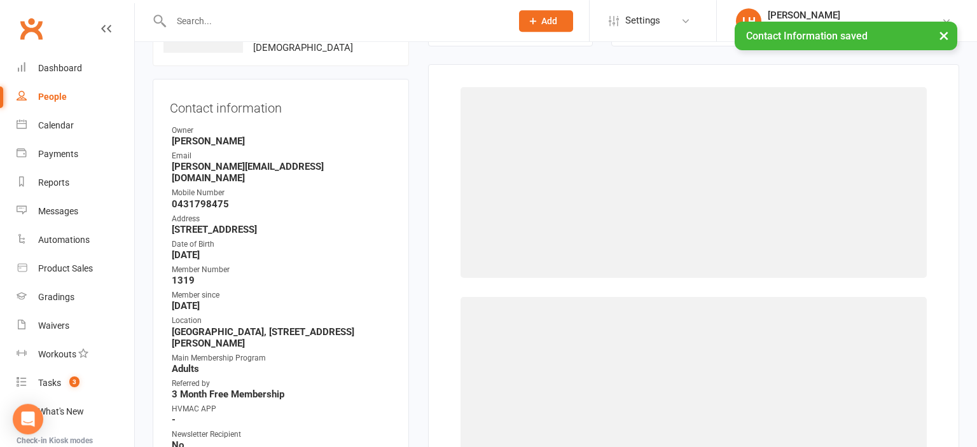
scroll to position [112, 0]
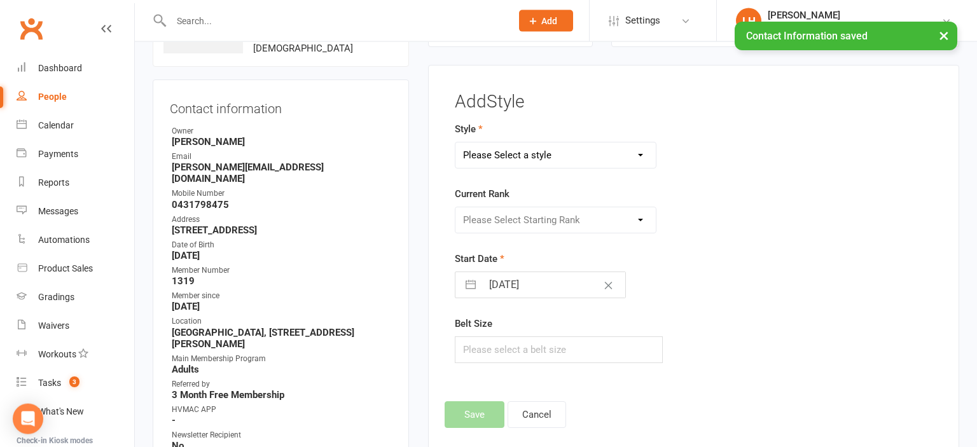
click at [455, 142] on select "Please Select a style Dragons/Adults Dynamites Fight Fit Junior Fight Fit Junio…" at bounding box center [555, 154] width 200 height 25
select select "1773"
click option "Dragons/Adults" at bounding box center [0, 0] width 0 height 0
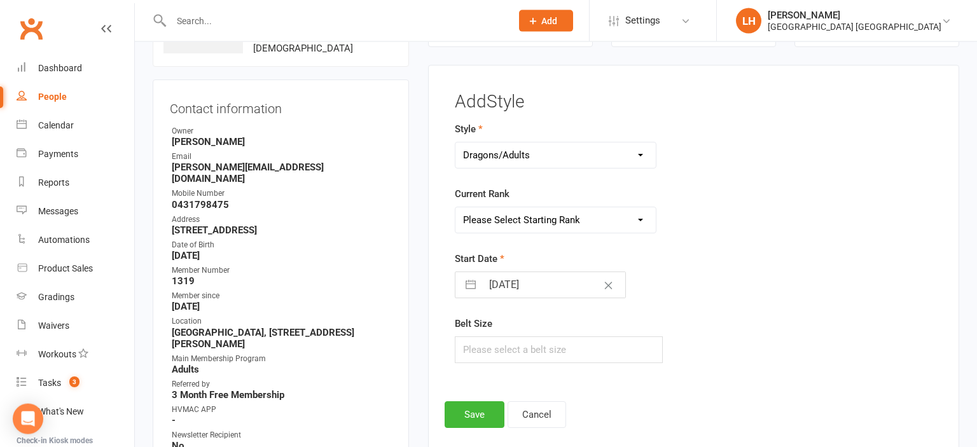
click at [455, 207] on select "Please Select Starting Rank White Belt 10th Kyu 9th Kyu 8th Kyu Yellow 7th Kyu …" at bounding box center [555, 219] width 200 height 25
select select "17576"
click option "White Belt" at bounding box center [0, 0] width 0 height 0
click at [471, 415] on button "Save" at bounding box center [475, 414] width 60 height 27
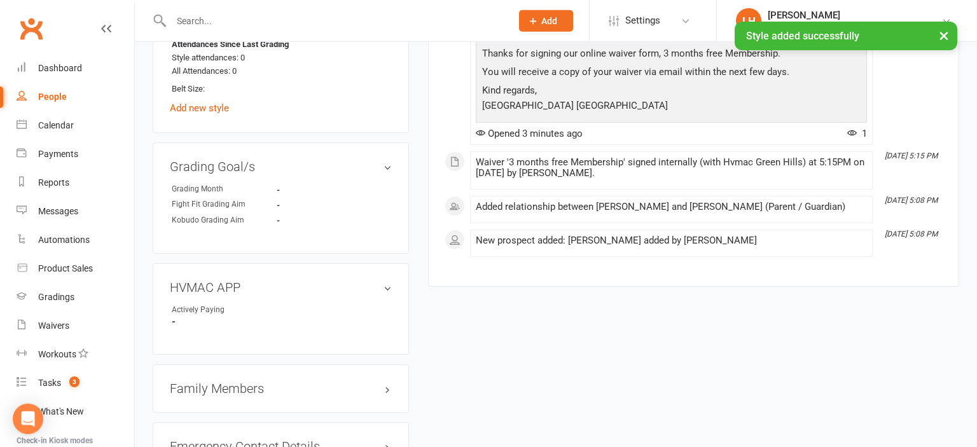
scroll to position [918, 0]
click at [364, 161] on link "edit" at bounding box center [368, 166] width 15 height 11
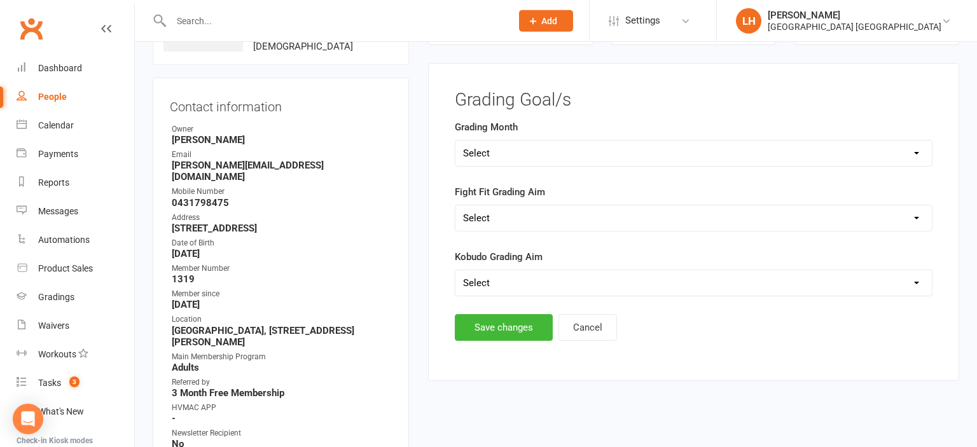
scroll to position [112, 0]
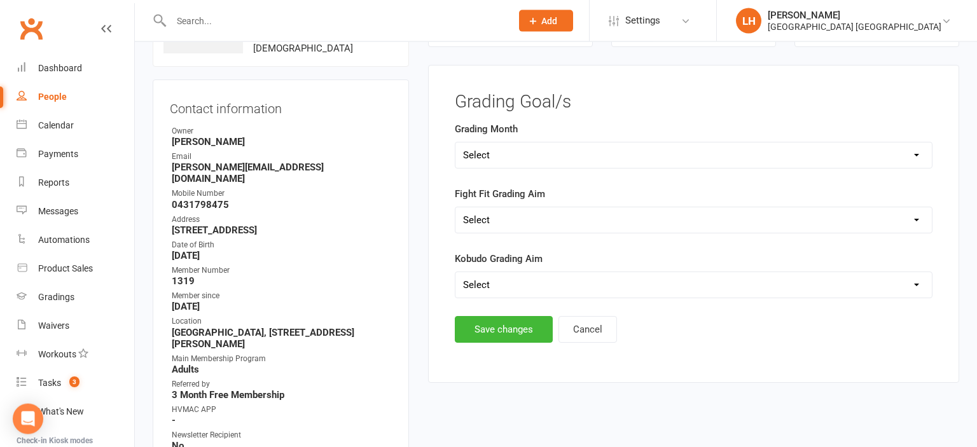
click at [455, 142] on select "Select Silver (February) Yellow (April) White (June) Blue (August) Green (Octob…" at bounding box center [693, 154] width 476 height 25
select select "Green (October)"
click option "Green (October)" at bounding box center [0, 0] width 0 height 0
click at [455, 142] on select "Select Silver (February) Yellow (April) White (June) Blue (August) Green (Octob…" at bounding box center [693, 154] width 476 height 25
click option "Green (October)" at bounding box center [0, 0] width 0 height 0
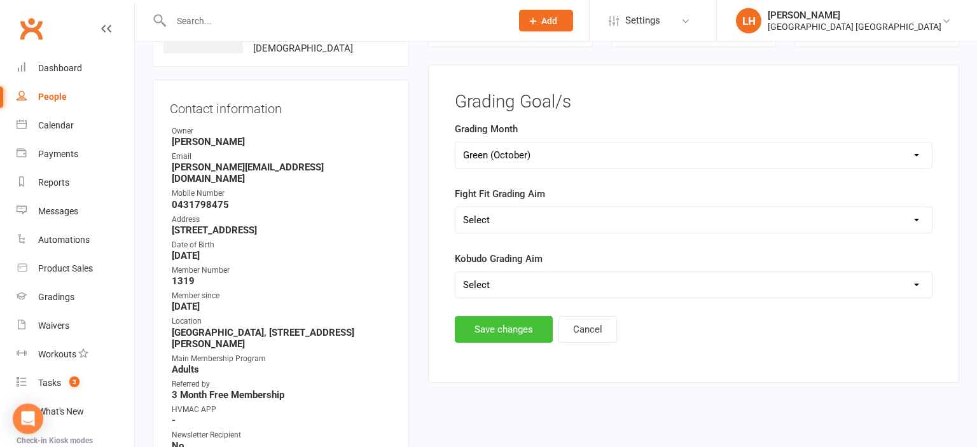
click at [499, 329] on button "Save changes" at bounding box center [504, 329] width 98 height 27
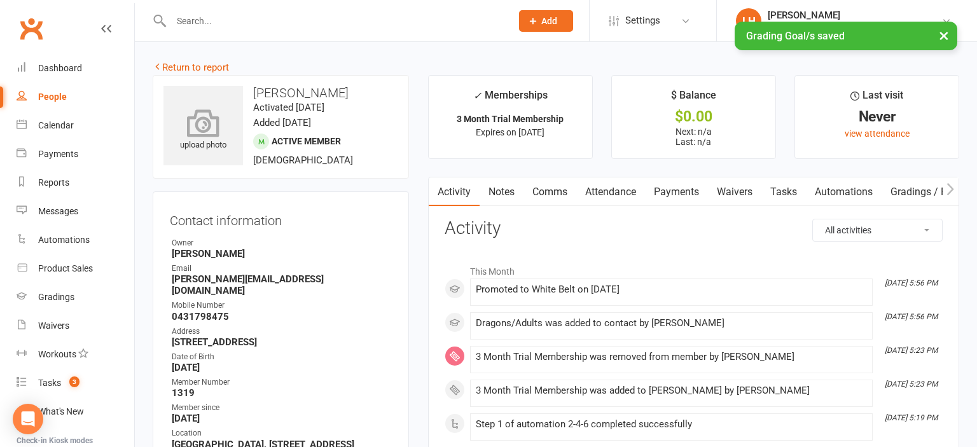
scroll to position [0, 0]
click at [207, 130] on icon at bounding box center [204, 123] width 88 height 28
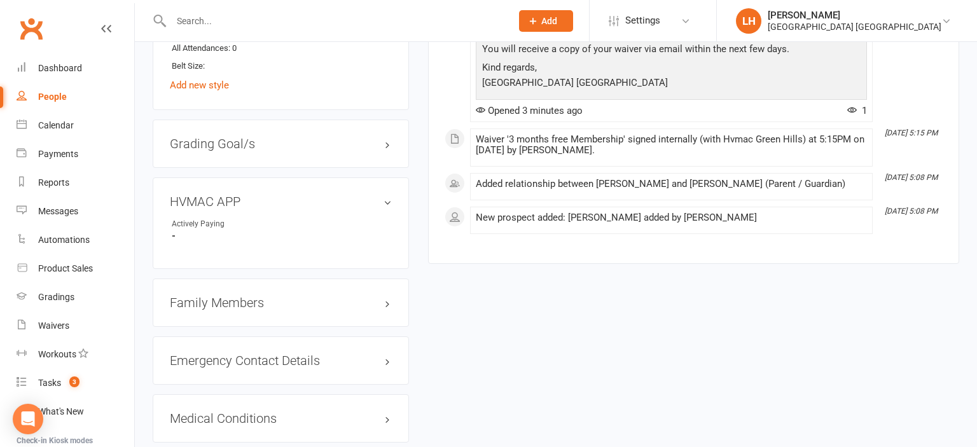
scroll to position [940, 0]
click at [368, 197] on link "edit" at bounding box center [368, 202] width 15 height 11
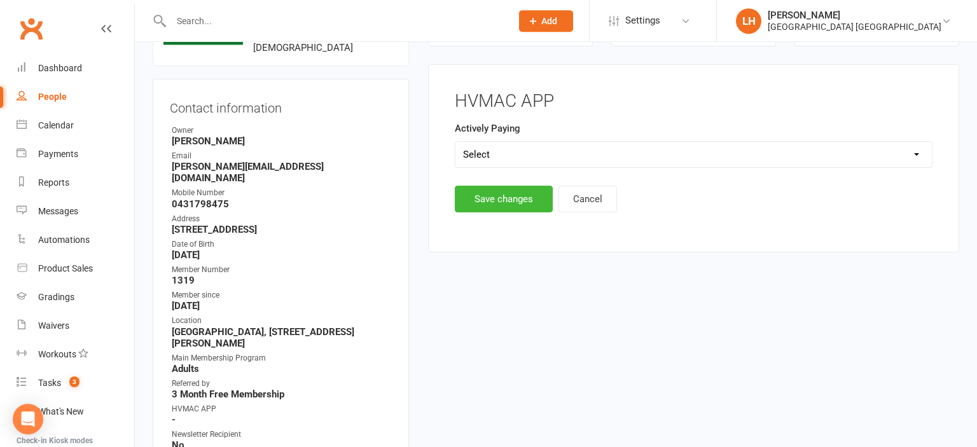
scroll to position [112, 0]
click at [455, 142] on select "Select Yes No" at bounding box center [693, 154] width 476 height 25
select select "Yes"
click option "Yes" at bounding box center [0, 0] width 0 height 0
click at [479, 197] on button "Save changes" at bounding box center [504, 199] width 98 height 27
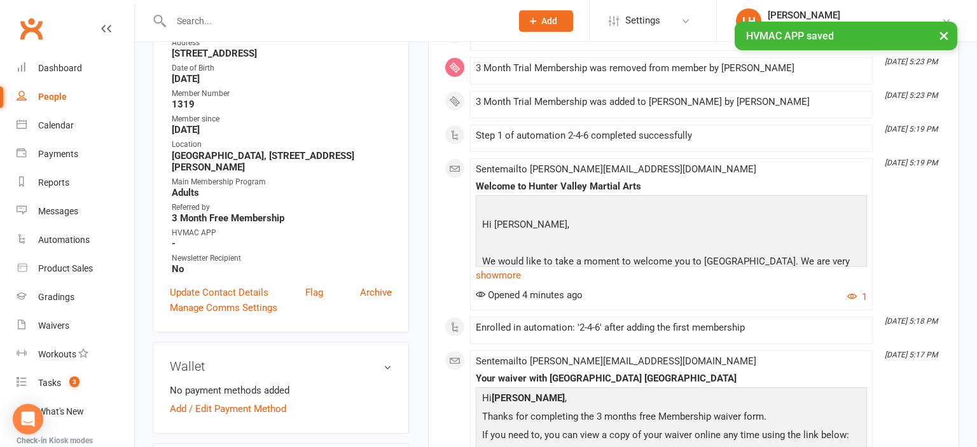
scroll to position [314, 0]
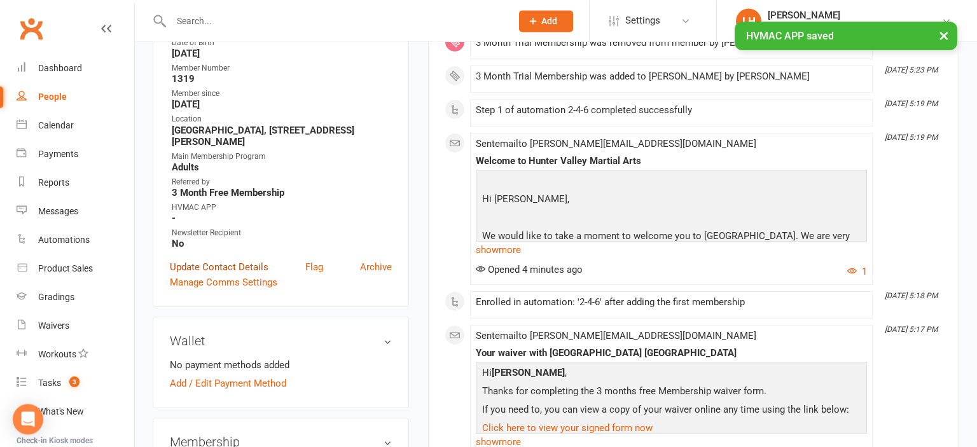
click at [239, 262] on link "Update Contact Details" at bounding box center [219, 266] width 99 height 15
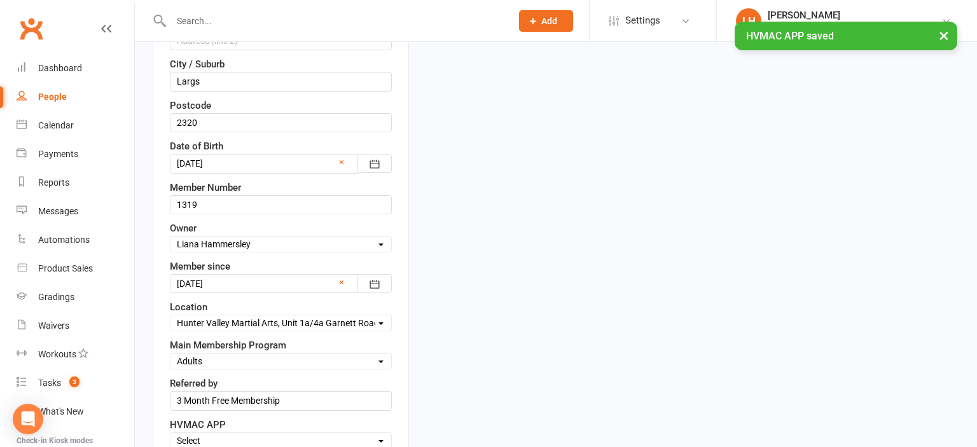
scroll to position [480, 0]
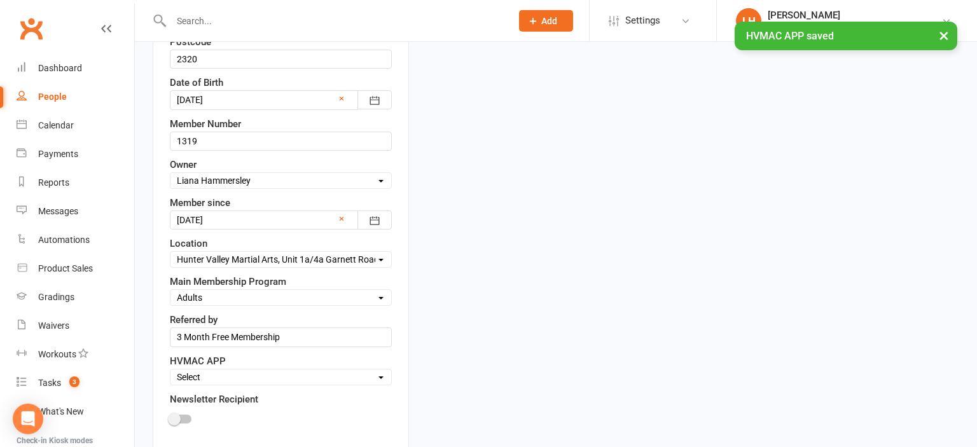
click at [183, 415] on div at bounding box center [181, 419] width 22 height 9
click at [170, 417] on input "checkbox" at bounding box center [170, 417] width 0 height 0
click at [170, 370] on select "Select Active Family Suspended Opt Out" at bounding box center [280, 377] width 221 height 14
select select "Active"
click option "Active" at bounding box center [0, 0] width 0 height 0
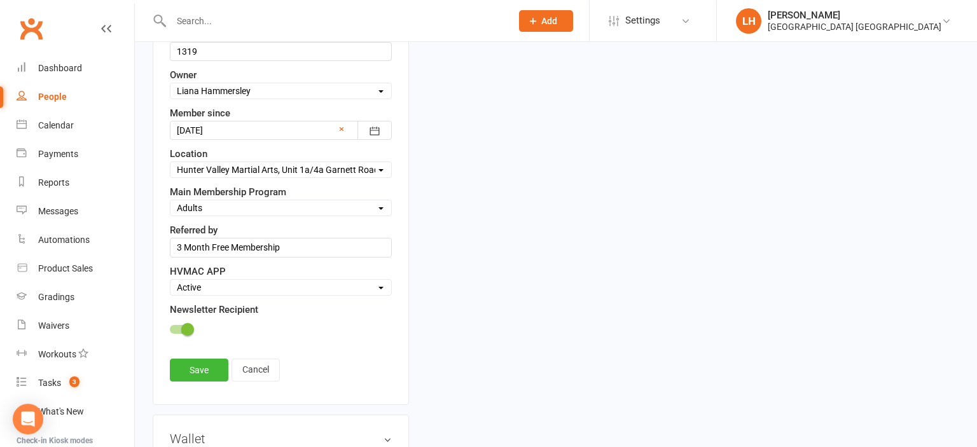
scroll to position [614, 0]
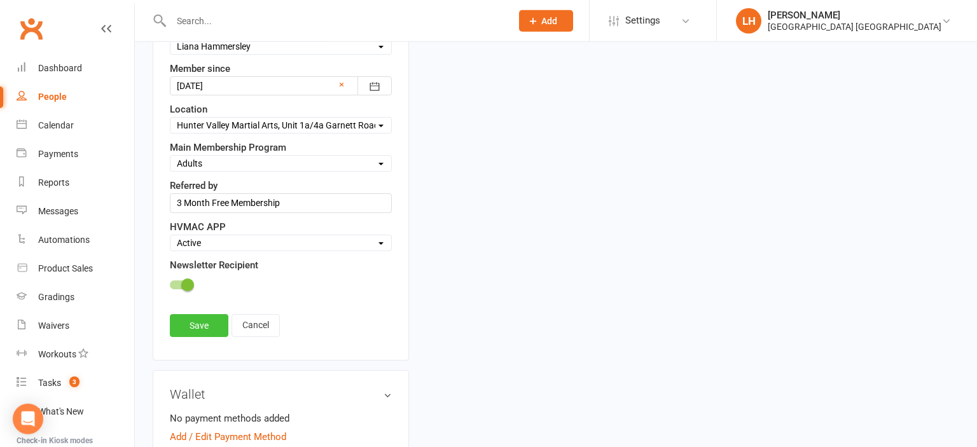
click at [196, 321] on link "Save" at bounding box center [199, 325] width 59 height 23
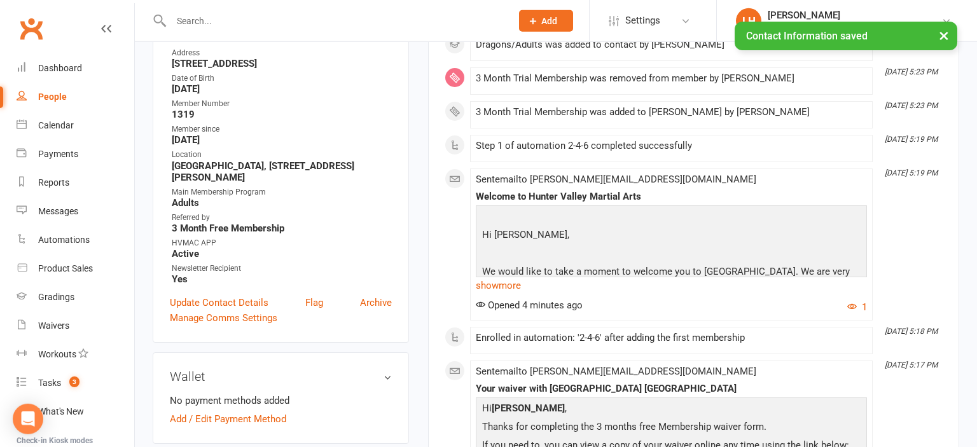
scroll to position [0, 0]
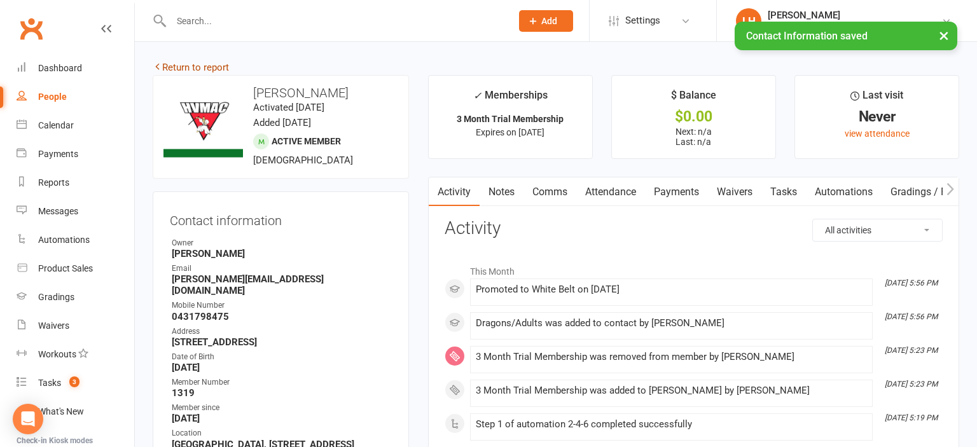
click at [203, 64] on link "Return to report" at bounding box center [191, 67] width 76 height 11
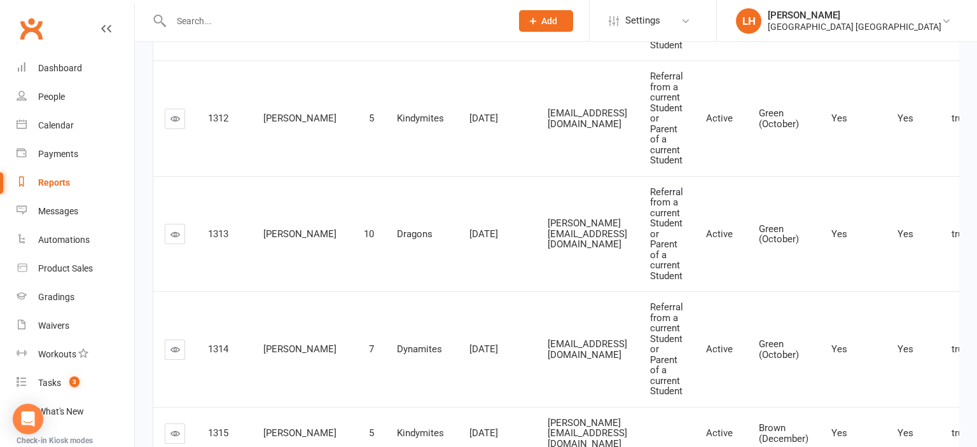
scroll to position [789, 0]
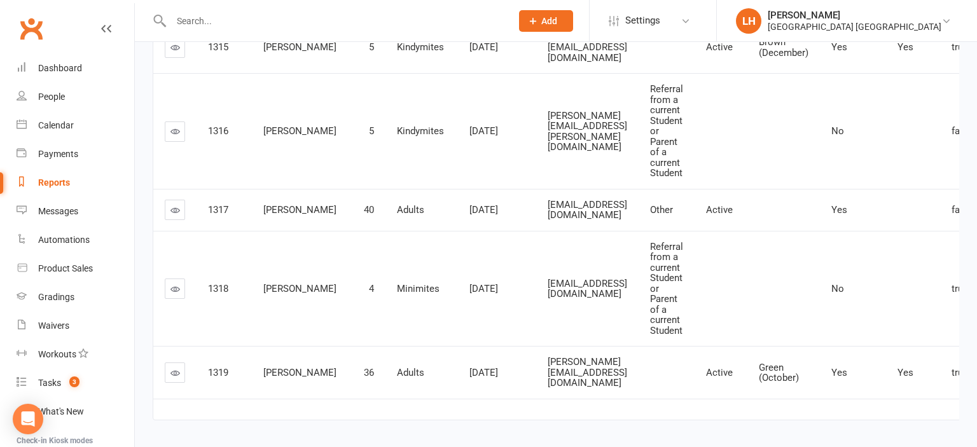
click at [174, 279] on link at bounding box center [175, 289] width 20 height 20
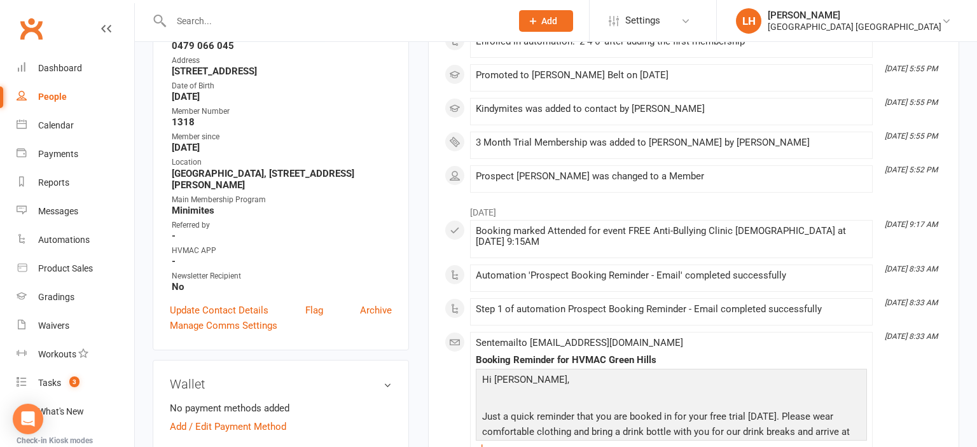
scroll to position [268, 0]
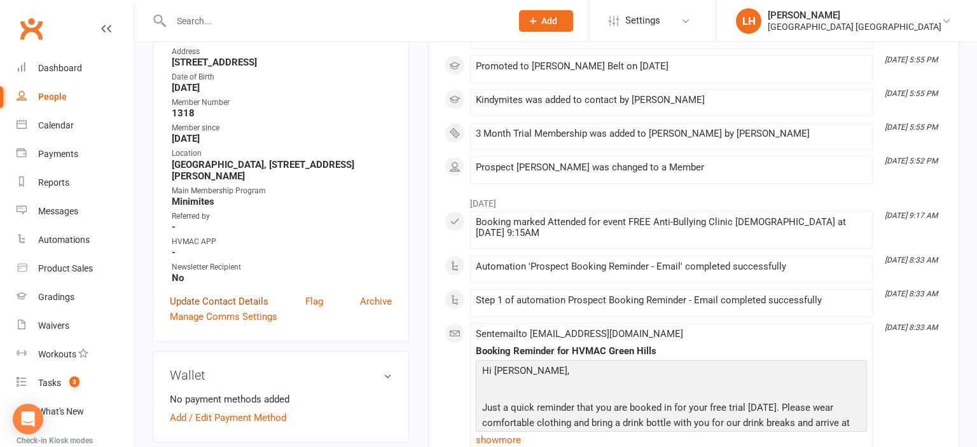
click at [237, 309] on link "Update Contact Details" at bounding box center [219, 301] width 99 height 15
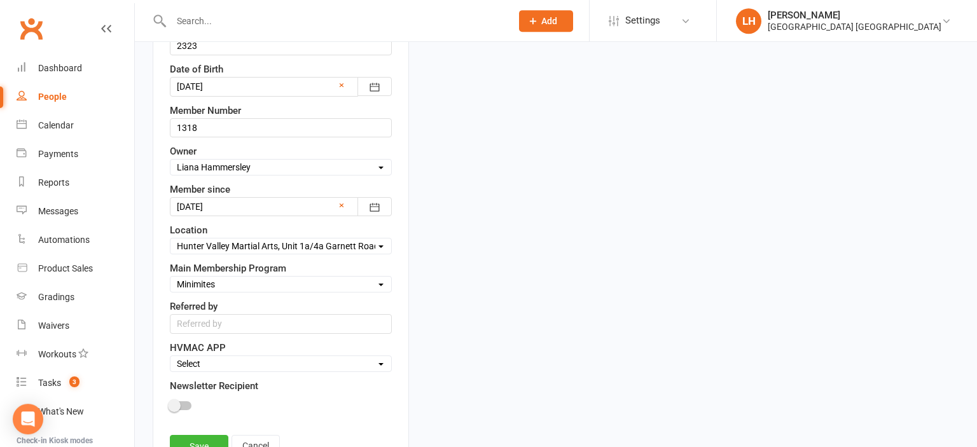
scroll to position [545, 0]
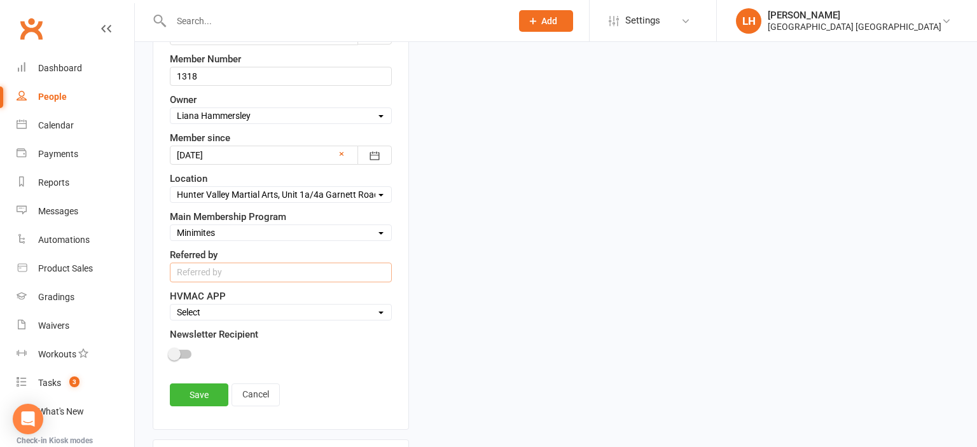
click at [201, 268] on input "text" at bounding box center [281, 272] width 222 height 19
type input "3 months free membership"
click at [215, 304] on div "Select Active Family Suspended Opt Out" at bounding box center [281, 312] width 222 height 17
click at [170, 305] on select "Select Active Family Suspended Opt Out" at bounding box center [280, 312] width 221 height 14
select select "Active"
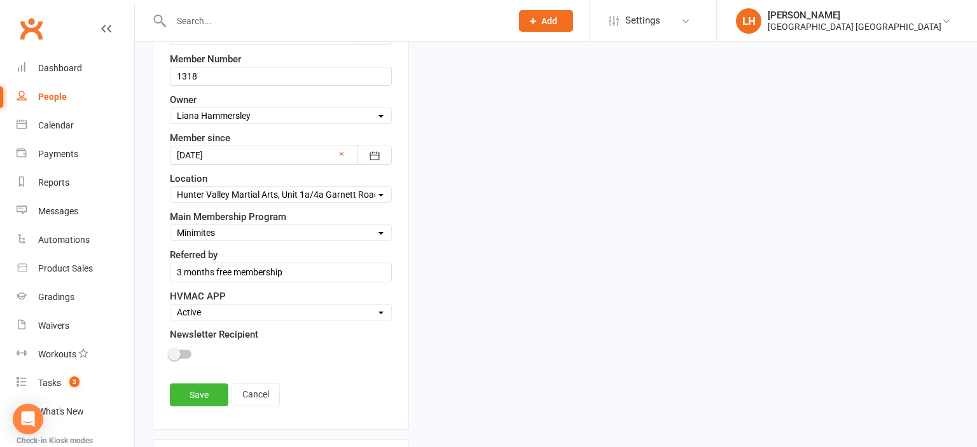
click option "Active" at bounding box center [0, 0] width 0 height 0
click at [175, 352] on span at bounding box center [174, 354] width 13 height 13
click at [170, 352] on input "checkbox" at bounding box center [170, 352] width 0 height 0
click at [186, 394] on link "Save" at bounding box center [199, 394] width 59 height 23
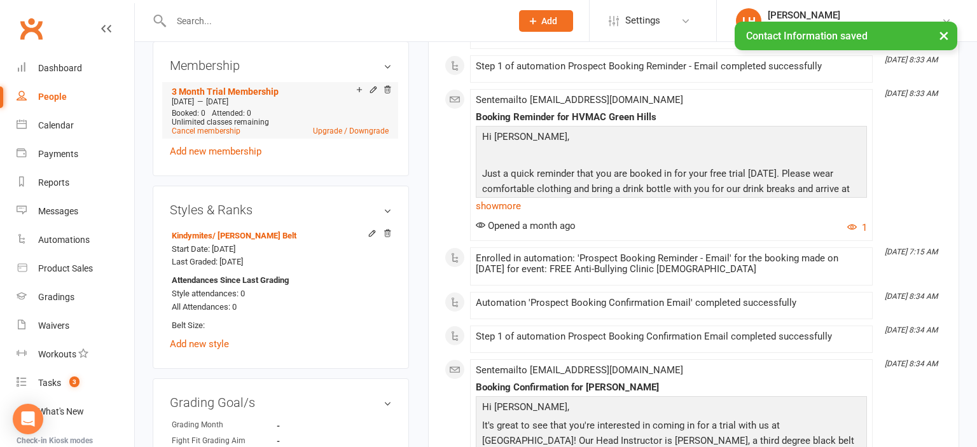
scroll to position [814, 0]
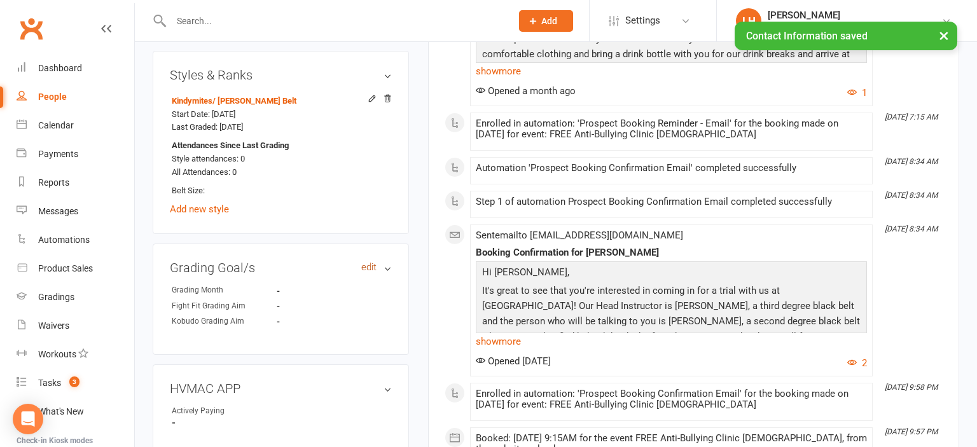
click at [366, 268] on link "edit" at bounding box center [368, 267] width 15 height 11
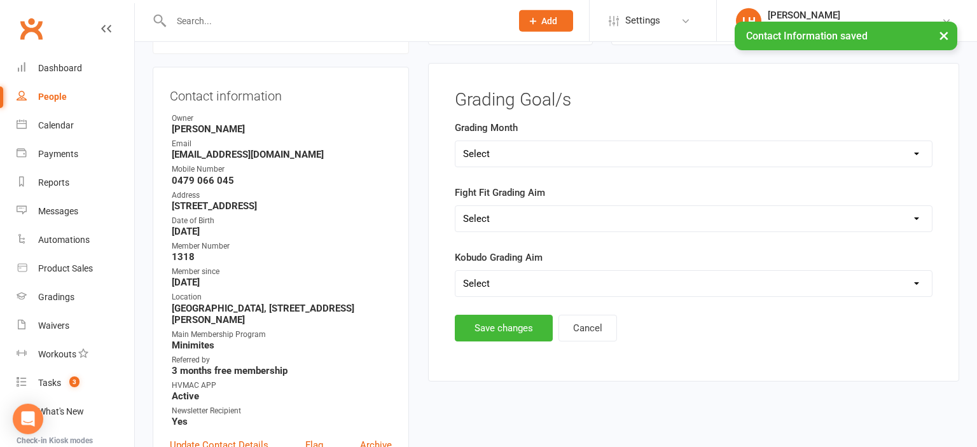
scroll to position [124, 0]
click at [455, 142] on select "Select Silver (February) Yellow (April) White (June) Blue (August) Green (Octob…" at bounding box center [693, 154] width 476 height 25
select select "Green (October)"
click option "Green (October)" at bounding box center [0, 0] width 0 height 0
click at [493, 325] on button "Save changes" at bounding box center [504, 328] width 98 height 27
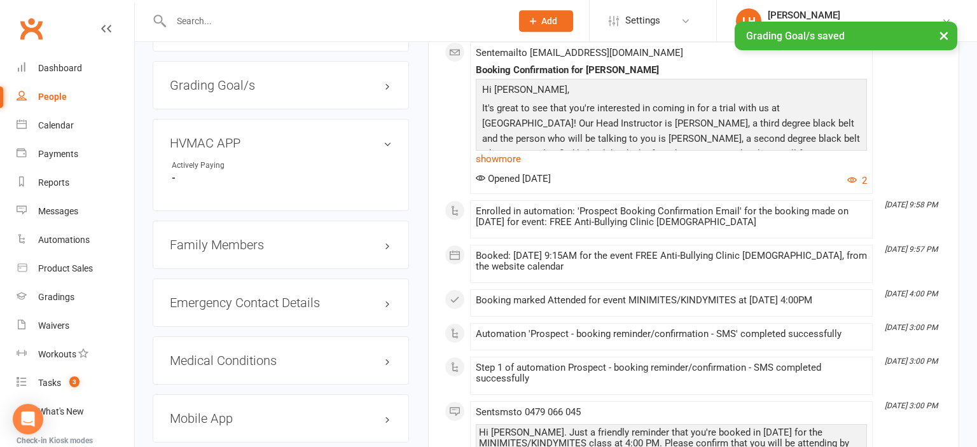
scroll to position [997, 0]
click at [371, 148] on link "edit" at bounding box center [368, 142] width 15 height 11
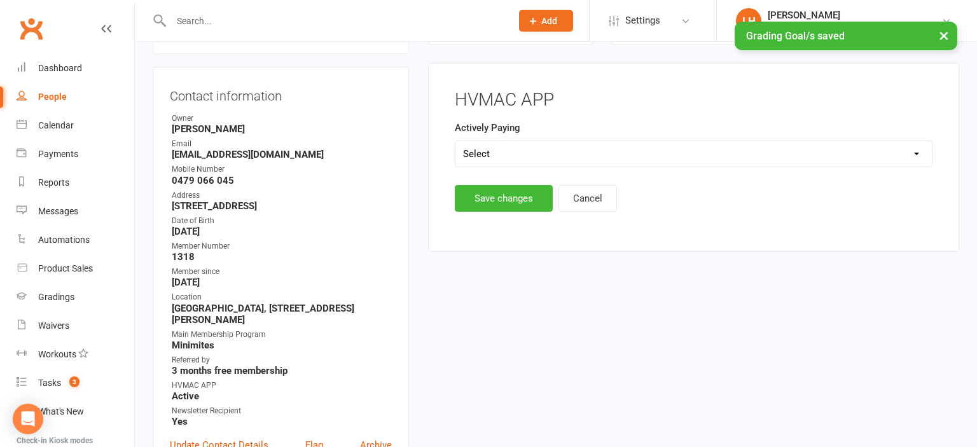
scroll to position [124, 0]
click at [455, 142] on select "Select Yes No" at bounding box center [693, 154] width 476 height 25
select select "Yes"
click option "Yes" at bounding box center [0, 0] width 0 height 0
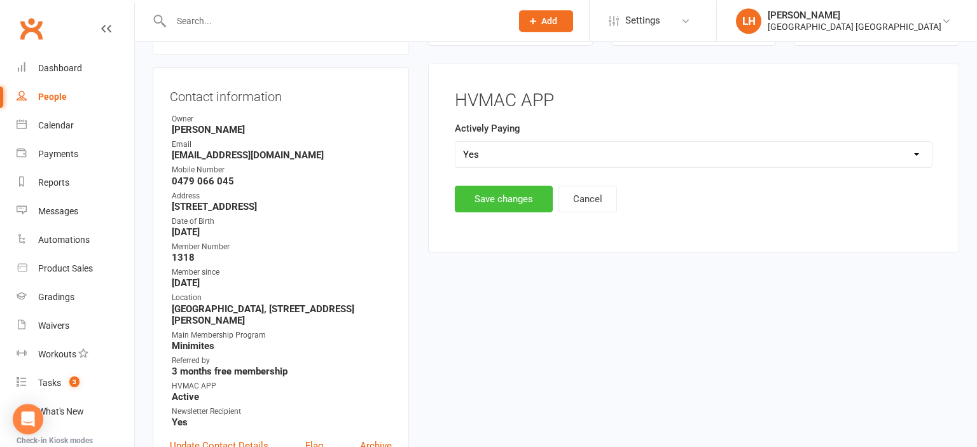
click at [485, 209] on button "Save changes" at bounding box center [504, 199] width 98 height 27
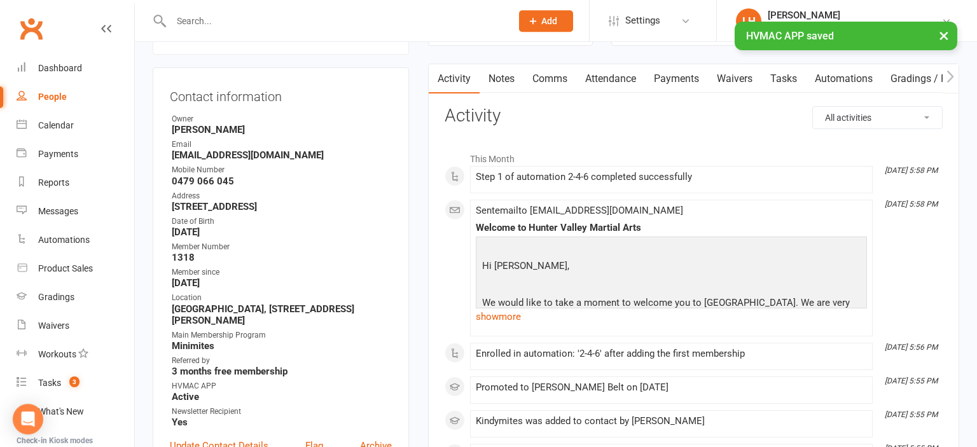
scroll to position [0, 0]
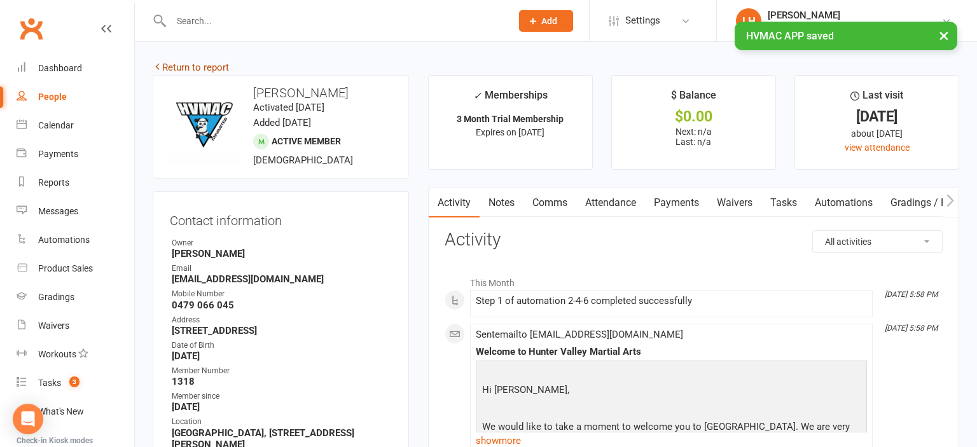
click at [195, 62] on link "Return to report" at bounding box center [191, 67] width 76 height 11
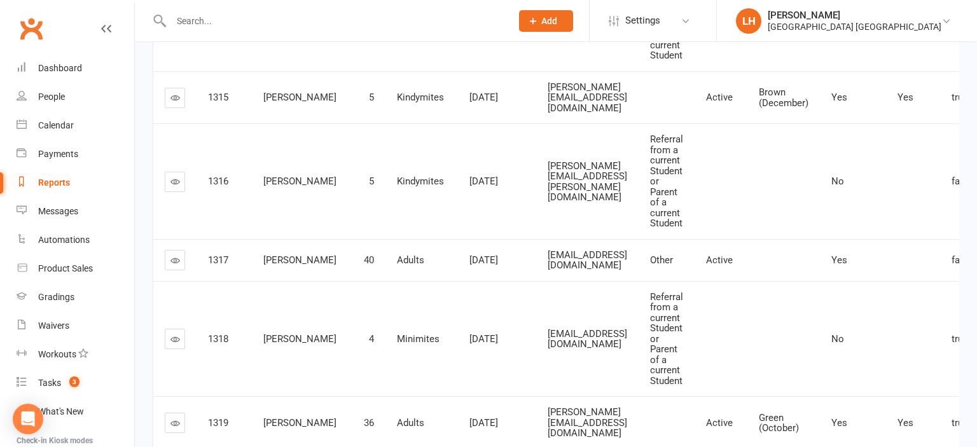
scroll to position [789, 0]
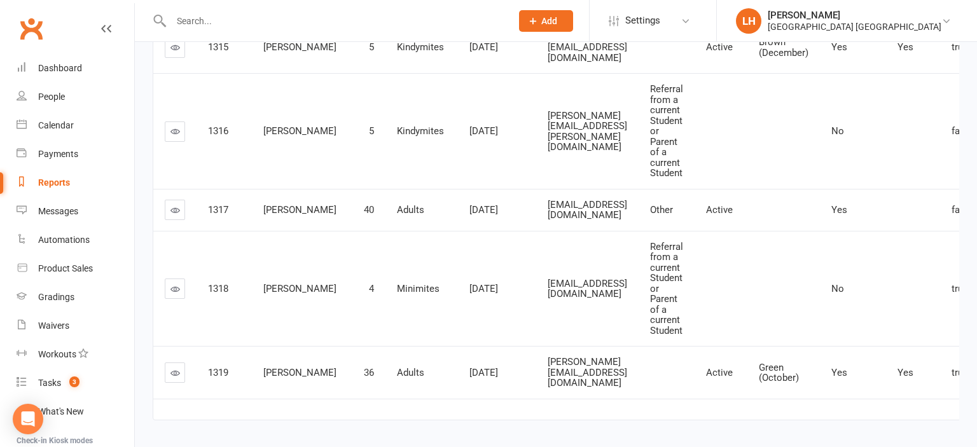
click at [174, 205] on icon at bounding box center [175, 210] width 10 height 10
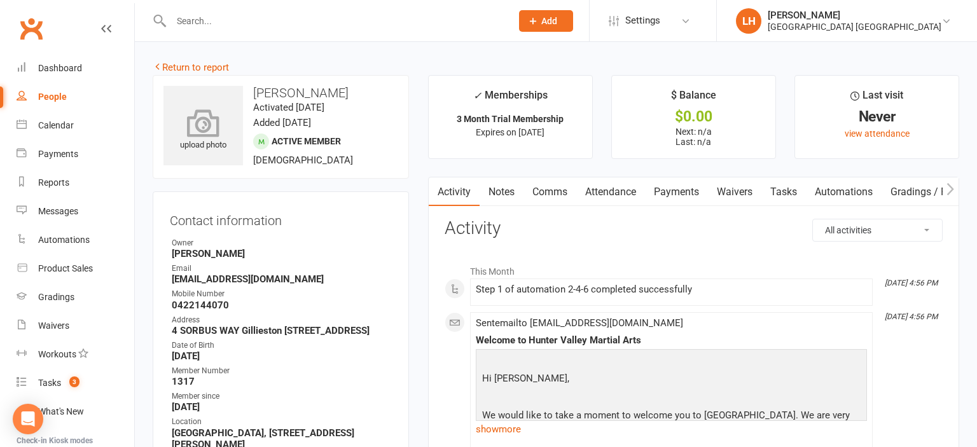
click at [188, 109] on icon at bounding box center [204, 123] width 88 height 28
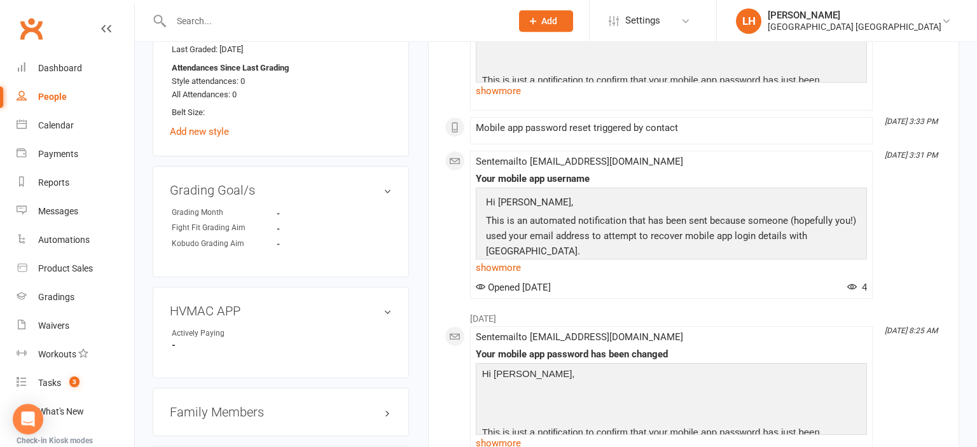
scroll to position [940, 0]
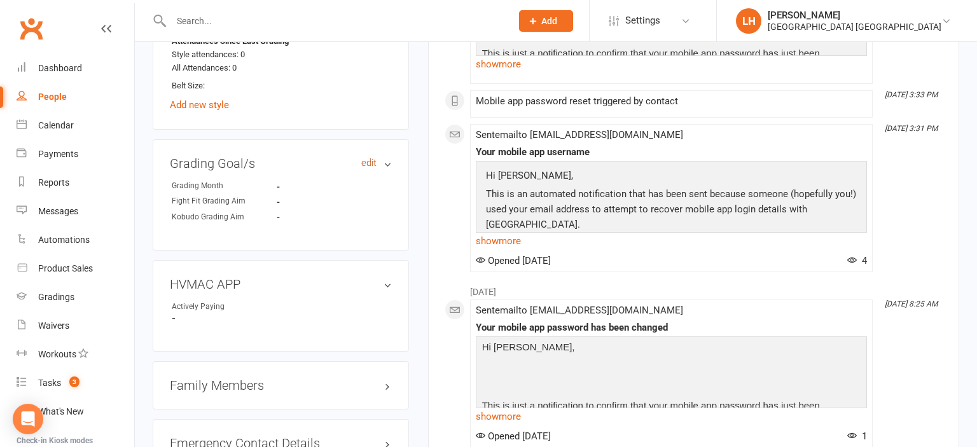
click at [375, 169] on link "edit" at bounding box center [368, 163] width 15 height 11
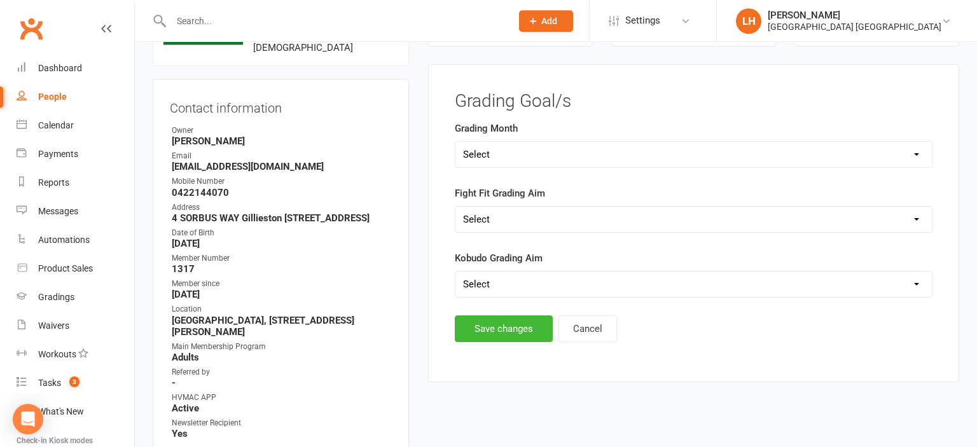
scroll to position [112, 0]
click at [455, 142] on select "Select Silver (February) Yellow (April) White (June) Blue (August) Green (Octob…" at bounding box center [693, 154] width 476 height 25
select select "Green (October)"
click option "Green (October)" at bounding box center [0, 0] width 0 height 0
click at [499, 326] on button "Save changes" at bounding box center [504, 329] width 98 height 27
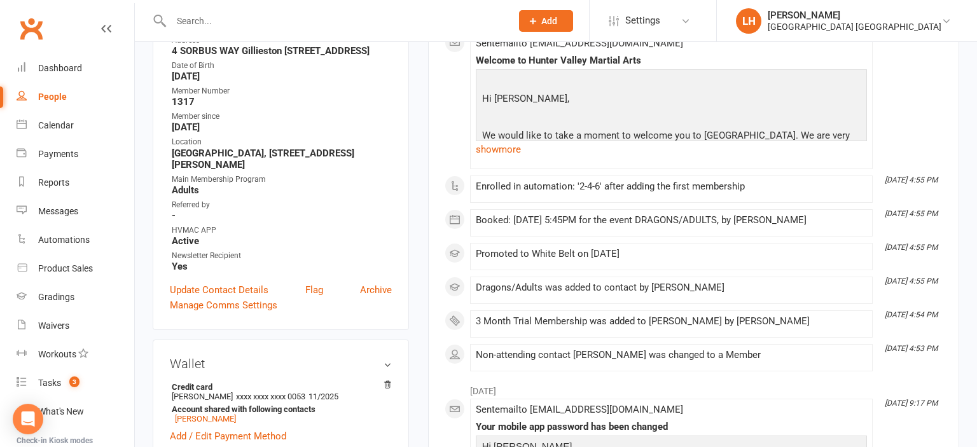
scroll to position [314, 0]
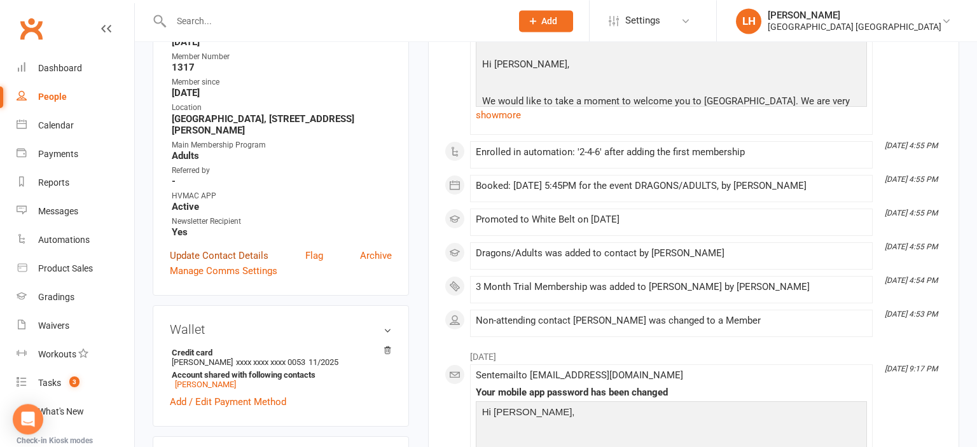
click at [243, 263] on link "Update Contact Details" at bounding box center [219, 255] width 99 height 15
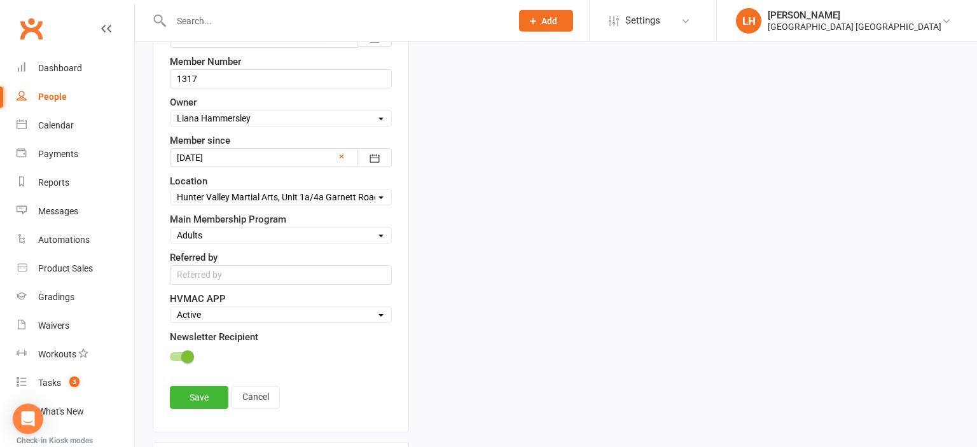
scroll to position [544, 0]
click at [221, 268] on input "text" at bounding box center [281, 272] width 222 height 19
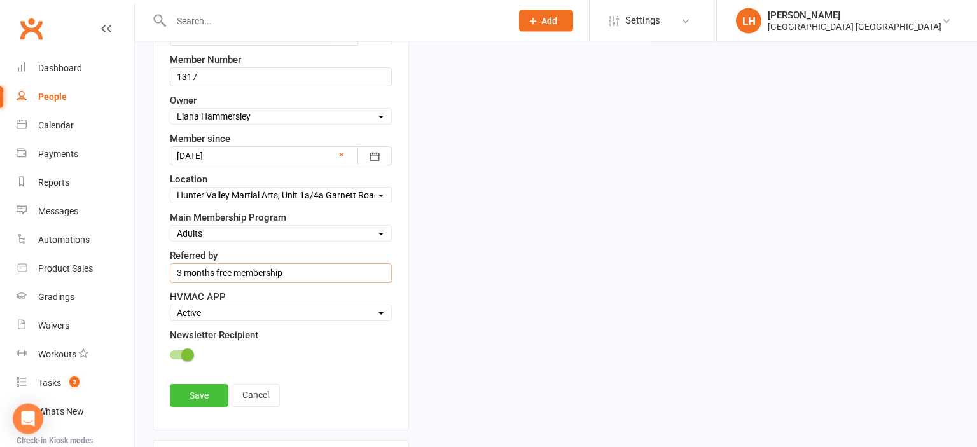
type input "3 months free membership"
click at [190, 384] on link "Save" at bounding box center [199, 395] width 59 height 23
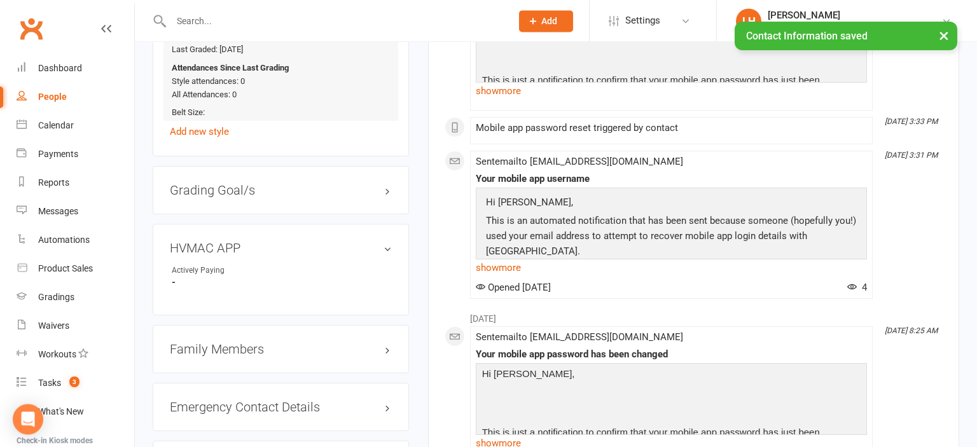
scroll to position [948, 0]
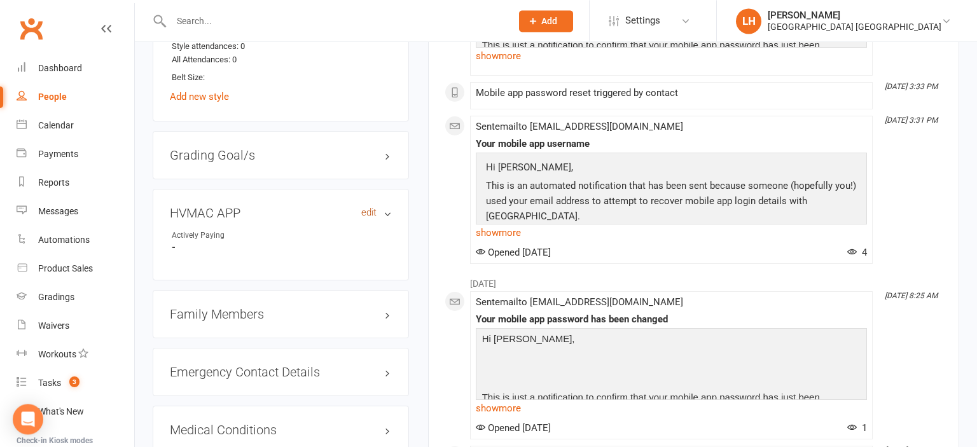
click at [369, 218] on link "edit" at bounding box center [368, 212] width 15 height 11
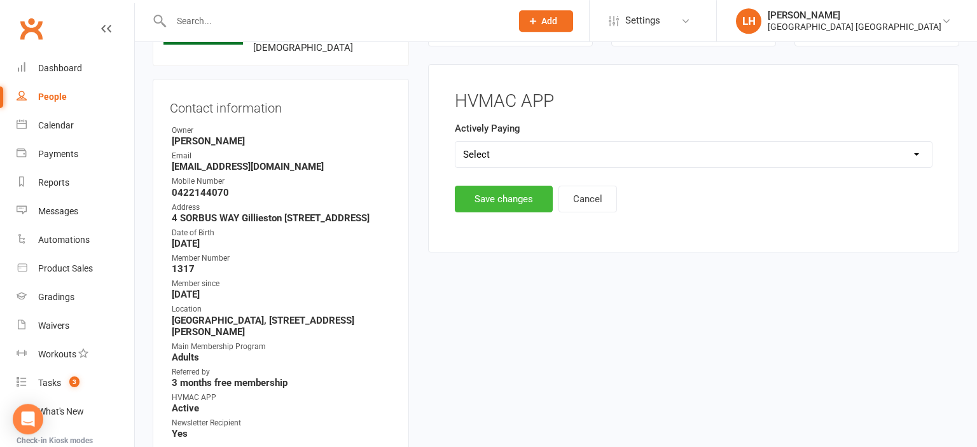
scroll to position [112, 0]
click at [455, 142] on select "Select Yes No" at bounding box center [693, 154] width 476 height 25
select select "Yes"
click option "Yes" at bounding box center [0, 0] width 0 height 0
click at [505, 201] on button "Save changes" at bounding box center [504, 199] width 98 height 27
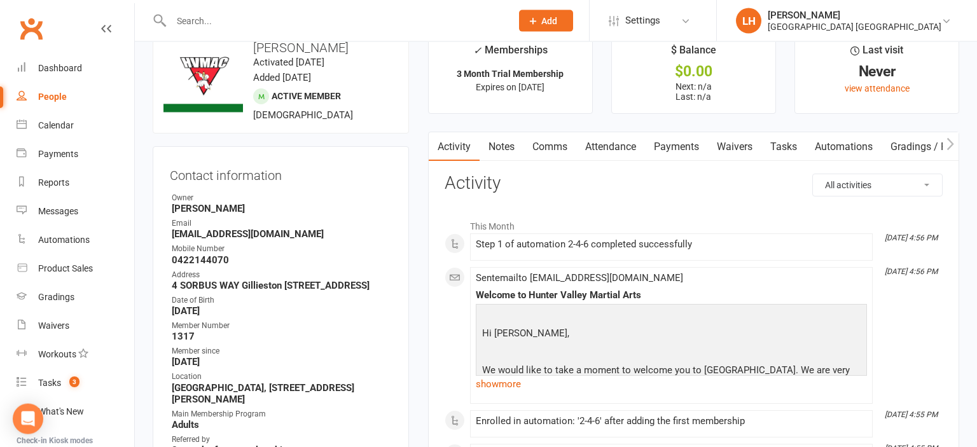
scroll to position [0, 0]
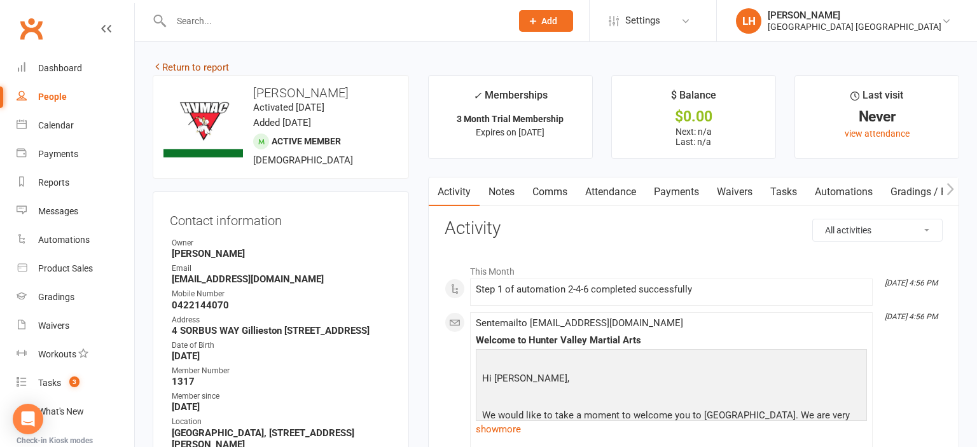
click at [209, 65] on link "Return to report" at bounding box center [191, 67] width 76 height 11
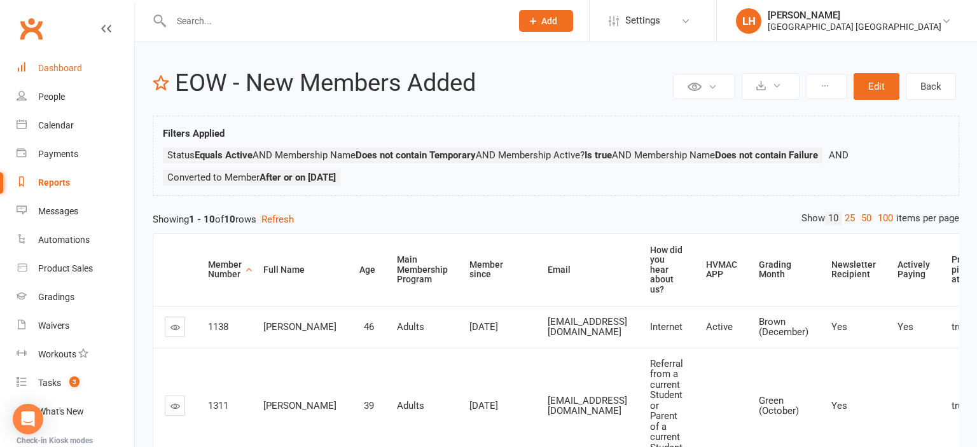
click at [36, 64] on link "Dashboard" at bounding box center [76, 68] width 118 height 29
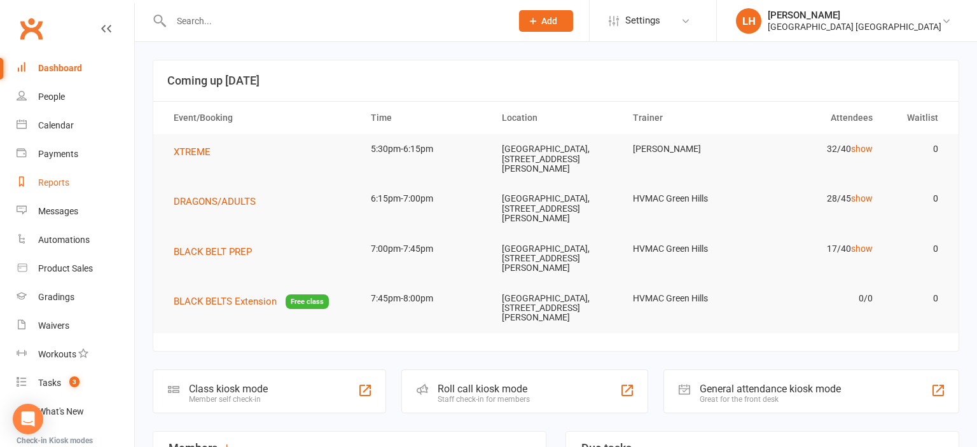
click at [59, 179] on div "Reports" at bounding box center [53, 182] width 31 height 10
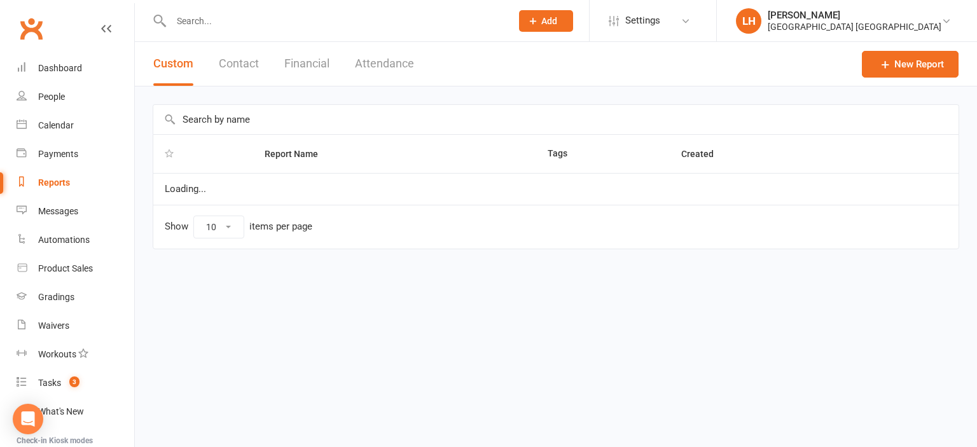
select select "25"
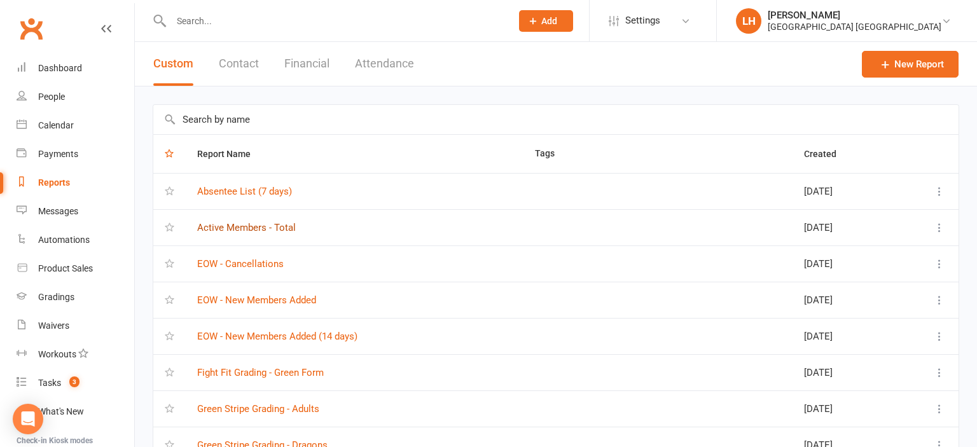
click at [256, 229] on link "Active Members - Total" at bounding box center [246, 227] width 99 height 11
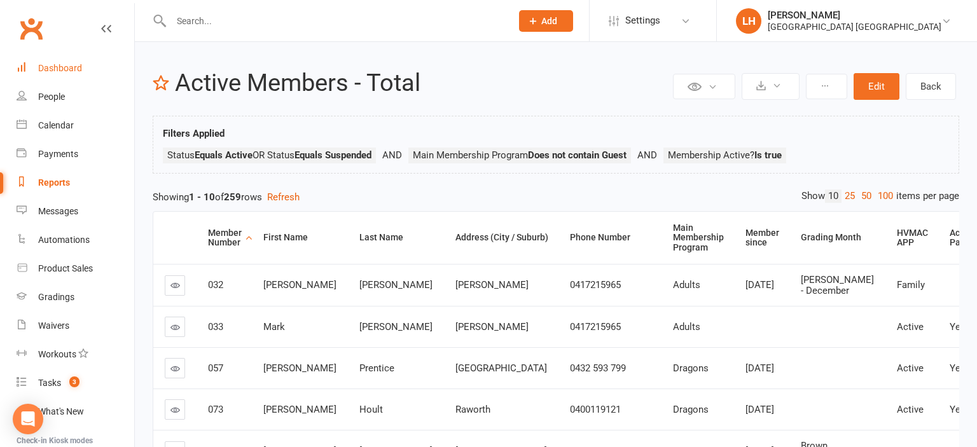
click at [72, 66] on div "Dashboard" at bounding box center [60, 68] width 44 height 10
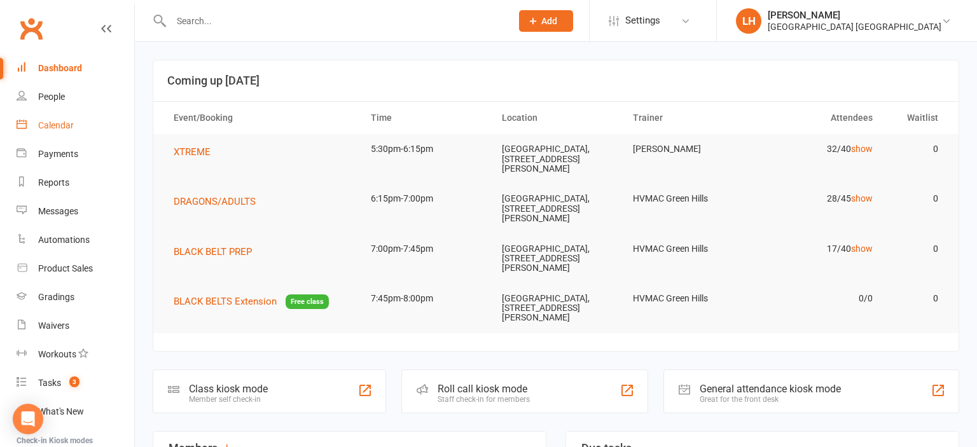
click at [67, 125] on div "Calendar" at bounding box center [56, 125] width 36 height 10
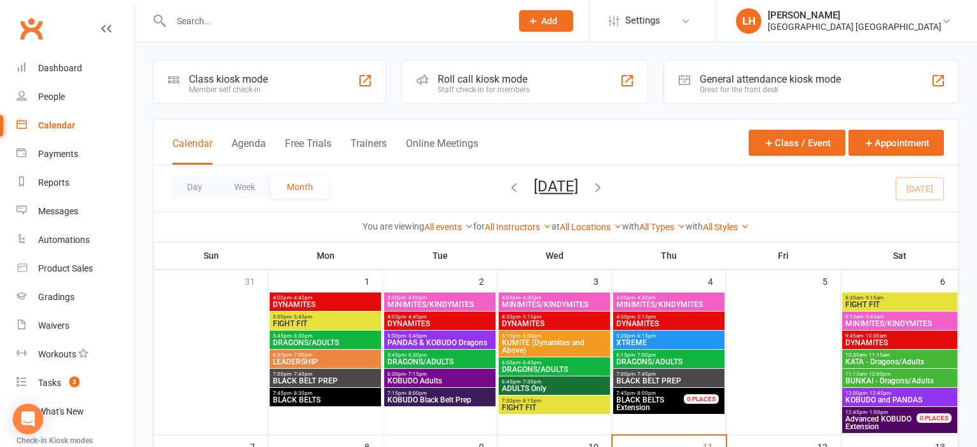
click at [194, 22] on input "text" at bounding box center [334, 21] width 335 height 18
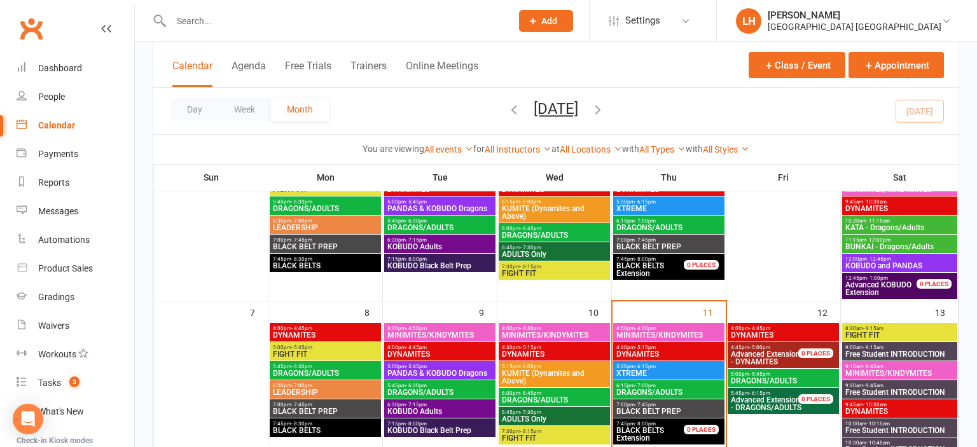
scroll to position [67, 0]
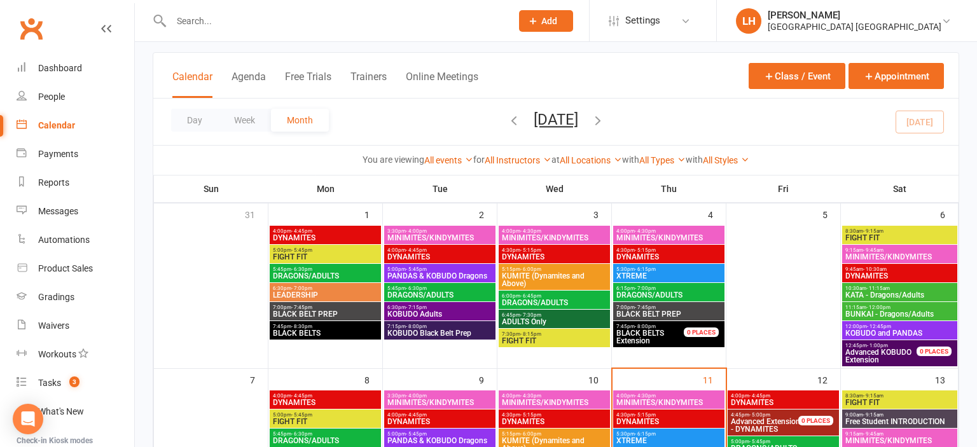
click at [658, 396] on span "4:00pm - 4:30pm" at bounding box center [669, 396] width 106 height 6
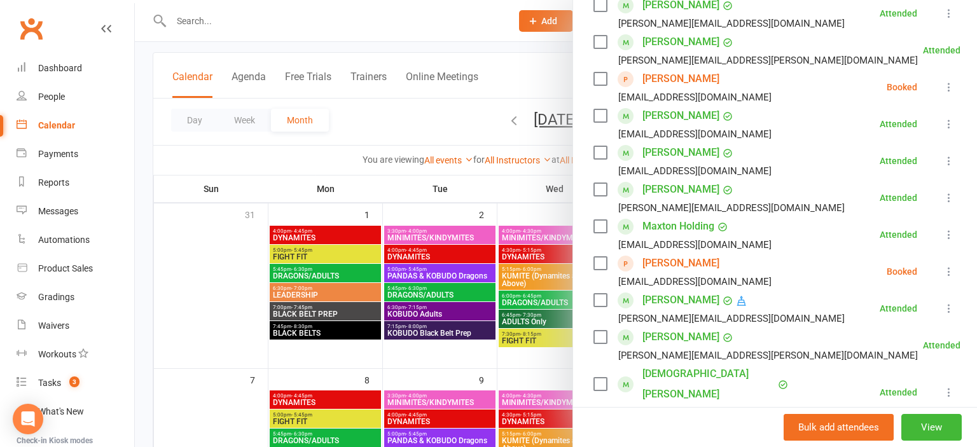
scroll to position [280, 0]
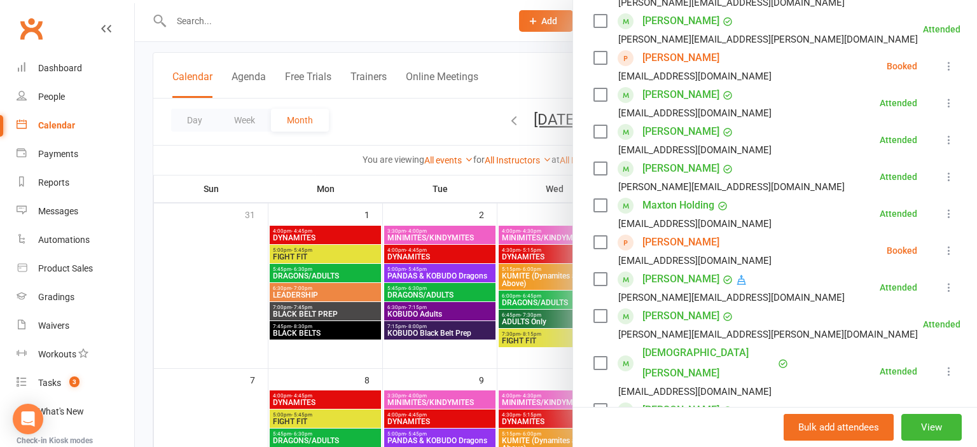
click at [680, 245] on link "Hayson Ma" at bounding box center [680, 242] width 77 height 20
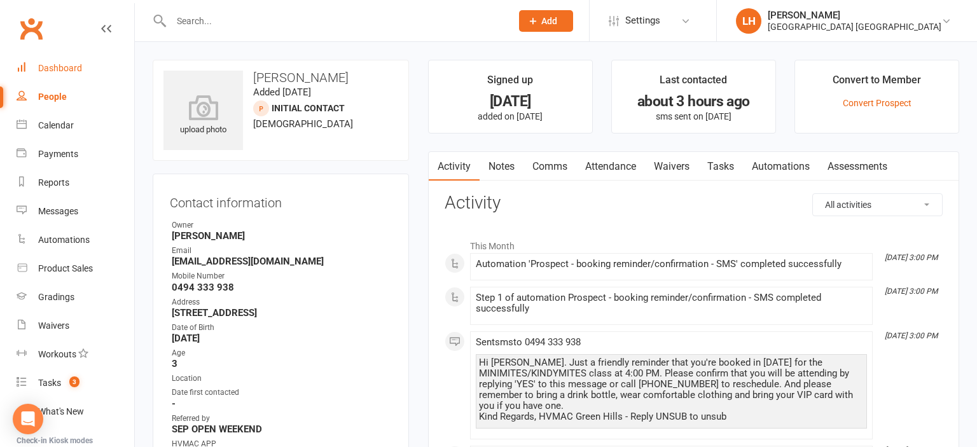
click at [64, 71] on div "Dashboard" at bounding box center [60, 68] width 44 height 10
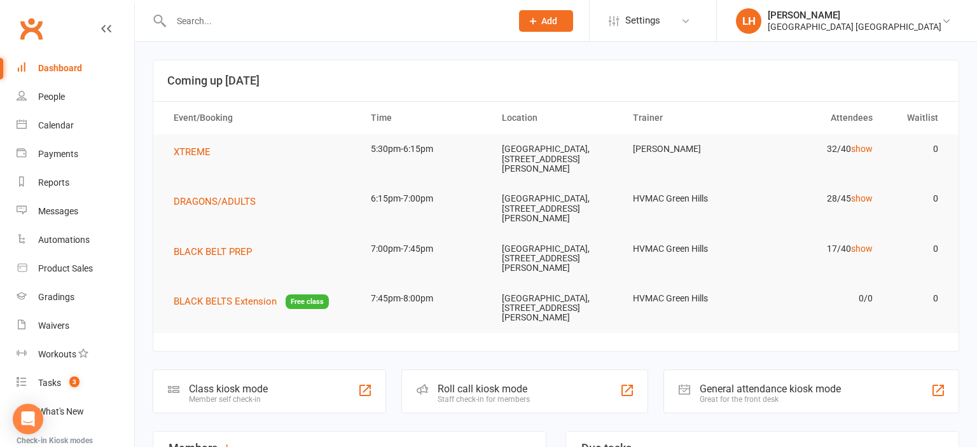
click at [317, 25] on input "text" at bounding box center [334, 21] width 335 height 18
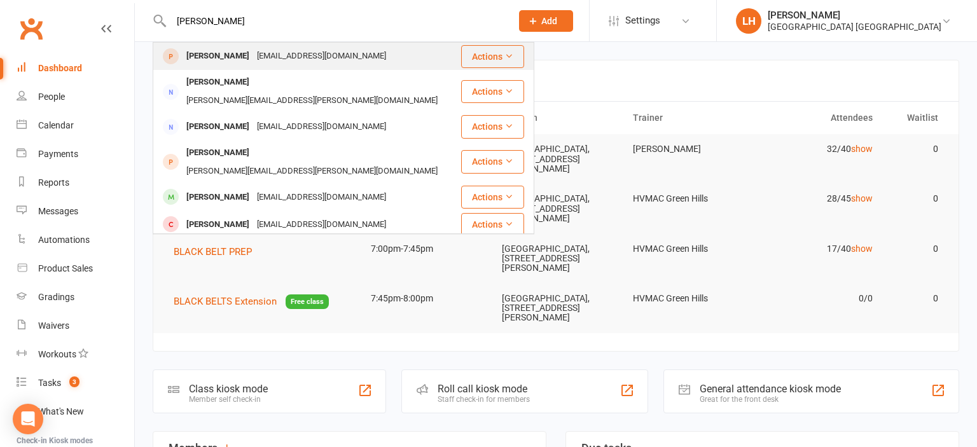
type input "hayson"
click at [269, 54] on div "kwongkinma@gmail.com" at bounding box center [321, 56] width 137 height 18
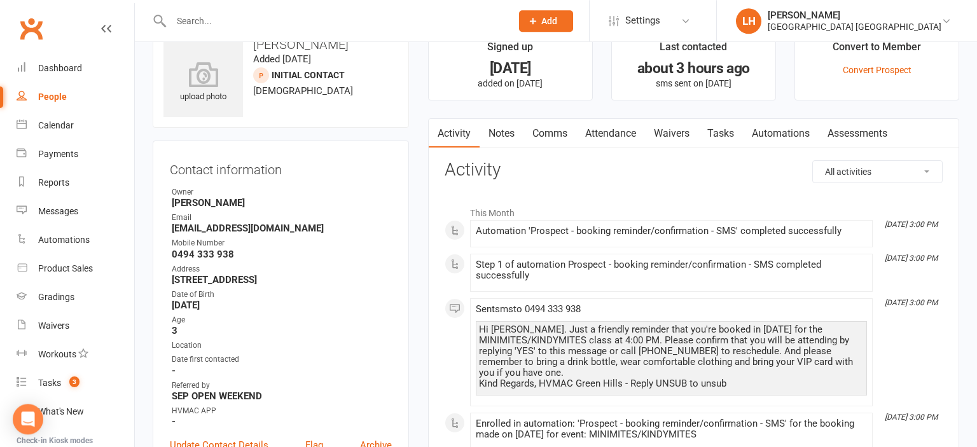
scroll to position [67, 0]
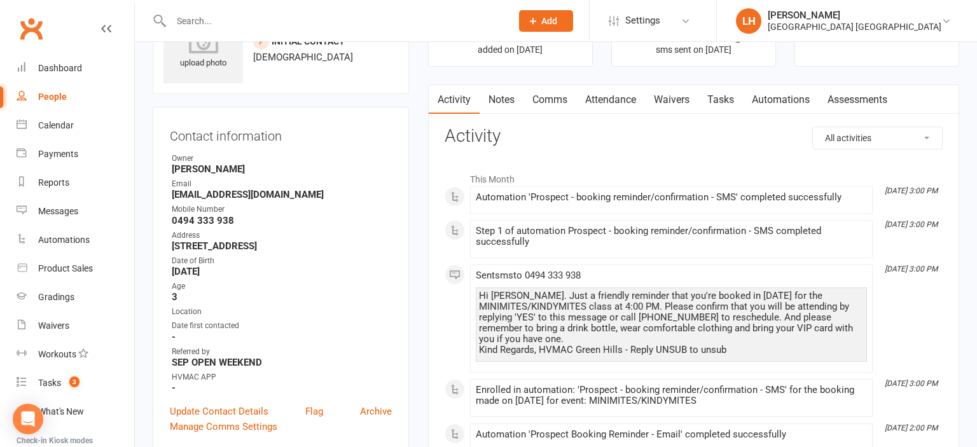
click at [616, 102] on link "Attendance" at bounding box center [610, 99] width 69 height 29
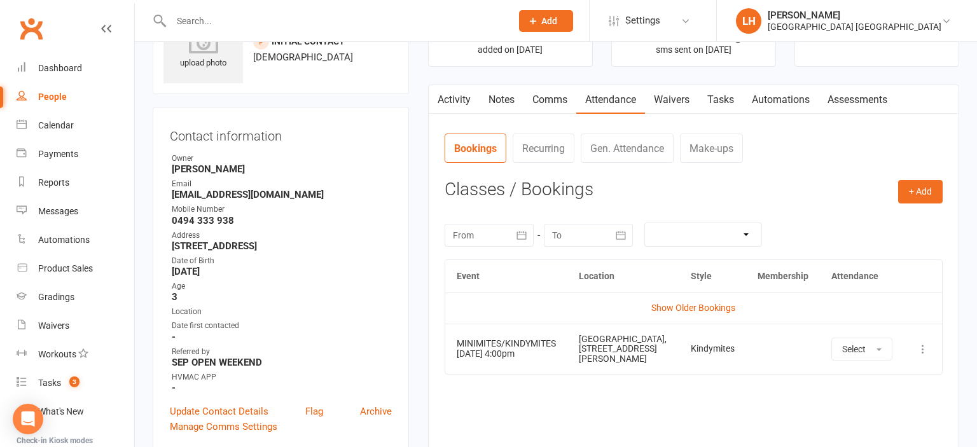
click at [925, 352] on icon at bounding box center [922, 349] width 13 height 13
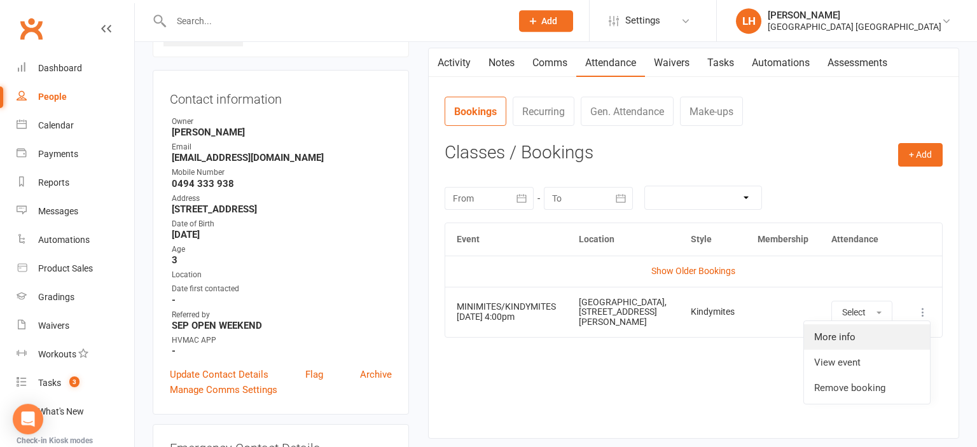
scroll to position [134, 0]
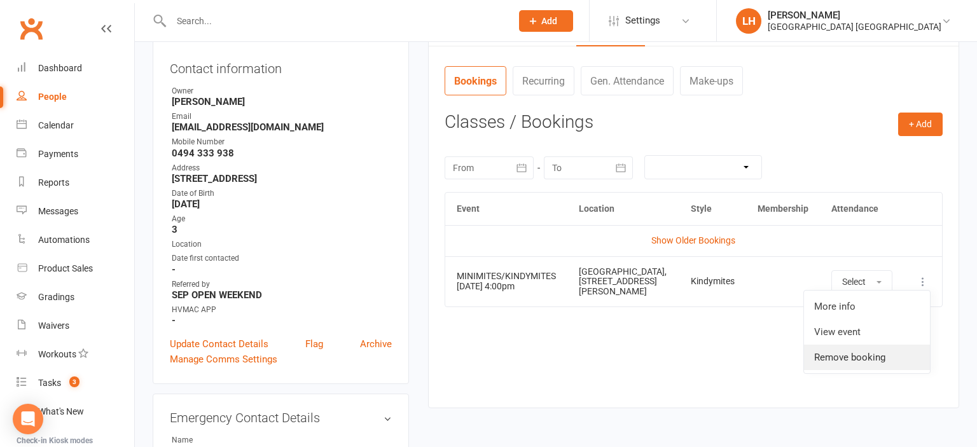
click at [879, 357] on link "Remove booking" at bounding box center [867, 357] width 126 height 25
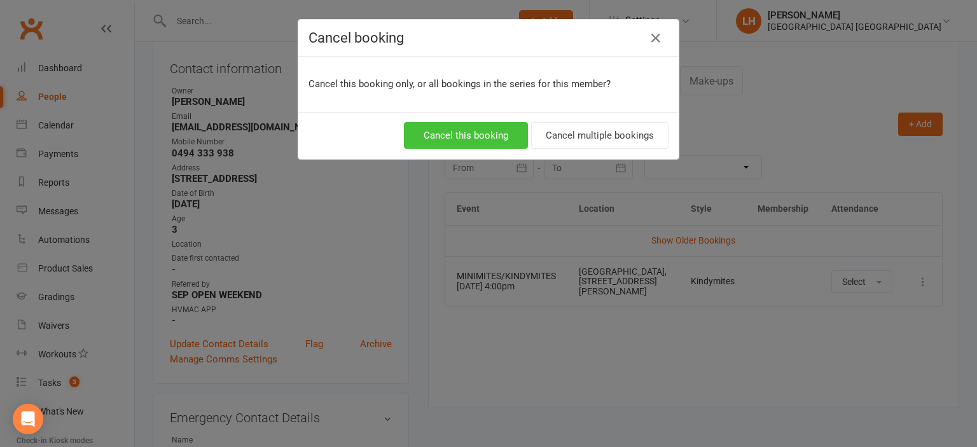
click at [473, 136] on button "Cancel this booking" at bounding box center [466, 135] width 124 height 27
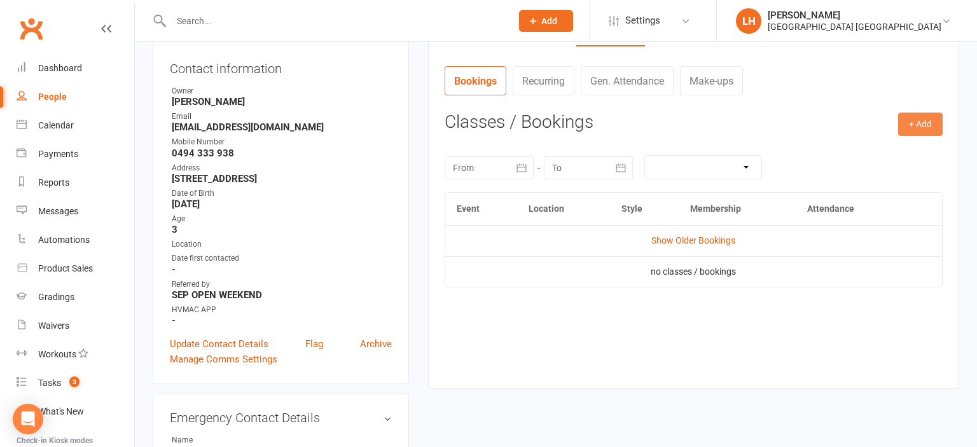
click at [917, 127] on button "+ Add" at bounding box center [920, 124] width 45 height 23
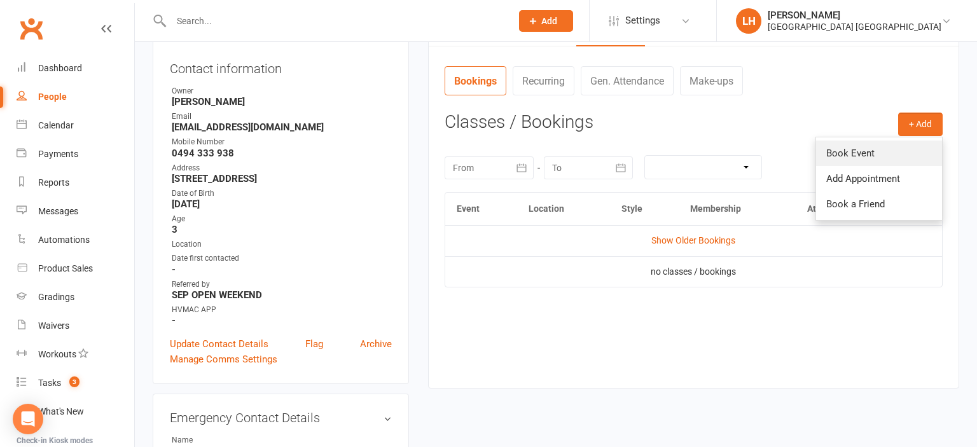
click at [888, 149] on link "Book Event" at bounding box center [879, 153] width 126 height 25
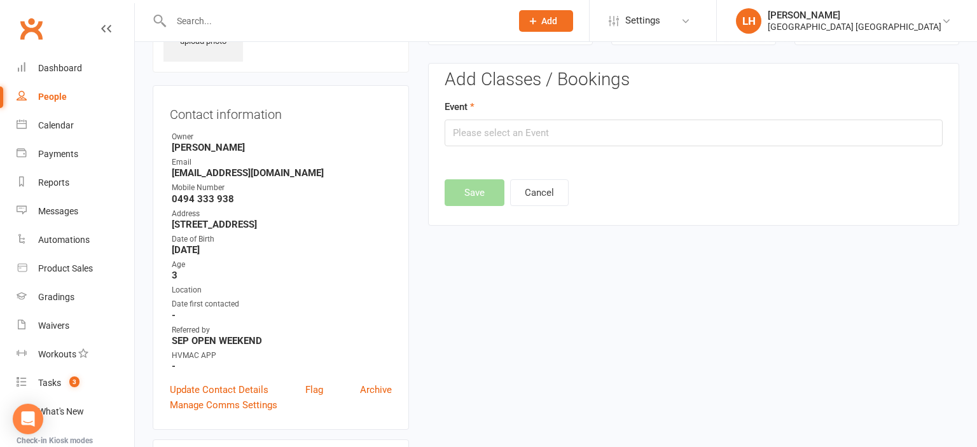
scroll to position [87, 0]
click at [601, 139] on input "text" at bounding box center [694, 134] width 498 height 27
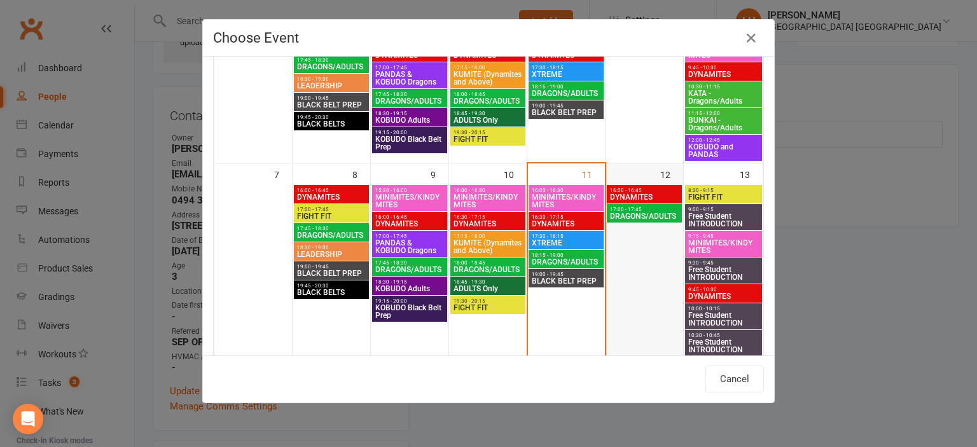
scroll to position [210, 0]
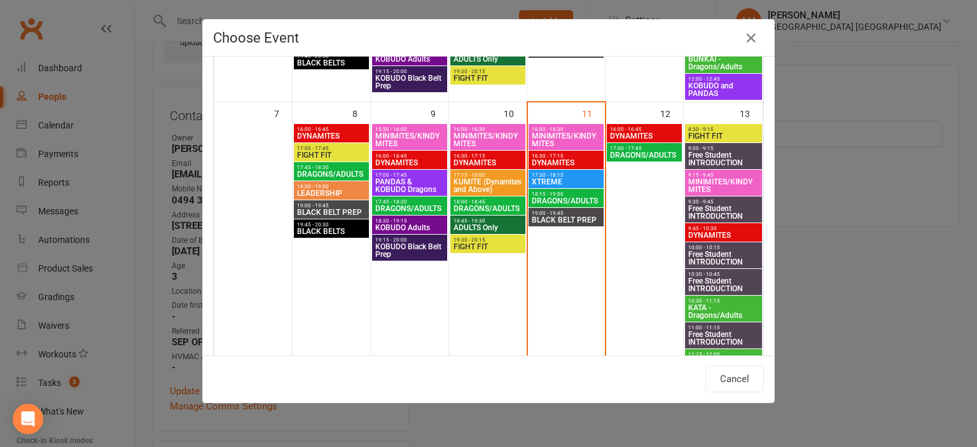
click at [719, 182] on span "MINIMITES/KINDYMITES" at bounding box center [723, 185] width 72 height 15
type input "MINIMITES/KINDYMITES - Sep 13, 2025 9:15:00 AM"
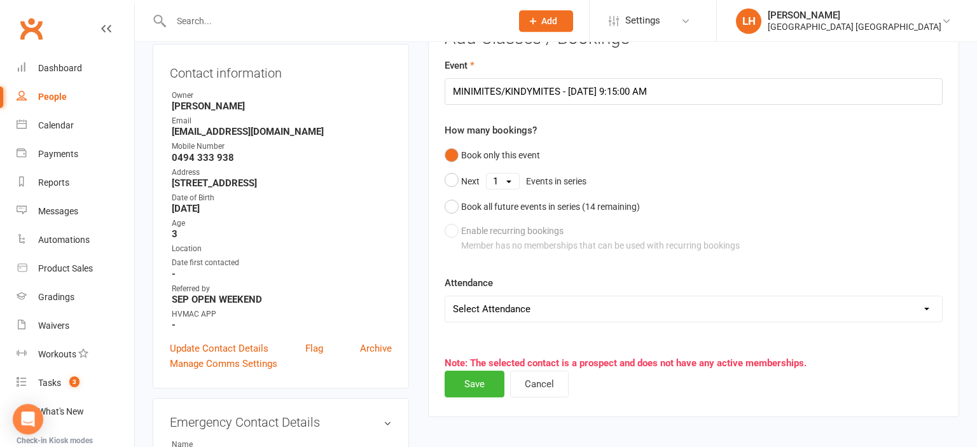
scroll to position [155, 0]
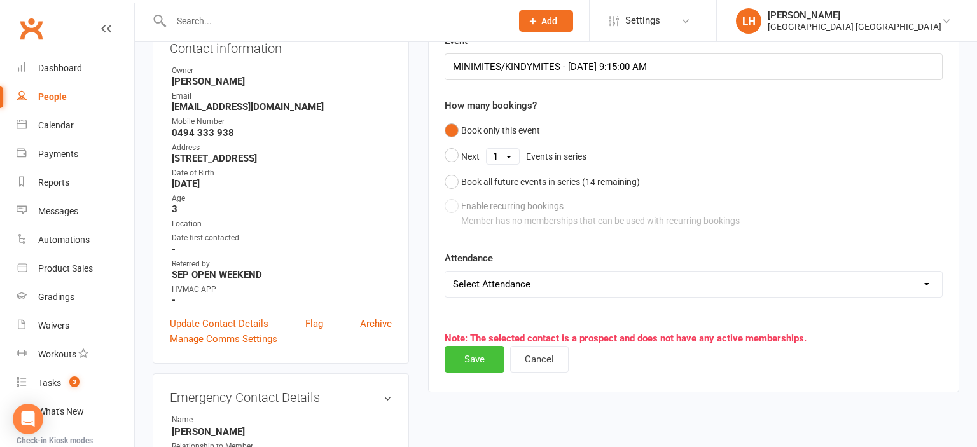
click at [481, 362] on button "Save" at bounding box center [475, 359] width 60 height 27
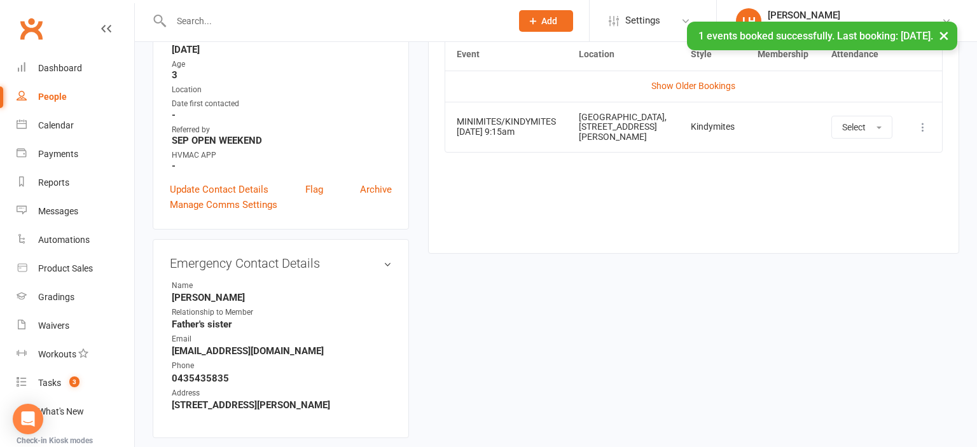
scroll to position [20, 0]
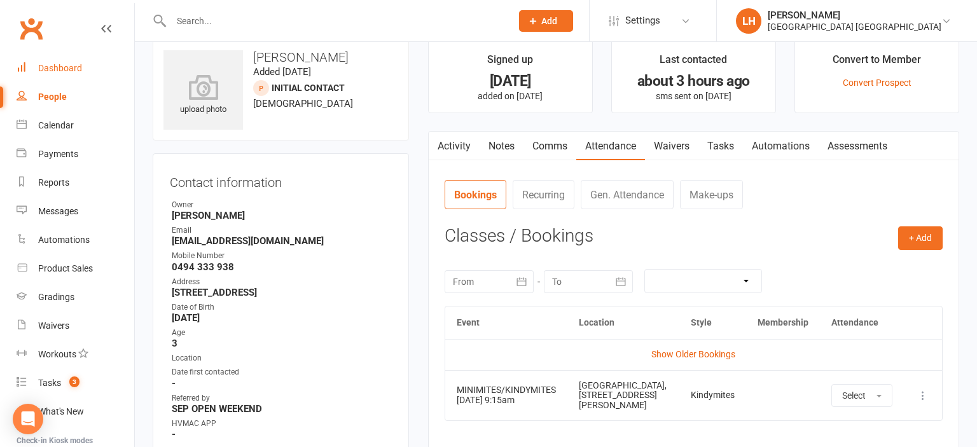
click at [59, 72] on div "Dashboard" at bounding box center [60, 68] width 44 height 10
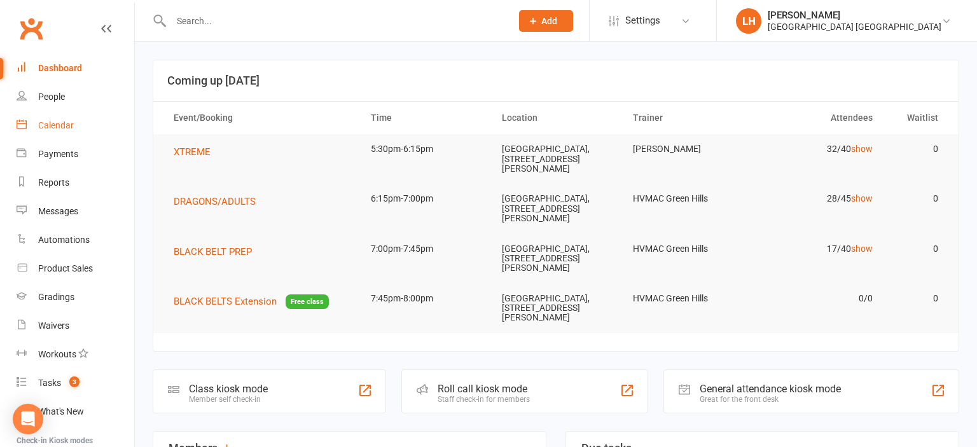
click at [55, 128] on div "Calendar" at bounding box center [56, 125] width 36 height 10
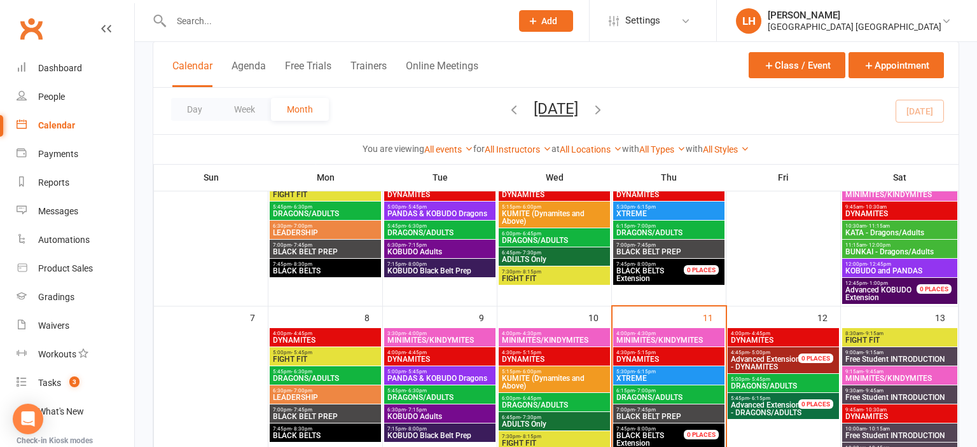
scroll to position [201, 0]
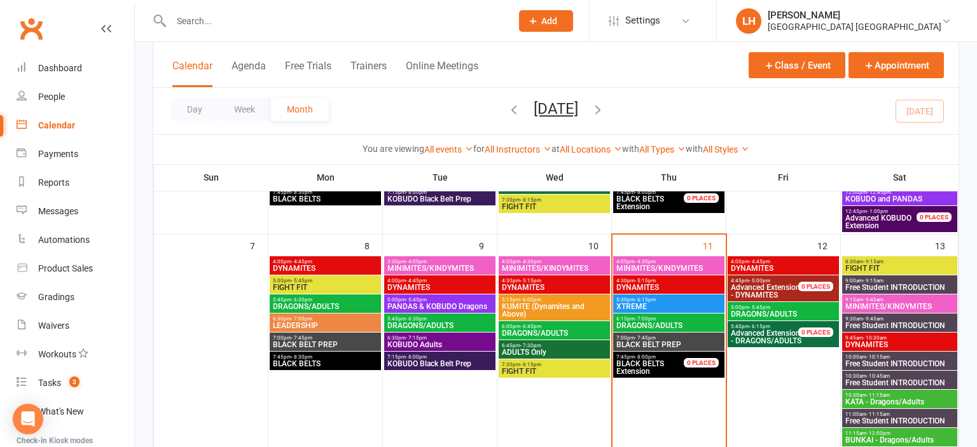
click at [645, 265] on span "MINIMITES/KINDYMITES" at bounding box center [669, 269] width 106 height 8
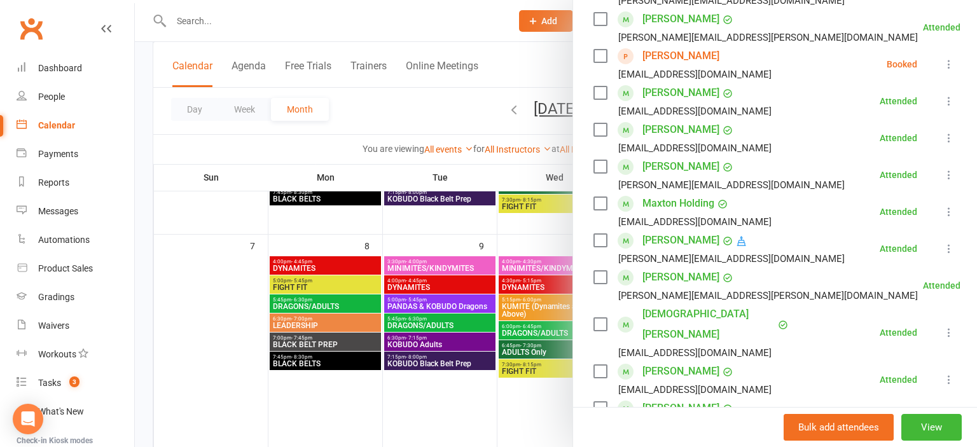
scroll to position [280, 0]
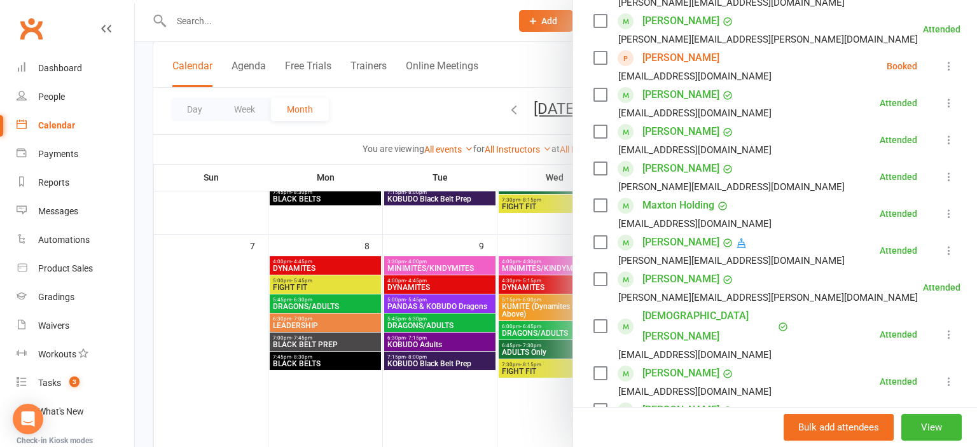
click at [672, 54] on link "Oliver Davies" at bounding box center [680, 58] width 77 height 20
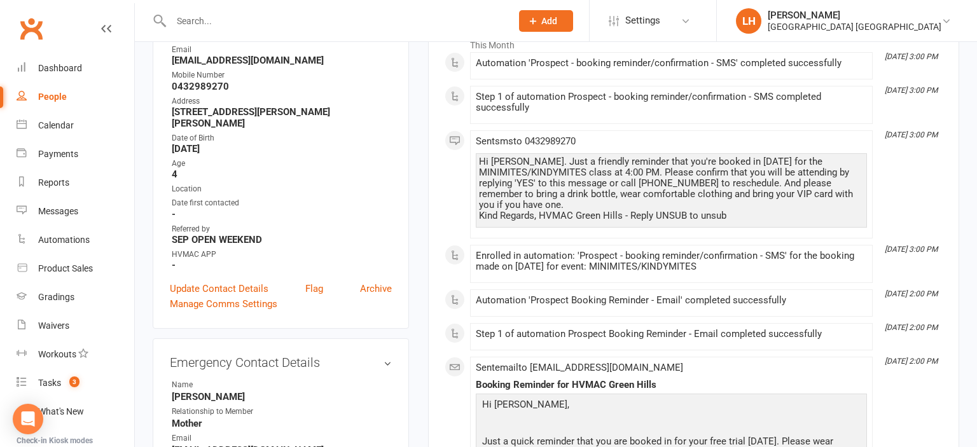
scroll to position [134, 0]
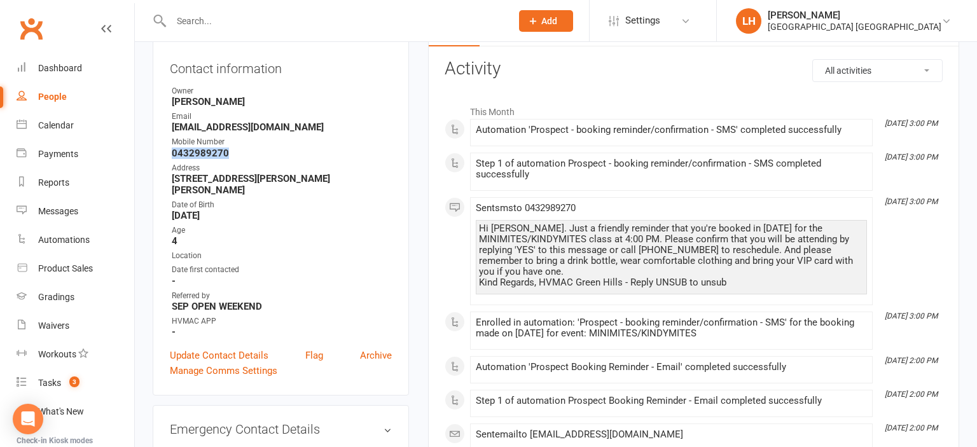
drag, startPoint x: 209, startPoint y: 153, endPoint x: 160, endPoint y: 153, distance: 48.3
click at [160, 153] on div "Contact information Owner Liana Hammersley Email mmarshall101@bigpond.com Mobil…" at bounding box center [281, 217] width 256 height 356
copy strong "0432989270"
